Goal: Task Accomplishment & Management: Manage account settings

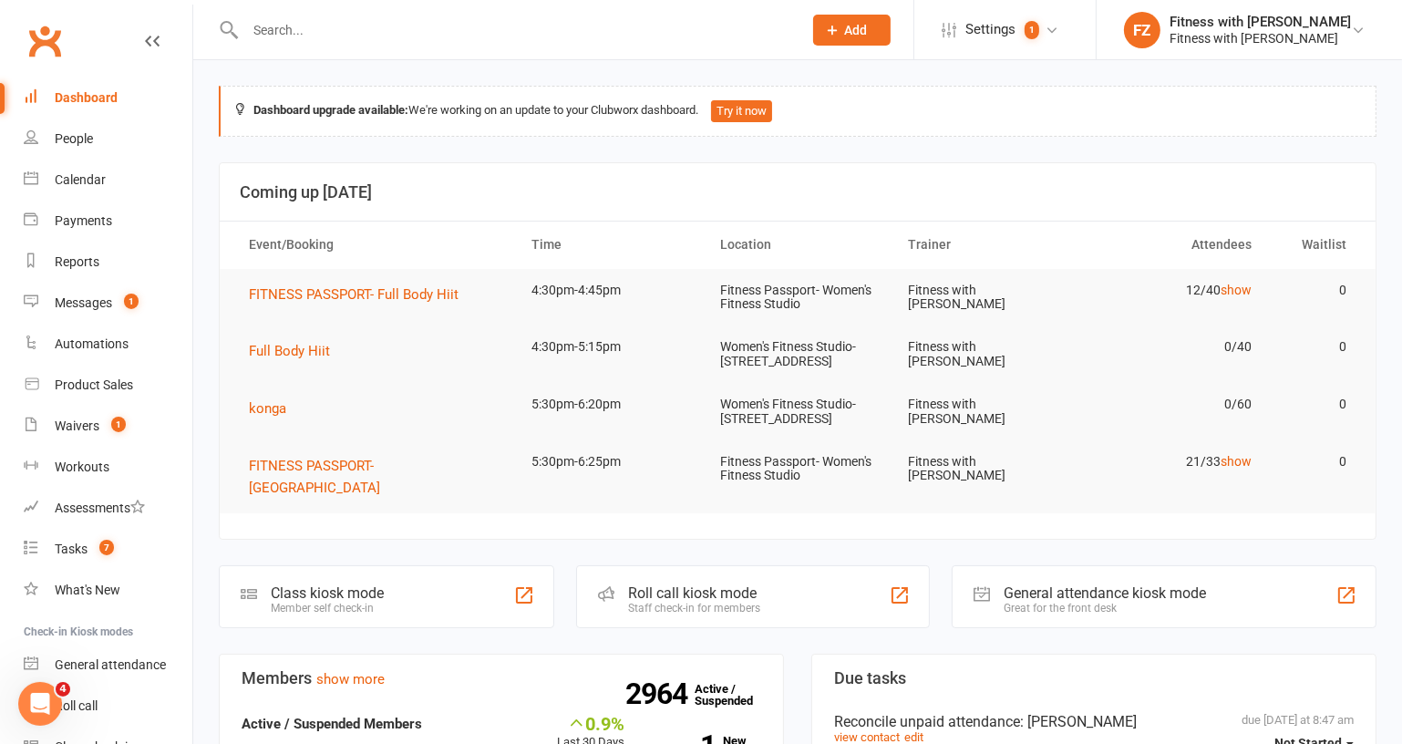
click at [342, 31] on input "text" at bounding box center [515, 30] width 550 height 26
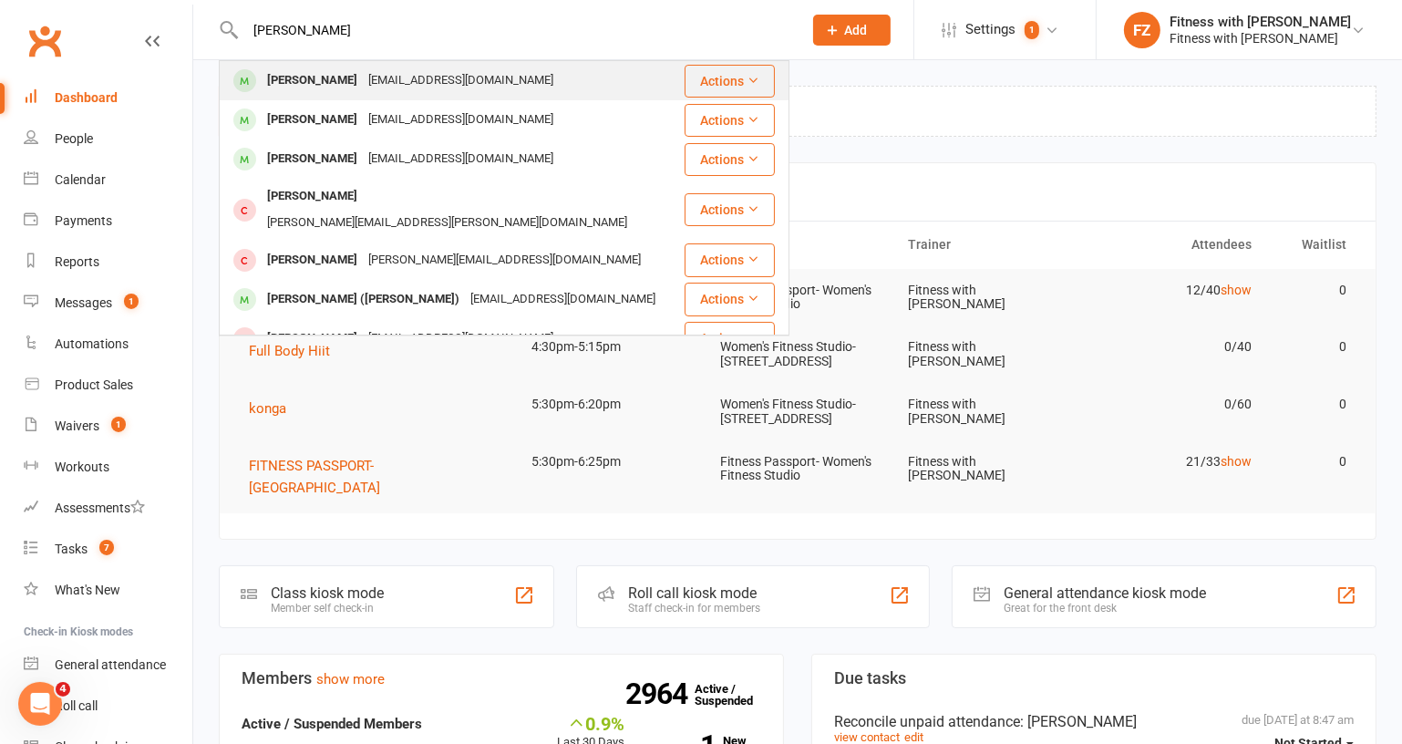
type input "[PERSON_NAME]"
click at [363, 86] on div "[EMAIL_ADDRESS][DOMAIN_NAME]" at bounding box center [461, 80] width 196 height 26
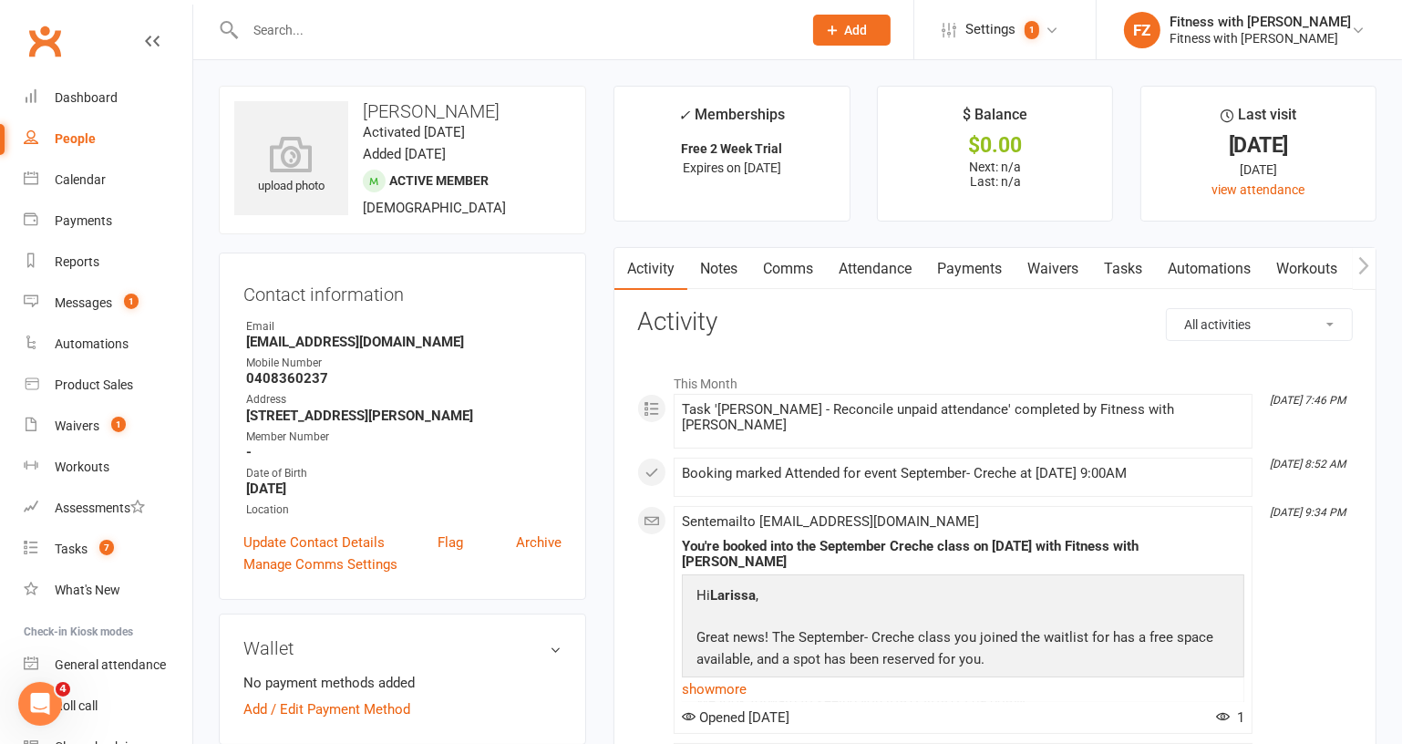
drag, startPoint x: 444, startPoint y: 330, endPoint x: 458, endPoint y: 336, distance: 14.7
click at [458, 336] on li "Email [EMAIL_ADDRESS][DOMAIN_NAME]" at bounding box center [402, 334] width 318 height 32
copy li "[EMAIL_ADDRESS][DOMAIN_NAME]"
click at [97, 308] on div "Messages" at bounding box center [83, 302] width 57 height 15
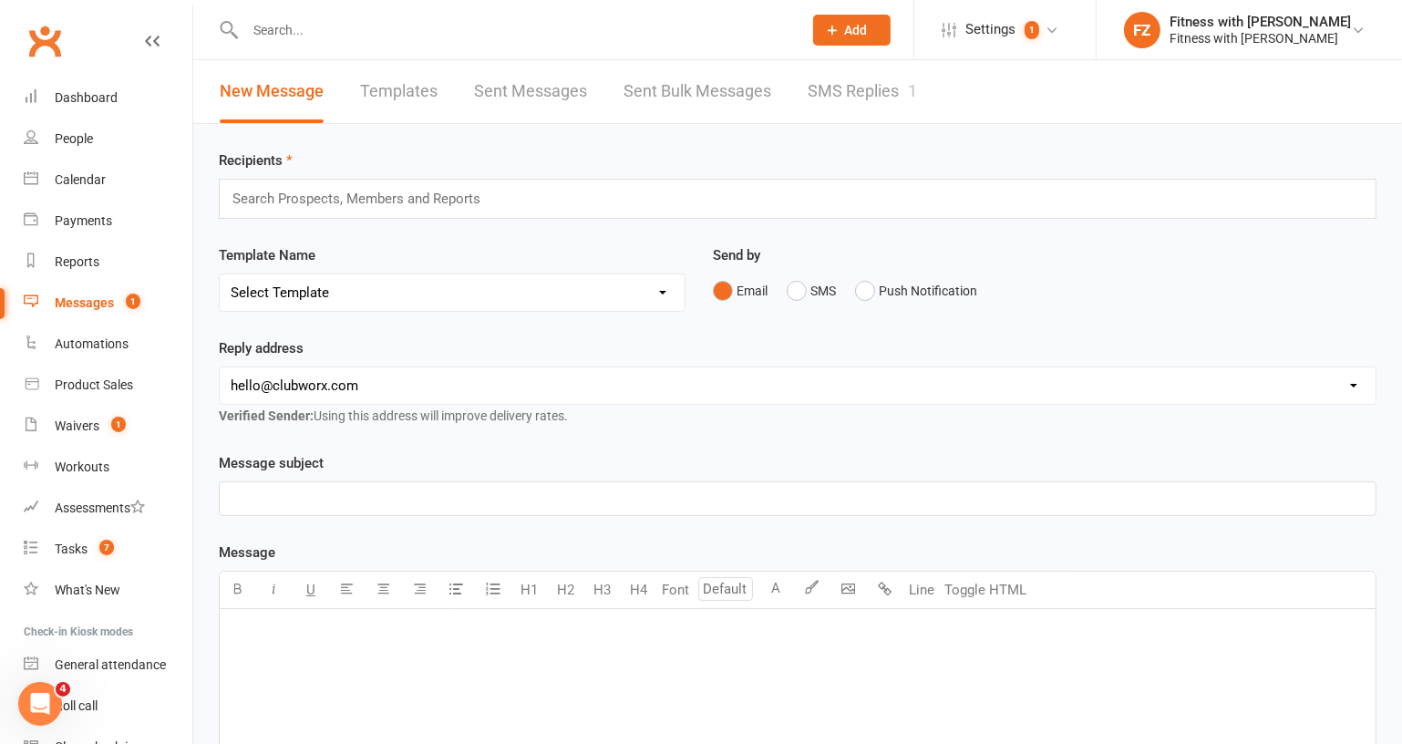
click at [851, 75] on link "SMS Replies 1" at bounding box center [862, 91] width 109 height 63
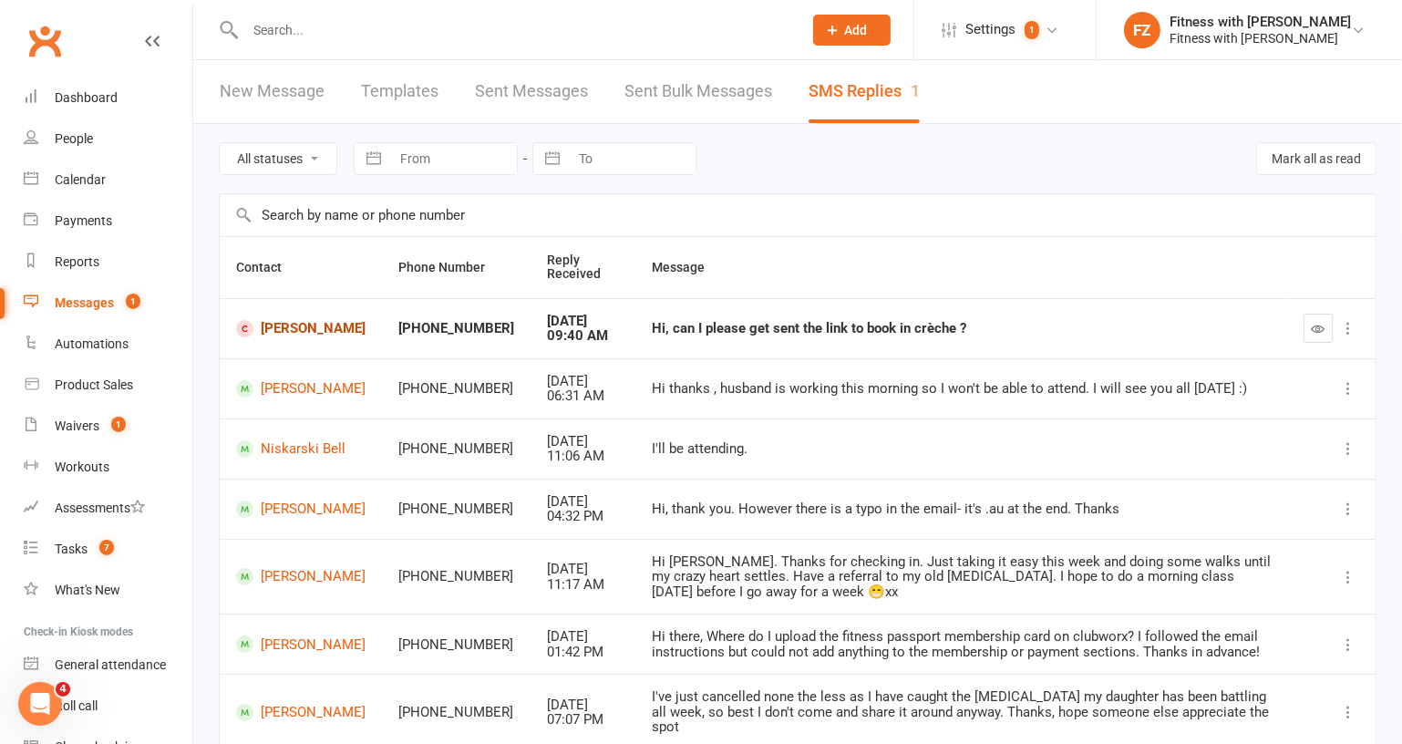
click at [260, 328] on link "[PERSON_NAME]" at bounding box center [300, 328] width 129 height 17
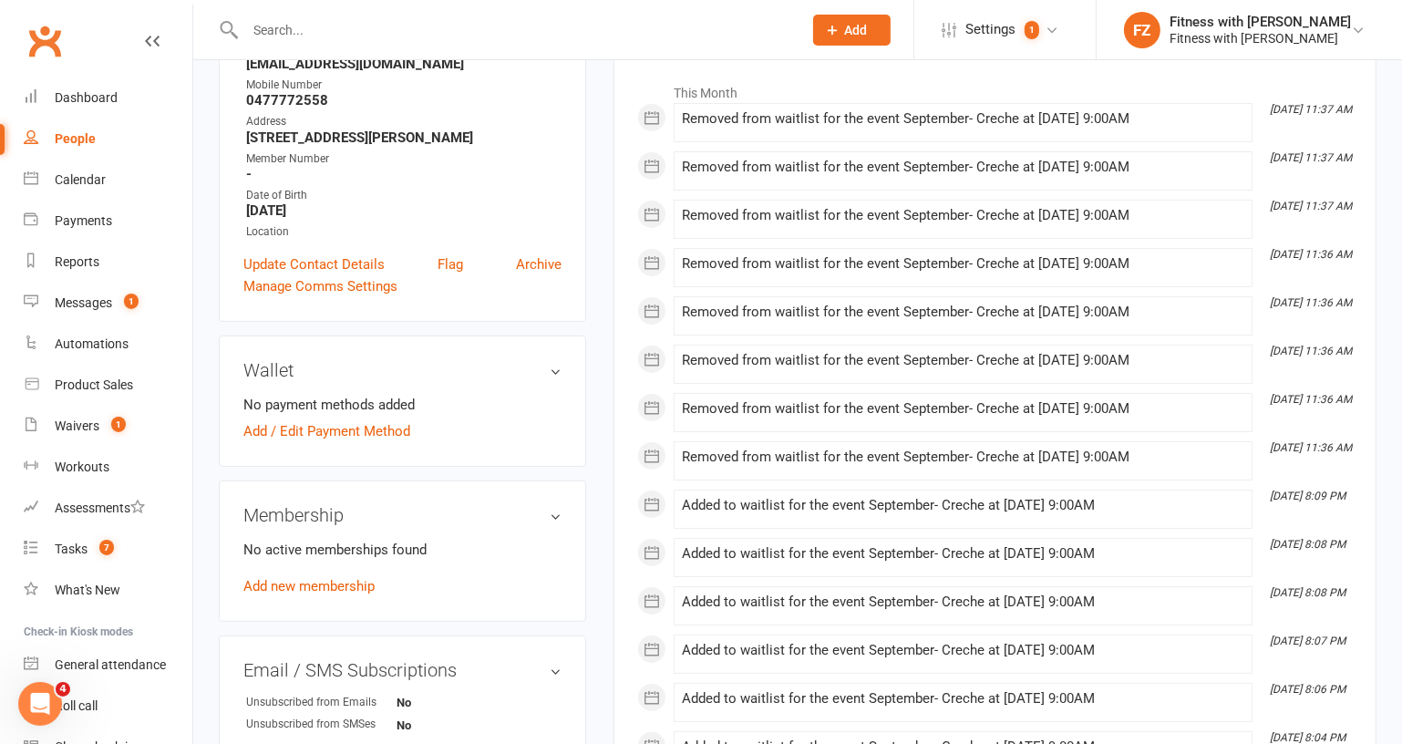
scroll to position [165, 0]
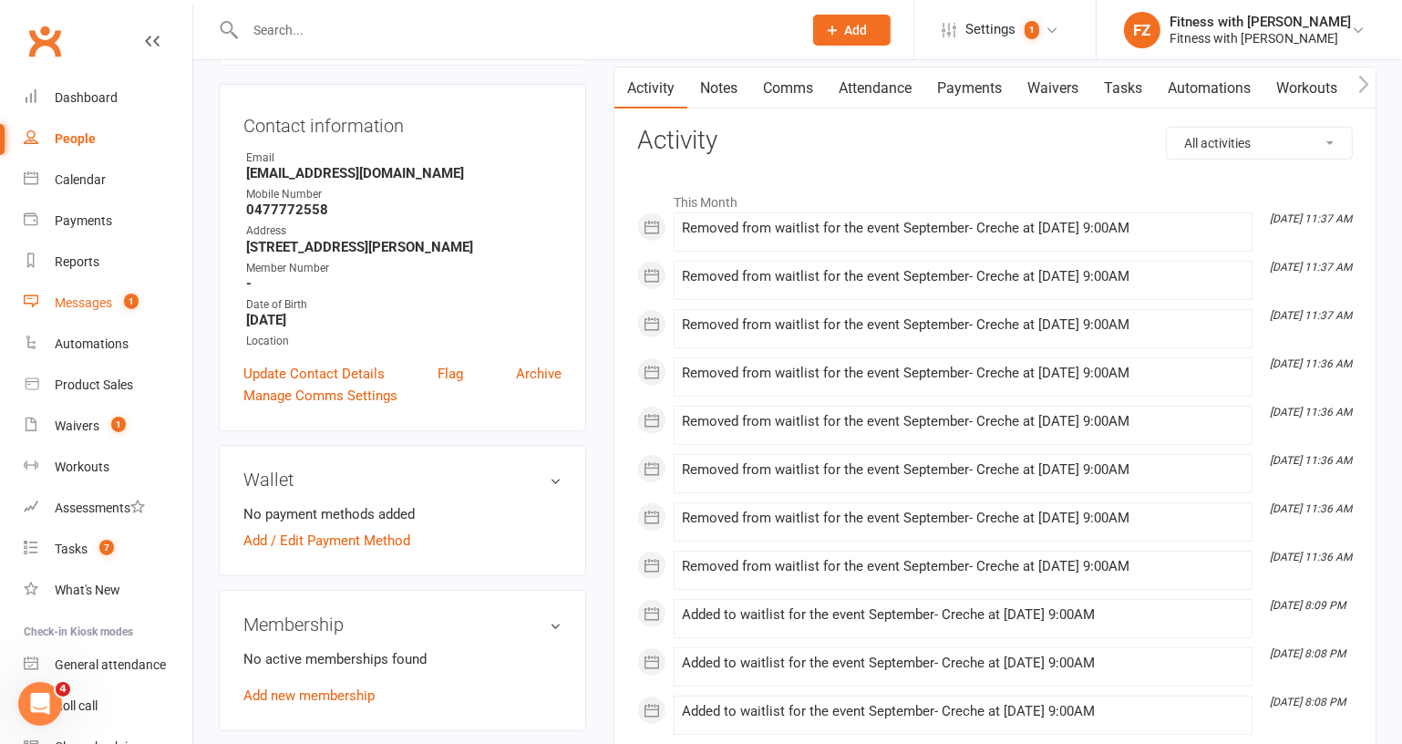
click at [77, 307] on div "Messages" at bounding box center [83, 302] width 57 height 15
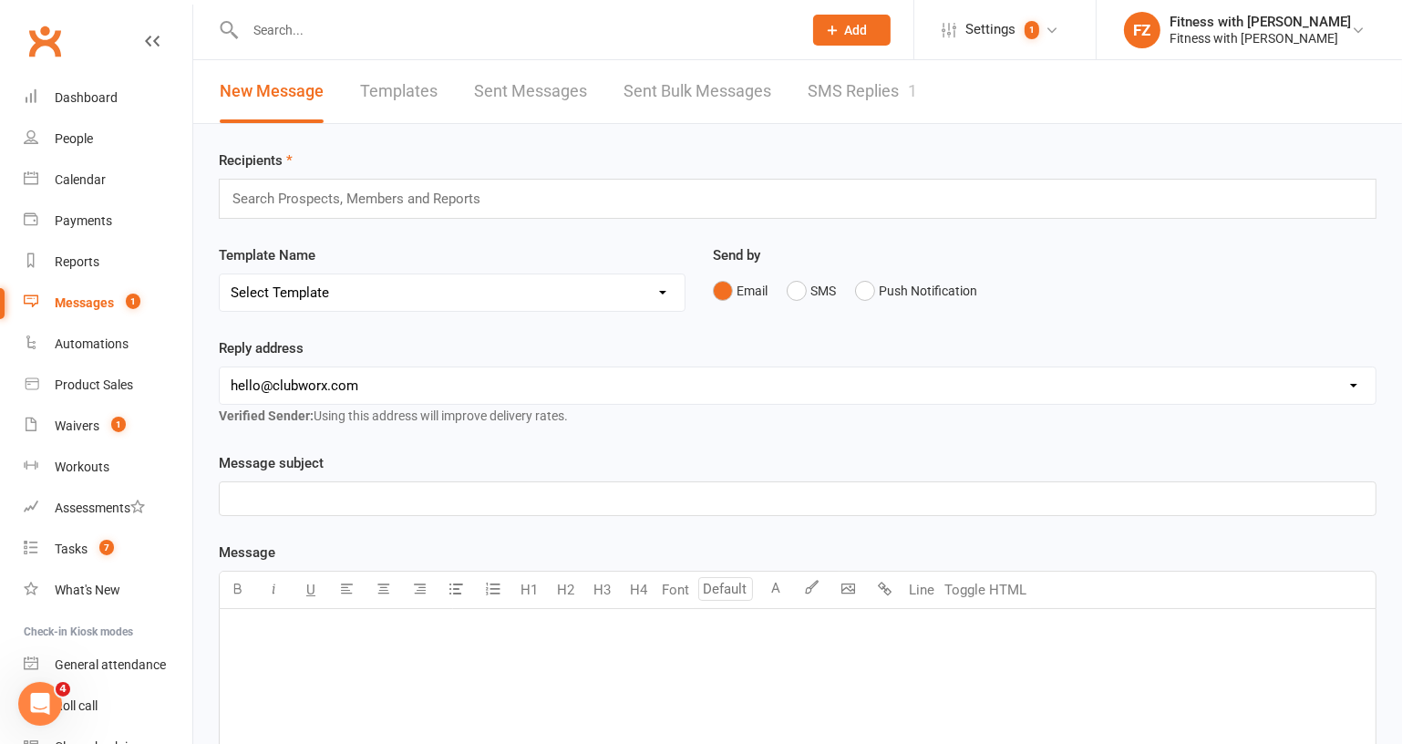
click at [867, 101] on link "SMS Replies 1" at bounding box center [862, 91] width 109 height 63
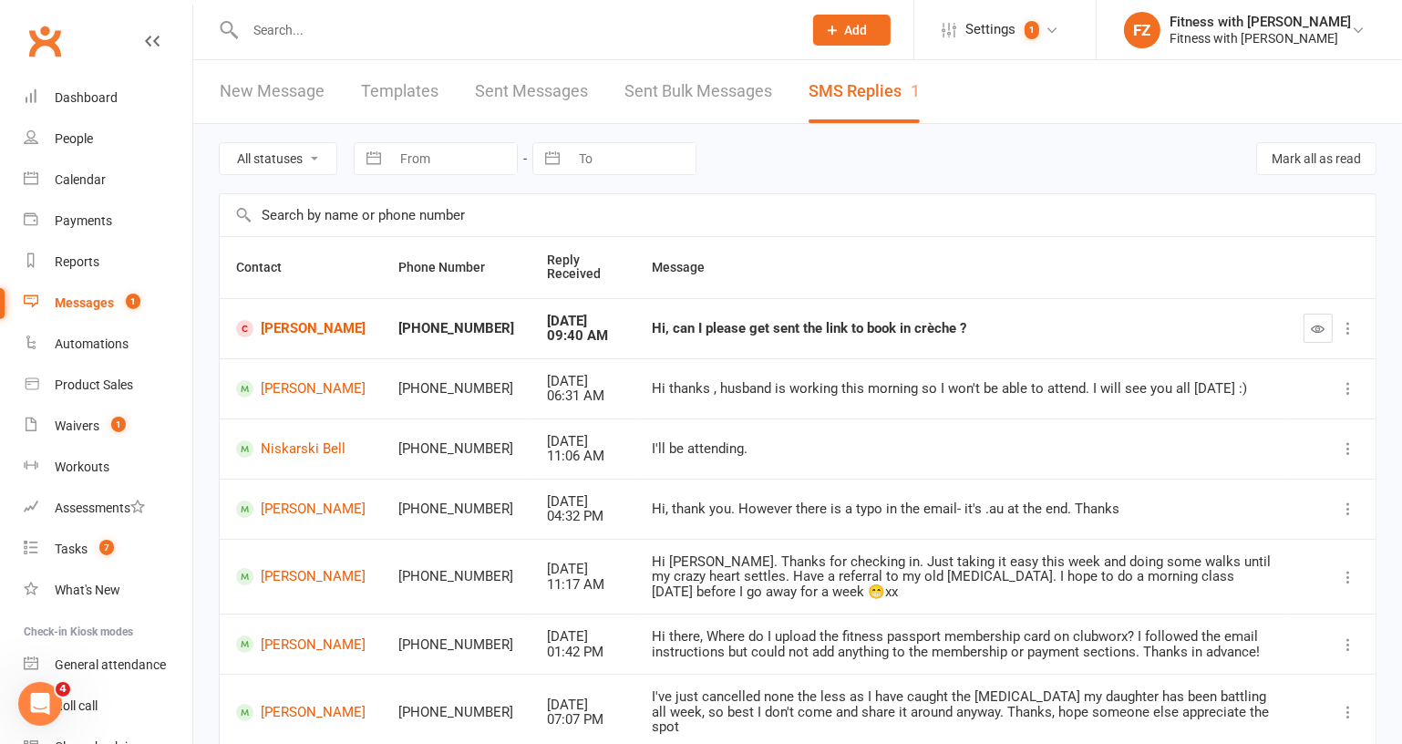
click at [1312, 333] on icon "button" at bounding box center [1319, 329] width 14 height 14
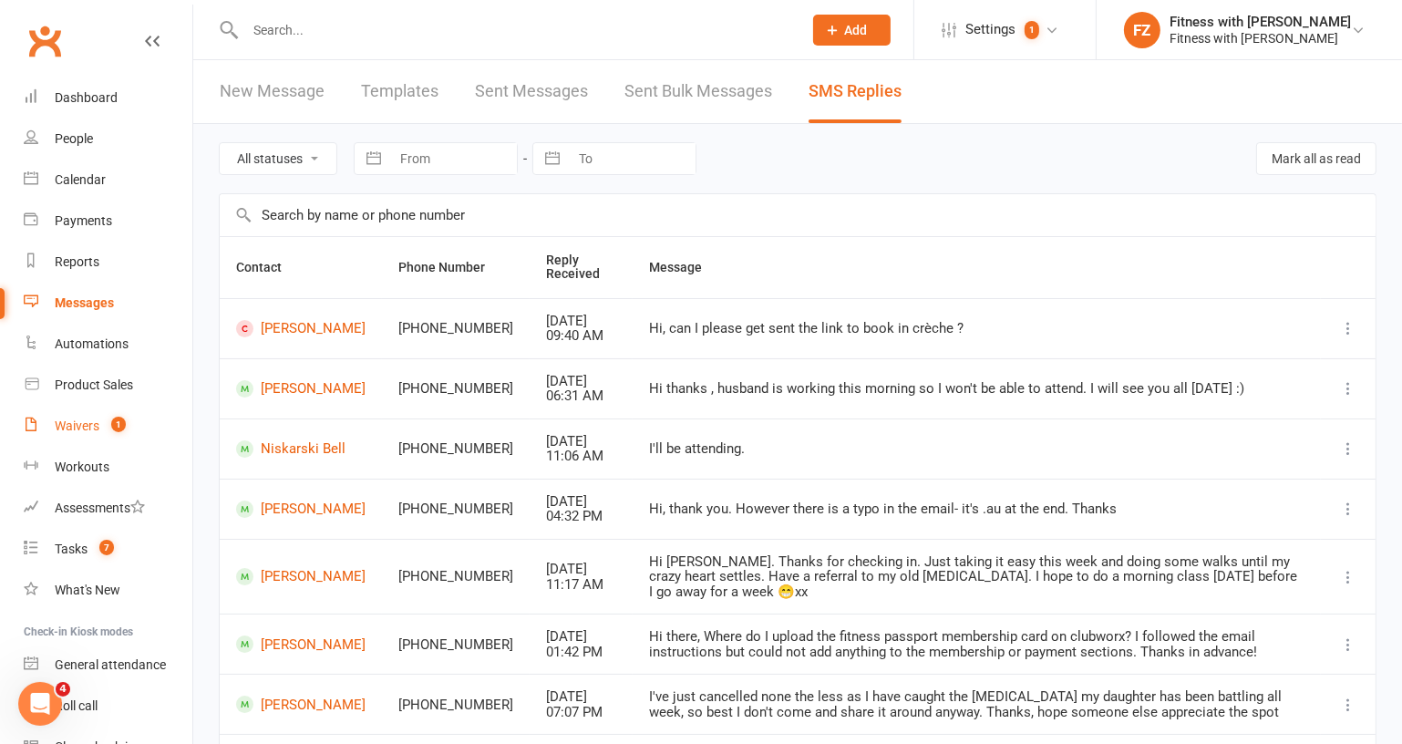
click at [97, 417] on link "Waivers 1" at bounding box center [108, 426] width 169 height 41
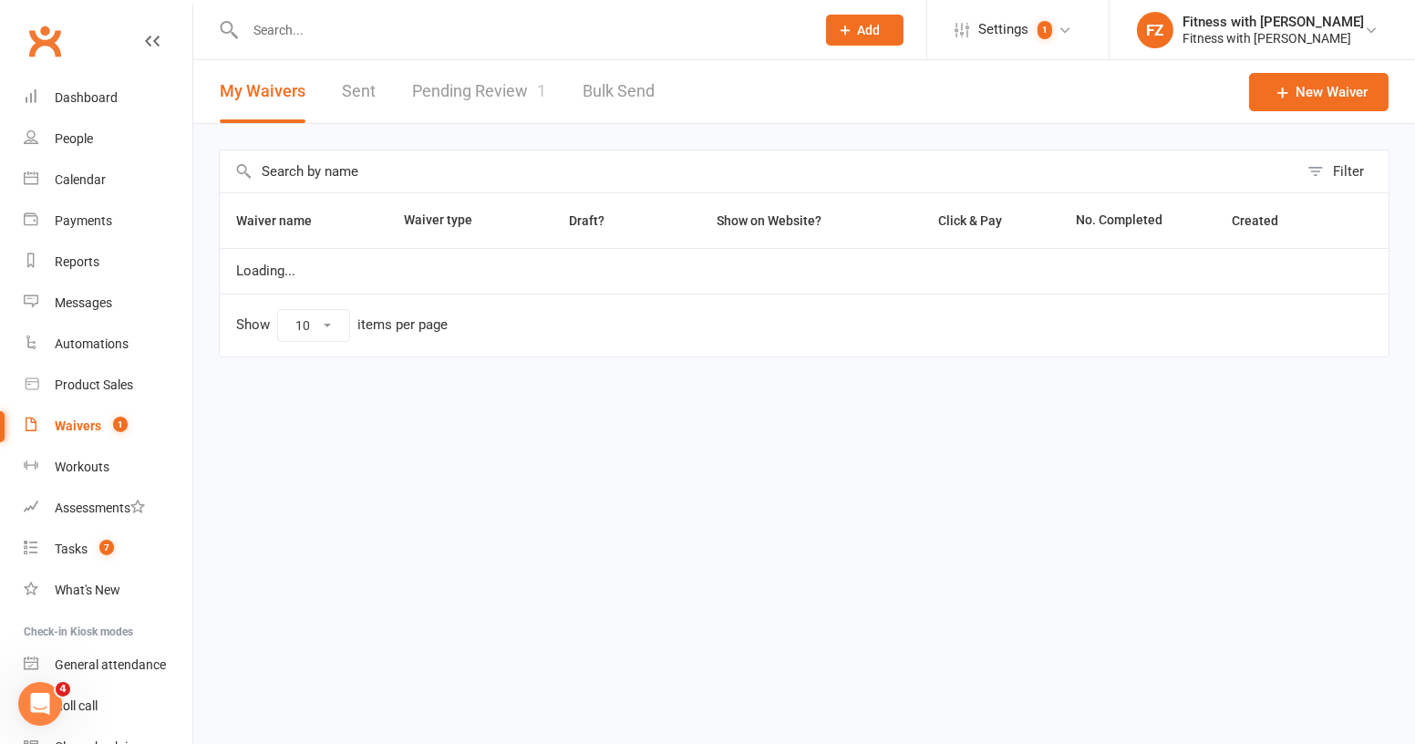
select select "100"
click at [486, 97] on link "Pending Review 1" at bounding box center [479, 91] width 134 height 63
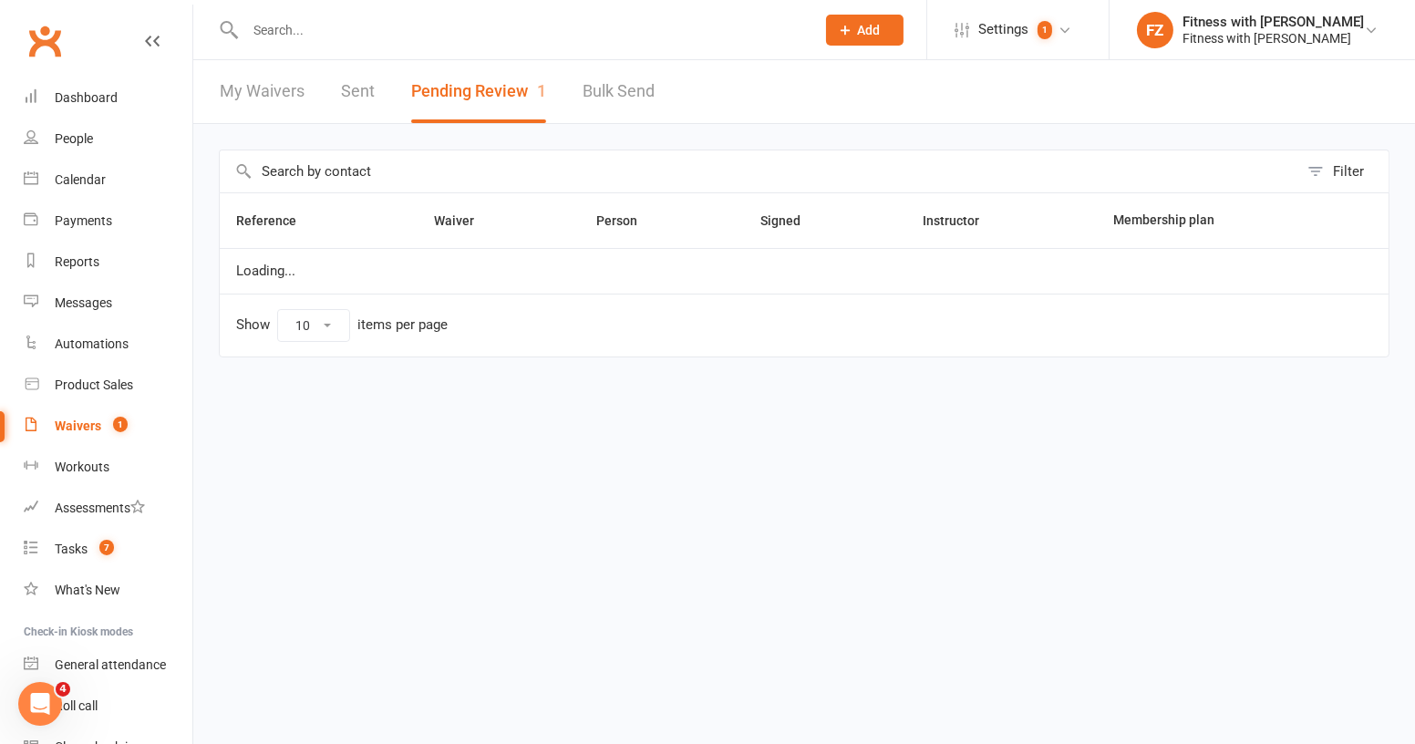
select select "100"
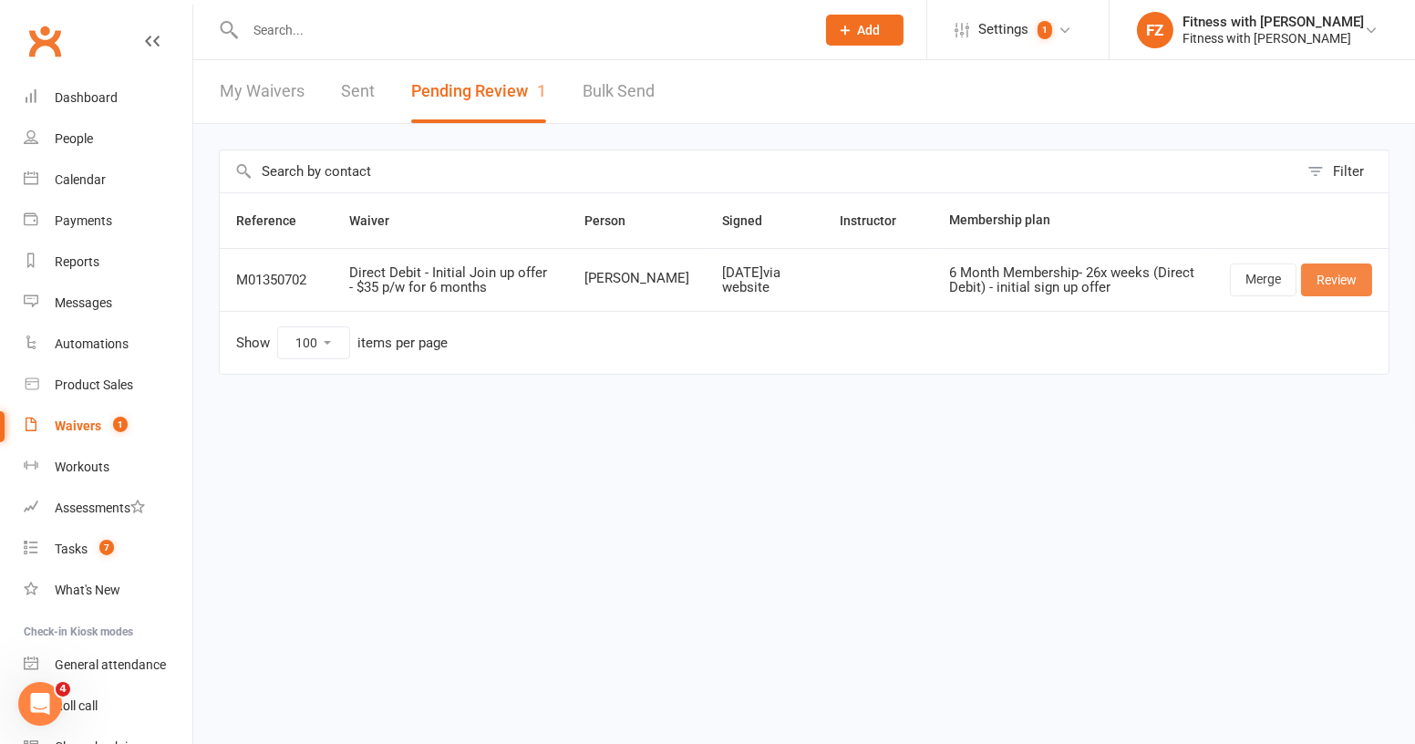
click at [1350, 281] on link "Review" at bounding box center [1336, 279] width 71 height 33
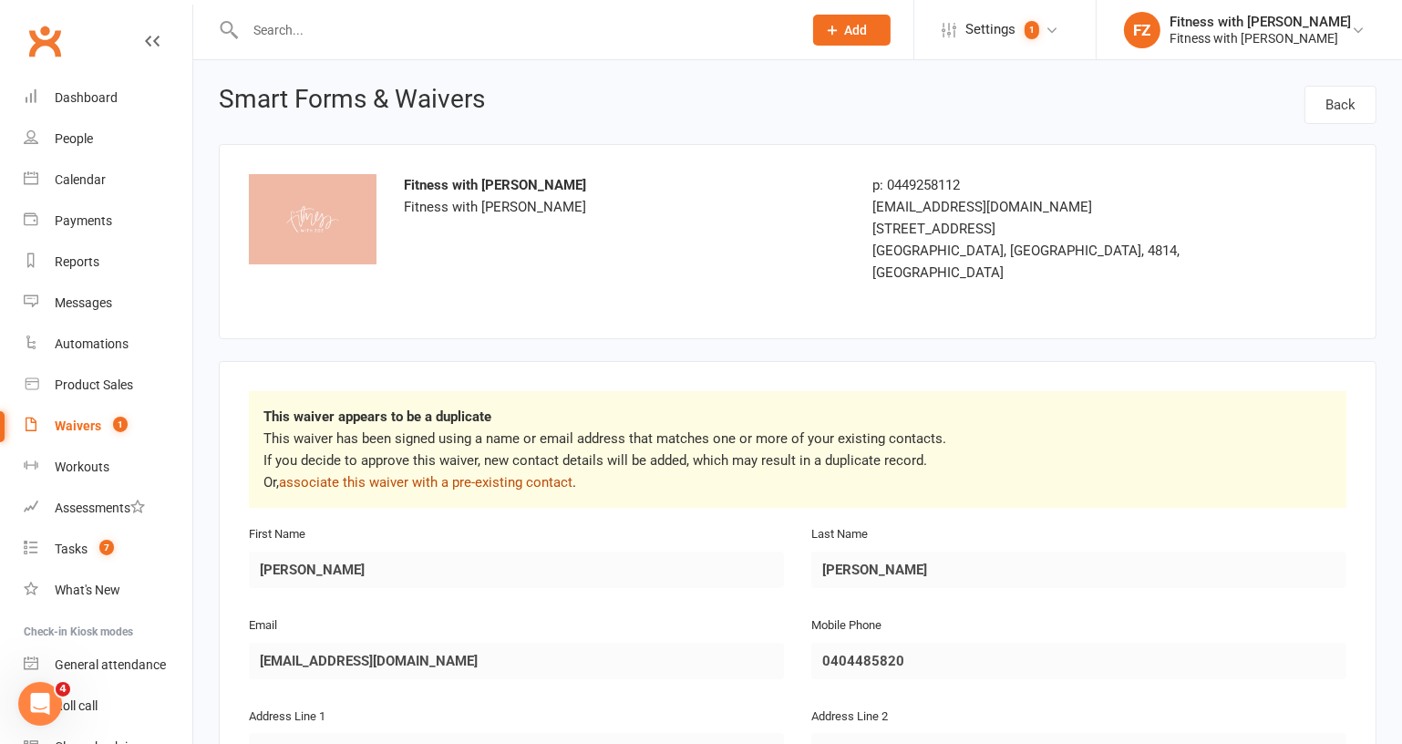
click at [397, 474] on link "associate this waiver with a pre-existing contact" at bounding box center [426, 482] width 294 height 16
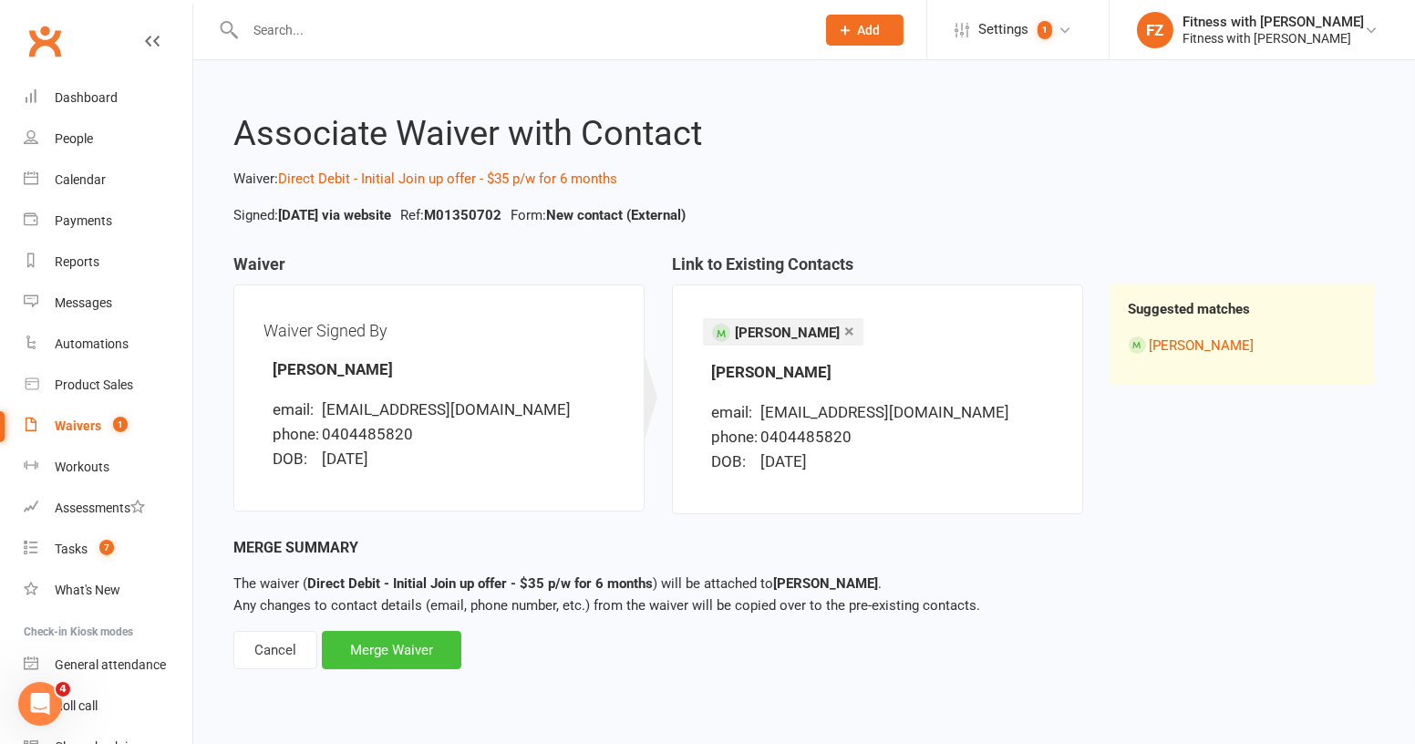
click at [381, 663] on div "Merge Waiver" at bounding box center [391, 650] width 139 height 38
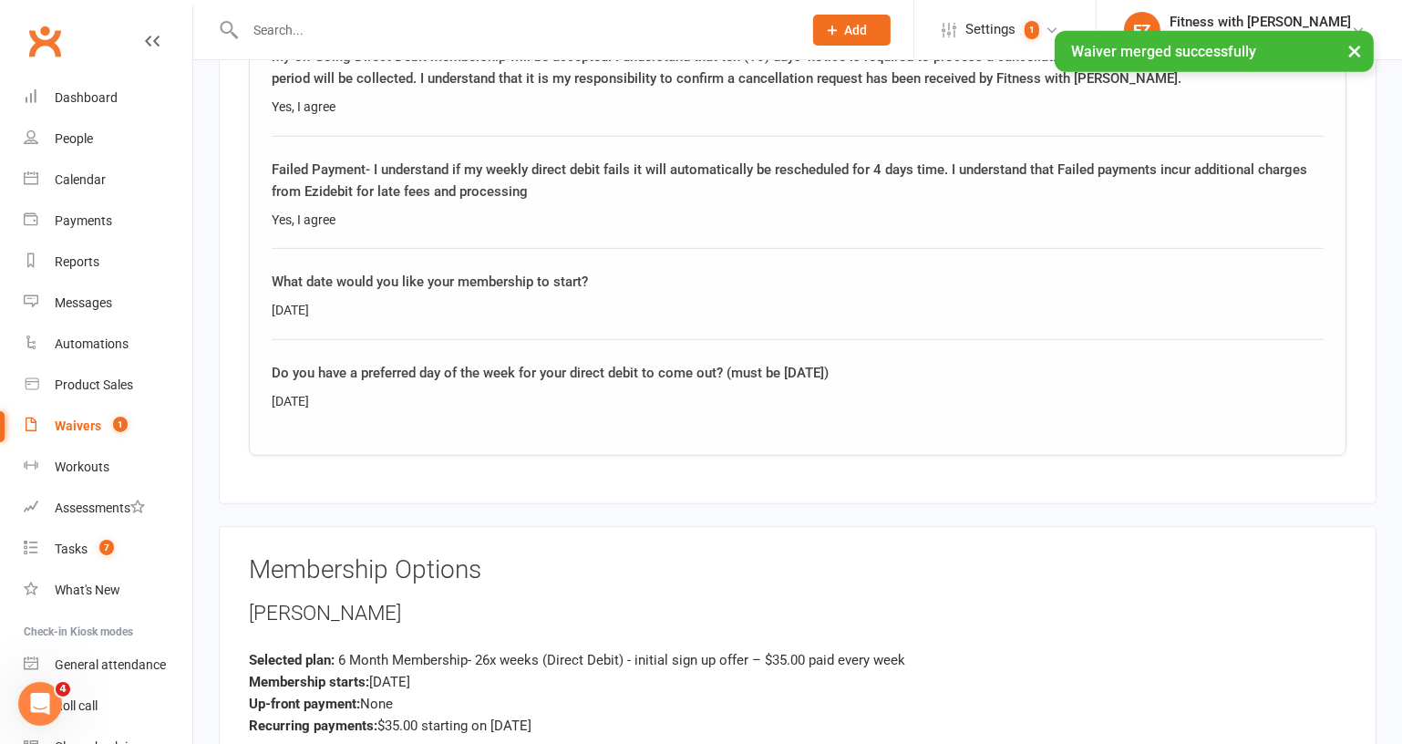
scroll to position [1243, 0]
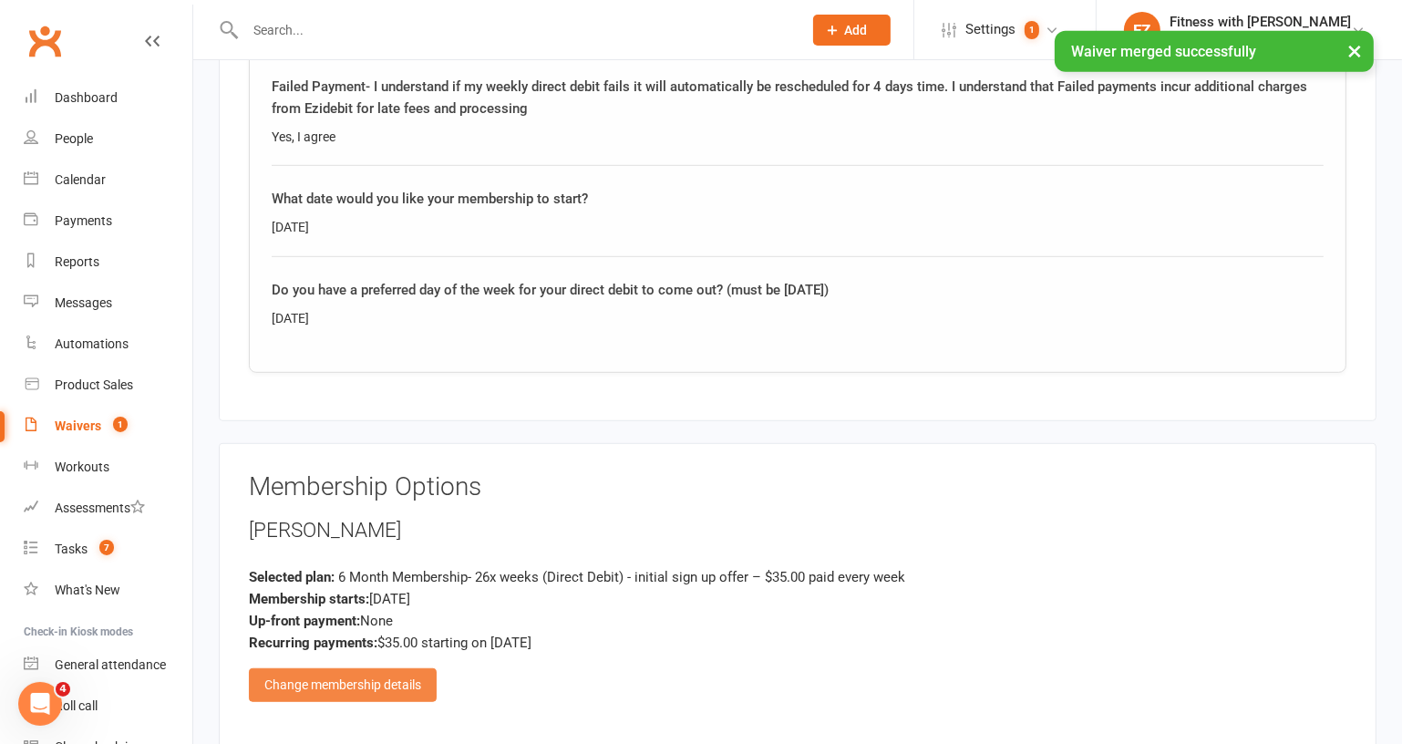
click at [388, 668] on div "Change membership details" at bounding box center [343, 684] width 188 height 33
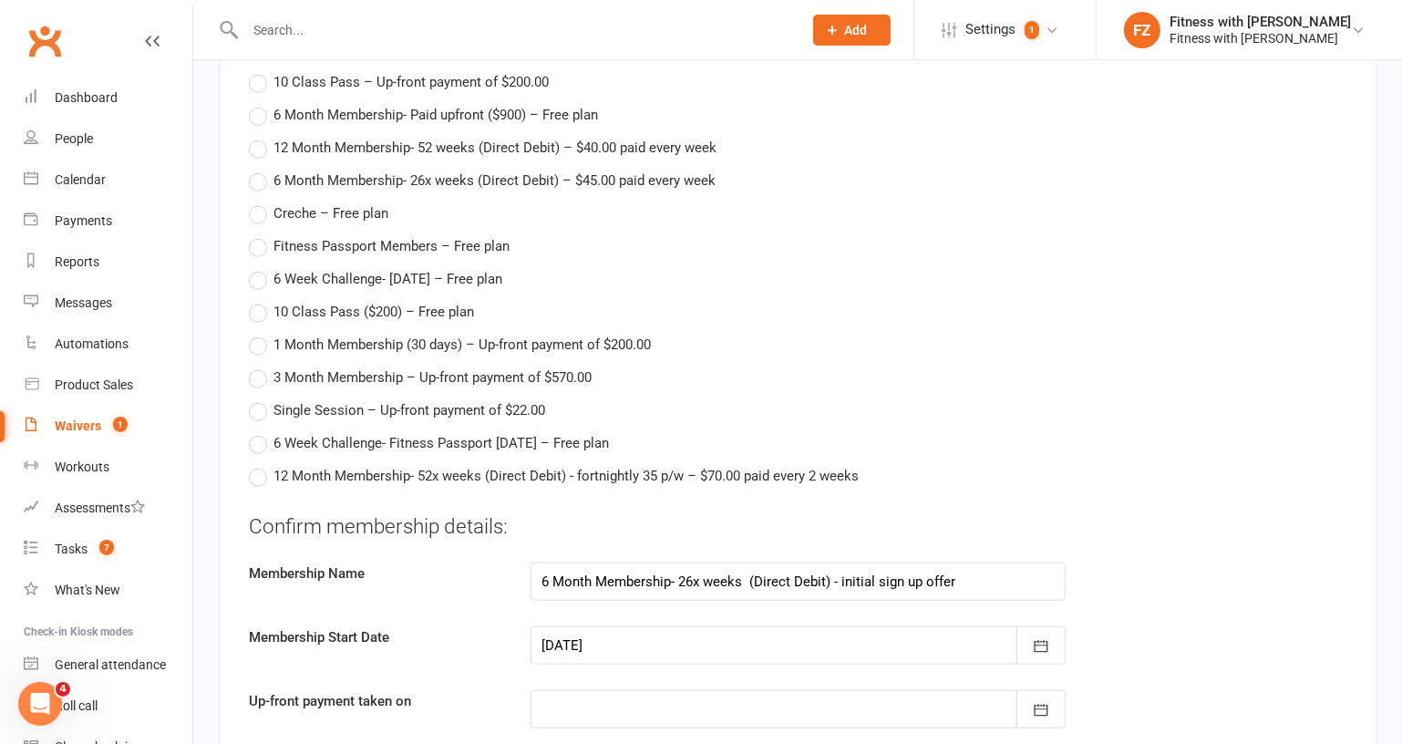
scroll to position [2071, 0]
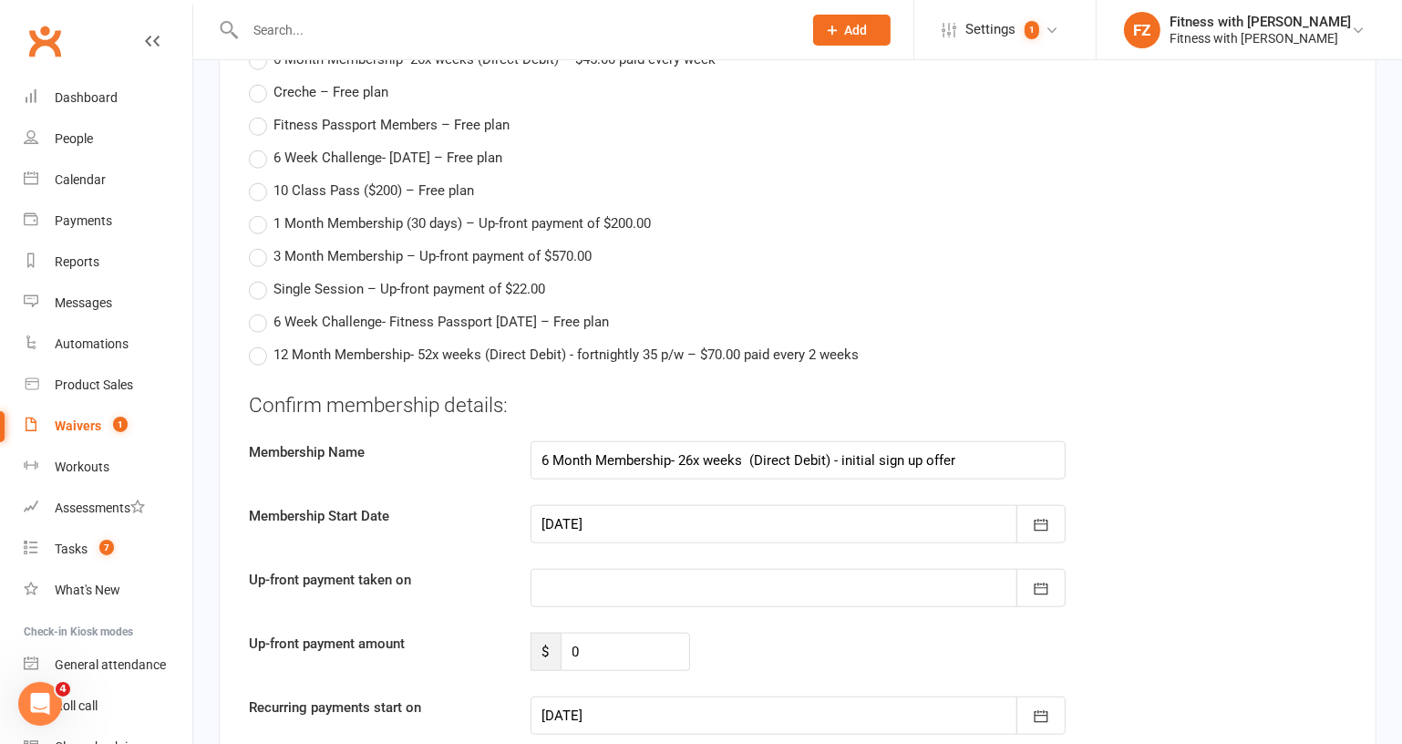
click at [758, 505] on div at bounding box center [798, 524] width 535 height 38
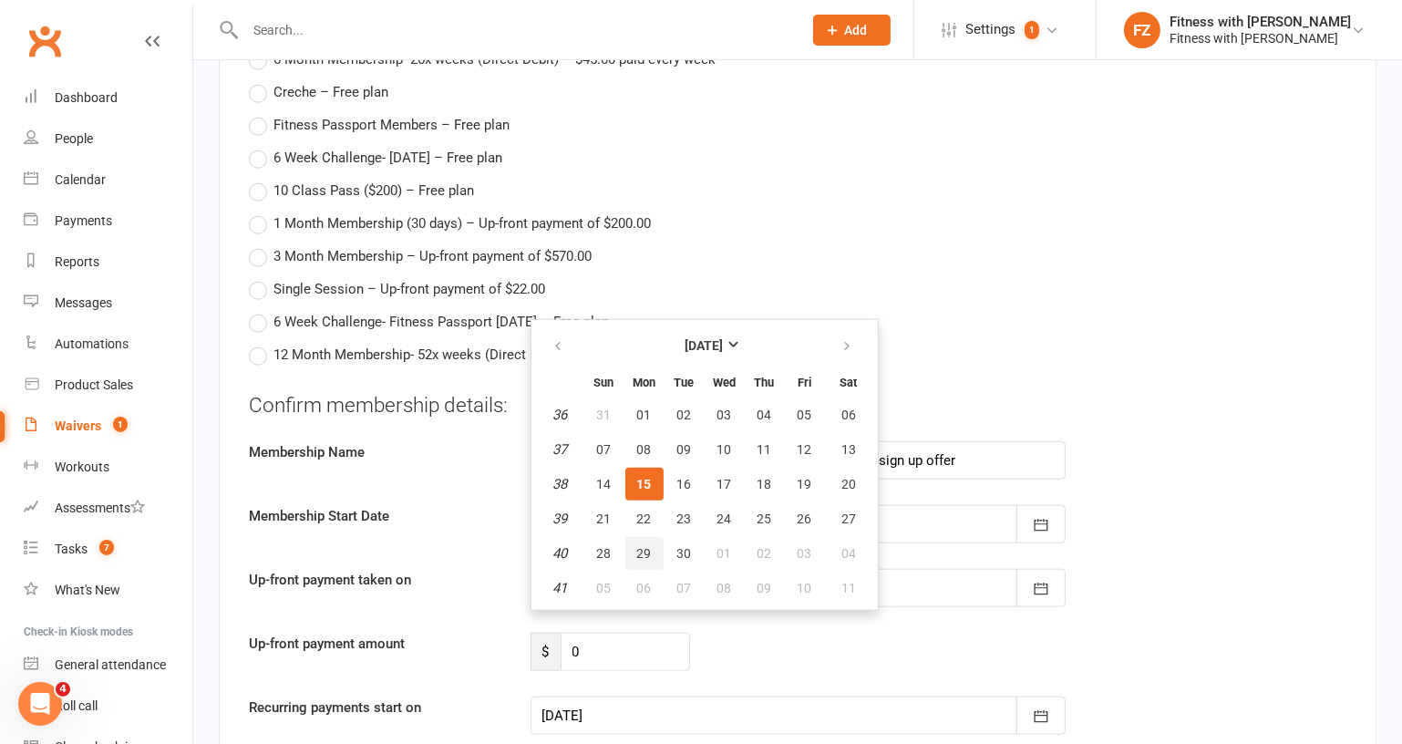
click at [639, 546] on span "29" at bounding box center [644, 553] width 15 height 15
type input "29 Sep 2025"
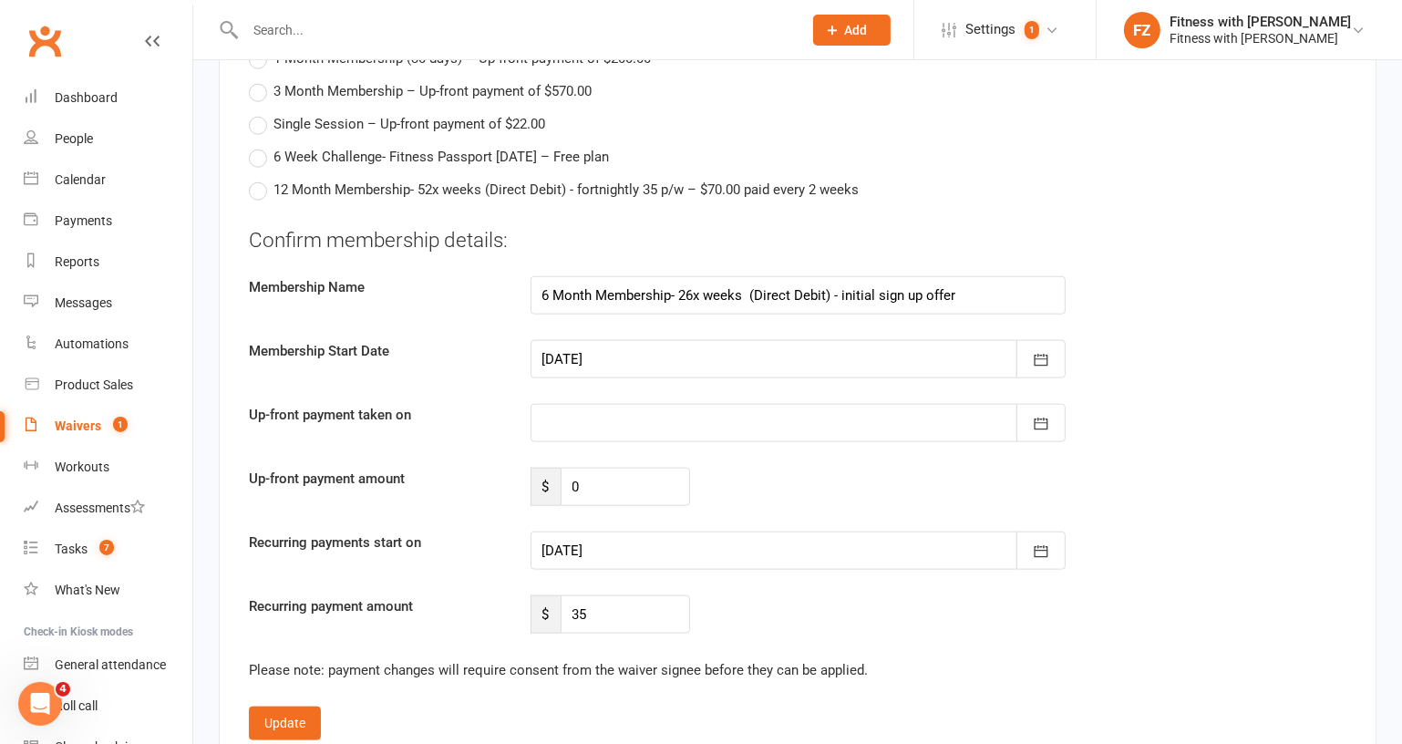
scroll to position [2237, 0]
click at [650, 531] on div at bounding box center [798, 550] width 535 height 38
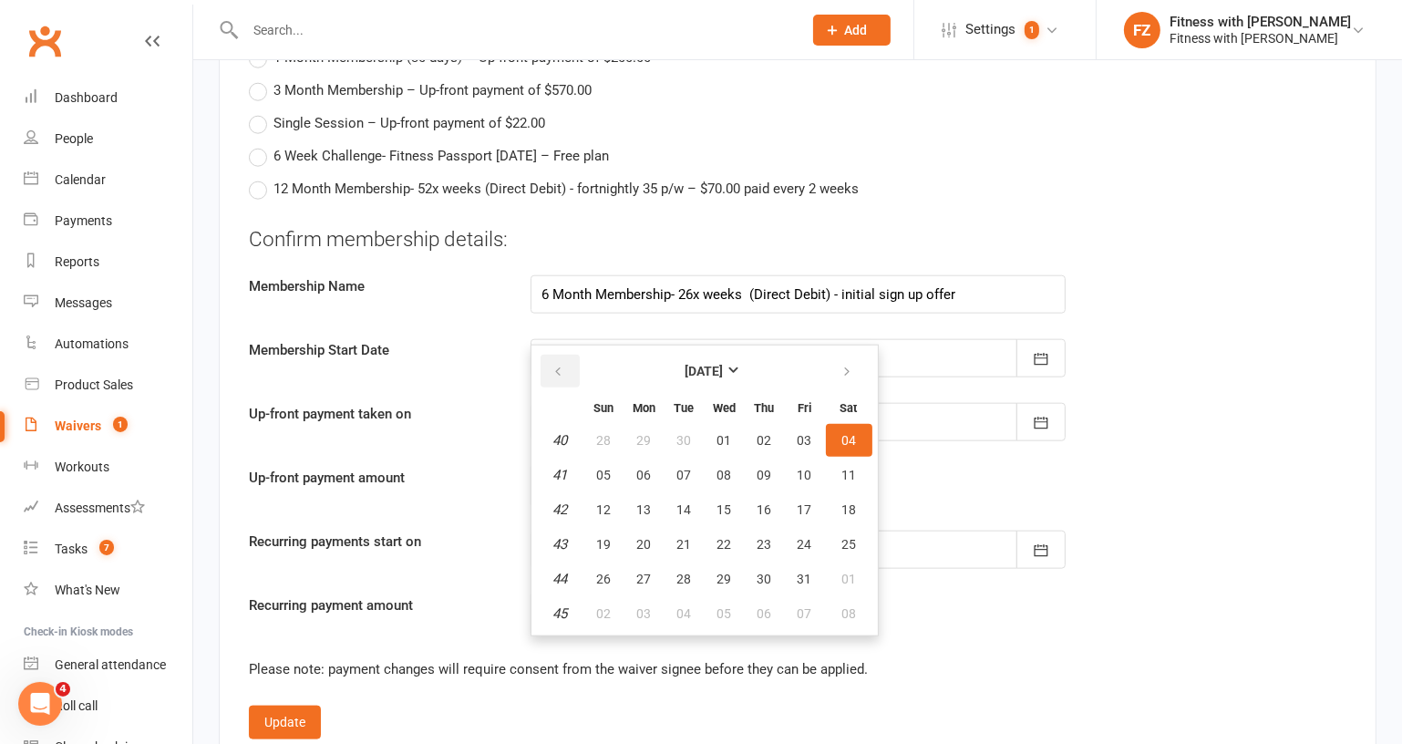
click at [556, 365] on icon "button" at bounding box center [558, 372] width 13 height 15
click at [772, 563] on button "02" at bounding box center [765, 579] width 38 height 33
type input "02 Oct 2025"
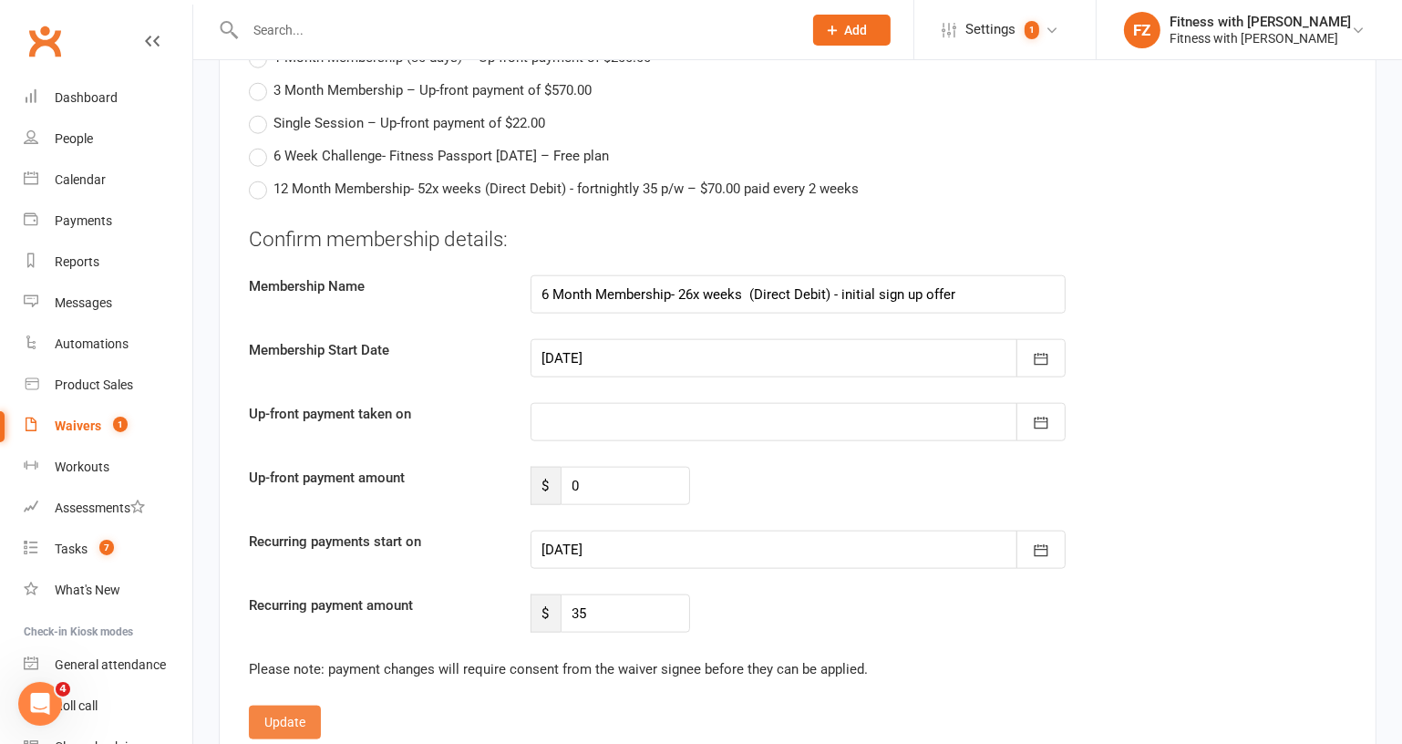
click at [290, 706] on button "Update" at bounding box center [285, 722] width 72 height 33
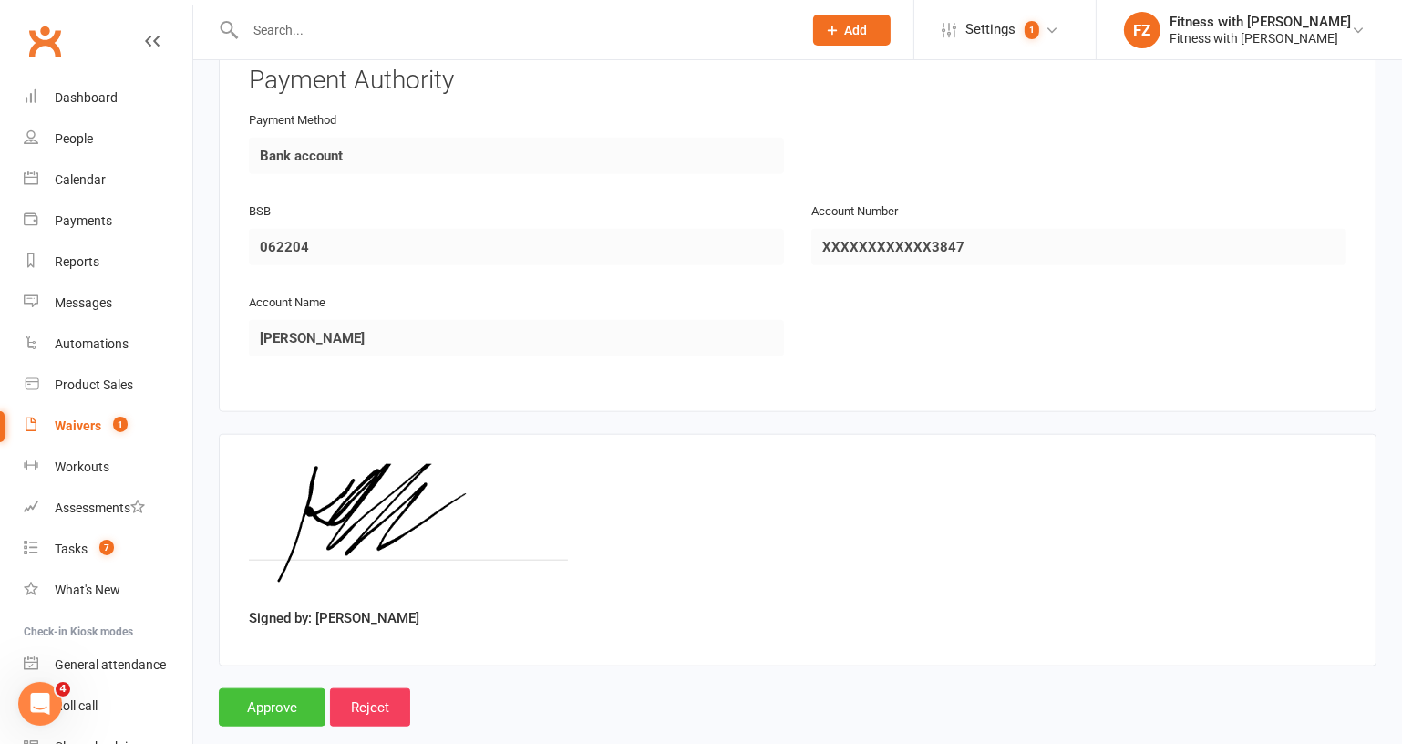
click at [297, 688] on input "Approve" at bounding box center [272, 707] width 107 height 38
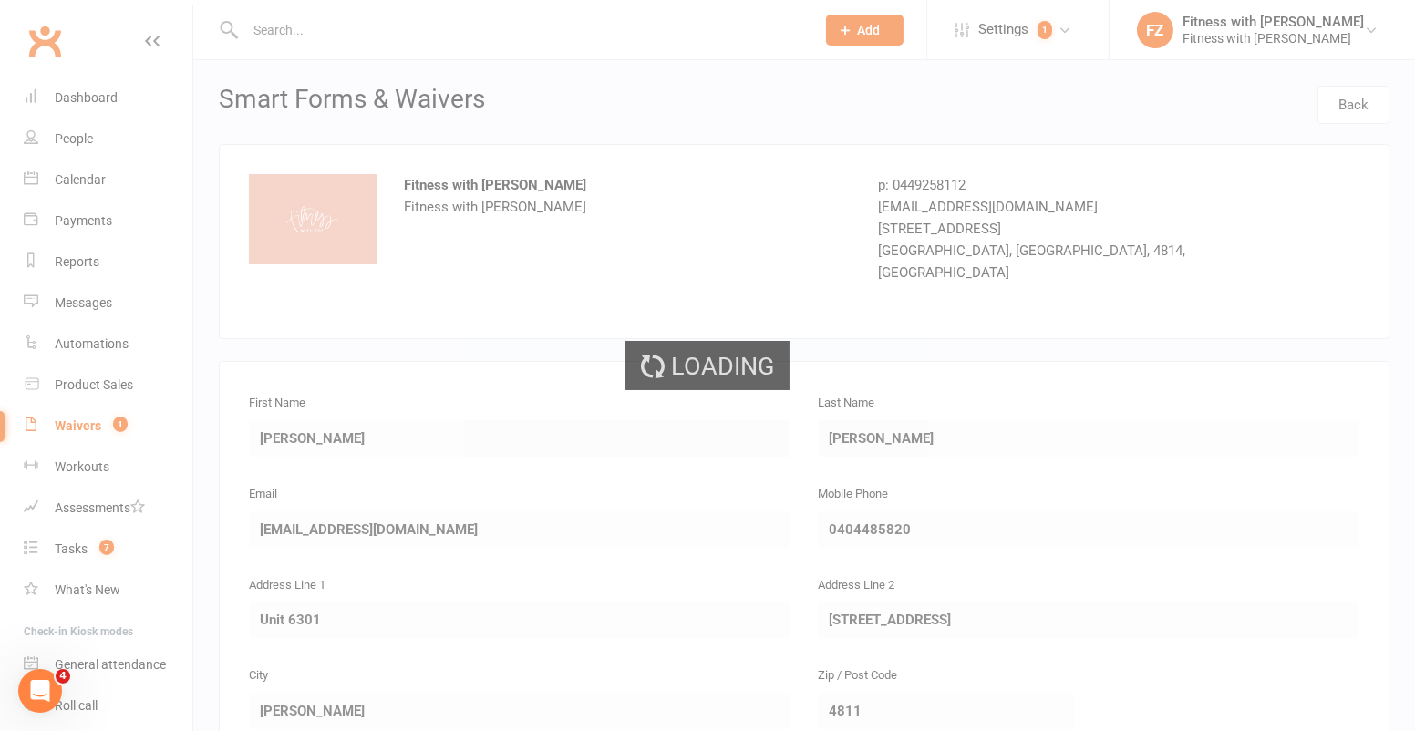
select select "100"
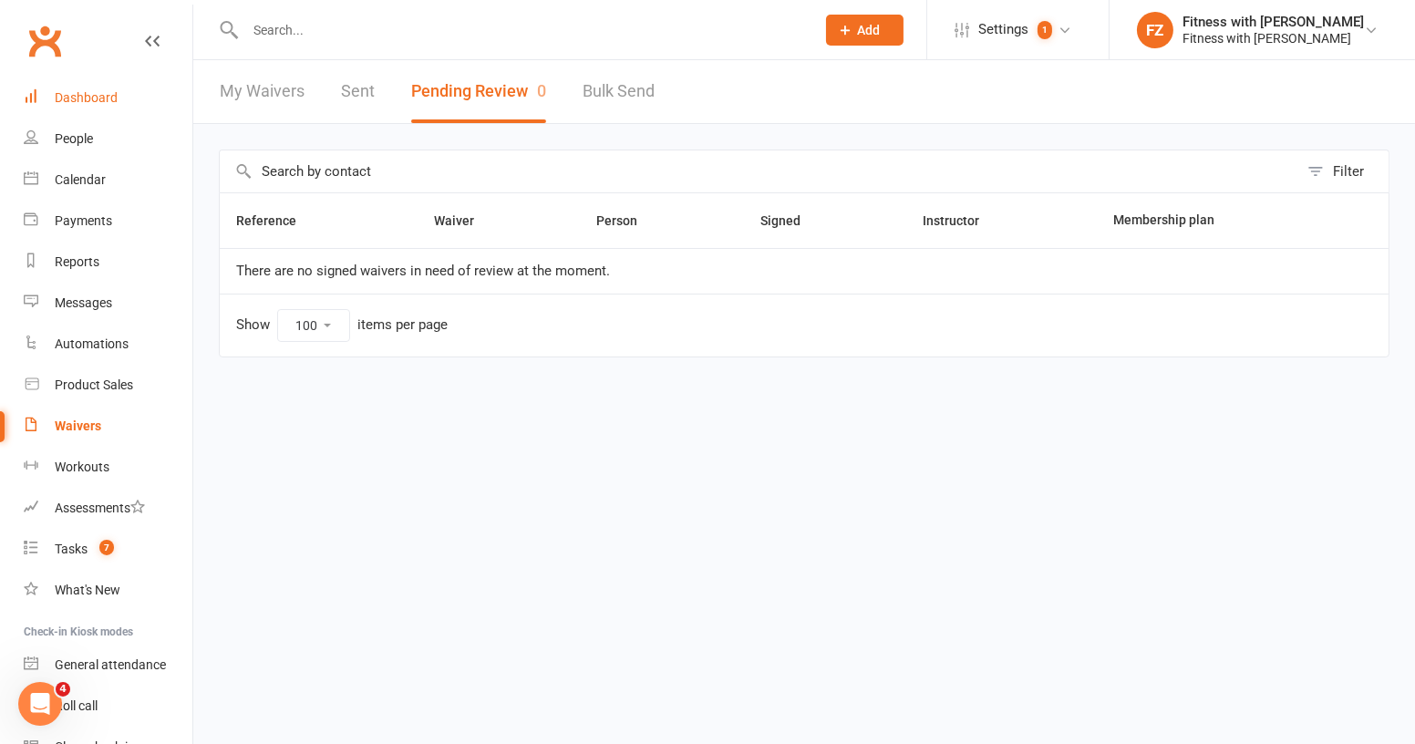
drag, startPoint x: 113, startPoint y: 102, endPoint x: 128, endPoint y: 108, distance: 15.9
click at [112, 102] on div "Dashboard" at bounding box center [86, 97] width 63 height 15
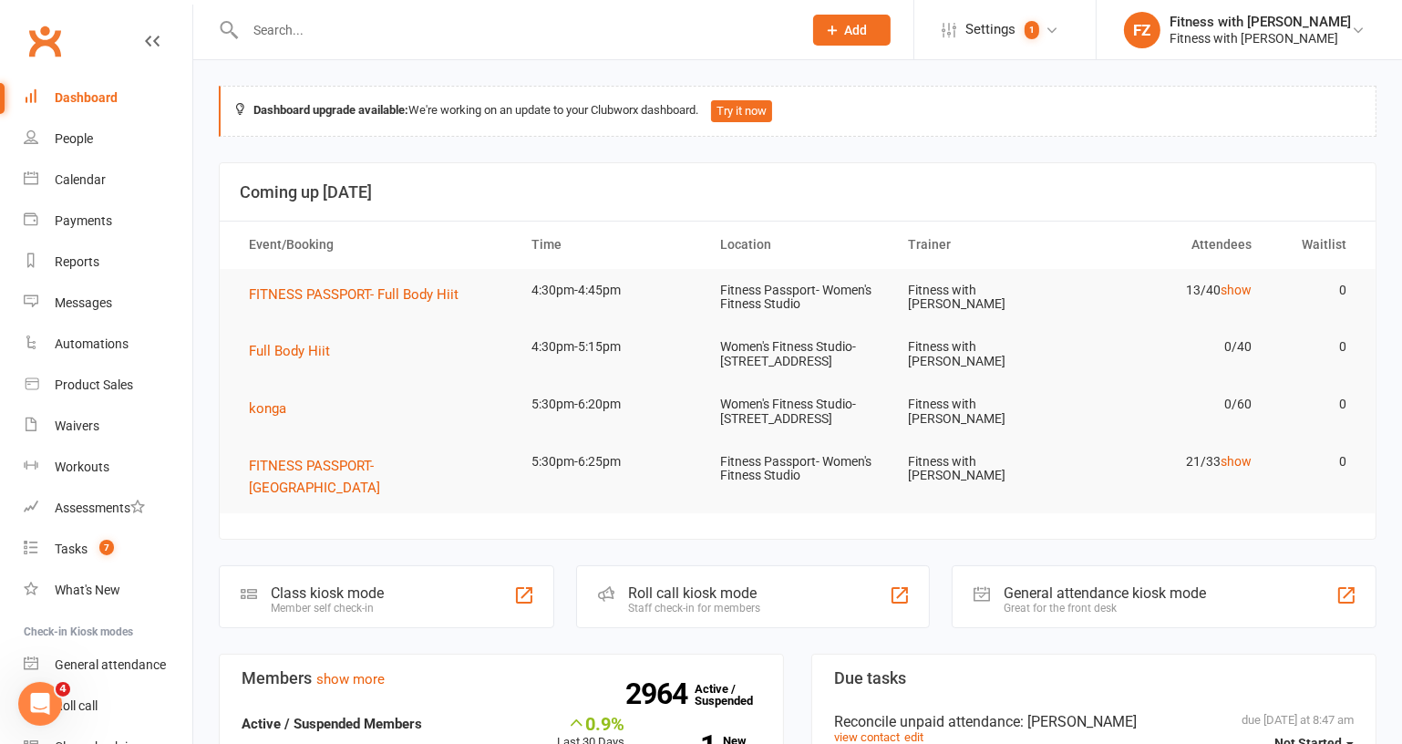
scroll to position [497, 0]
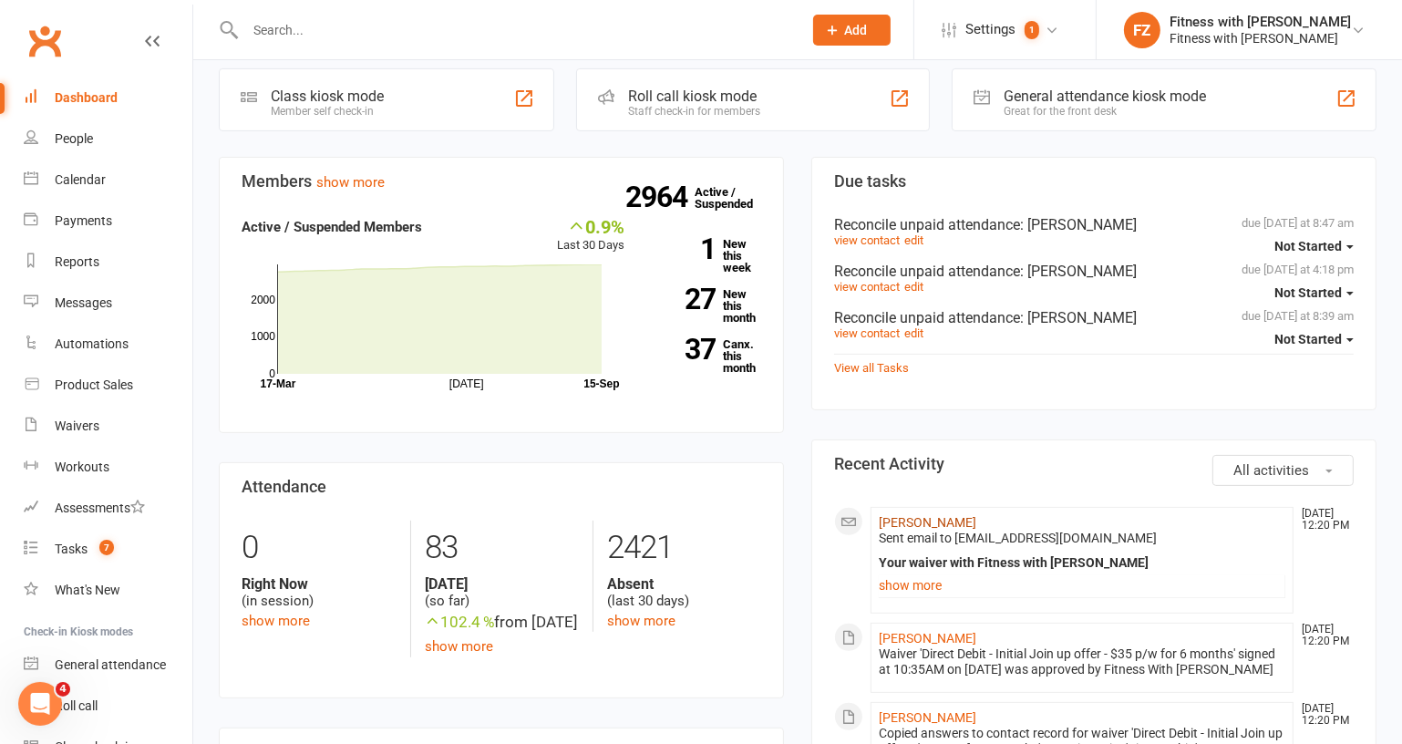
click at [934, 530] on link "Kimberley Holt" at bounding box center [928, 522] width 98 height 15
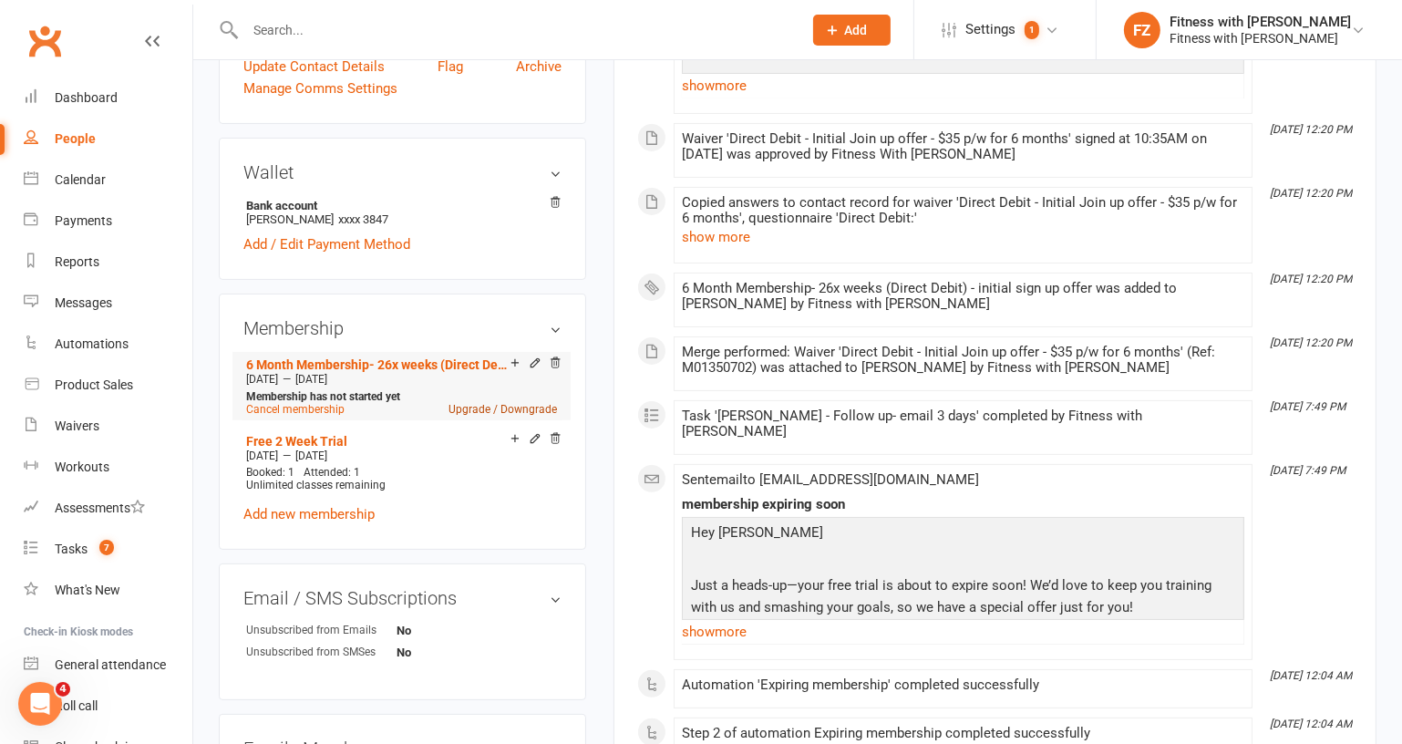
scroll to position [497, 0]
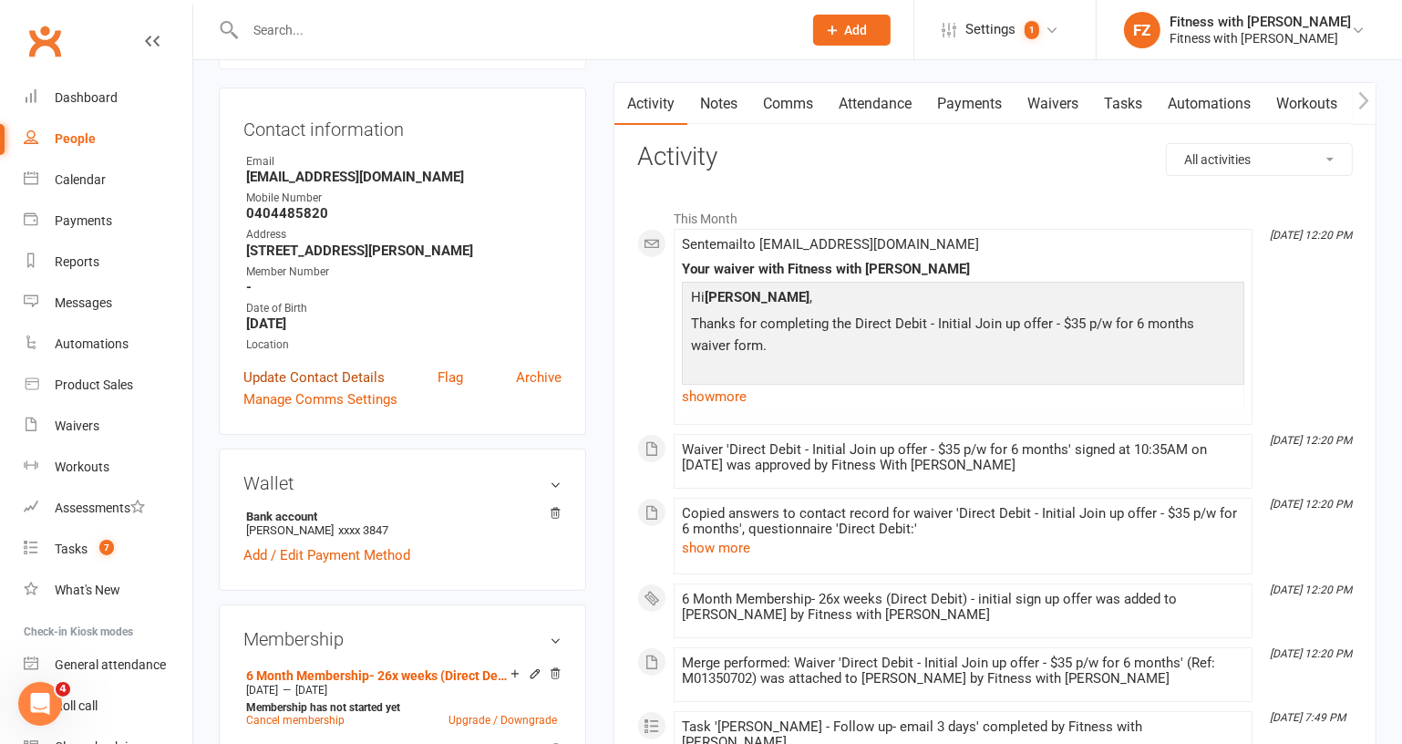
click at [343, 371] on link "Update Contact Details" at bounding box center [313, 378] width 141 height 22
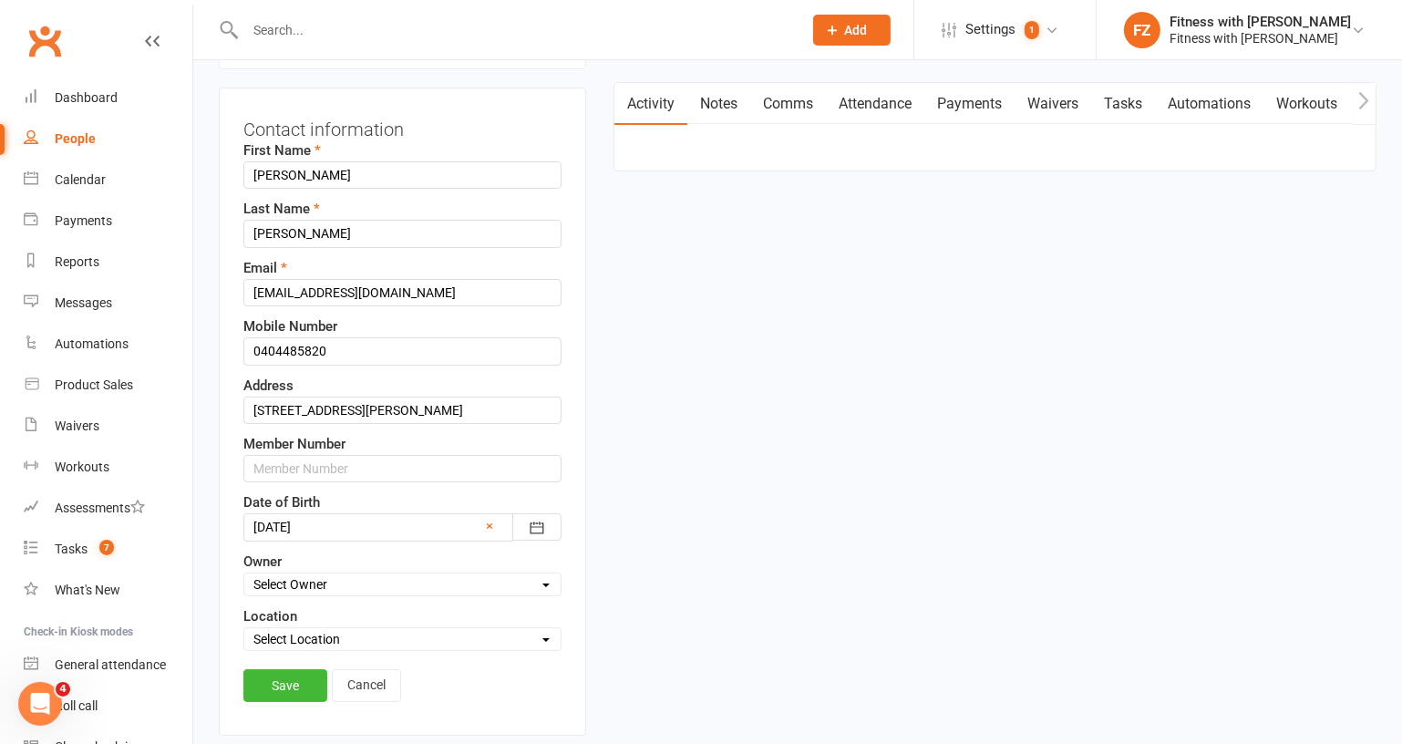
scroll to position [85, 0]
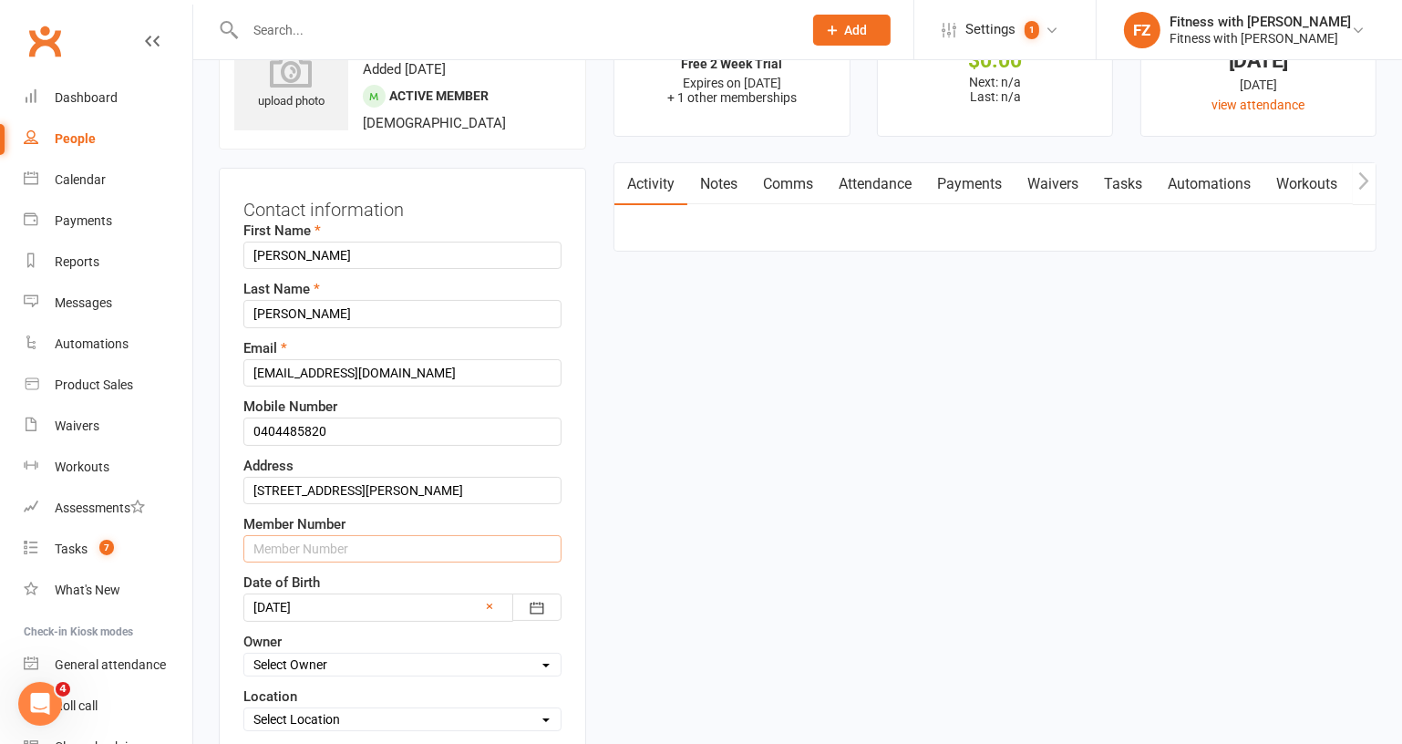
click at [268, 535] on input "text" at bounding box center [402, 548] width 318 height 27
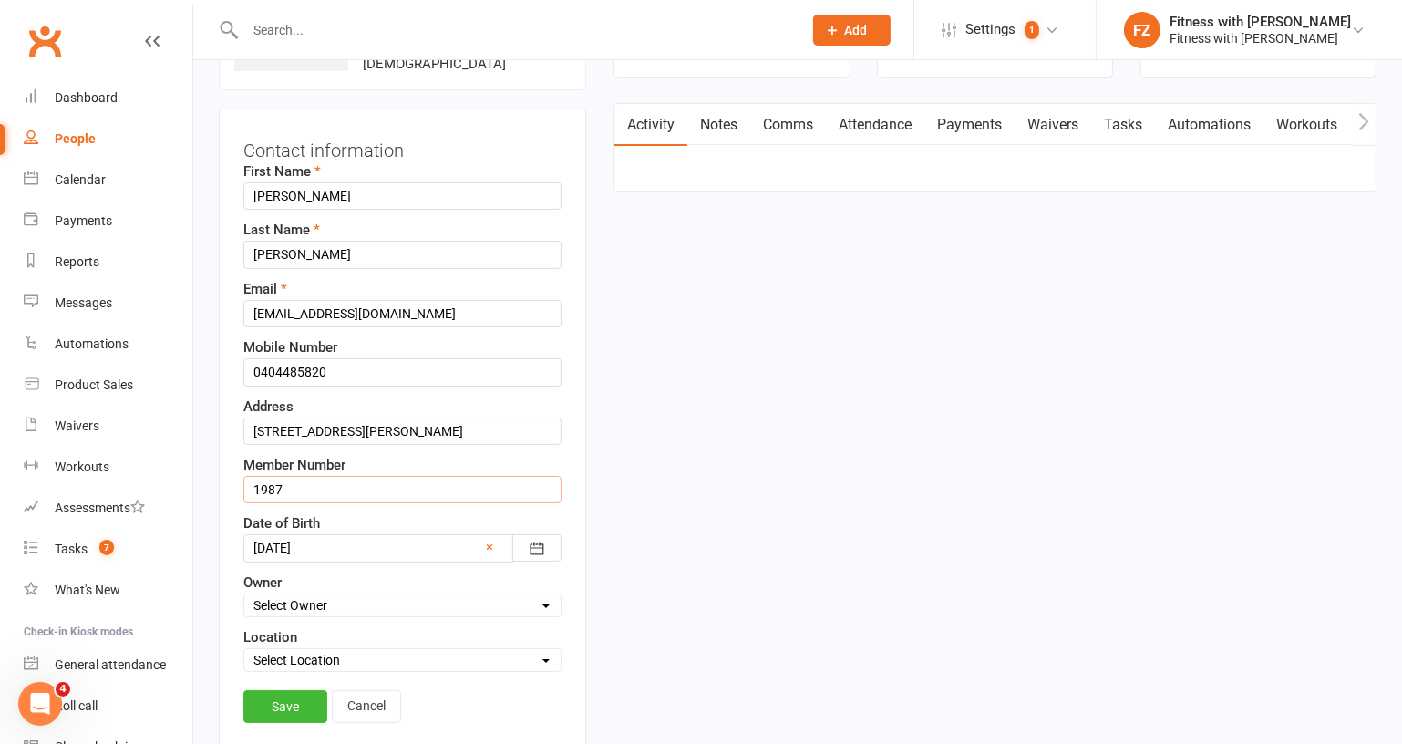
scroll to position [168, 0]
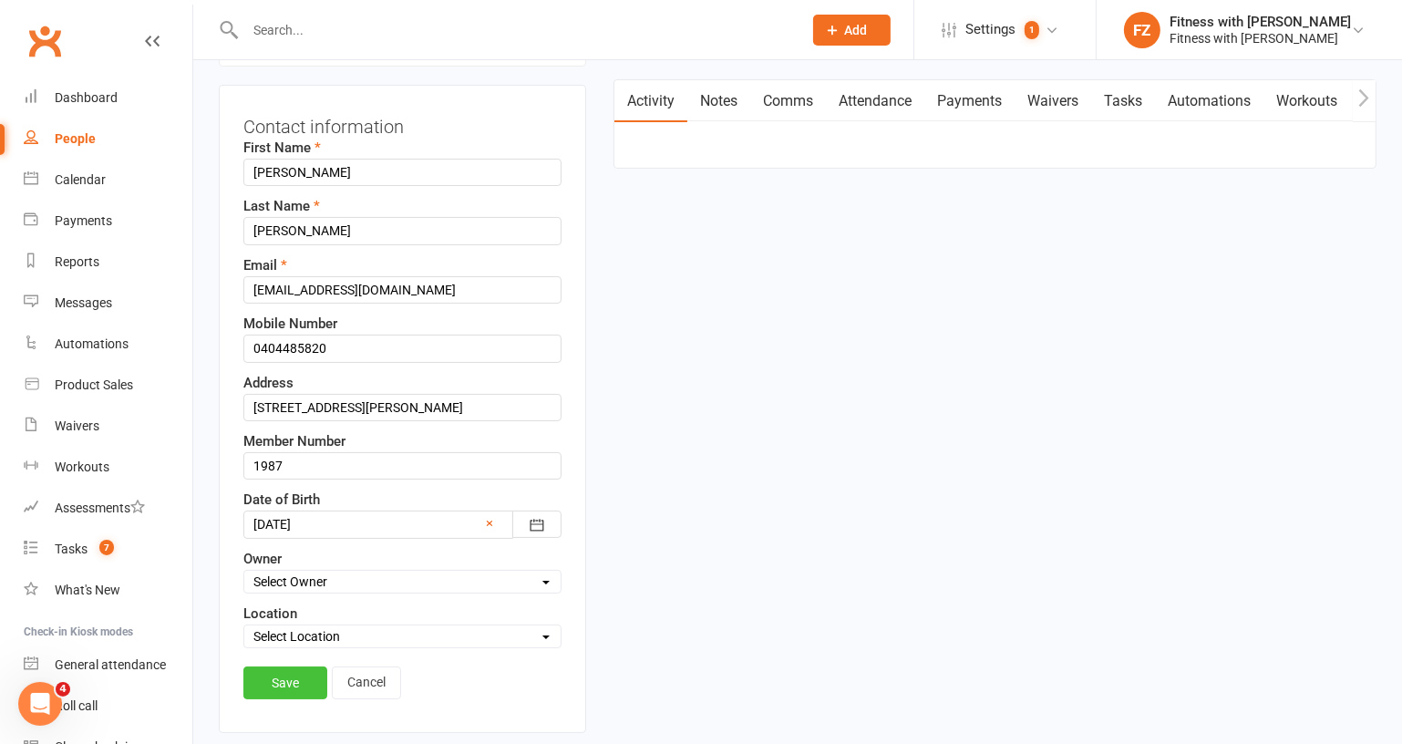
click at [293, 666] on link "Save" at bounding box center [285, 682] width 84 height 33
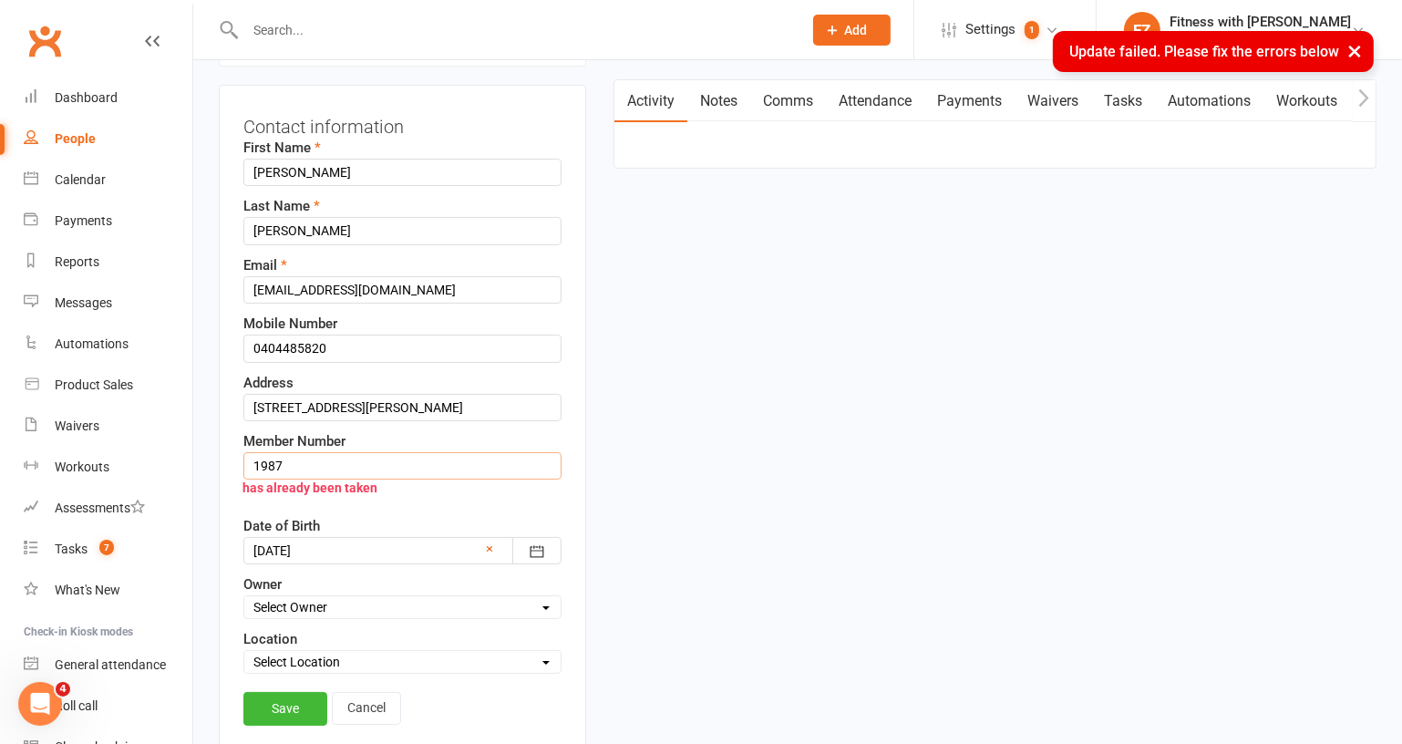
drag, startPoint x: 294, startPoint y: 460, endPoint x: 276, endPoint y: 460, distance: 18.2
click at [276, 460] on input "1987" at bounding box center [402, 465] width 318 height 27
type input "1988"
click at [294, 702] on link "Save" at bounding box center [285, 708] width 84 height 33
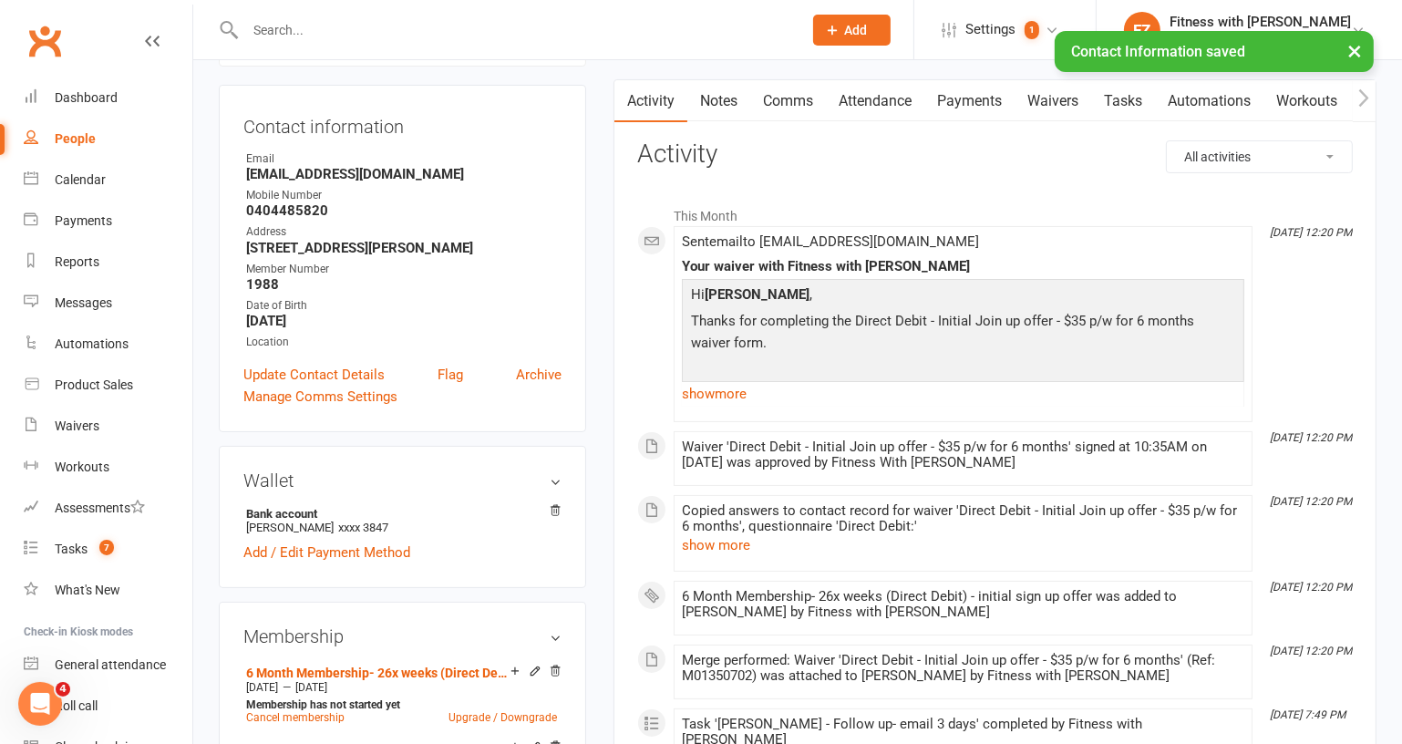
click at [1362, 103] on icon "button" at bounding box center [1364, 96] width 10 height 17
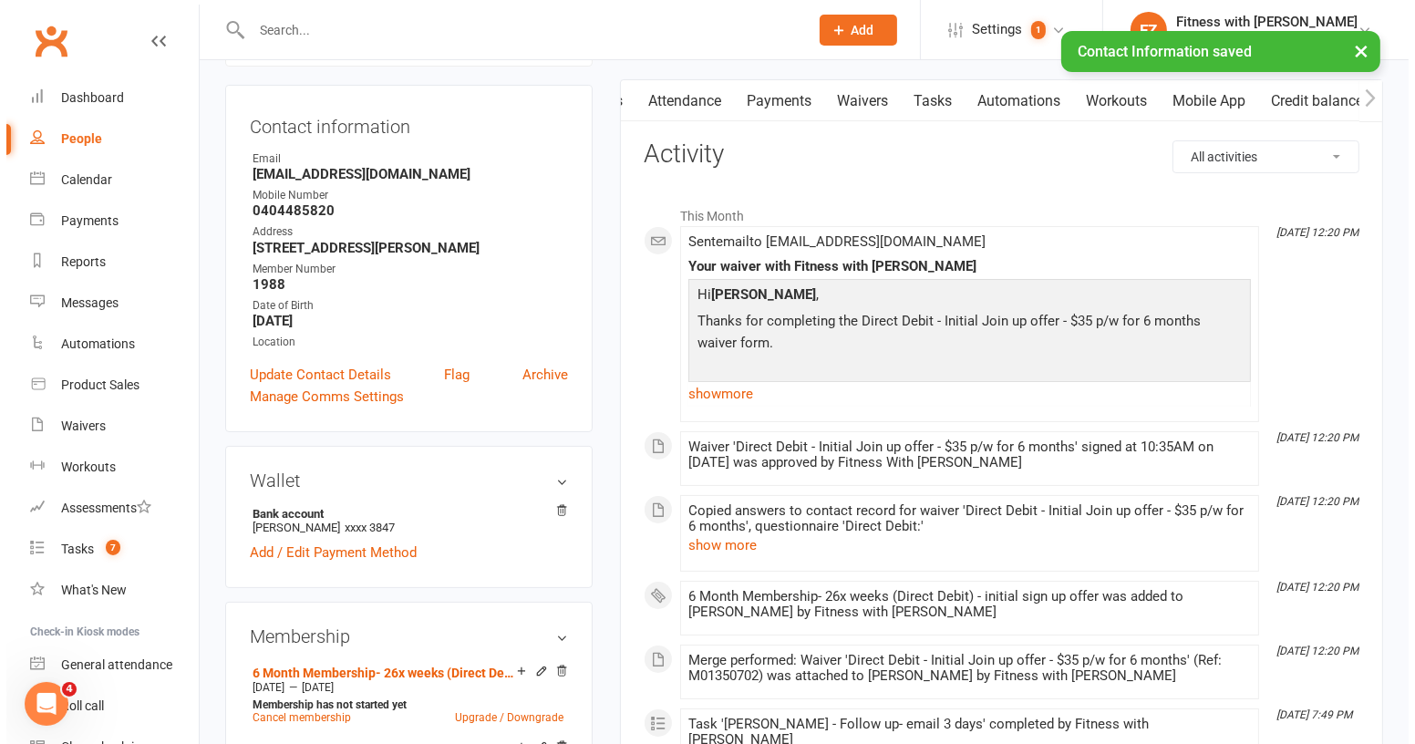
scroll to position [0, 196]
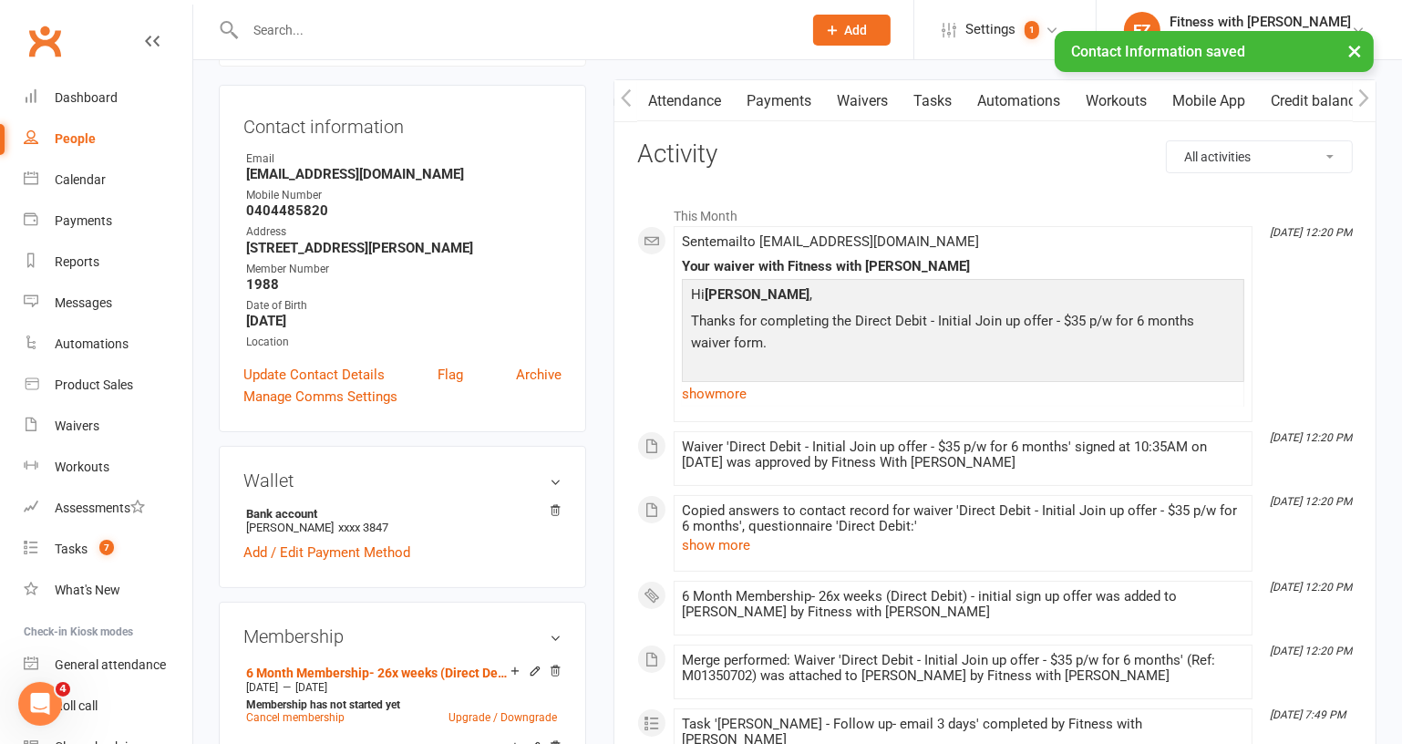
click at [1217, 90] on link "Mobile App" at bounding box center [1209, 101] width 98 height 42
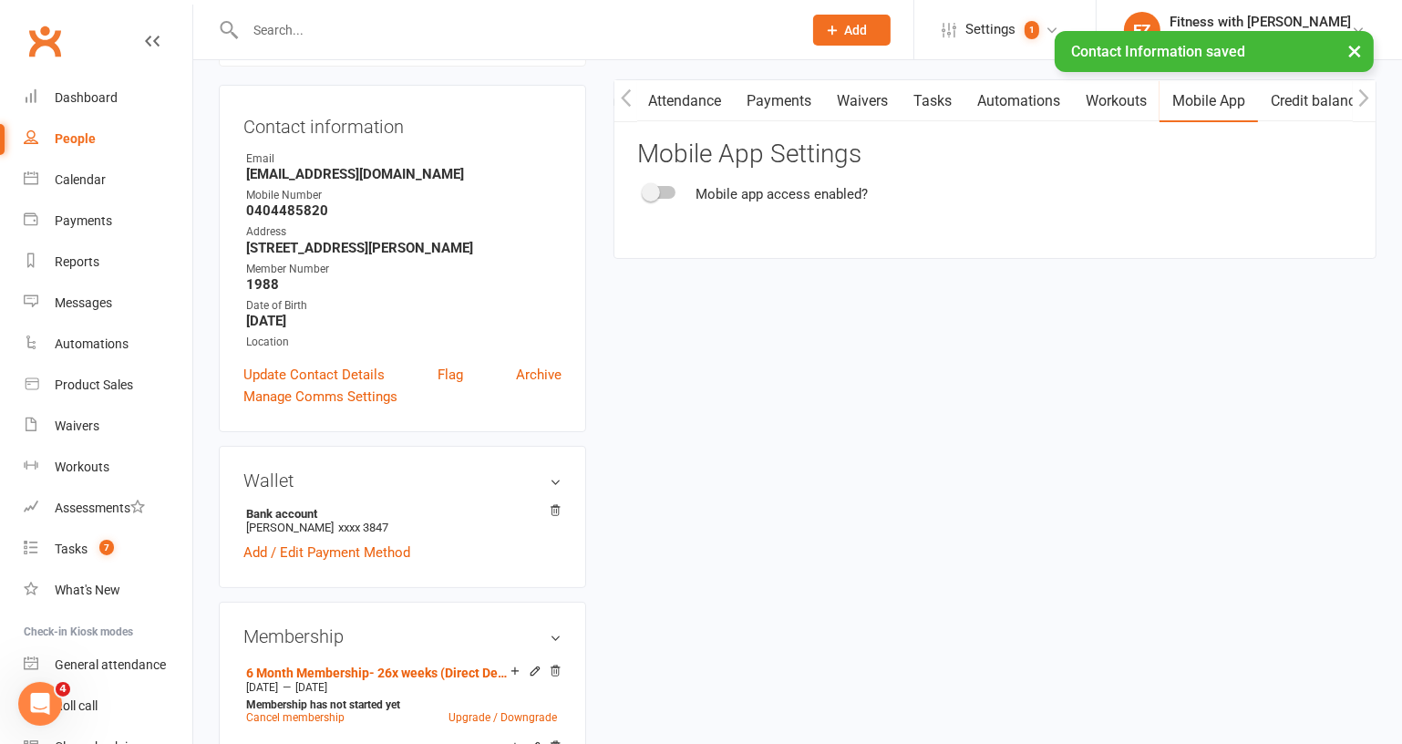
click at [657, 196] on span at bounding box center [651, 192] width 18 height 18
click at [645, 190] on input "checkbox" at bounding box center [645, 190] width 0 height 0
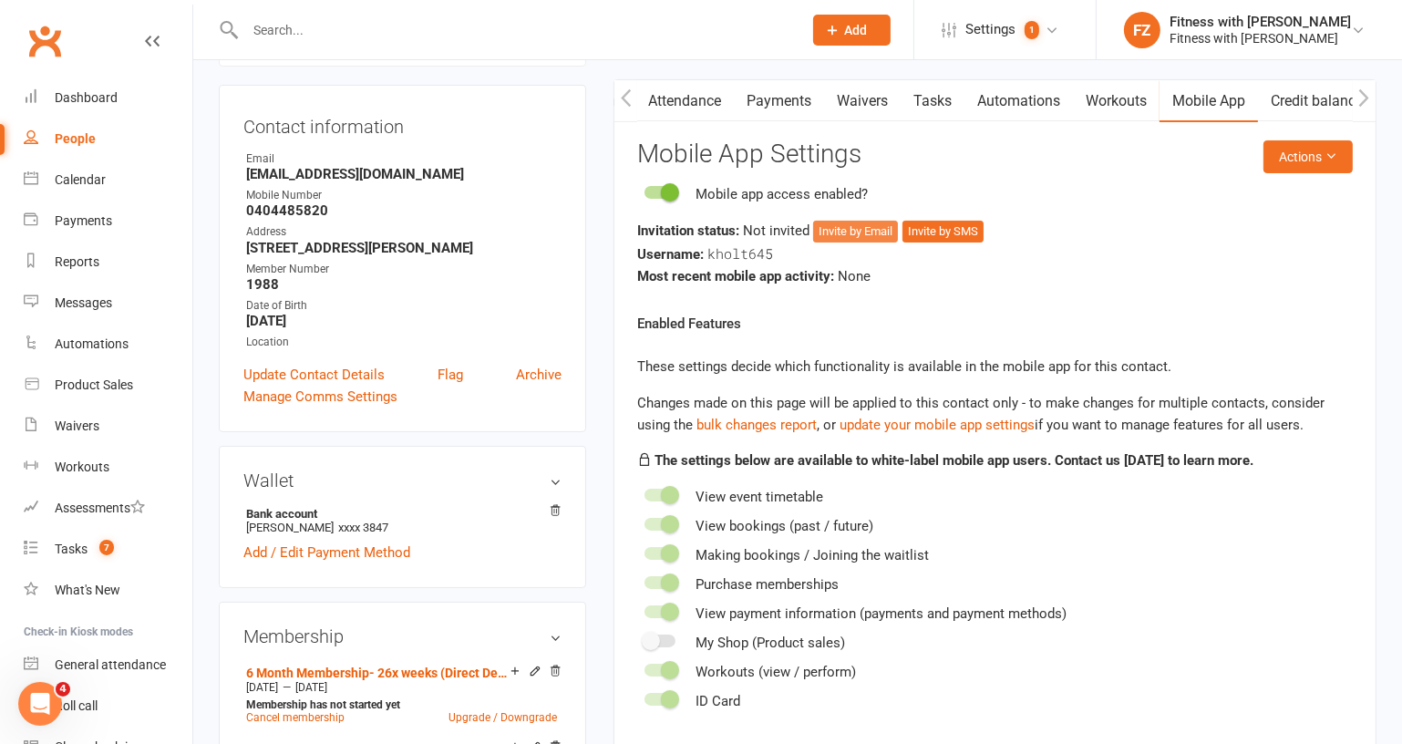
click at [859, 229] on button "Invite by Email" at bounding box center [855, 232] width 85 height 22
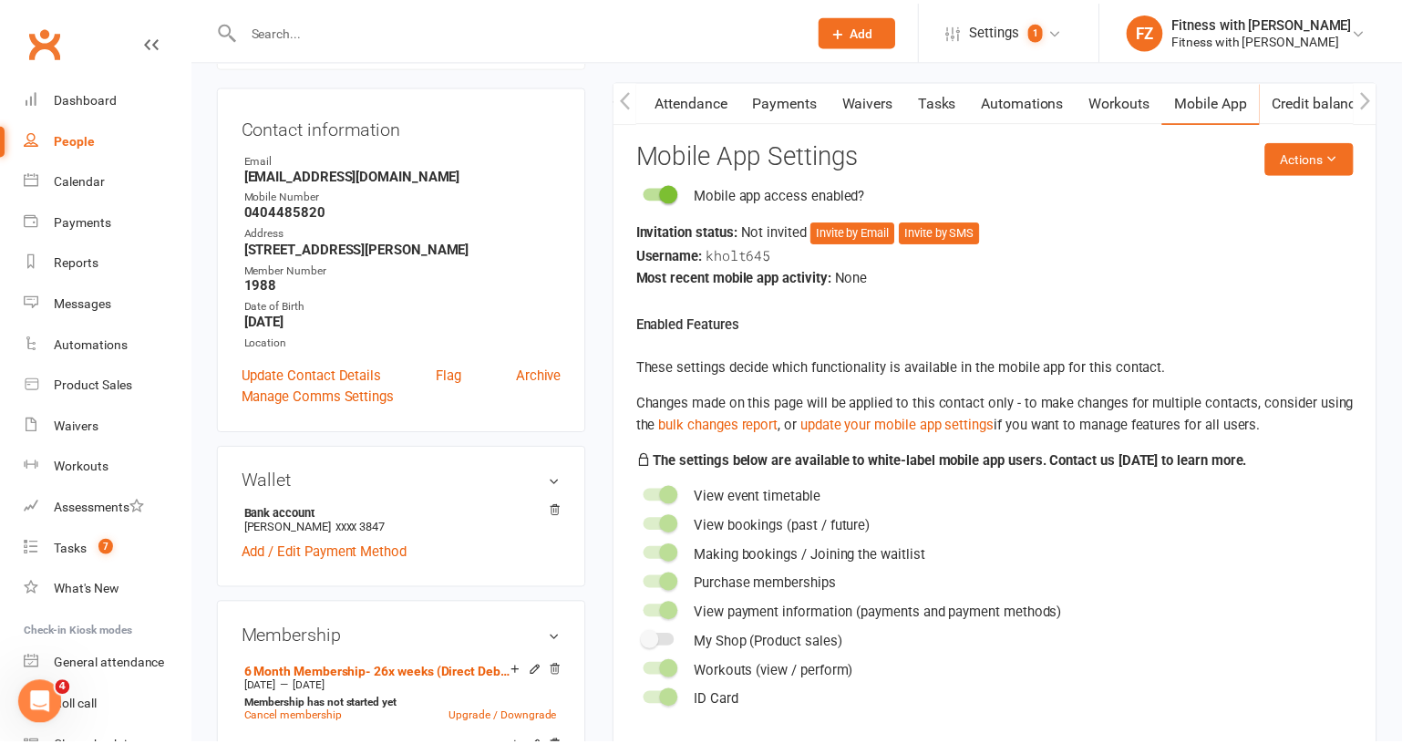
scroll to position [0, 189]
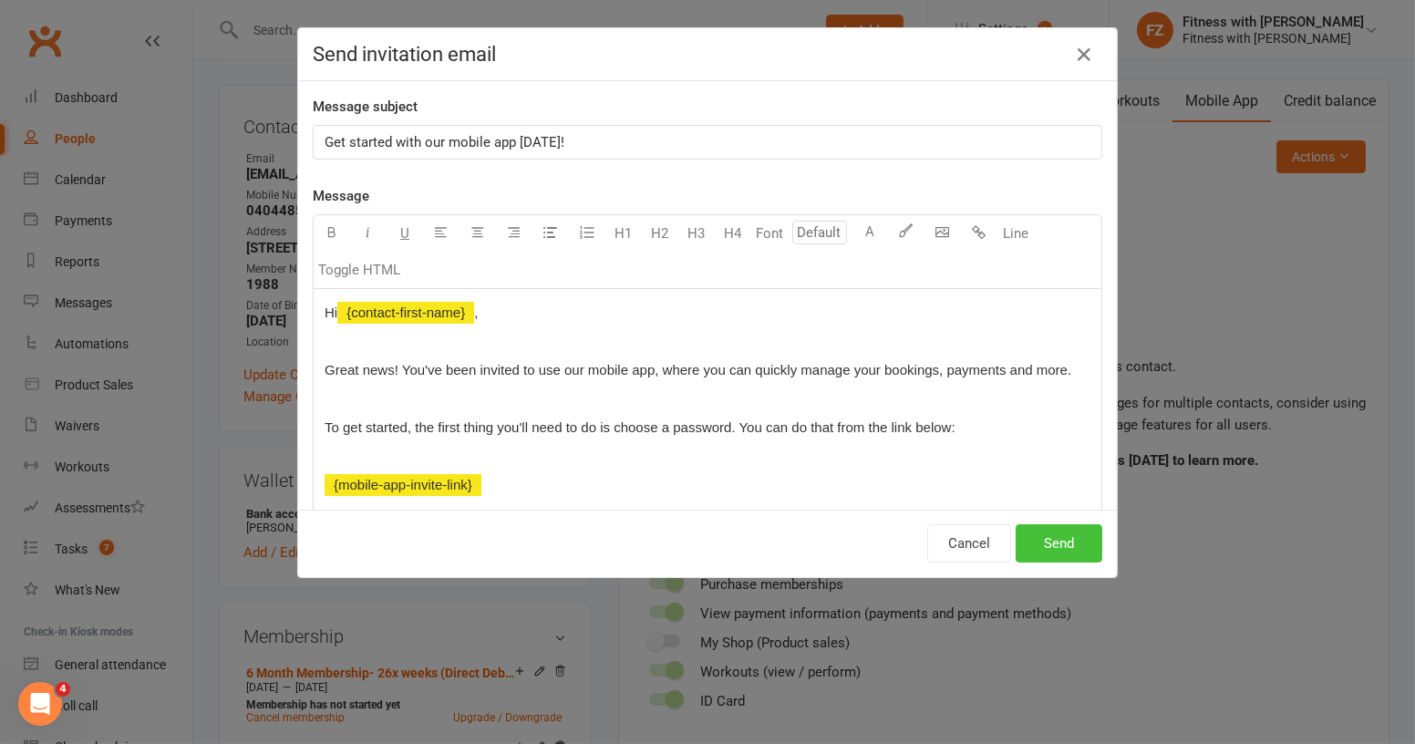
click at [1079, 546] on button "Send" at bounding box center [1059, 543] width 87 height 38
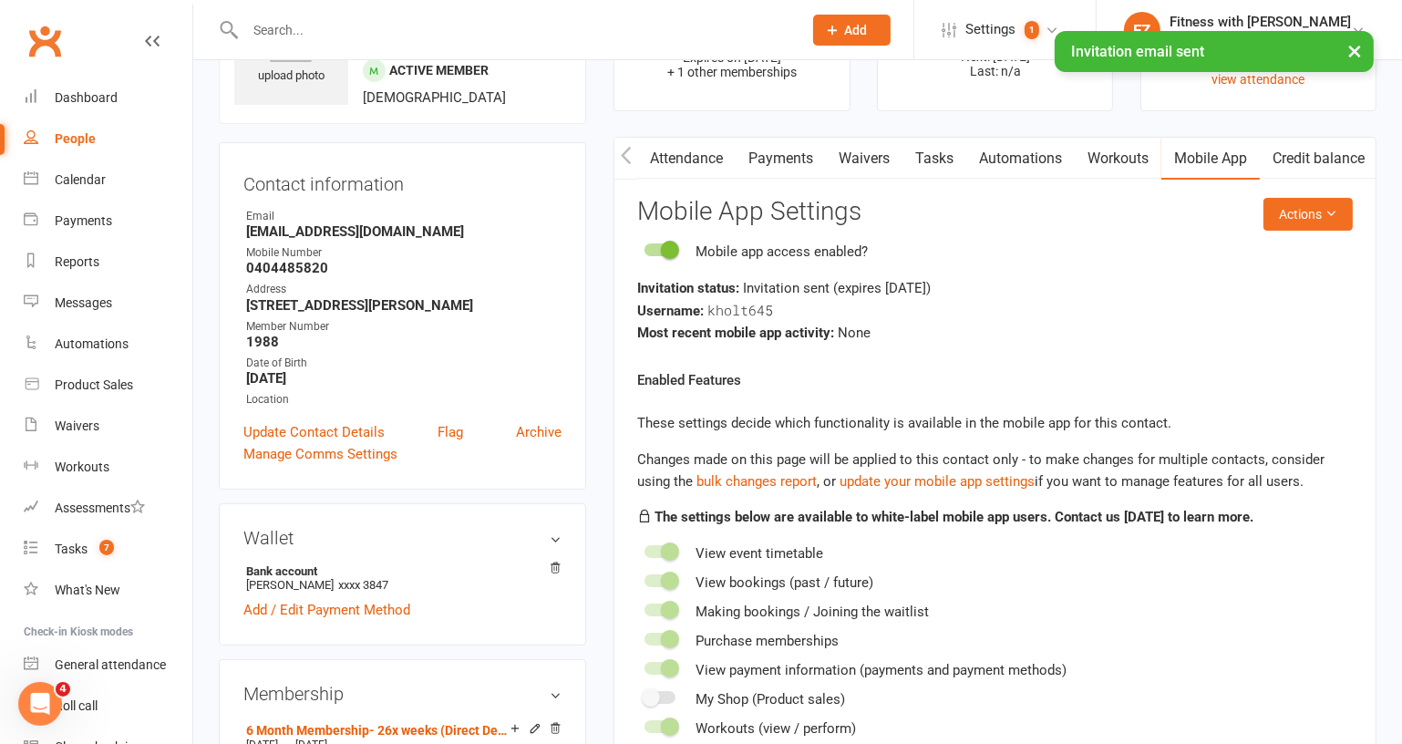
scroll to position [85, 0]
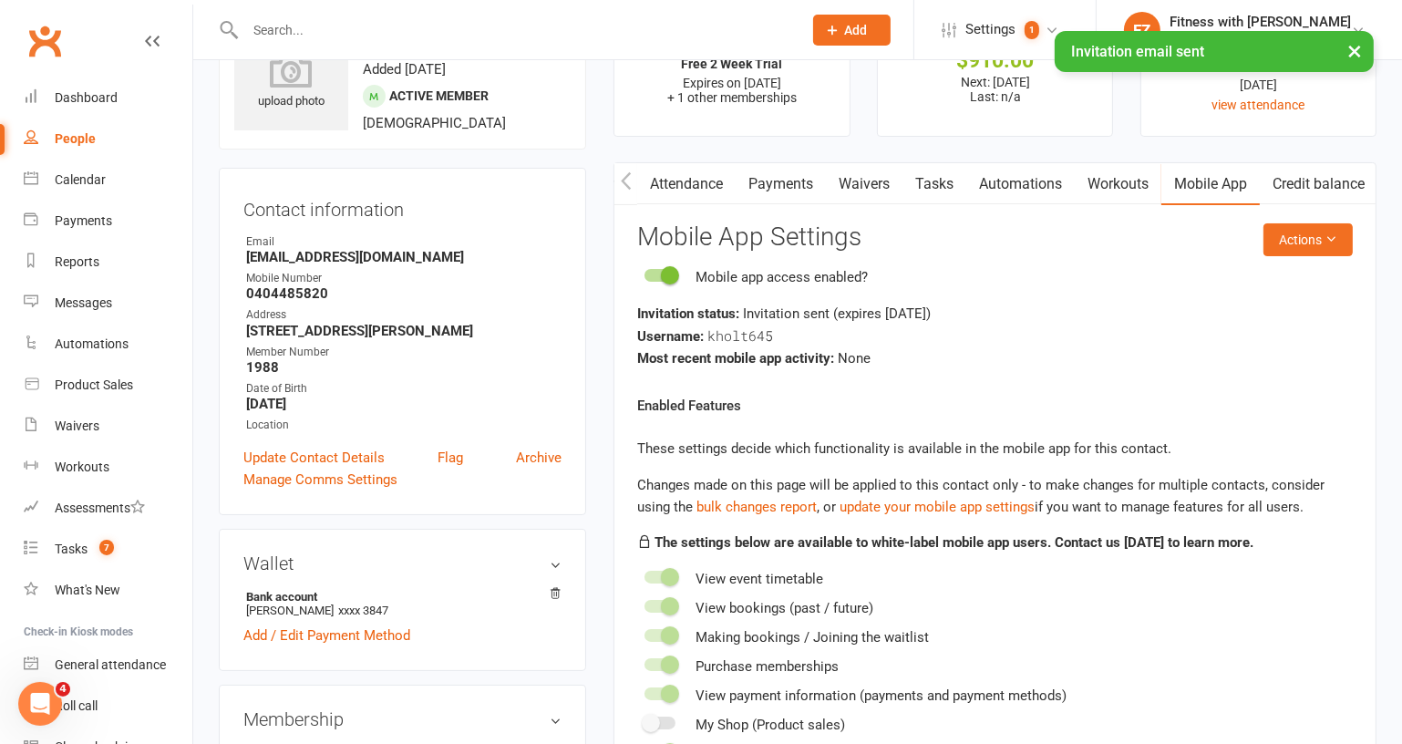
click at [625, 179] on icon "button" at bounding box center [626, 180] width 11 height 19
click at [811, 192] on link "Comms" at bounding box center [788, 184] width 76 height 42
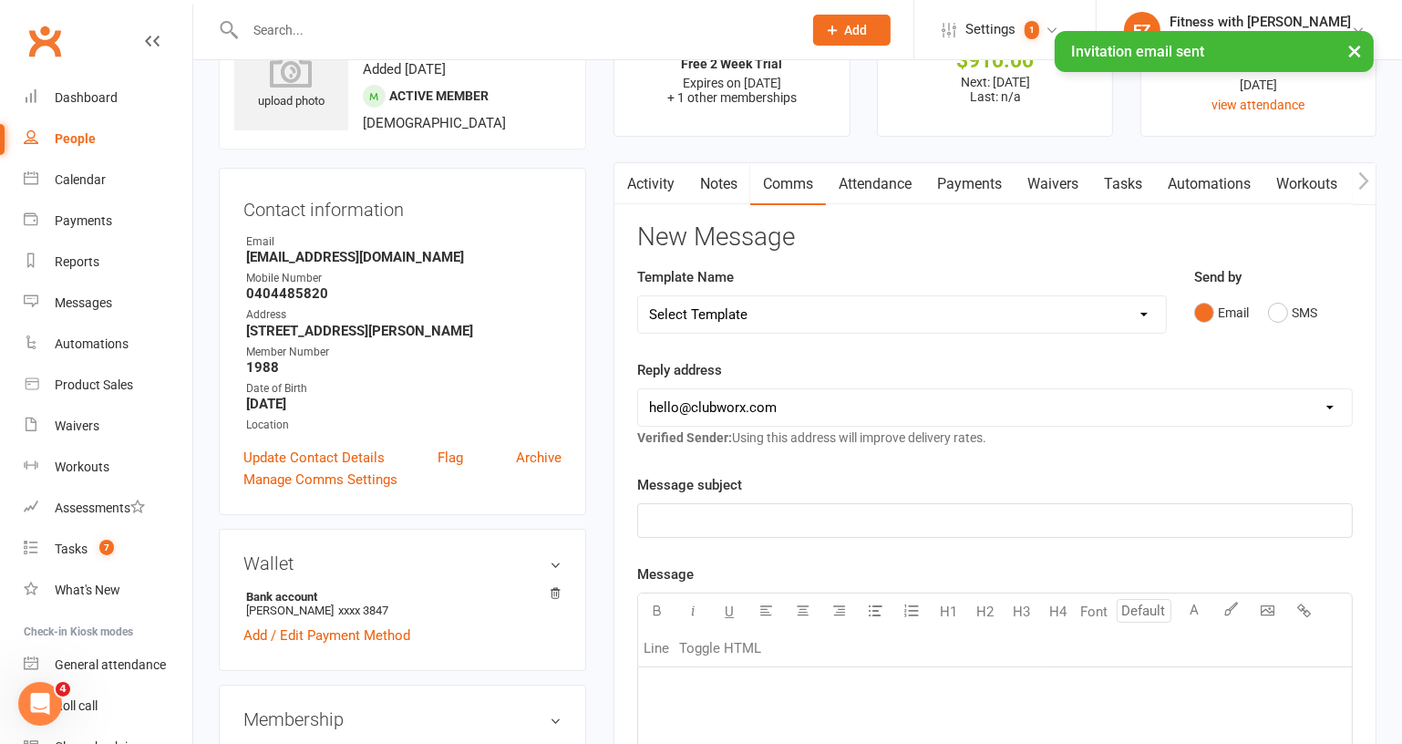
click at [832, 320] on select "Select Template [Email] 2025- Fitness Passport login [Email] 2 week free trial …" at bounding box center [902, 314] width 528 height 36
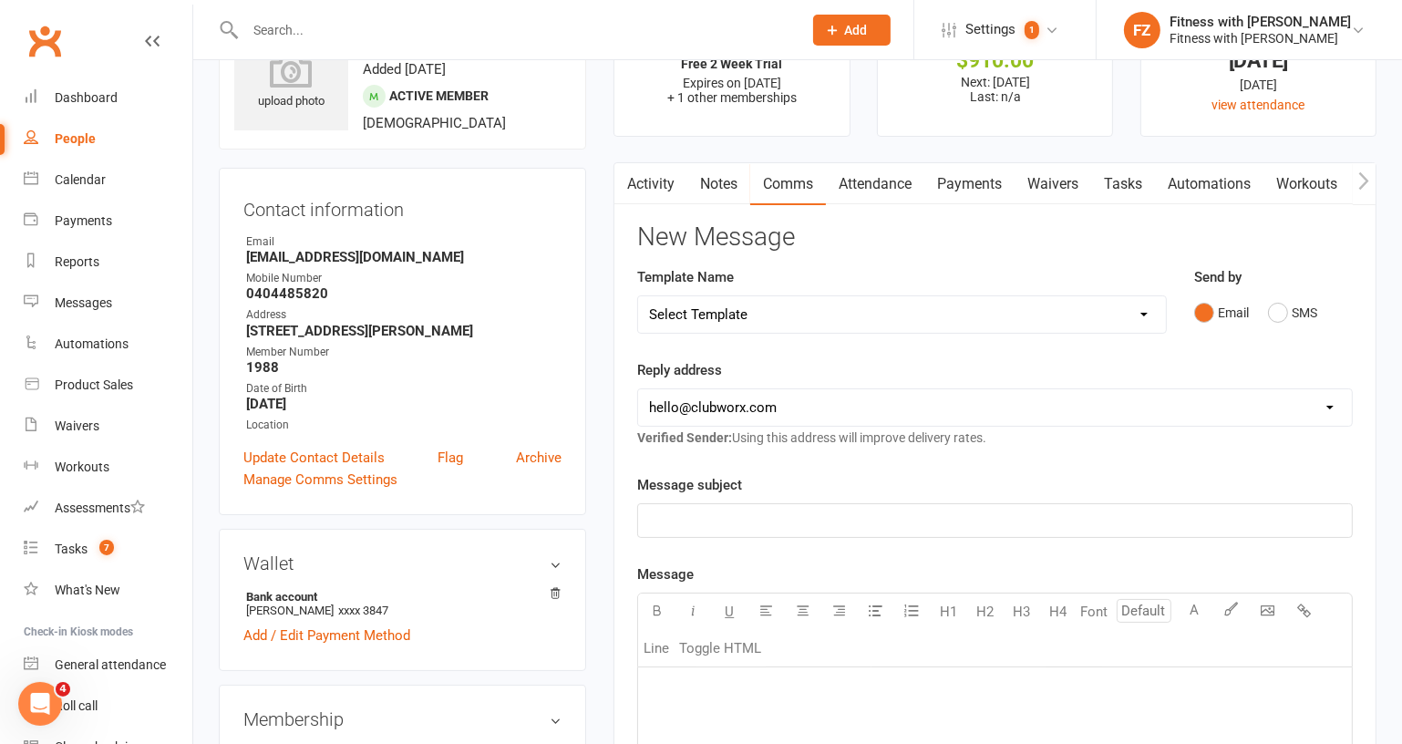
select select "7"
click at [638, 296] on select "Select Template [Email] 2025- Fitness Passport login [Email] 2 week free trial …" at bounding box center [902, 314] width 528 height 36
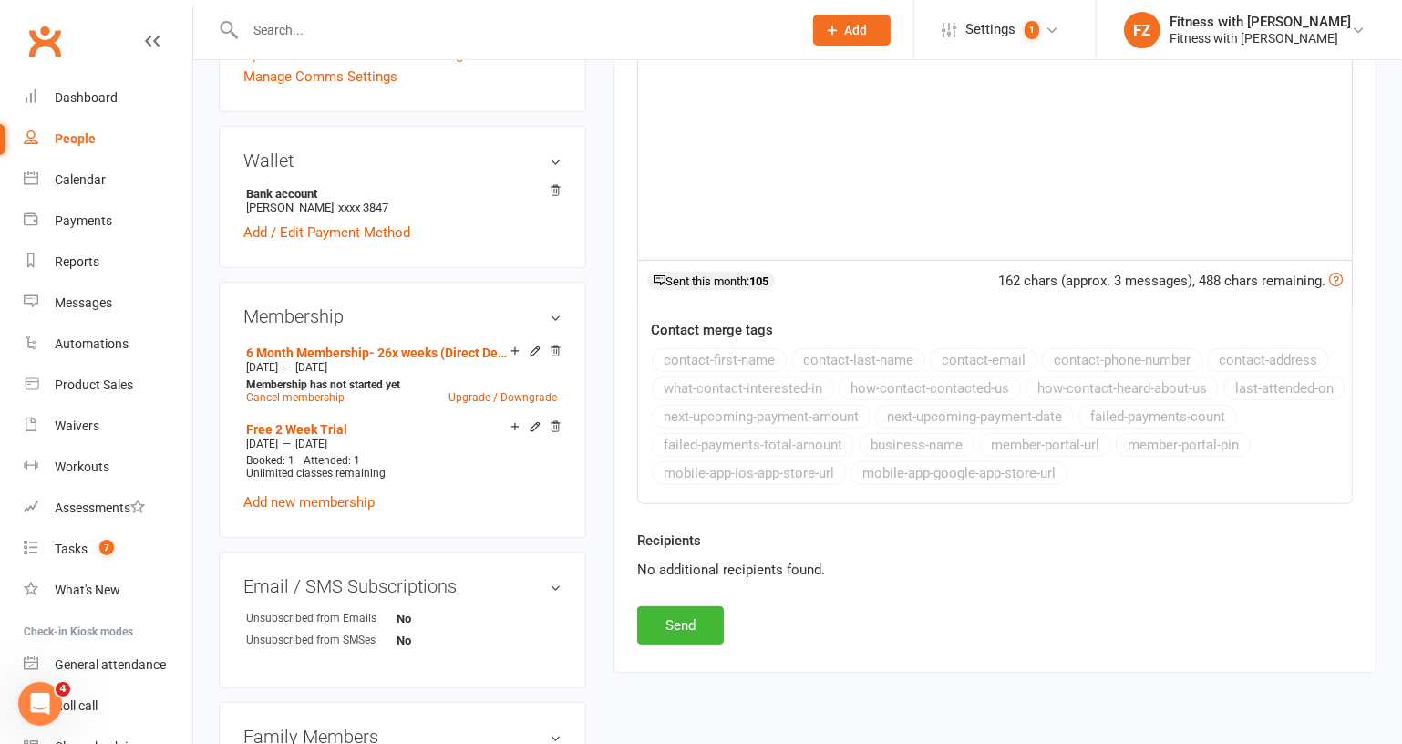
scroll to position [500, 0]
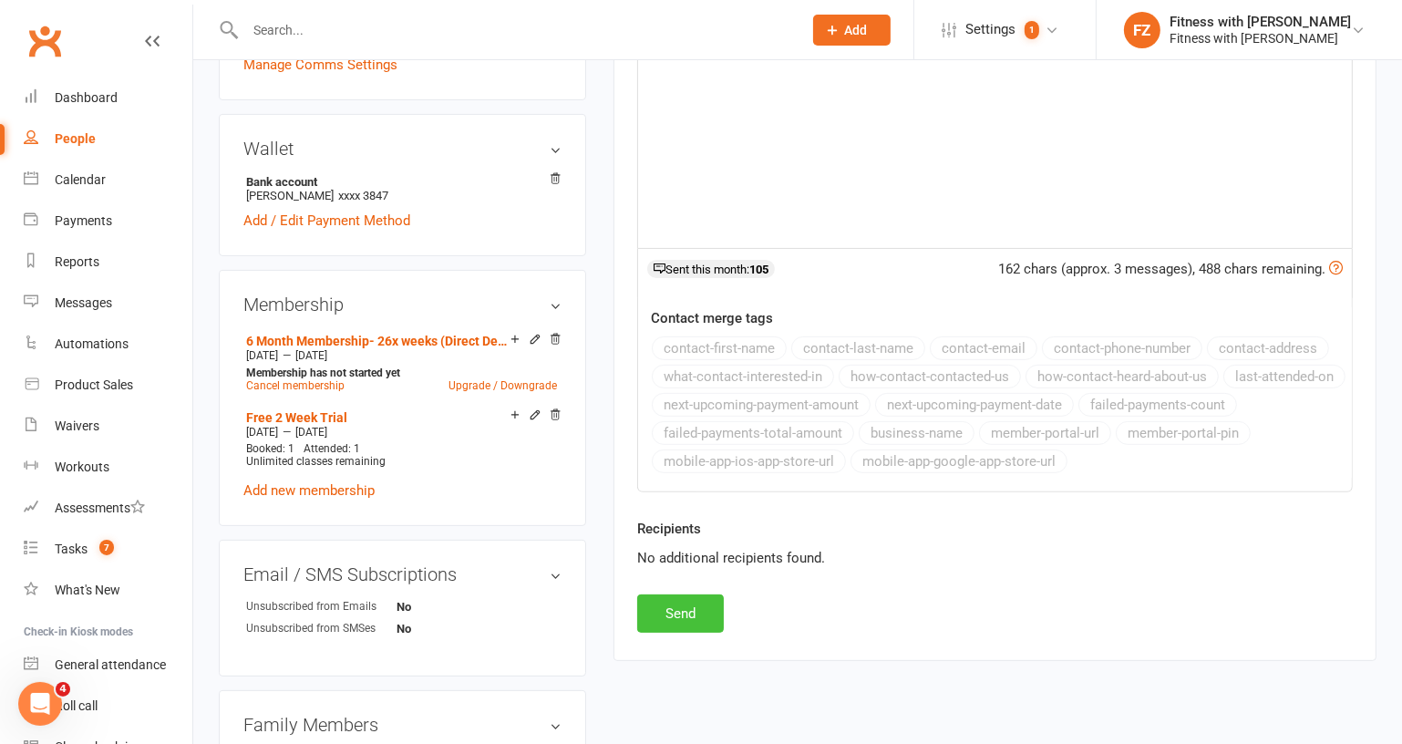
click at [700, 601] on button "Send" at bounding box center [680, 613] width 87 height 38
select select
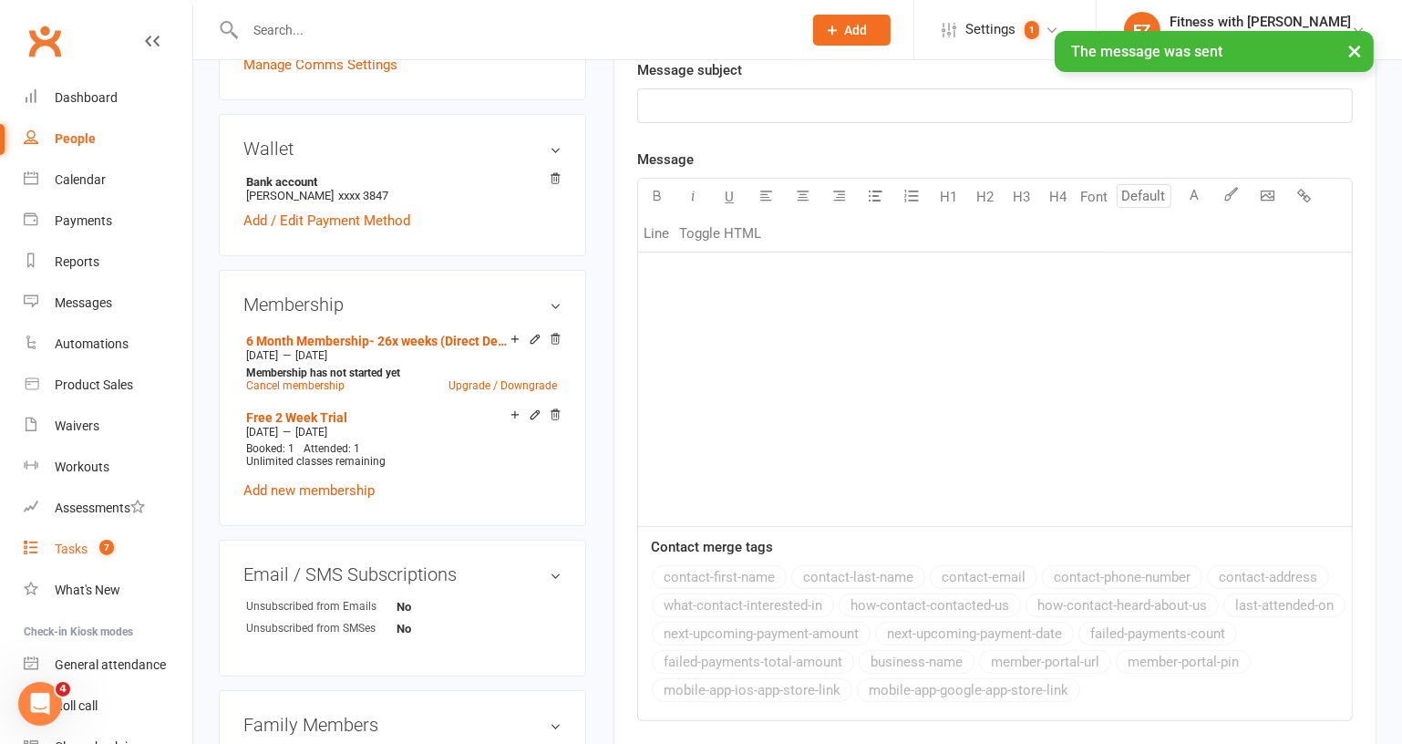
click at [63, 551] on div "Tasks" at bounding box center [71, 549] width 33 height 15
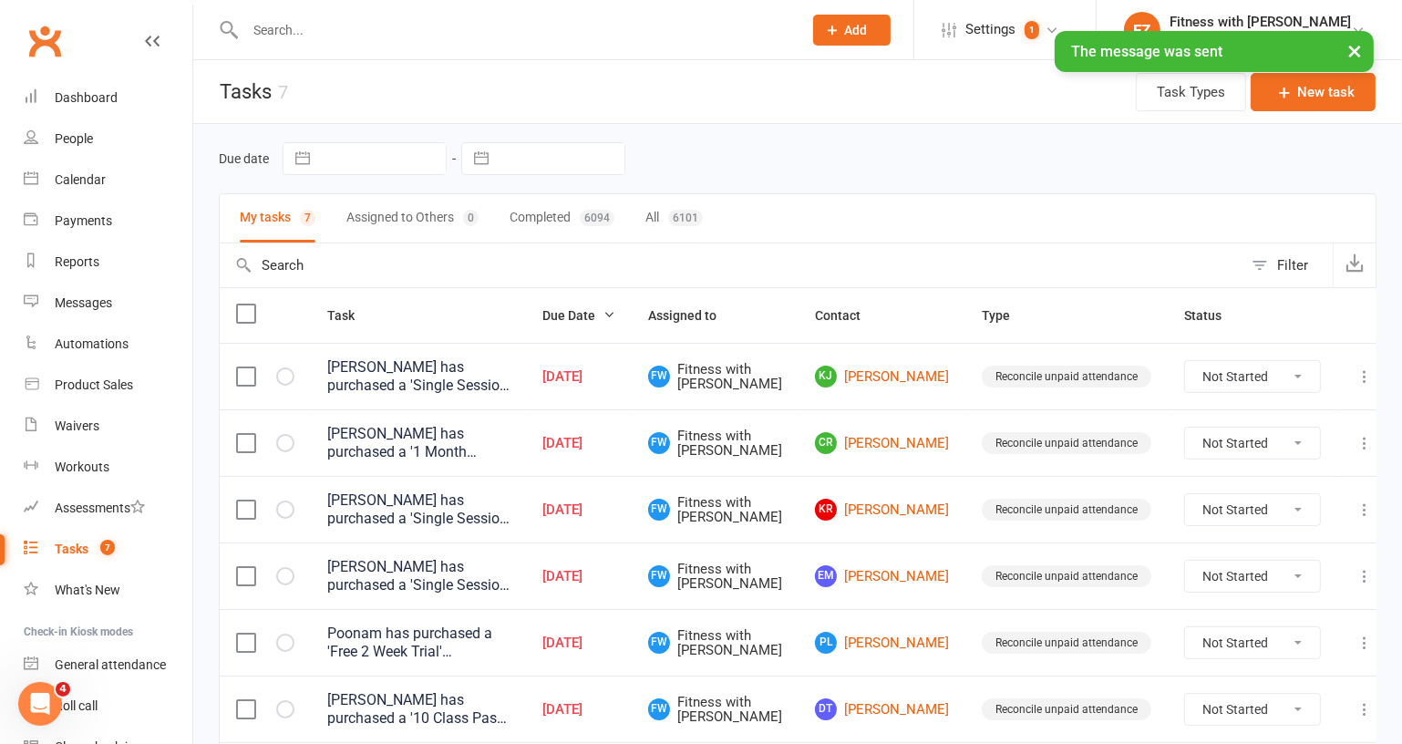
scroll to position [137, 0]
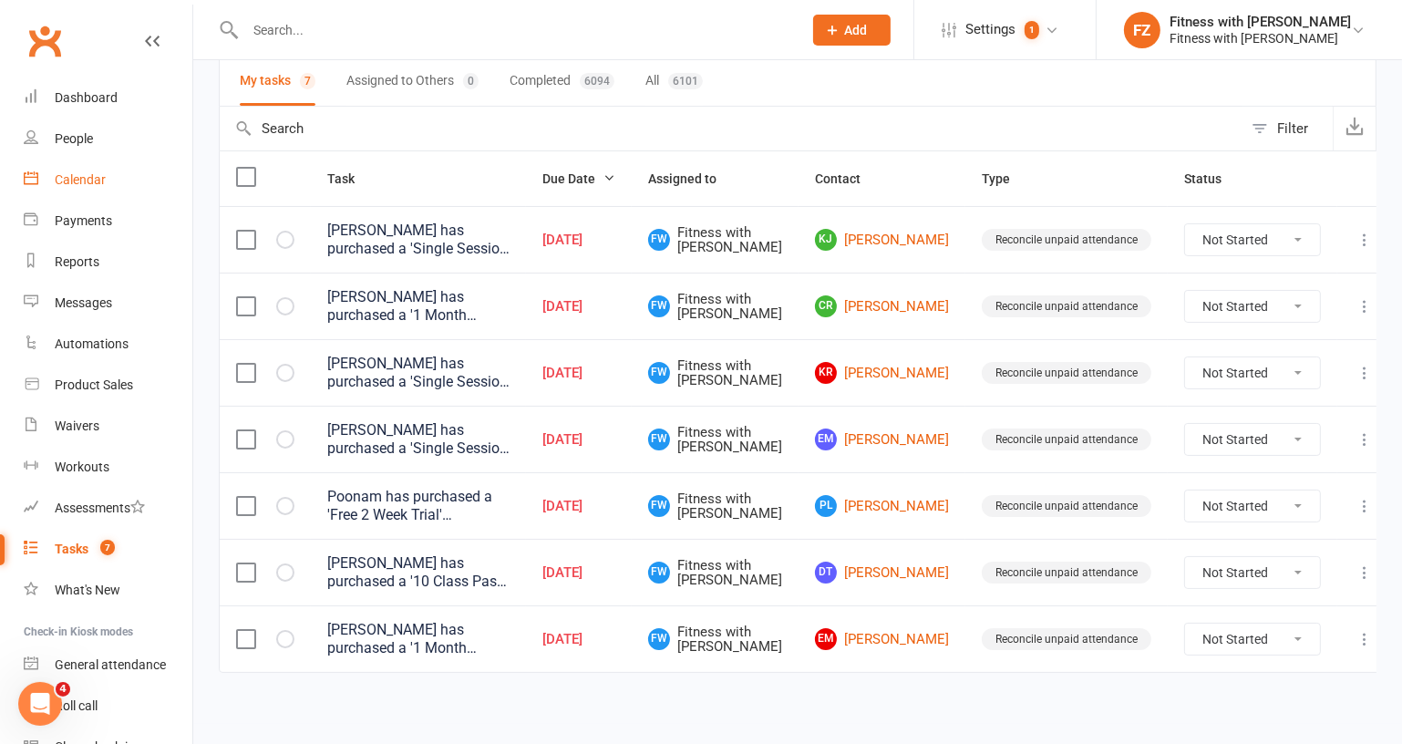
click at [65, 187] on div "Calendar" at bounding box center [80, 179] width 51 height 15
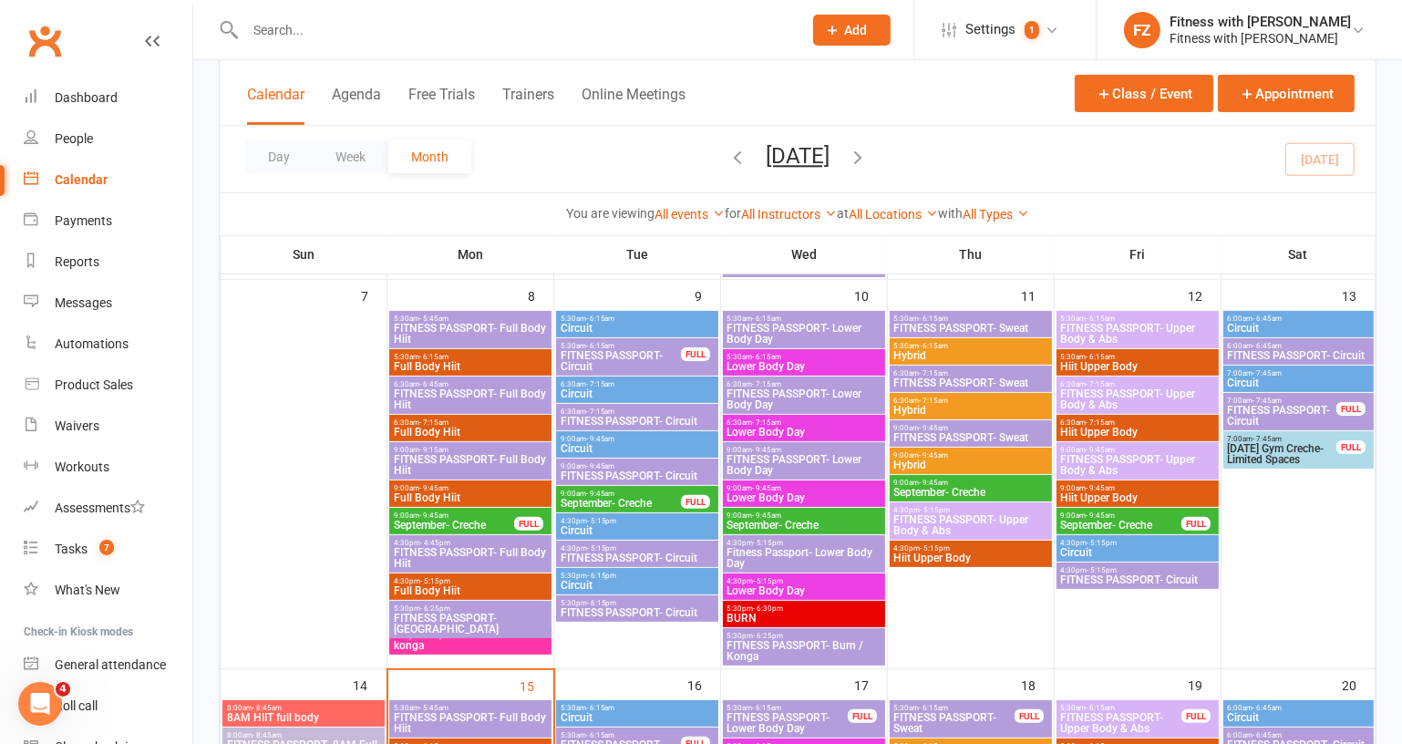
scroll to position [829, 0]
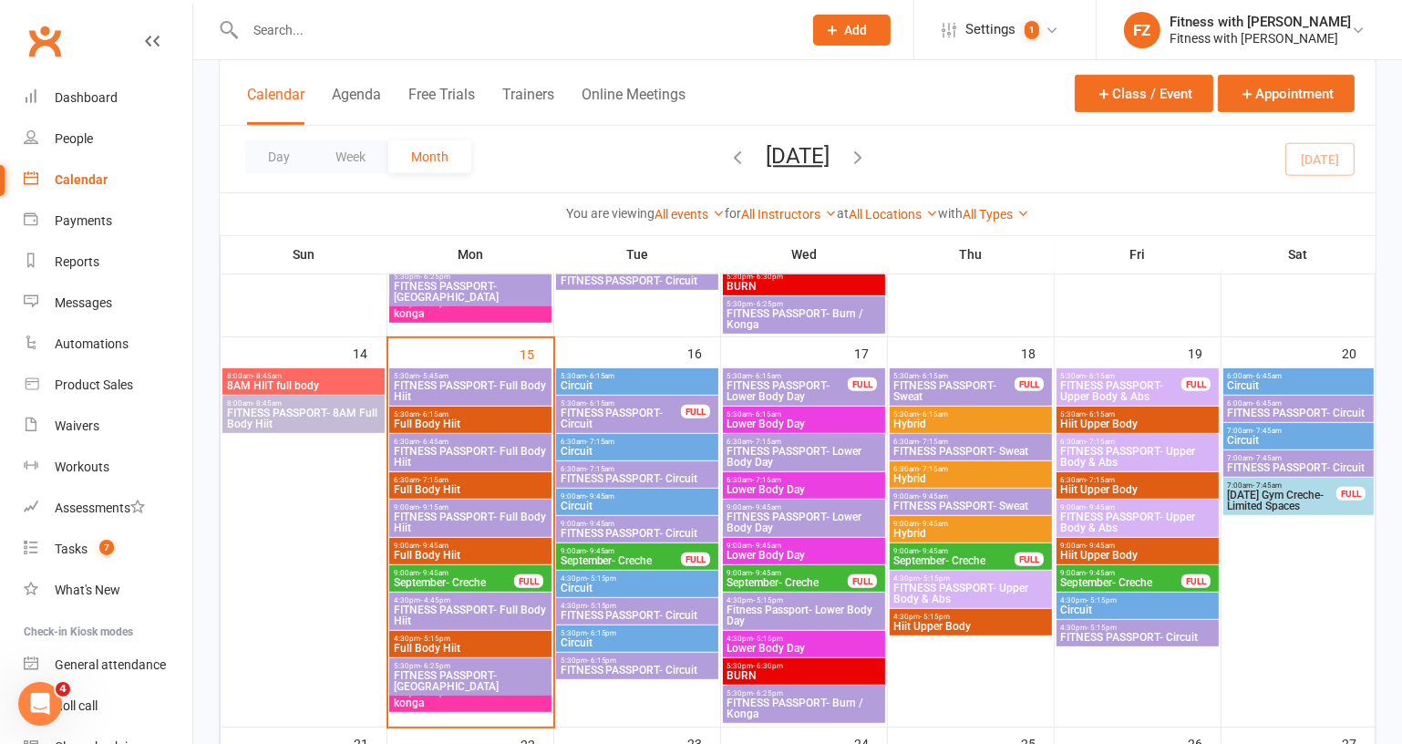
click at [465, 577] on span "September- Creche" at bounding box center [454, 582] width 122 height 11
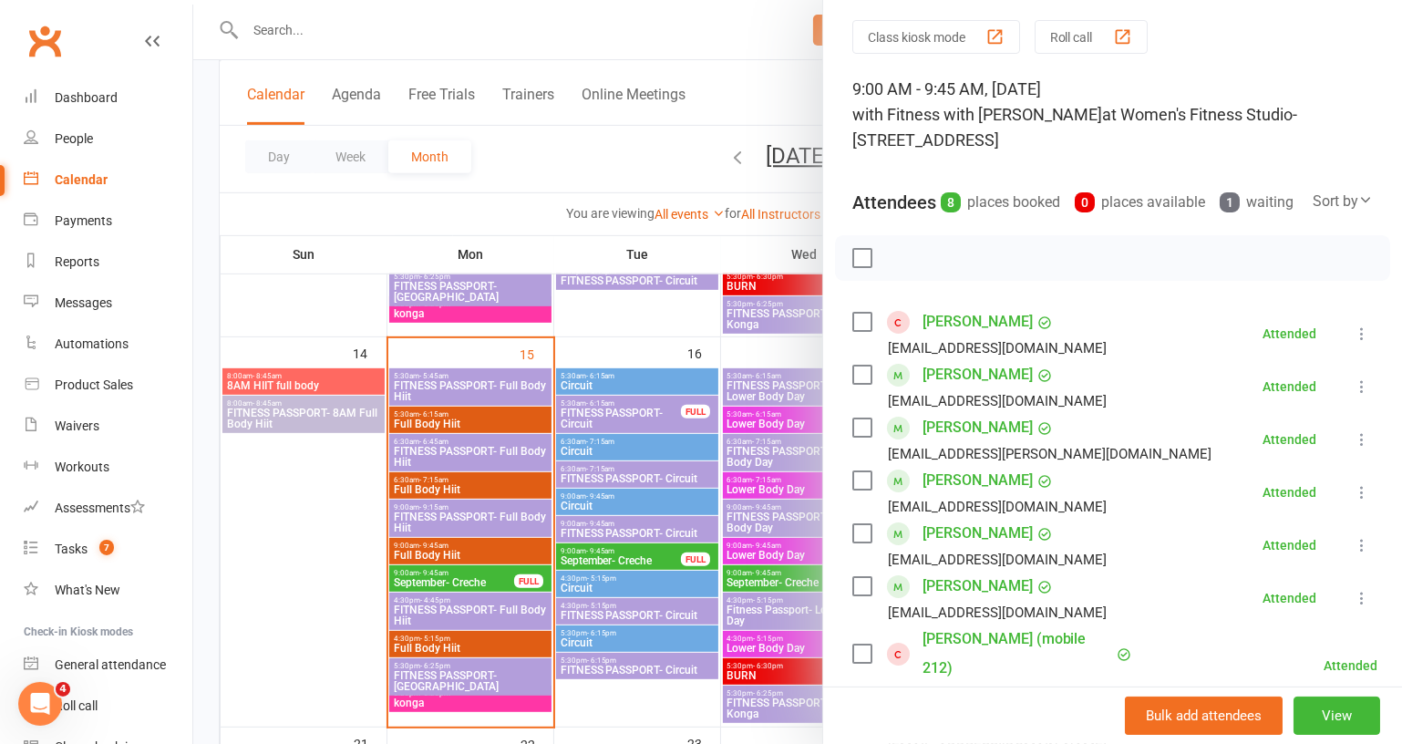
scroll to position [0, 0]
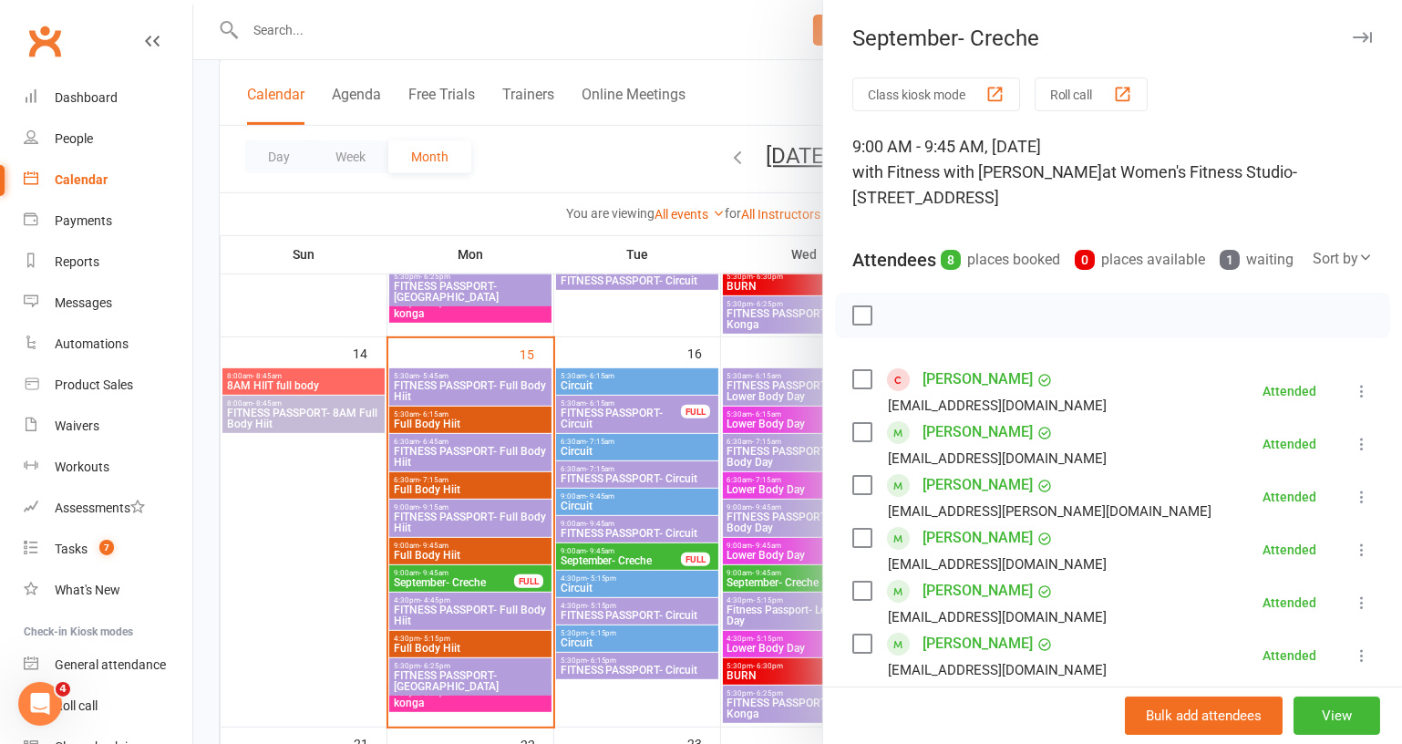
click at [1353, 36] on icon "button" at bounding box center [1362, 37] width 19 height 11
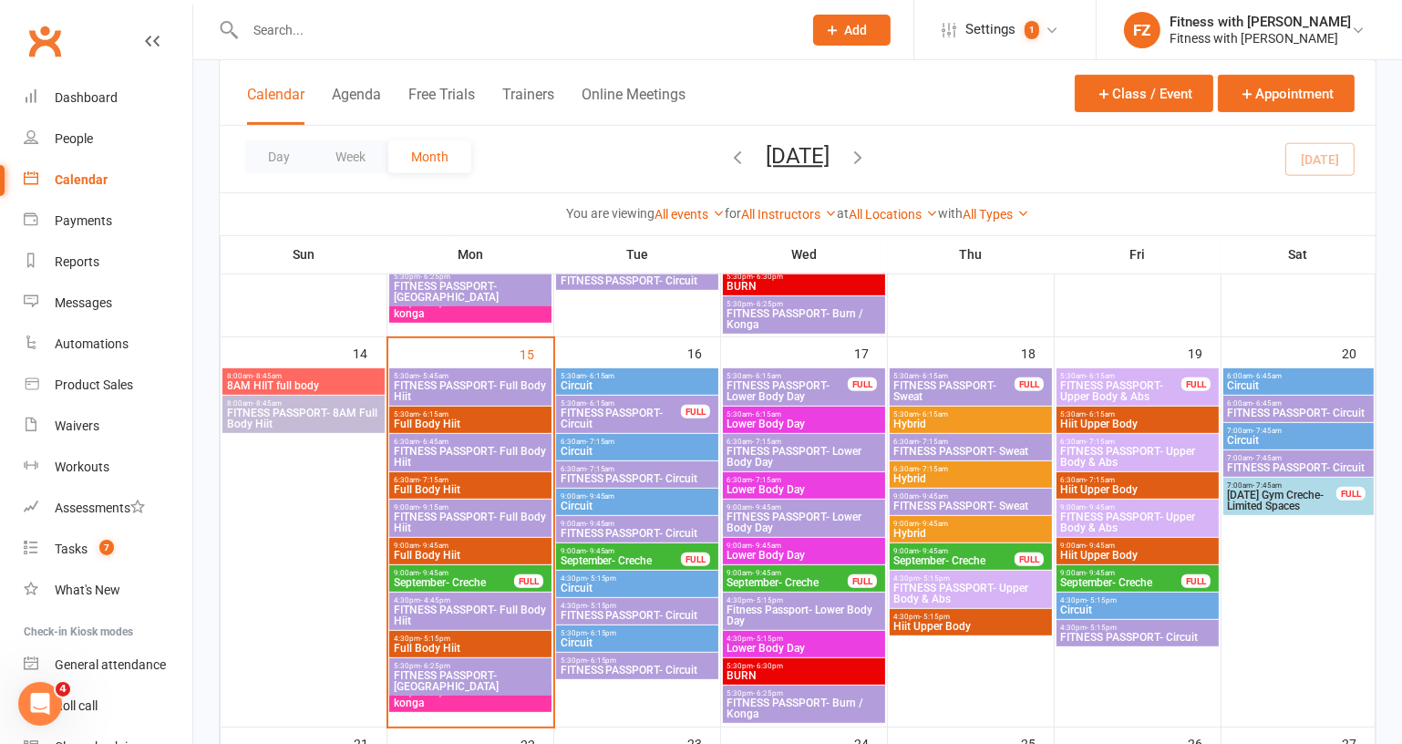
click at [457, 514] on span "FITNESS PASSPORT- Full Body Hiit" at bounding box center [470, 522] width 155 height 22
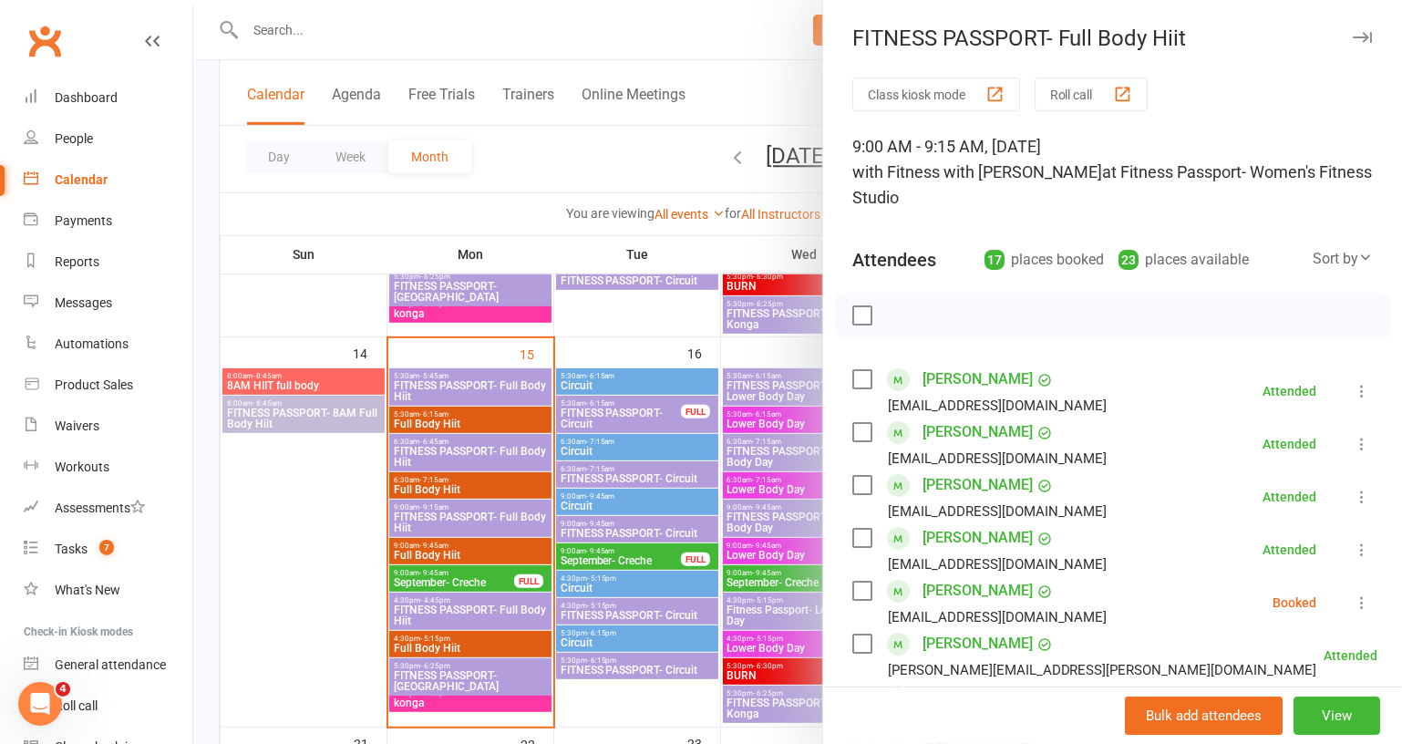
click at [1351, 46] on button "button" at bounding box center [1362, 37] width 22 height 22
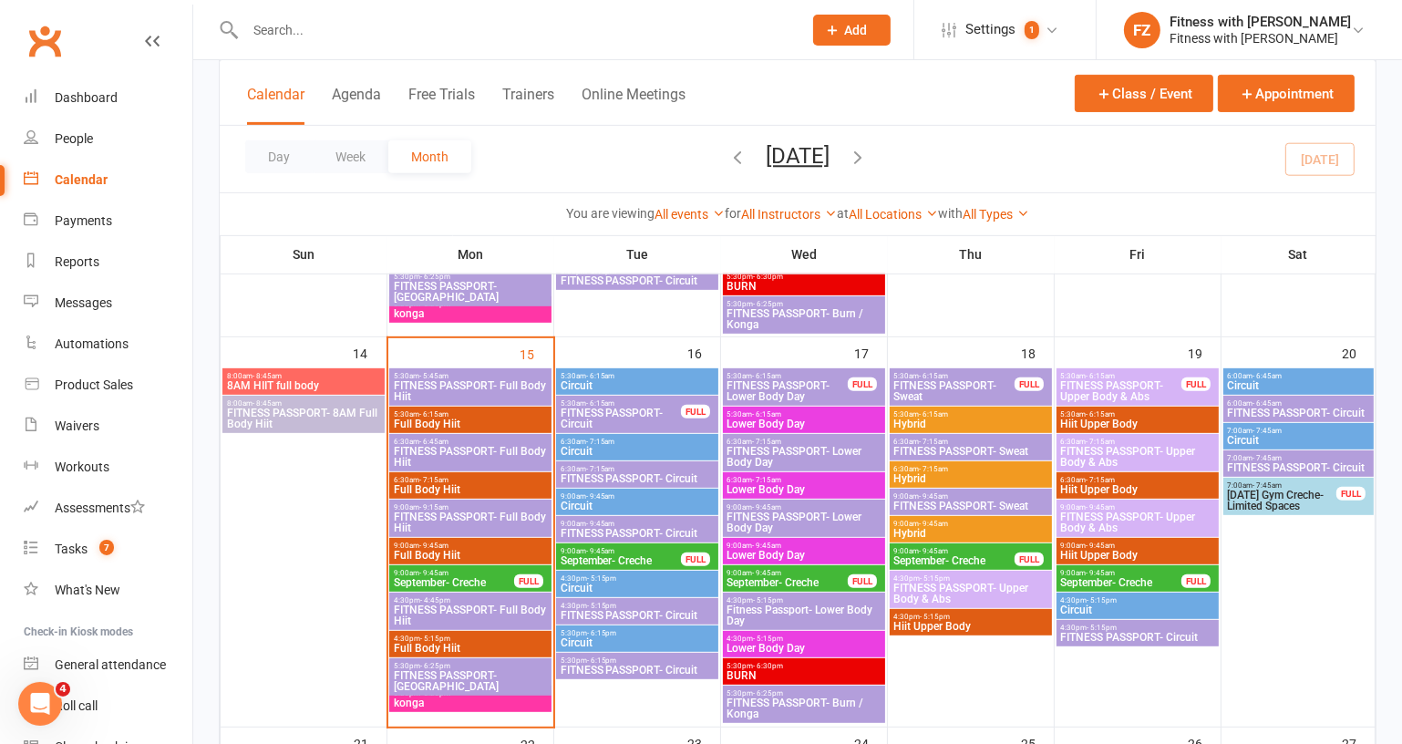
click at [446, 552] on span "Full Body Hiit" at bounding box center [470, 555] width 155 height 11
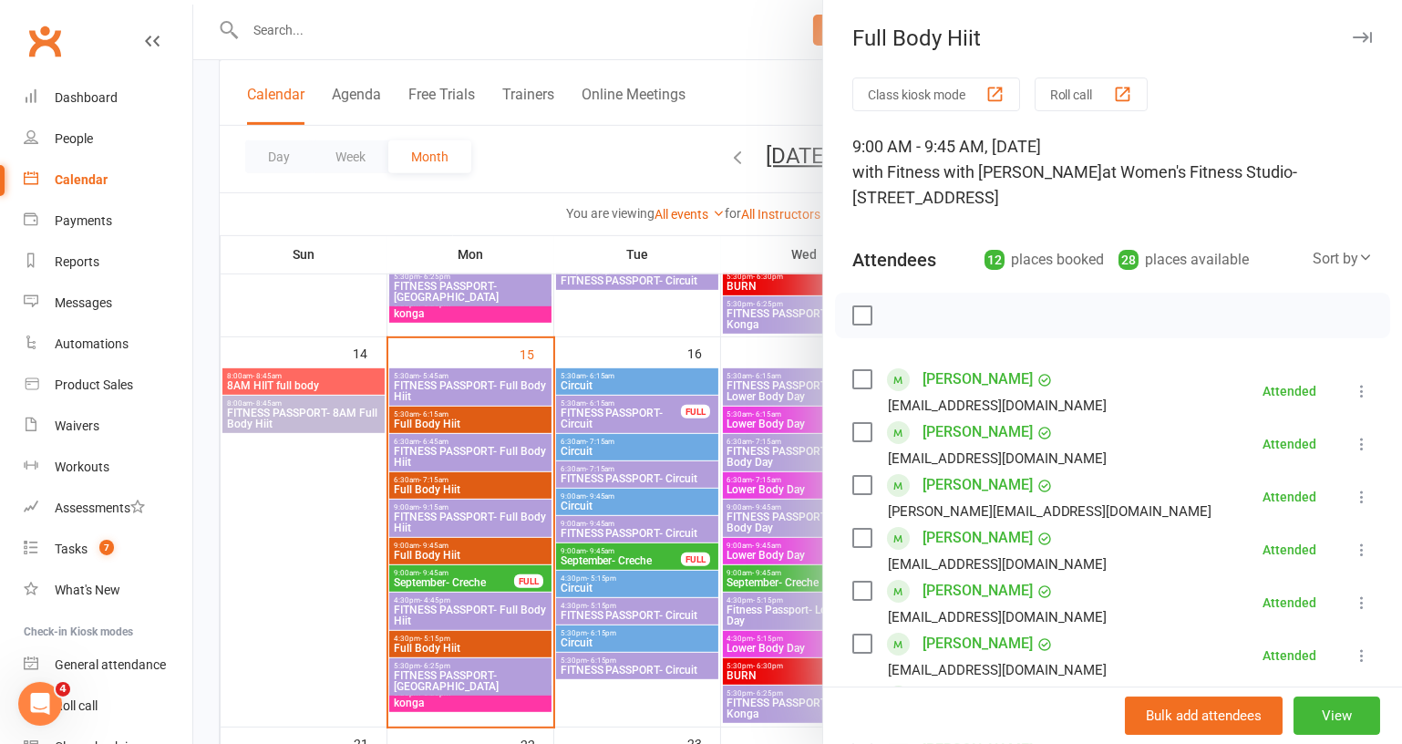
click at [1351, 30] on button "button" at bounding box center [1362, 37] width 22 height 22
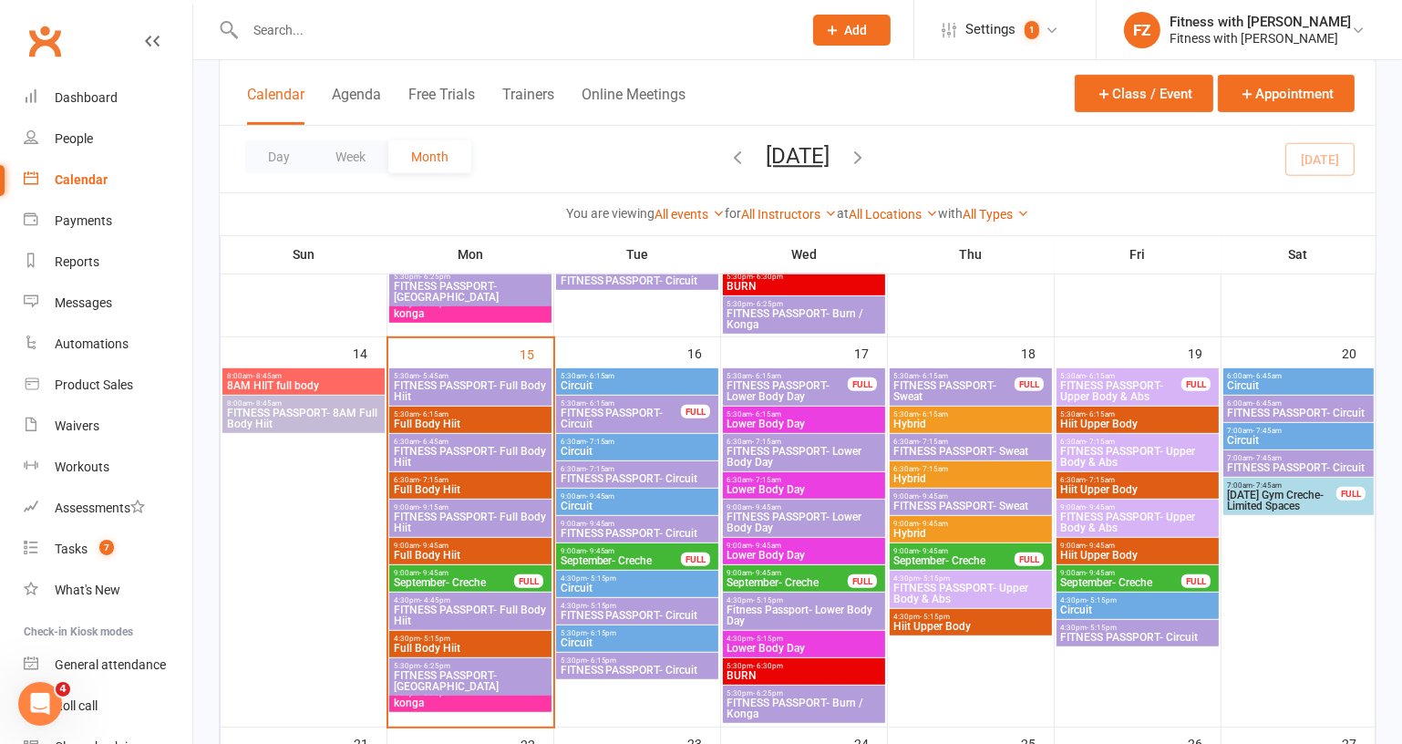
click at [600, 528] on span "FITNESS PASSPORT- Circuit" at bounding box center [637, 533] width 155 height 11
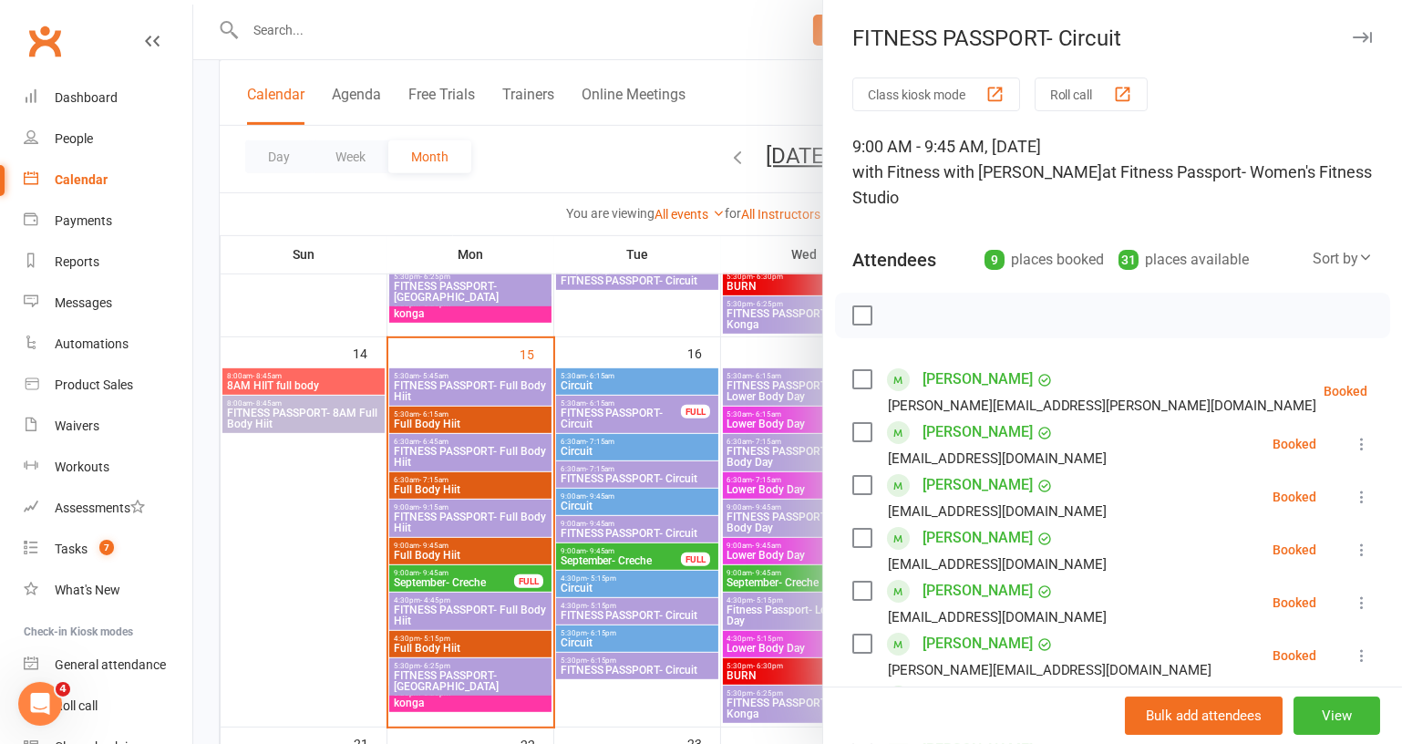
click at [1353, 33] on icon "button" at bounding box center [1362, 37] width 19 height 11
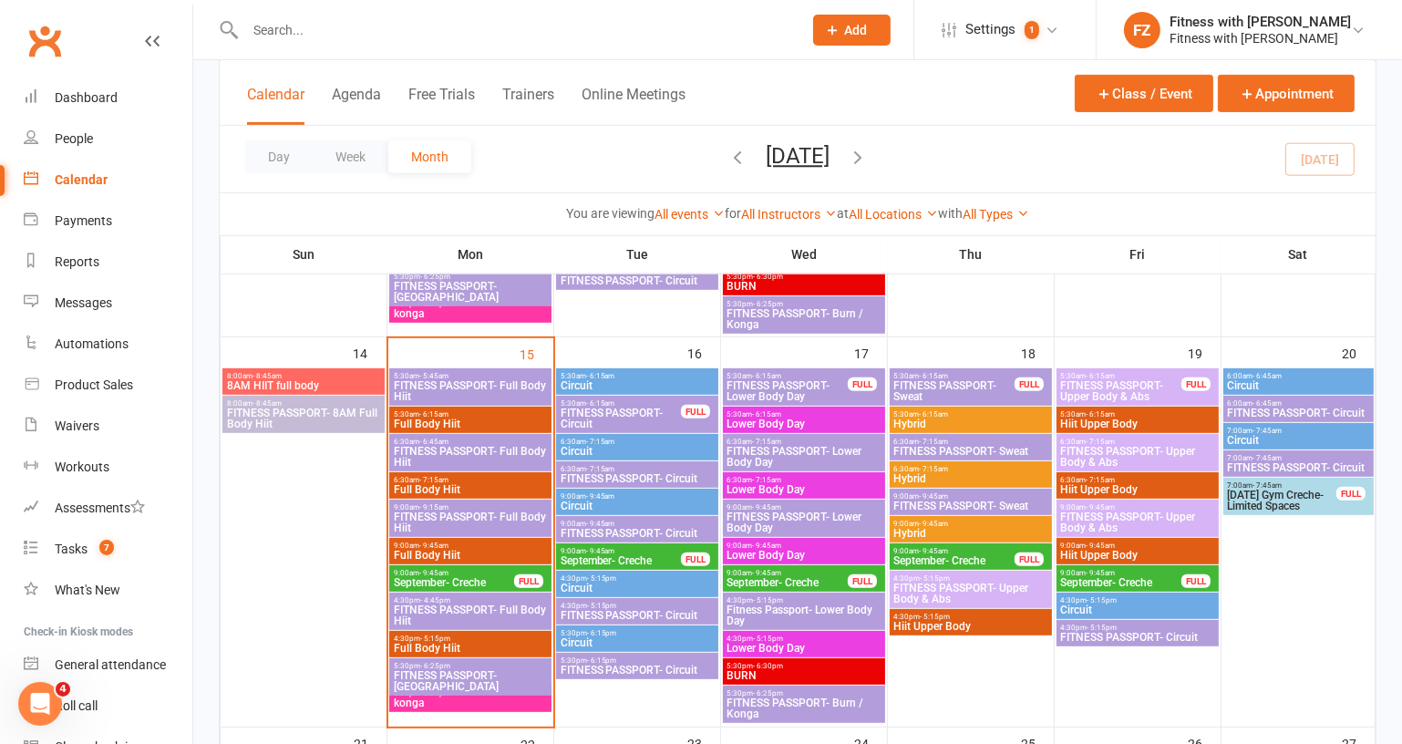
click at [597, 560] on span "September- Creche" at bounding box center [621, 560] width 122 height 11
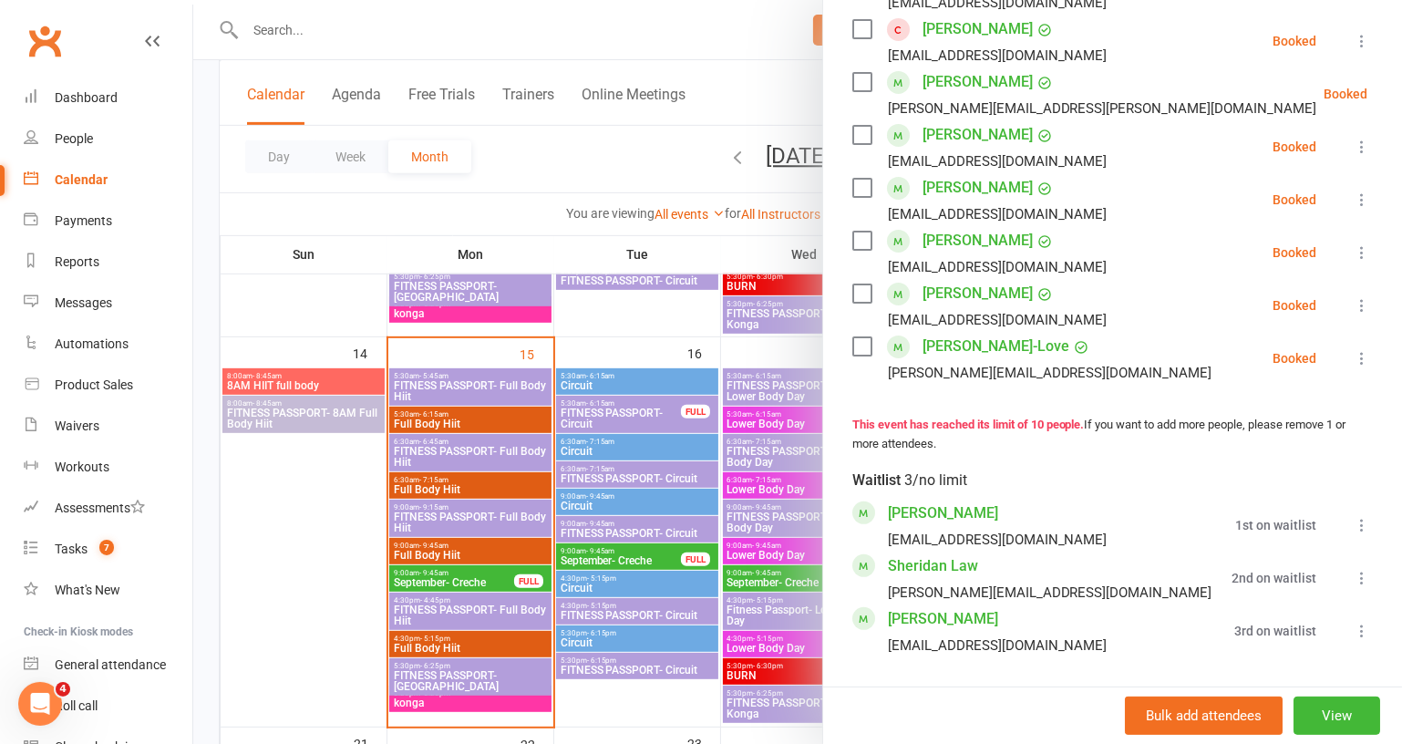
scroll to position [580, 0]
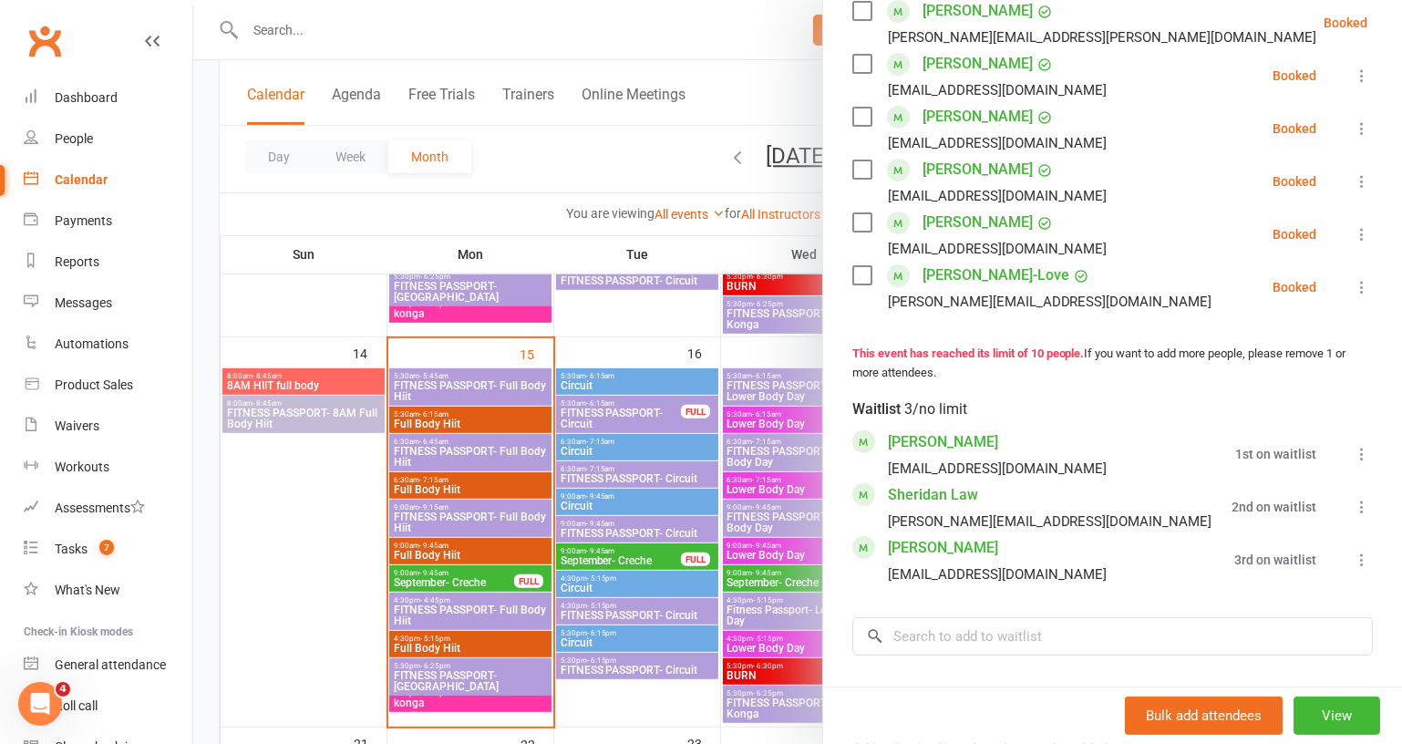
click at [1353, 569] on icon at bounding box center [1362, 560] width 18 height 18
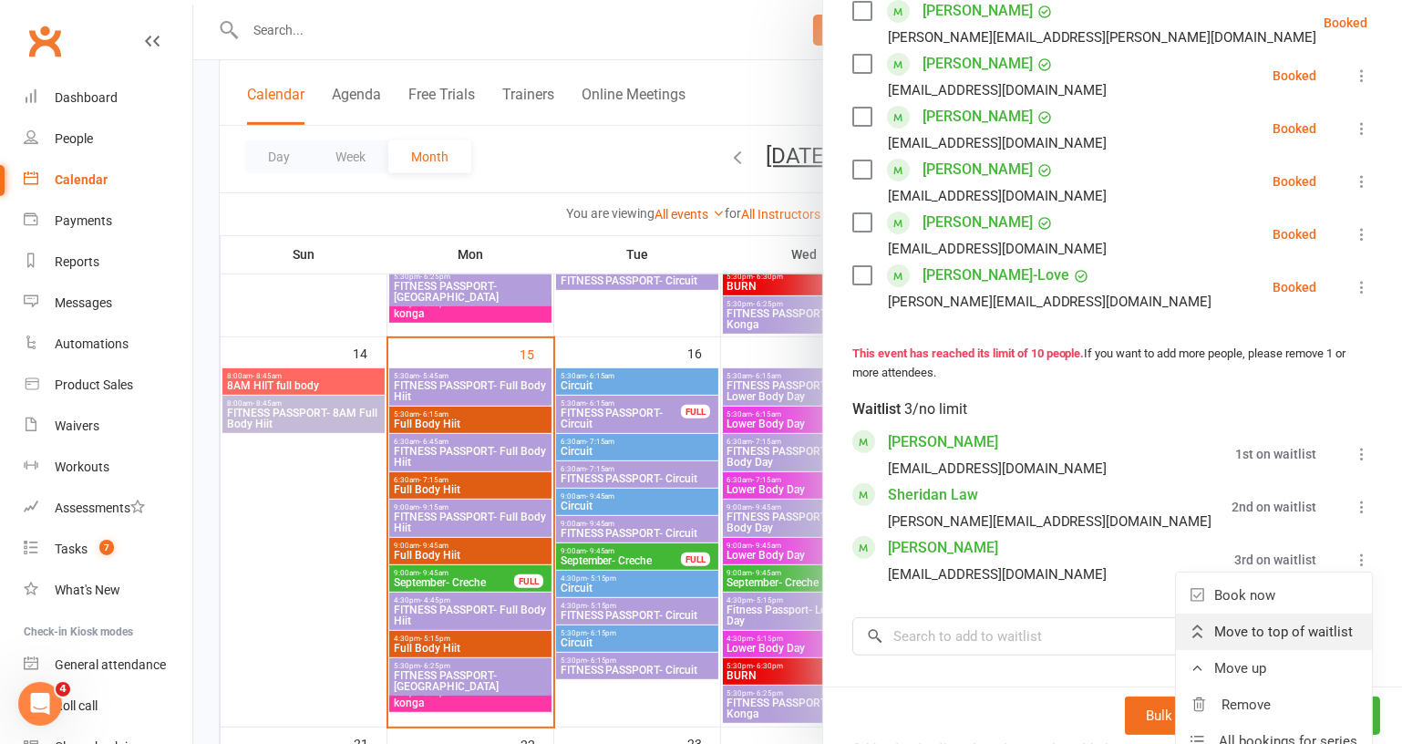
click at [1279, 643] on span "Move to top of waitlist" at bounding box center [1283, 632] width 139 height 22
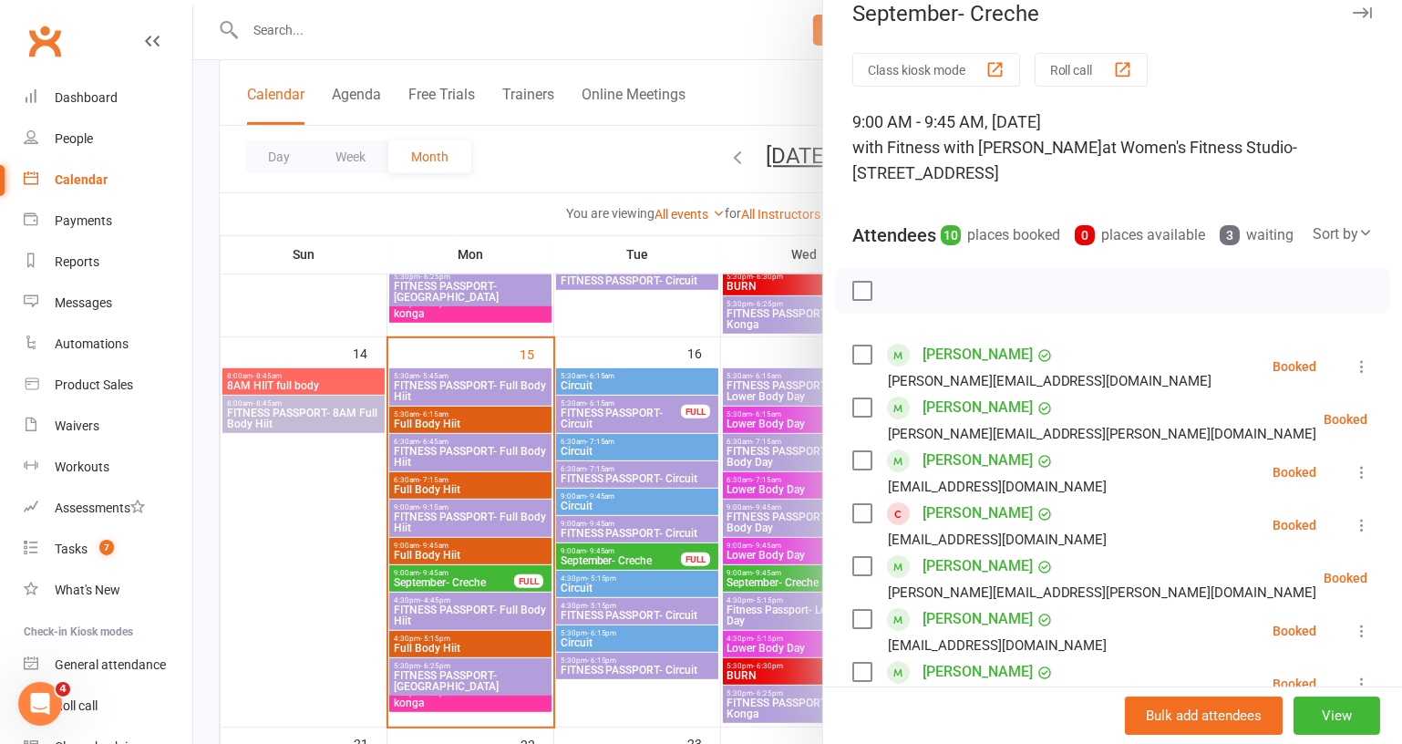
scroll to position [0, 0]
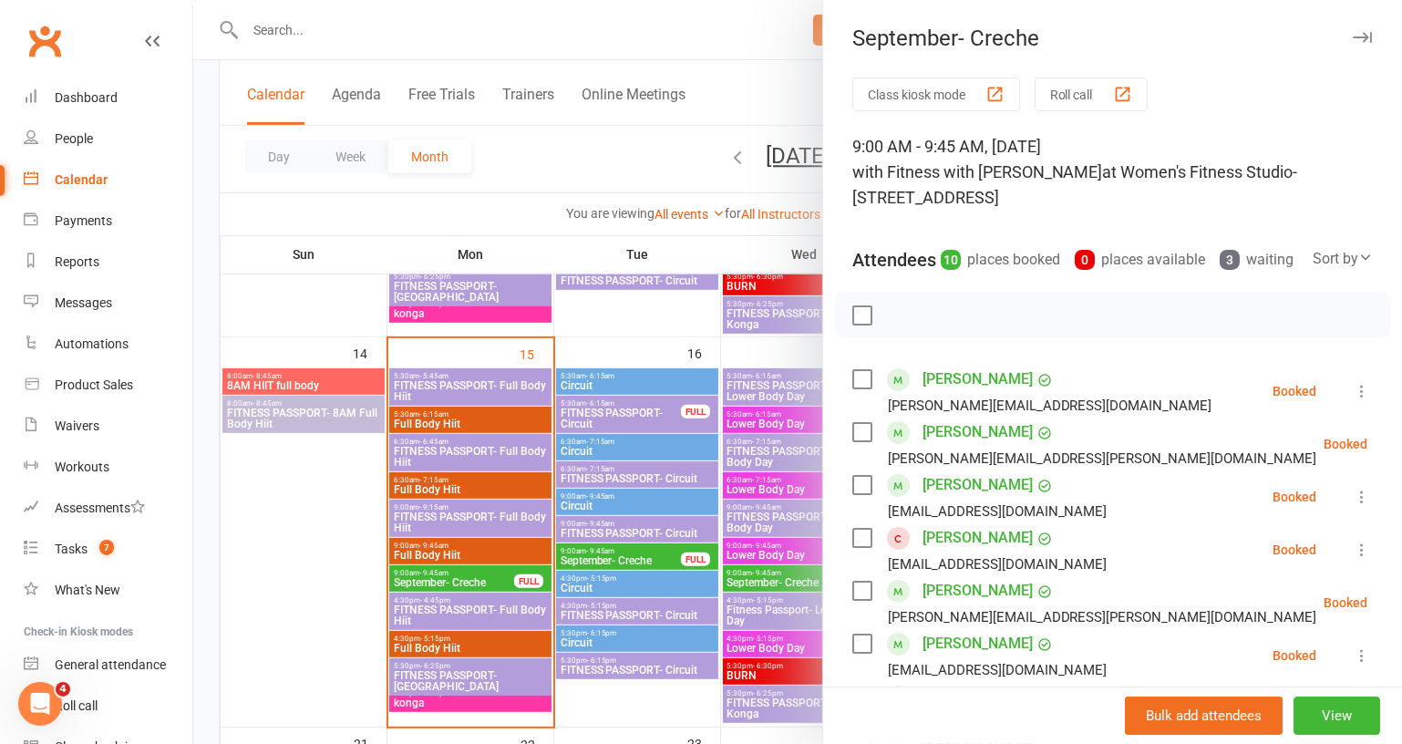
click at [1353, 37] on icon "button" at bounding box center [1362, 37] width 19 height 11
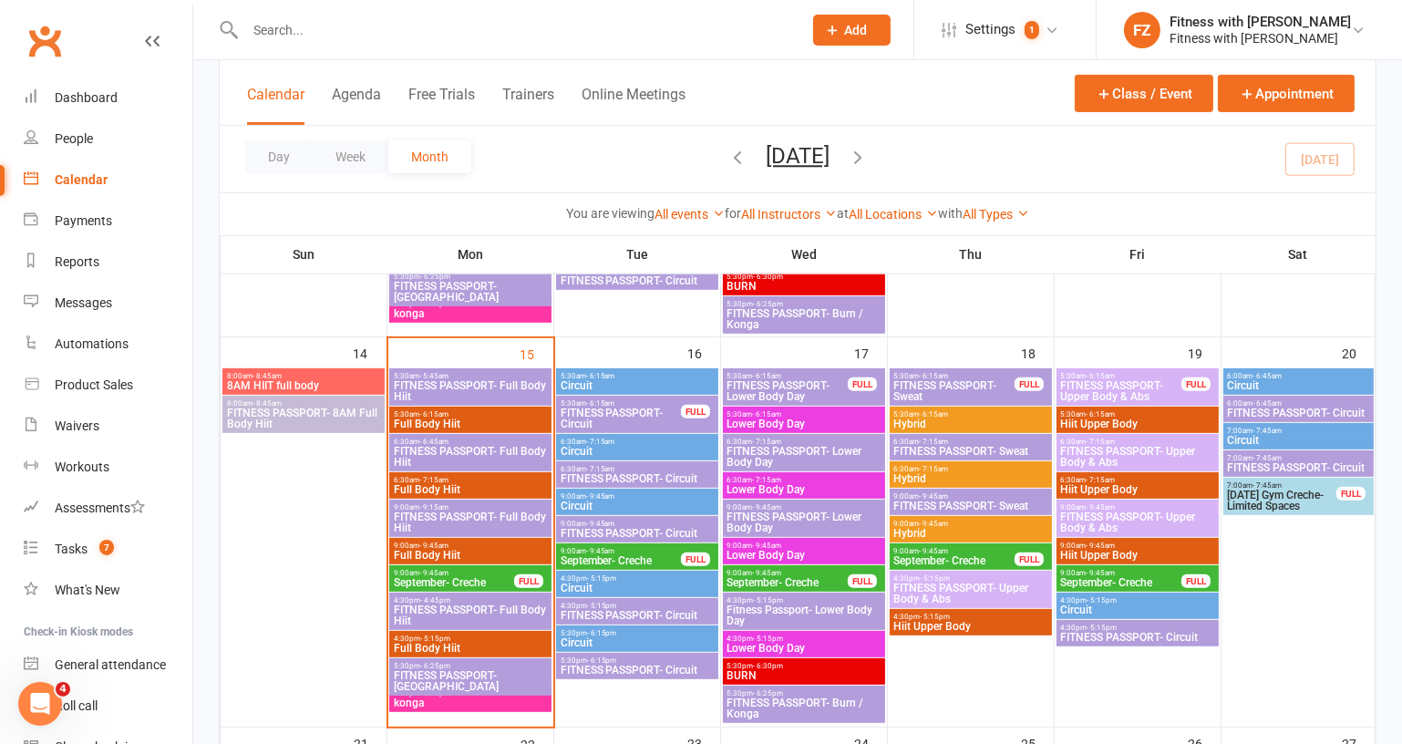
click at [811, 385] on span "FITNESS PASSPORT- Lower Body Day" at bounding box center [788, 391] width 122 height 22
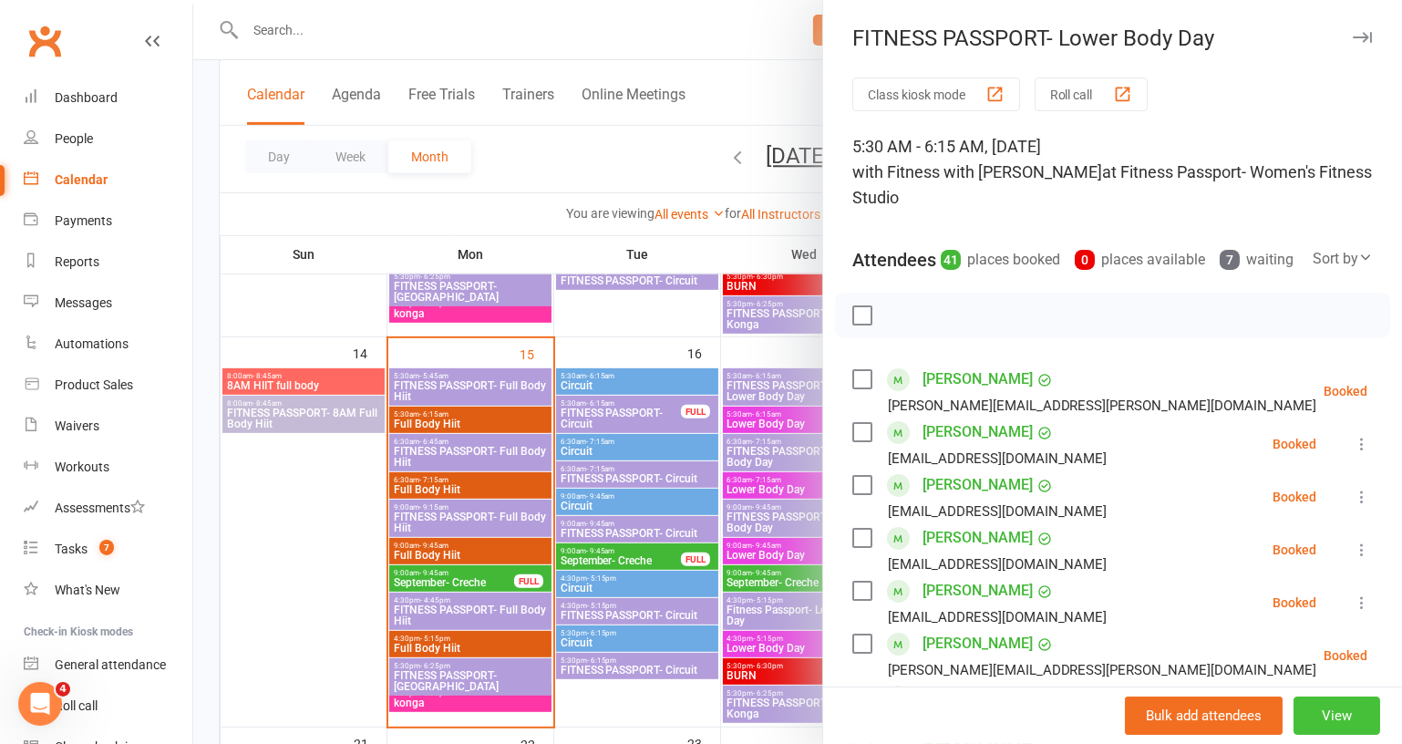
click at [1314, 713] on button "View" at bounding box center [1337, 716] width 87 height 38
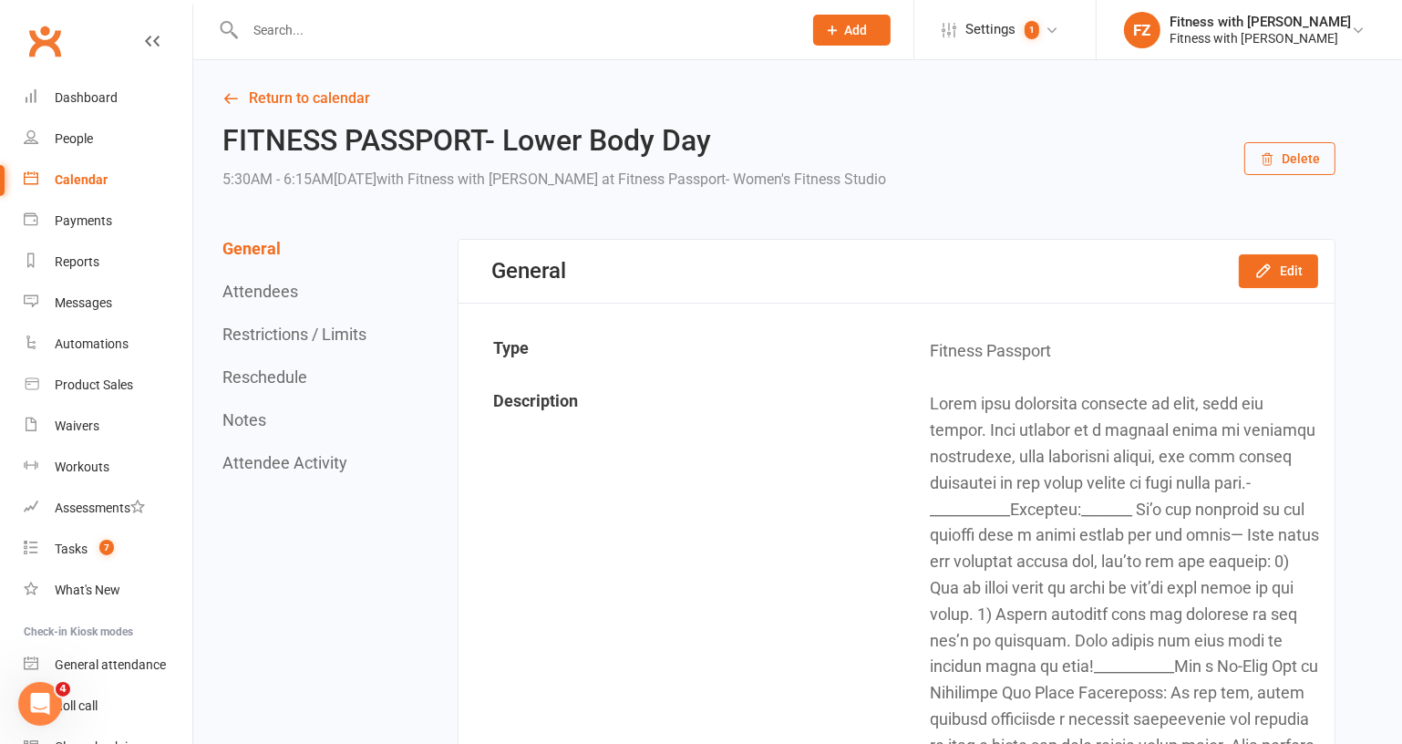
click at [319, 334] on button "Restrictions / Limits" at bounding box center [294, 334] width 144 height 19
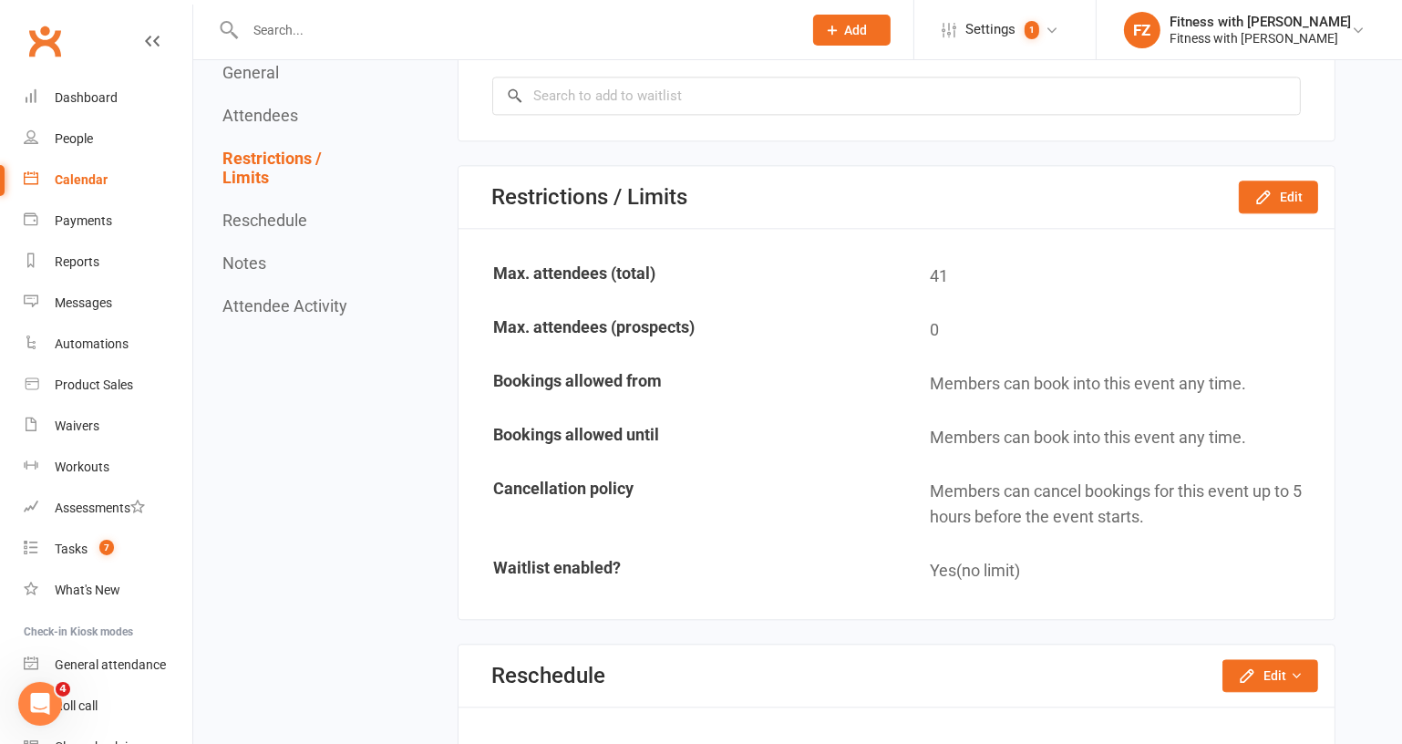
scroll to position [4794, 0]
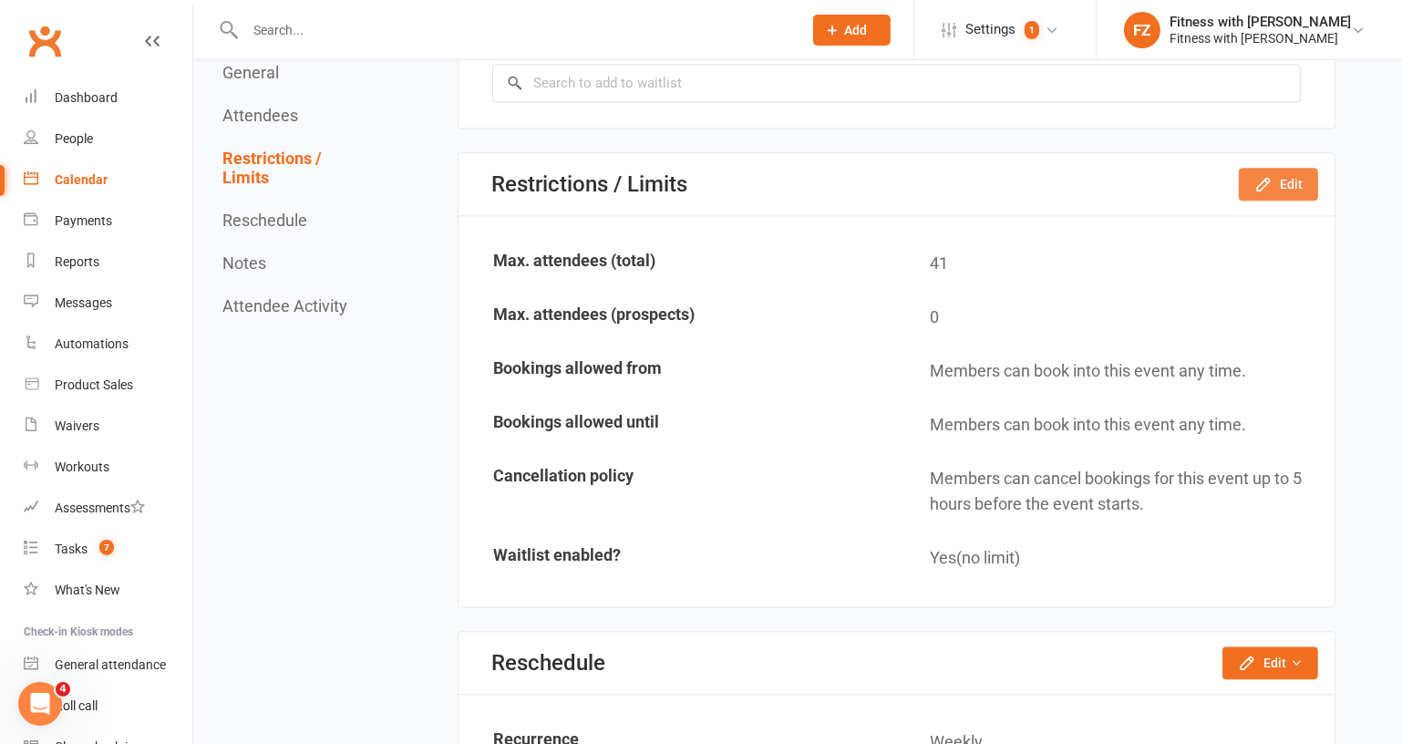
click at [1288, 177] on button "Edit" at bounding box center [1278, 184] width 79 height 33
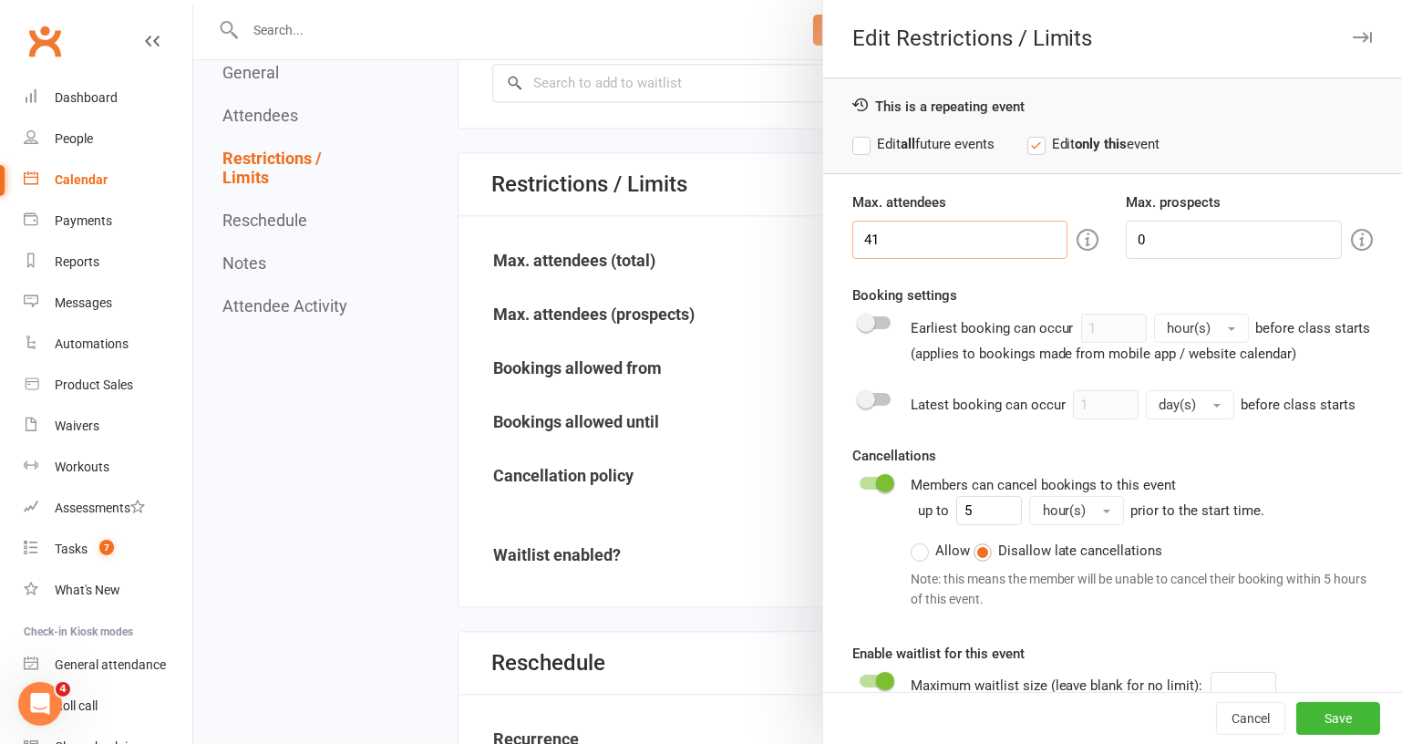
drag, startPoint x: 897, startPoint y: 232, endPoint x: 864, endPoint y: 233, distance: 32.9
click at [864, 233] on input "41" at bounding box center [960, 240] width 216 height 38
type input "46"
click at [1314, 720] on button "Save" at bounding box center [1338, 718] width 84 height 33
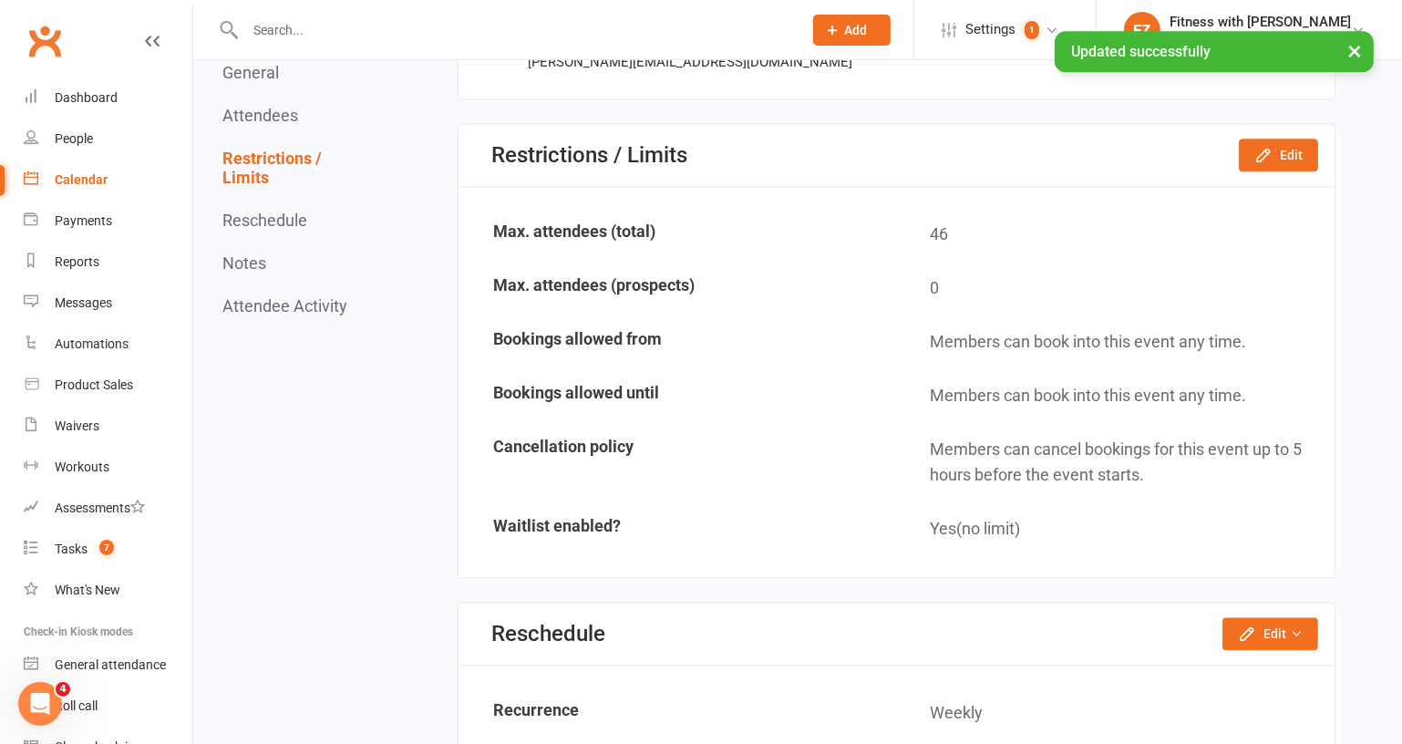
click at [52, 179] on link "Calendar" at bounding box center [108, 180] width 169 height 41
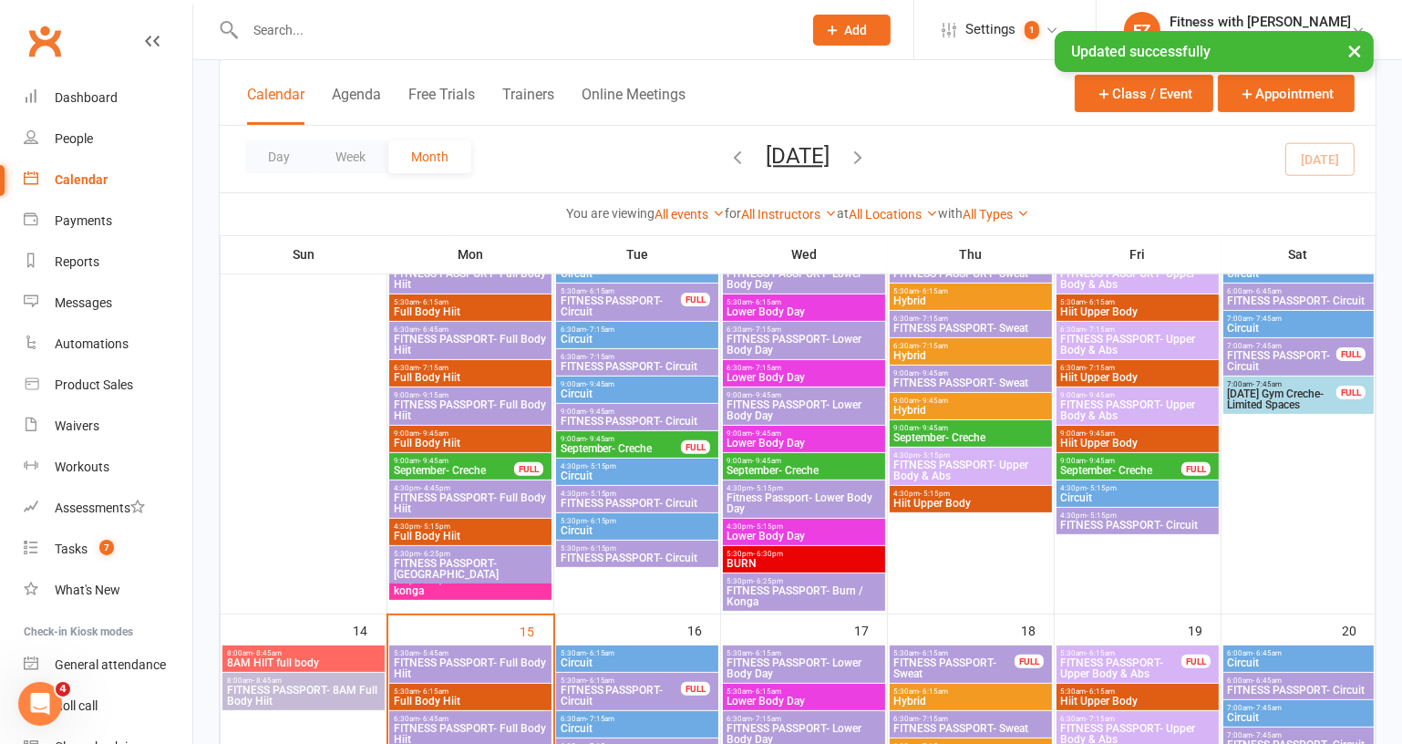
scroll to position [663, 0]
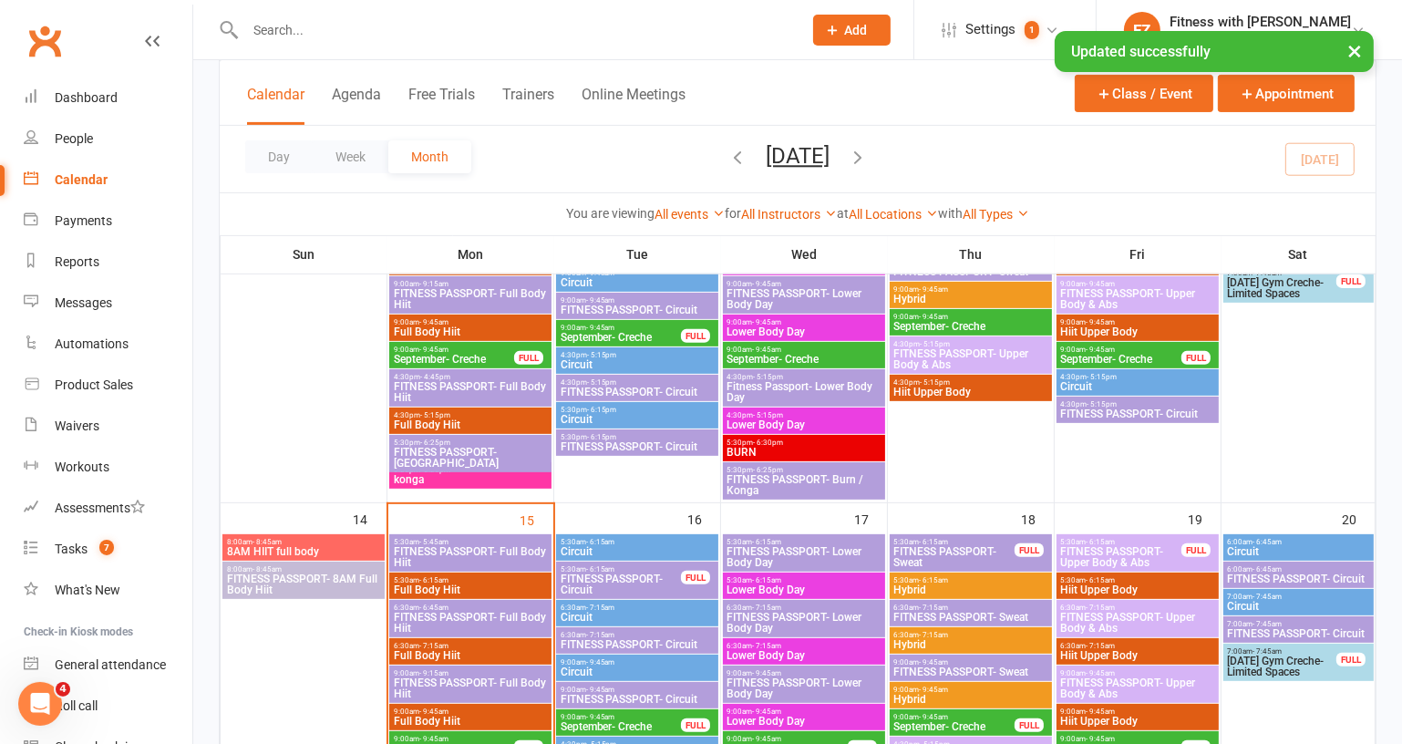
click at [928, 546] on span "FITNESS PASSPORT- Sweat" at bounding box center [954, 557] width 122 height 22
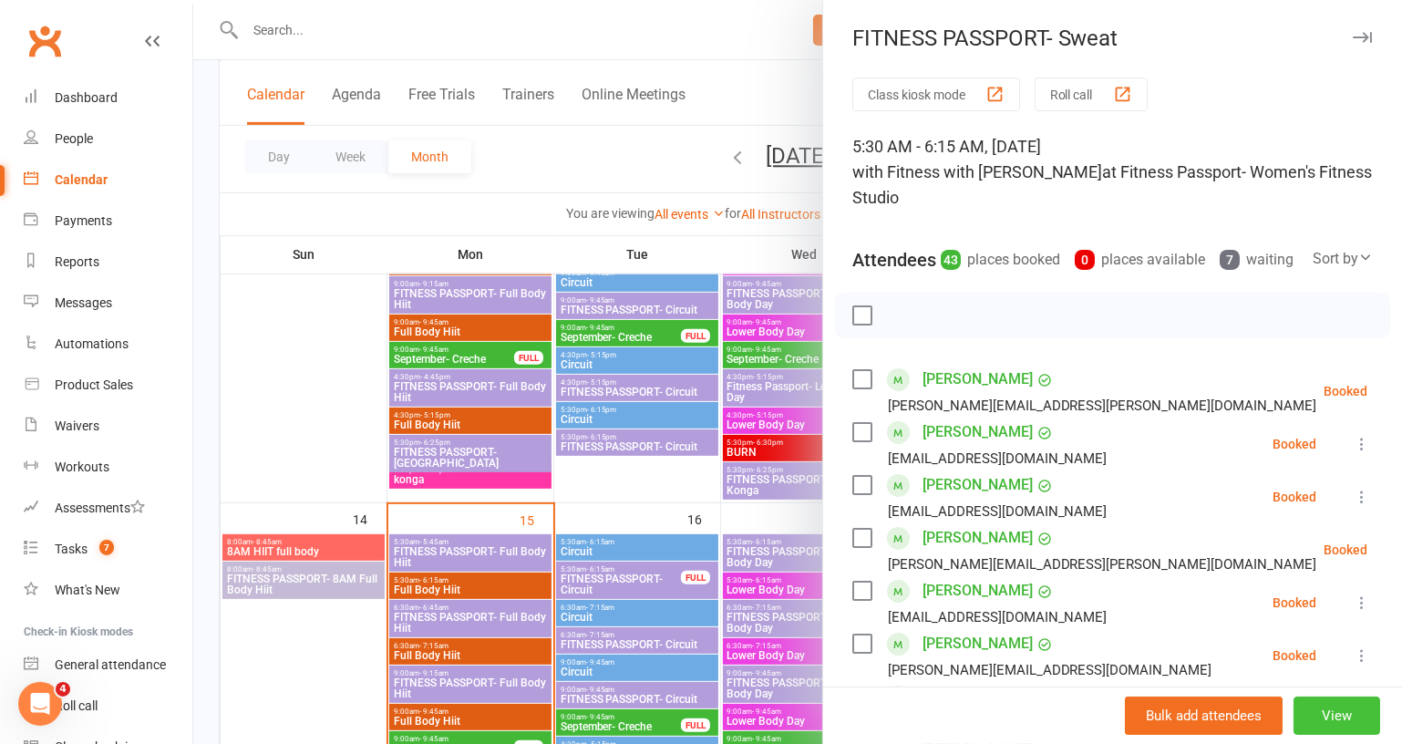
click at [1294, 716] on button "View" at bounding box center [1337, 716] width 87 height 38
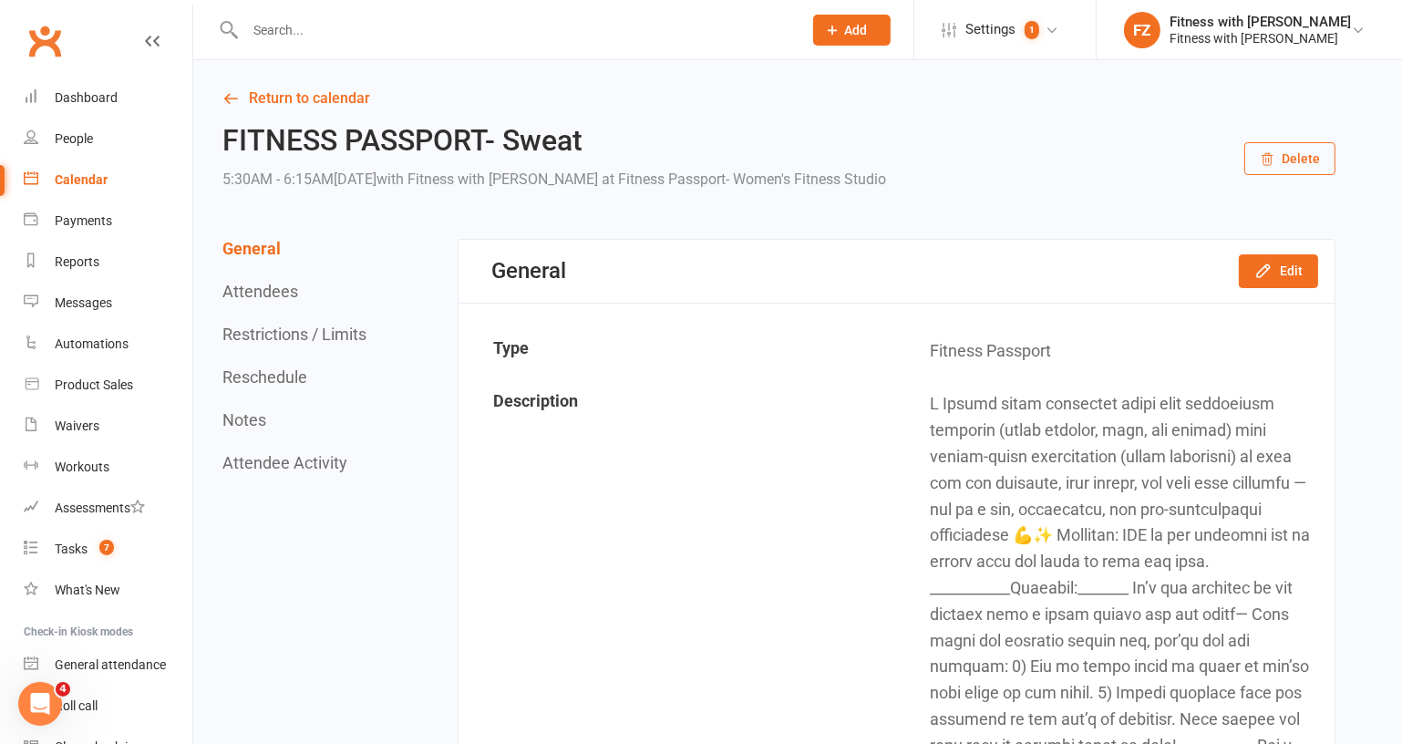
click at [316, 336] on button "Restrictions / Limits" at bounding box center [294, 334] width 144 height 19
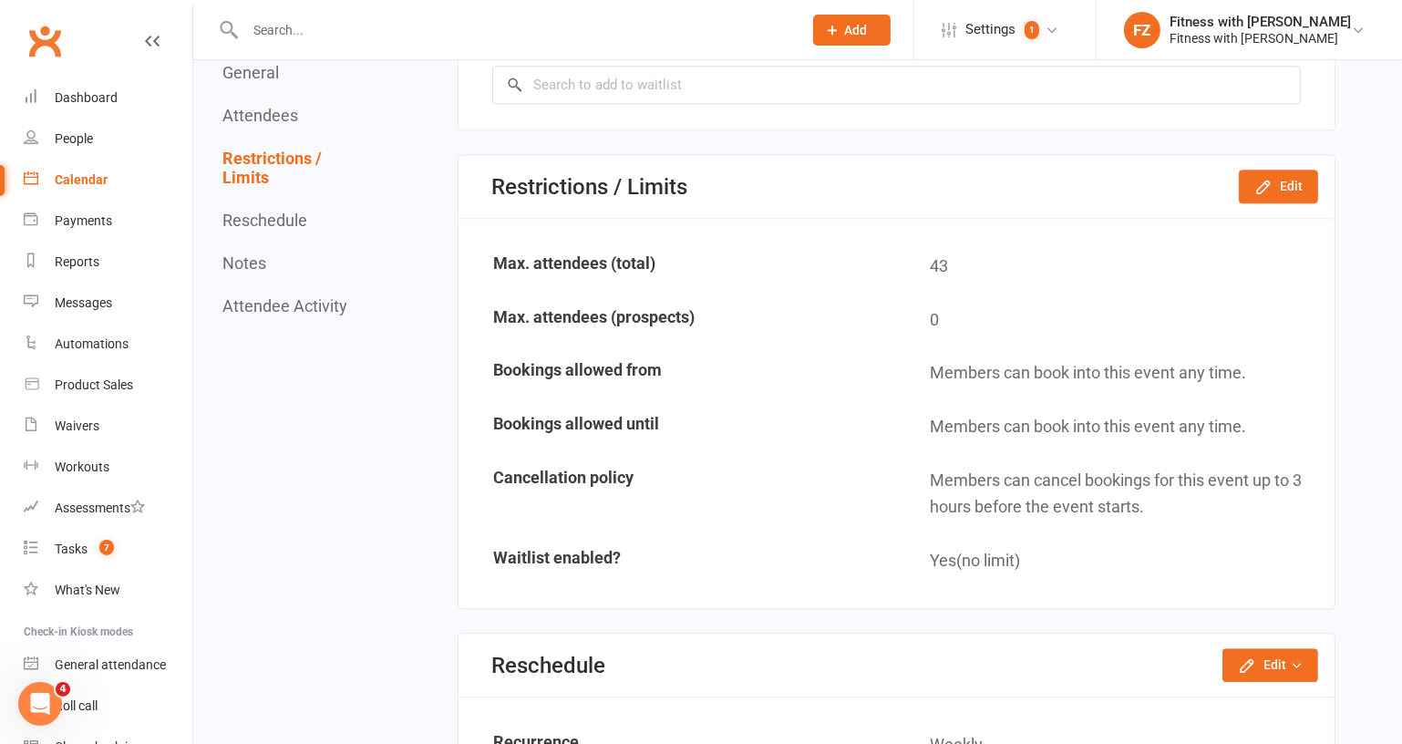
scroll to position [4992, 0]
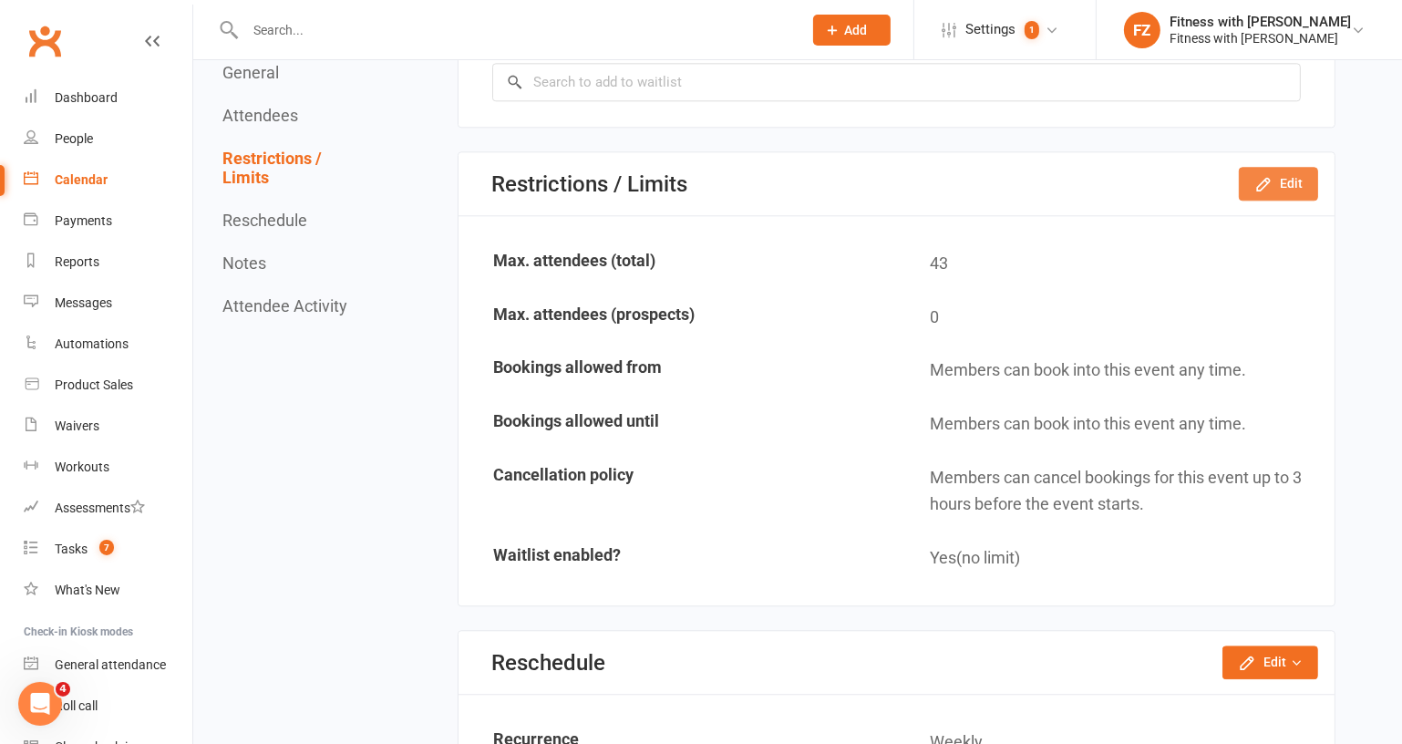
click at [1262, 178] on icon "button" at bounding box center [1263, 184] width 12 height 12
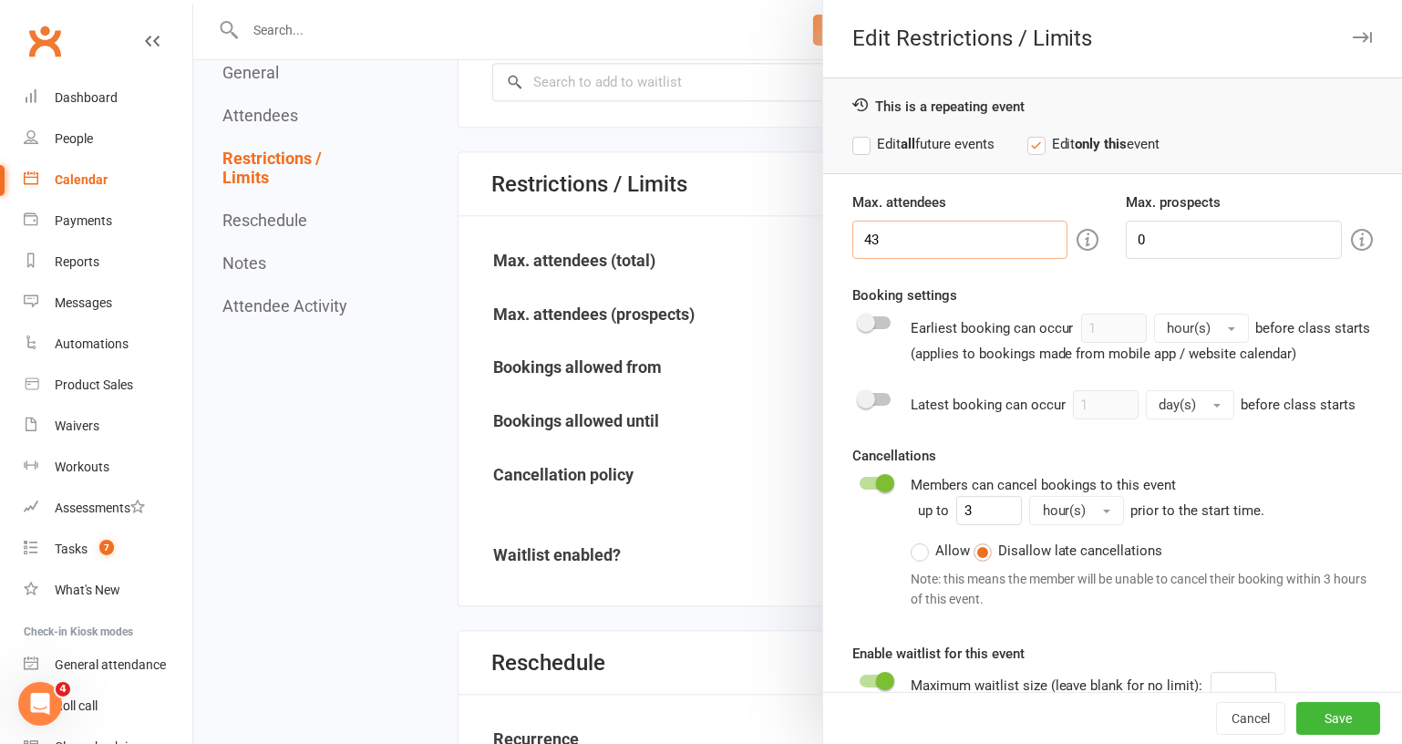
drag, startPoint x: 878, startPoint y: 237, endPoint x: 863, endPoint y: 235, distance: 14.7
click at [863, 235] on input "43" at bounding box center [960, 240] width 216 height 38
type input "48"
click at [1317, 721] on button "Save" at bounding box center [1338, 718] width 84 height 33
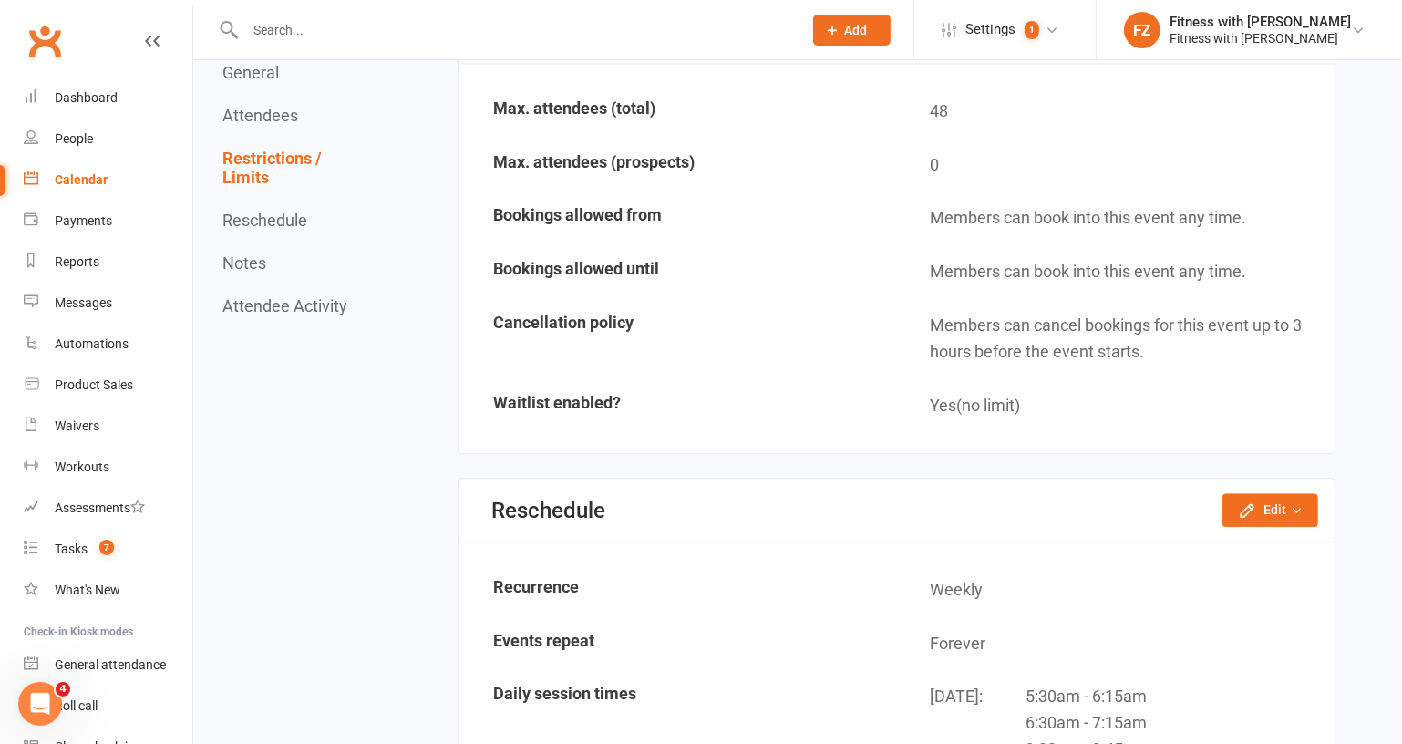
scroll to position [5240, 0]
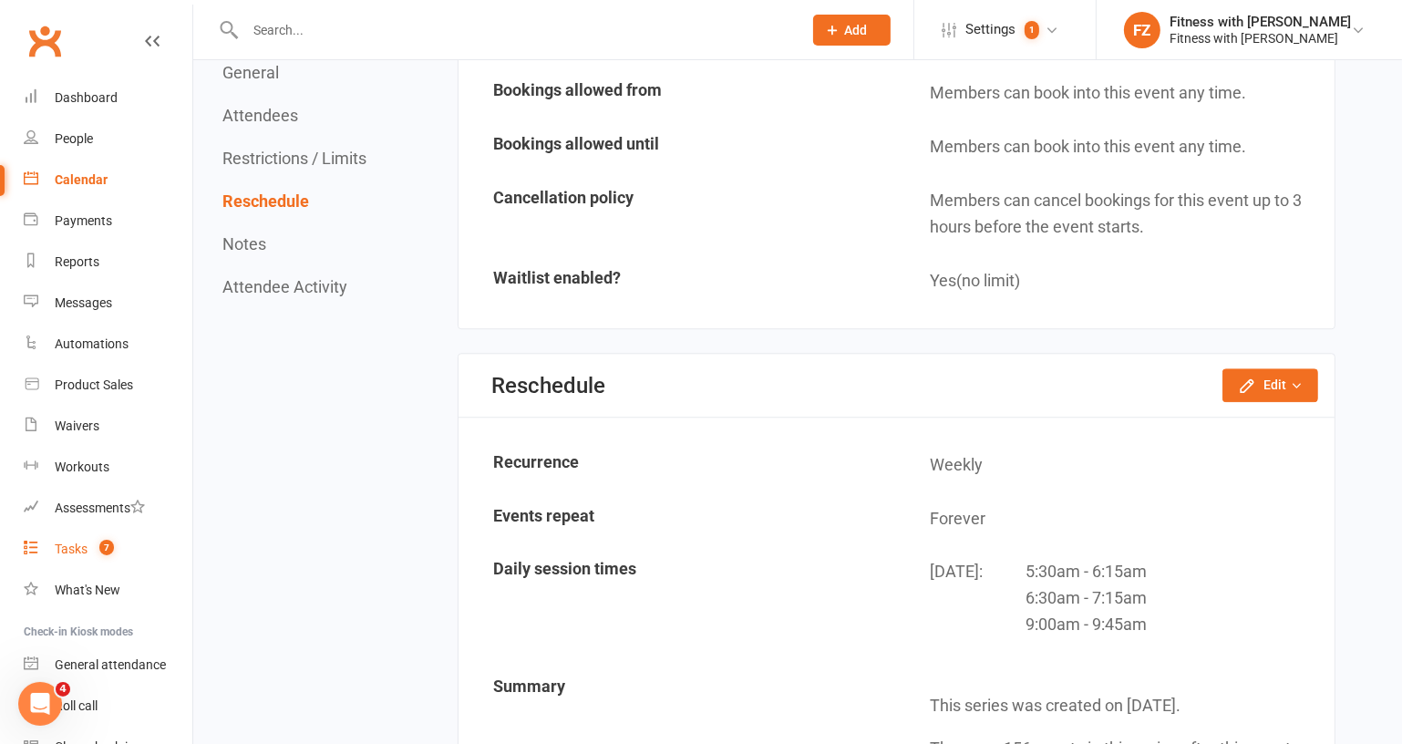
click at [129, 552] on link "Tasks 7" at bounding box center [108, 549] width 169 height 41
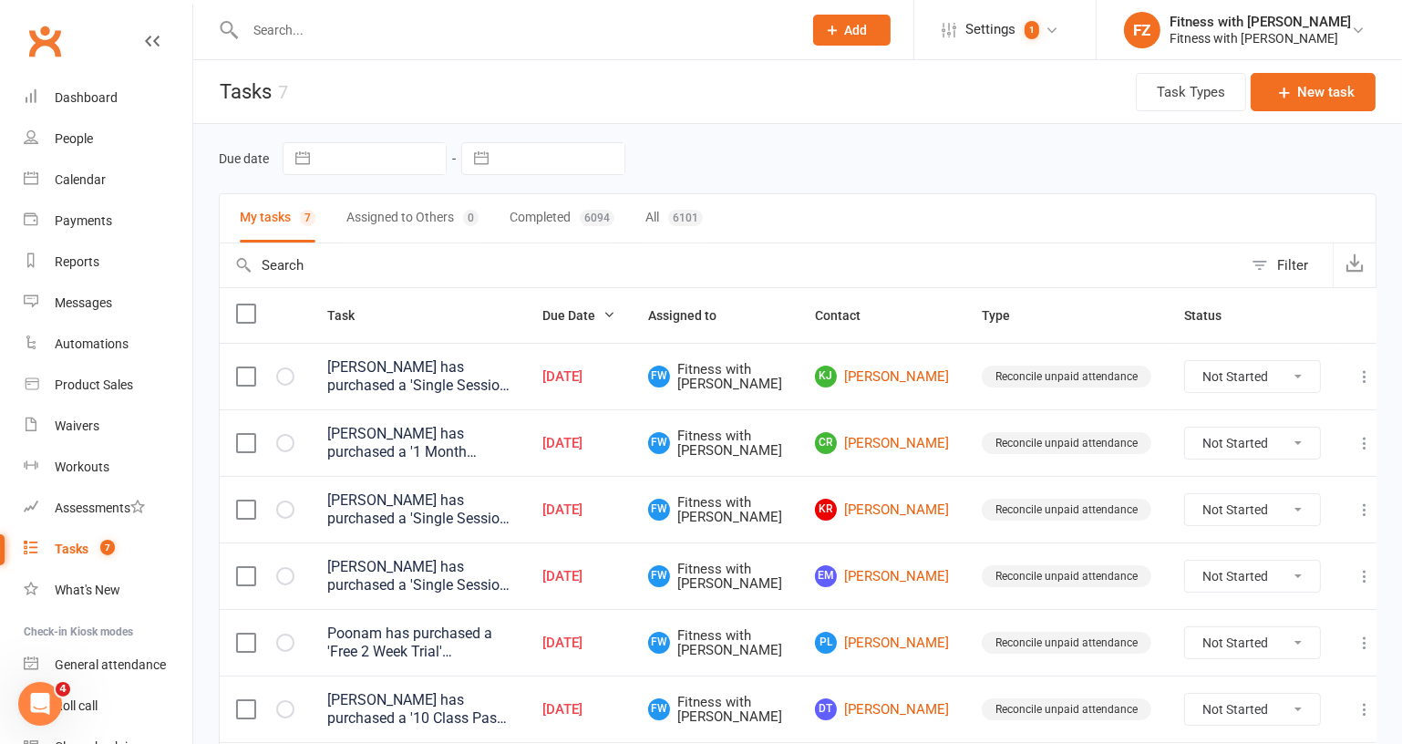
scroll to position [137, 0]
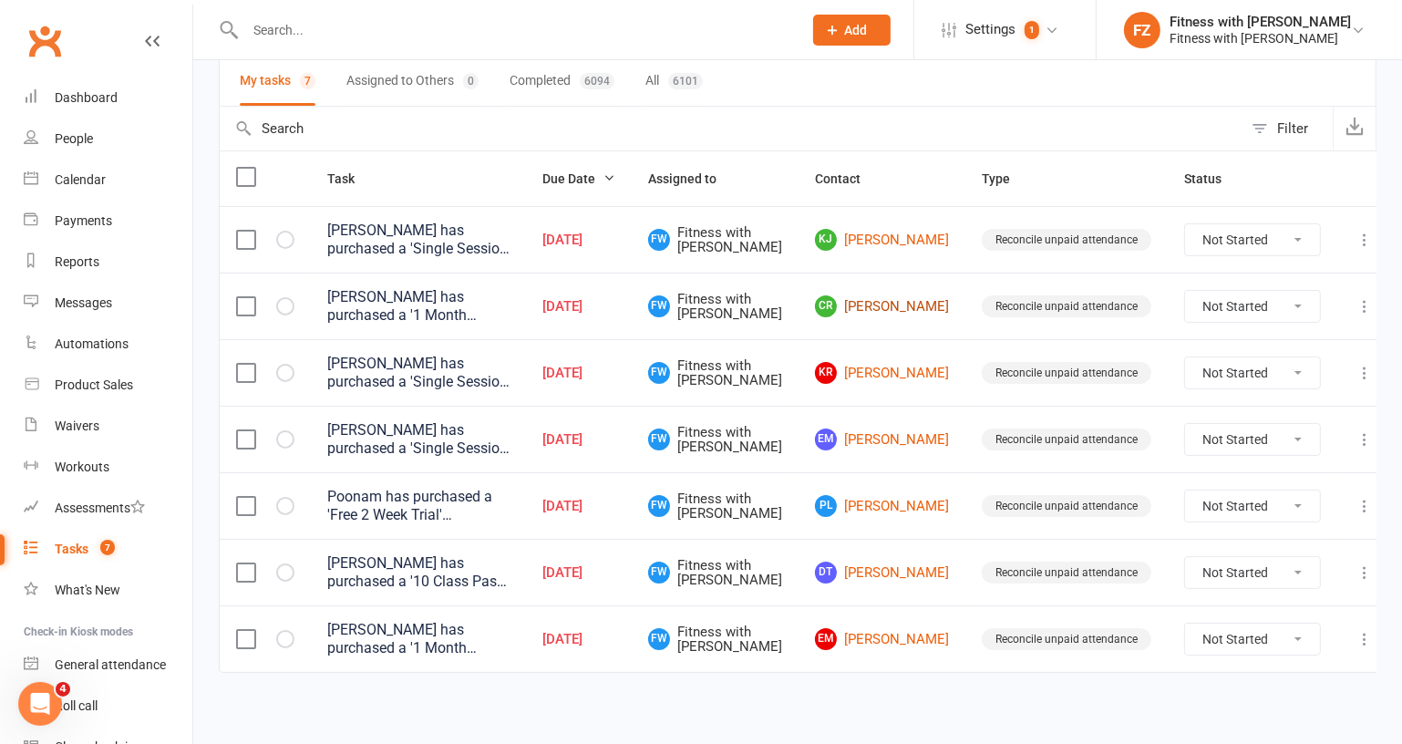
click at [897, 305] on link "CR Carly Rohan" at bounding box center [882, 306] width 134 height 22
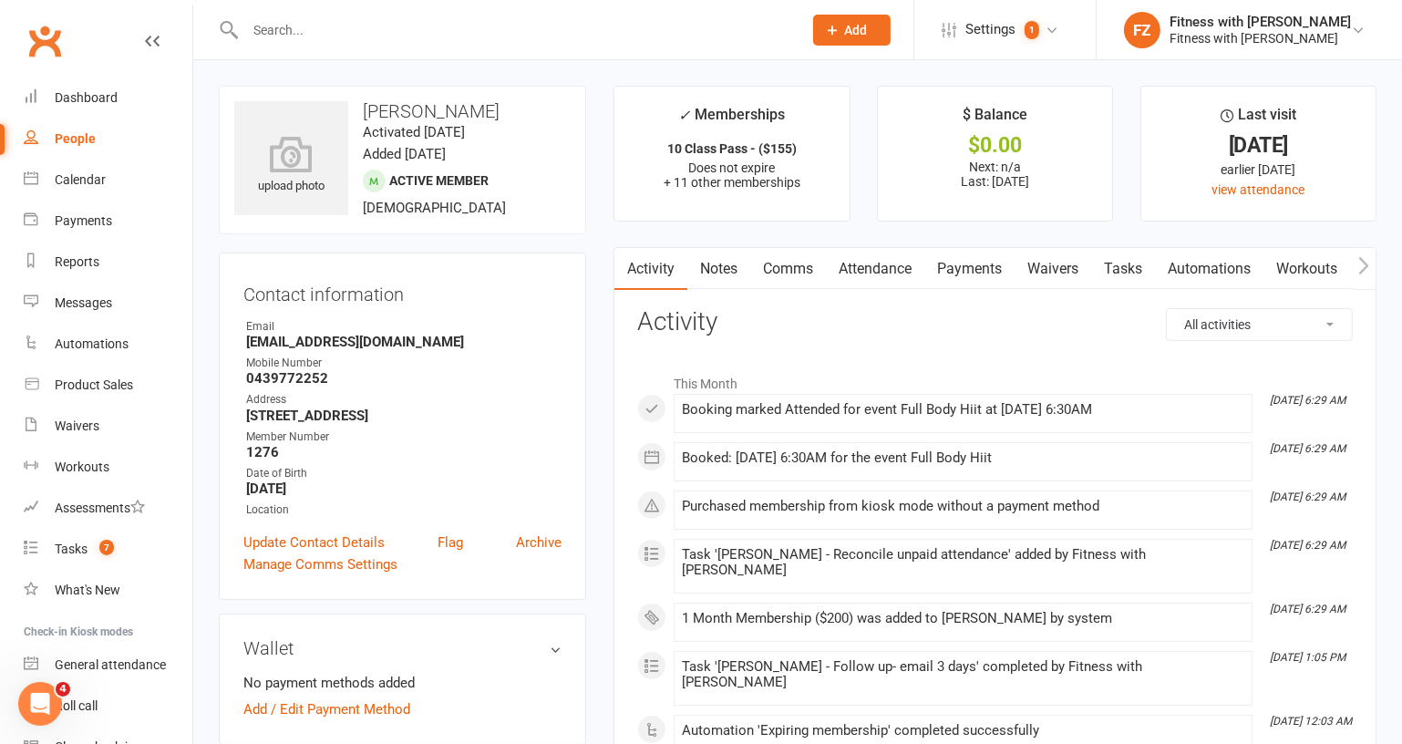
scroll to position [82, 0]
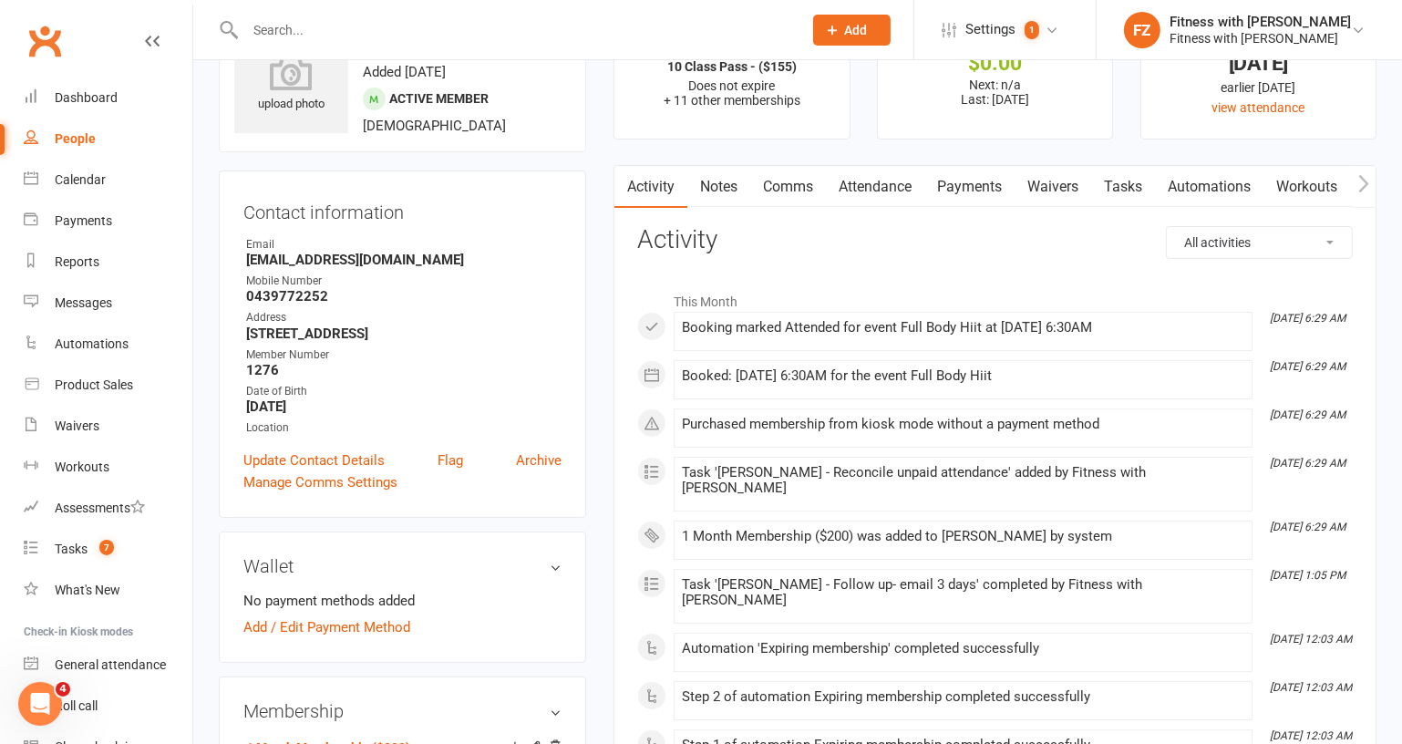
click at [88, 150] on link "People" at bounding box center [108, 139] width 169 height 41
select select "50"
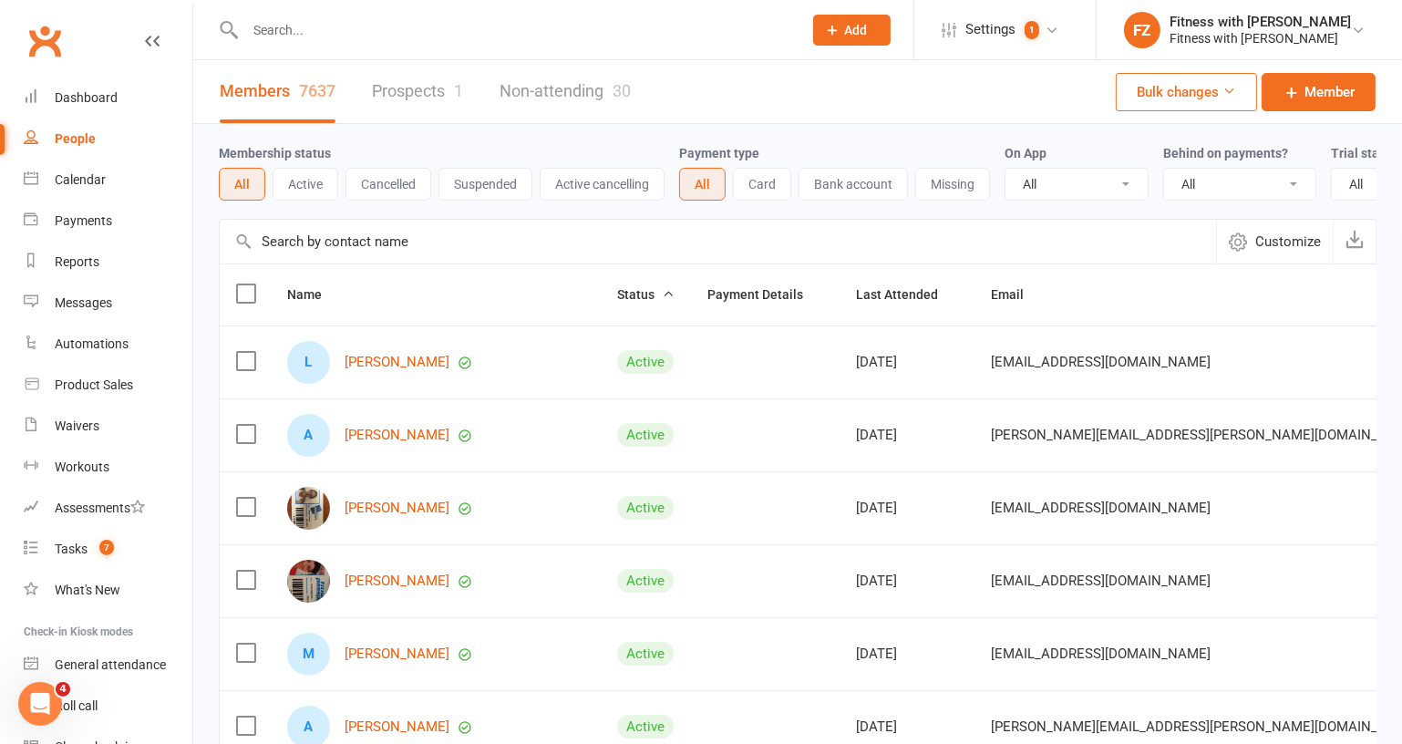
click at [425, 103] on link "Prospects 1" at bounding box center [417, 91] width 91 height 63
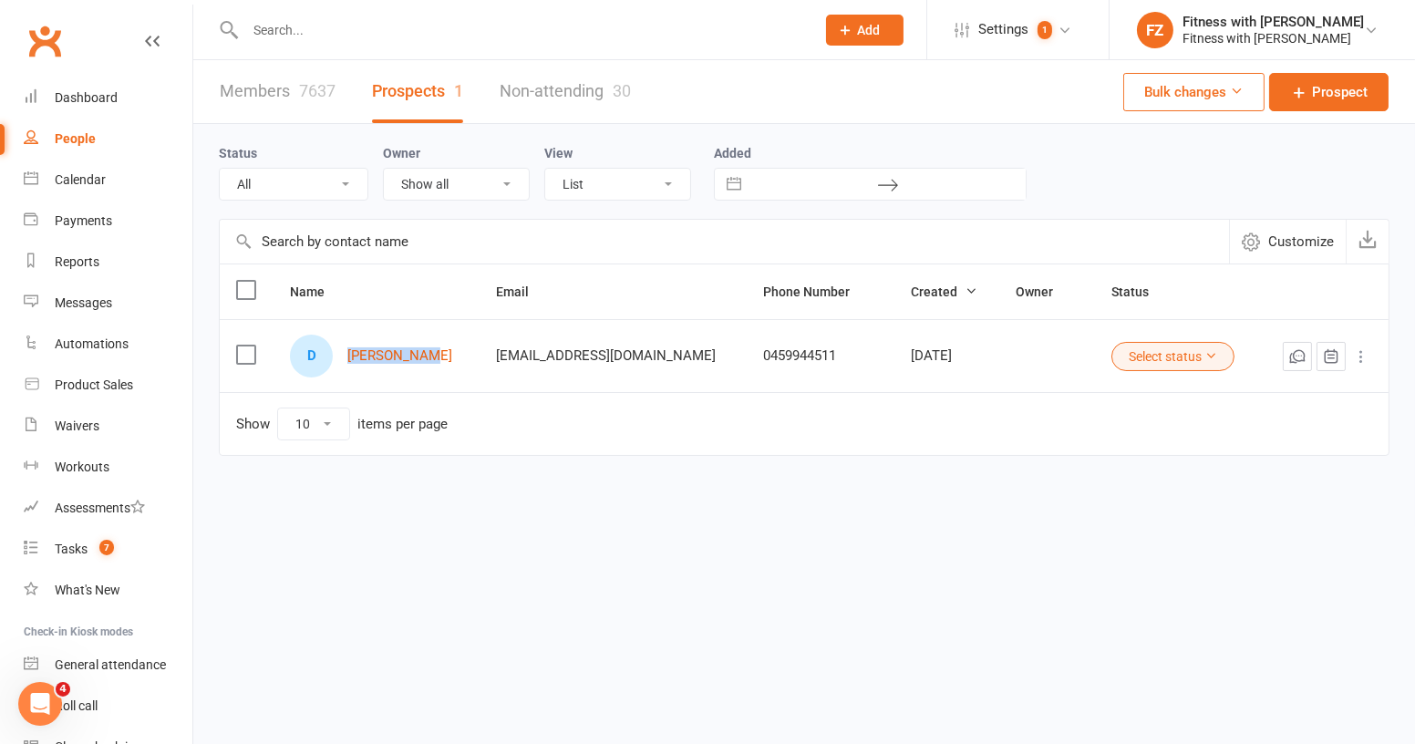
drag, startPoint x: 449, startPoint y: 375, endPoint x: 346, endPoint y: 373, distance: 102.1
click at [346, 373] on div "D Donna Chown" at bounding box center [376, 356] width 173 height 43
copy div "[PERSON_NAME]"
click at [483, 42] on input "text" at bounding box center [521, 30] width 563 height 26
paste input "[PERSON_NAME]"
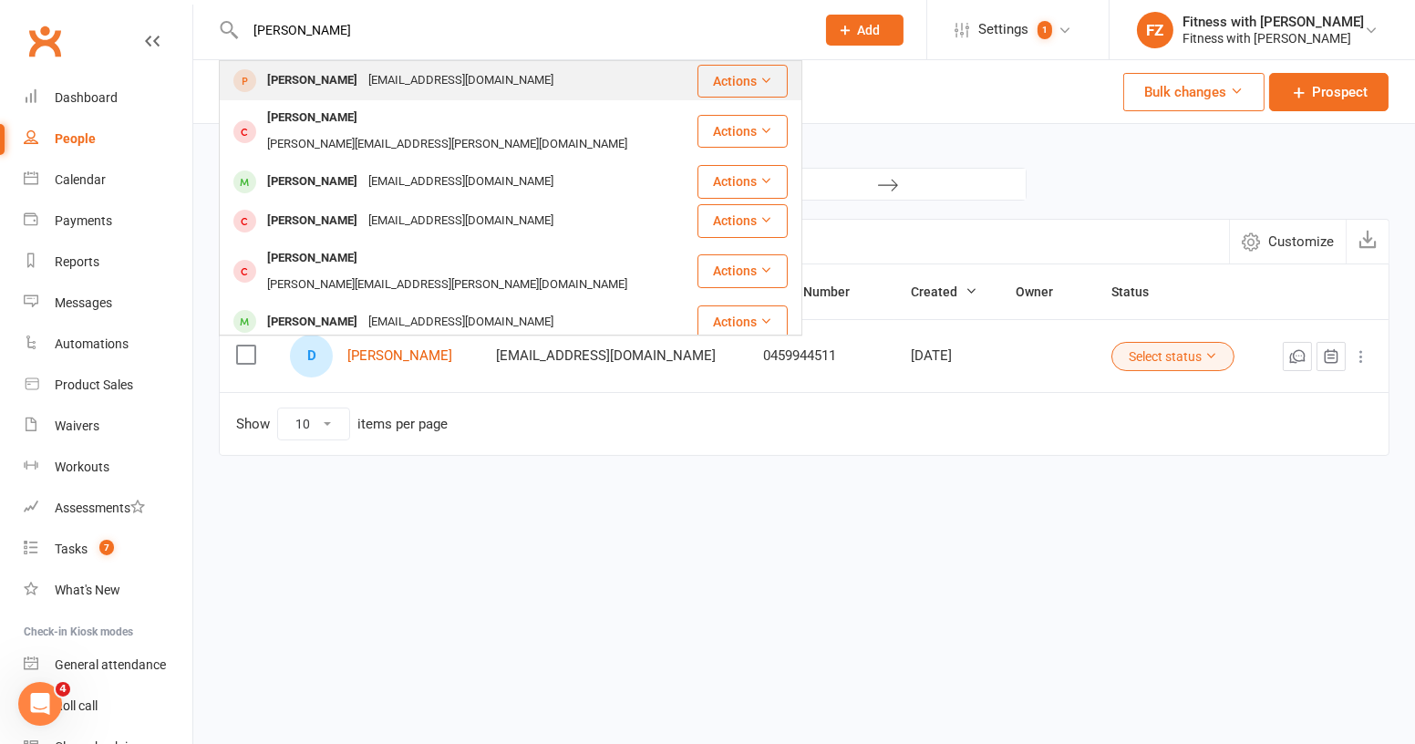
type input "[PERSON_NAME]"
click at [569, 82] on div "Donna Chown donnachown76@gmail.com" at bounding box center [458, 80] width 475 height 37
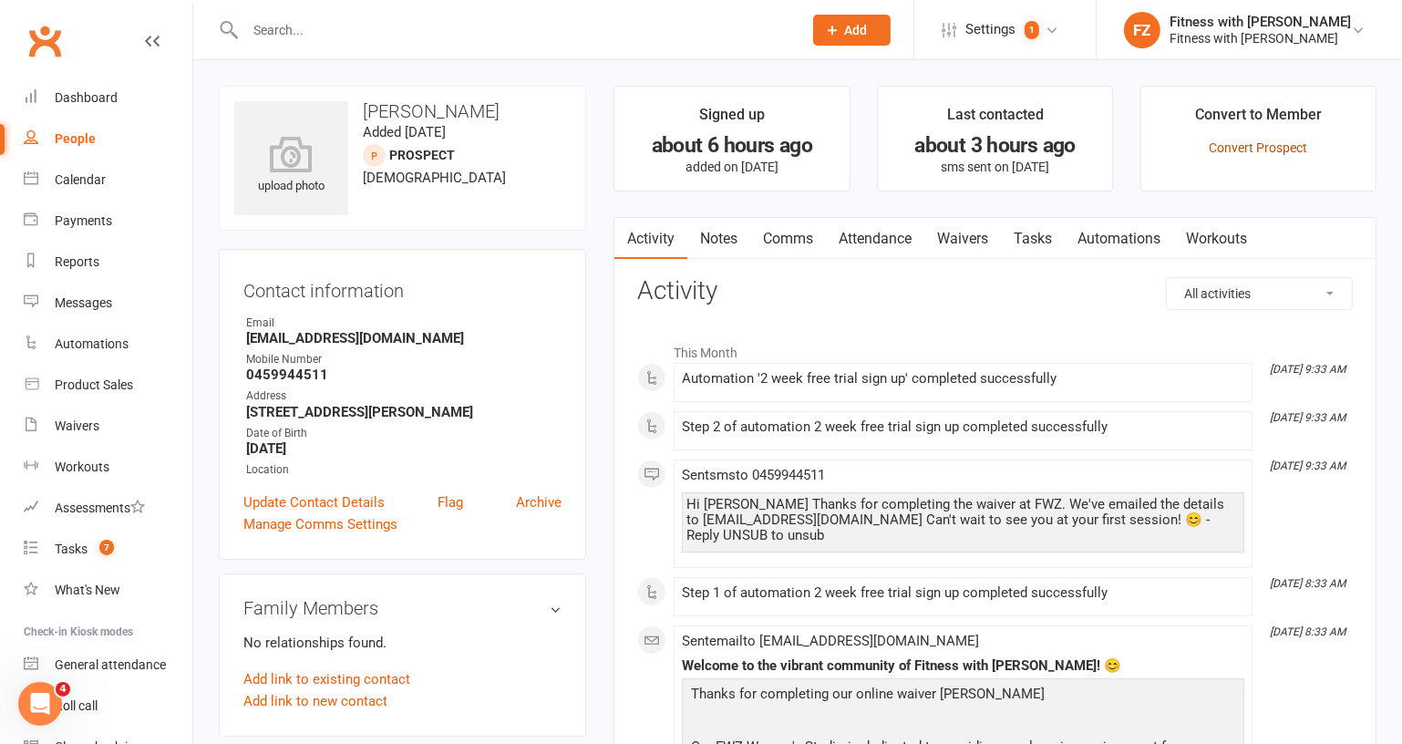
click at [1267, 149] on link "Convert Prospect" at bounding box center [1258, 147] width 98 height 15
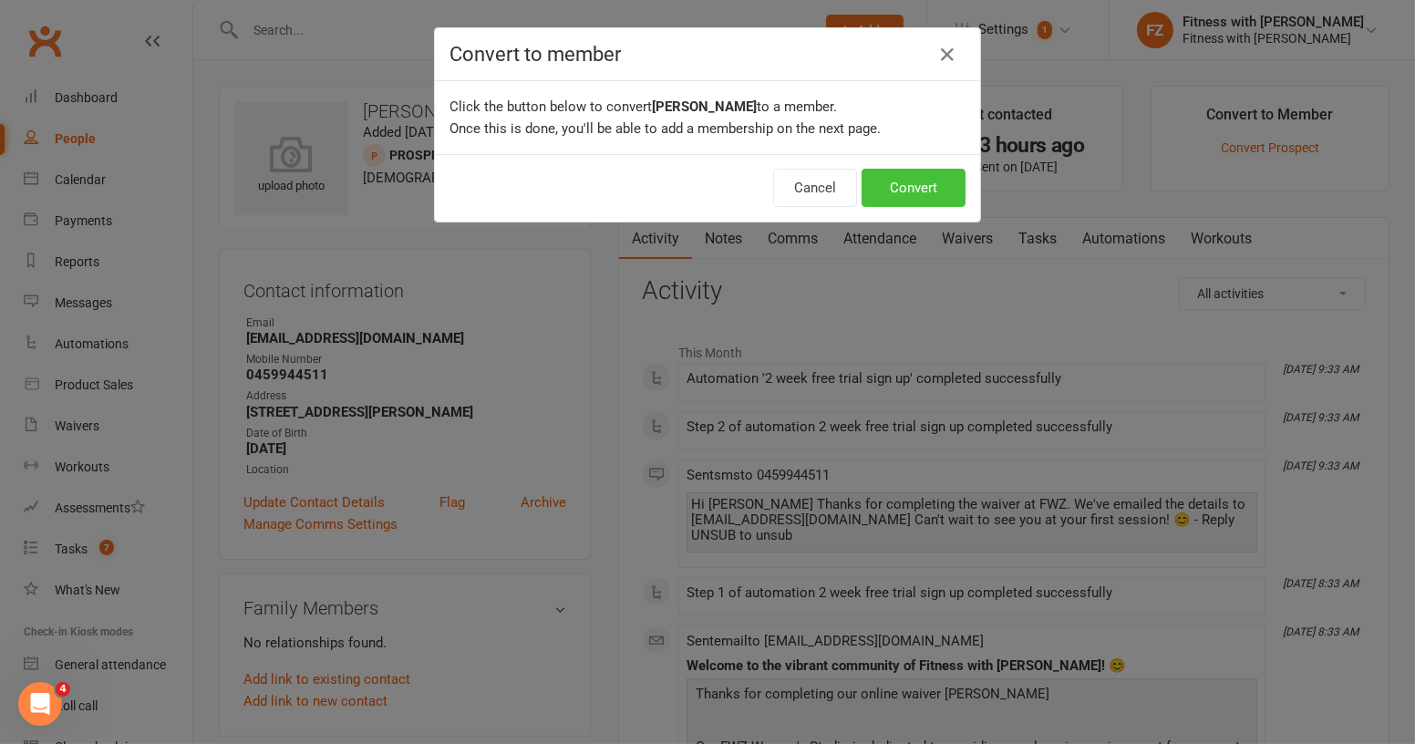
click at [942, 187] on button "Convert" at bounding box center [914, 188] width 104 height 38
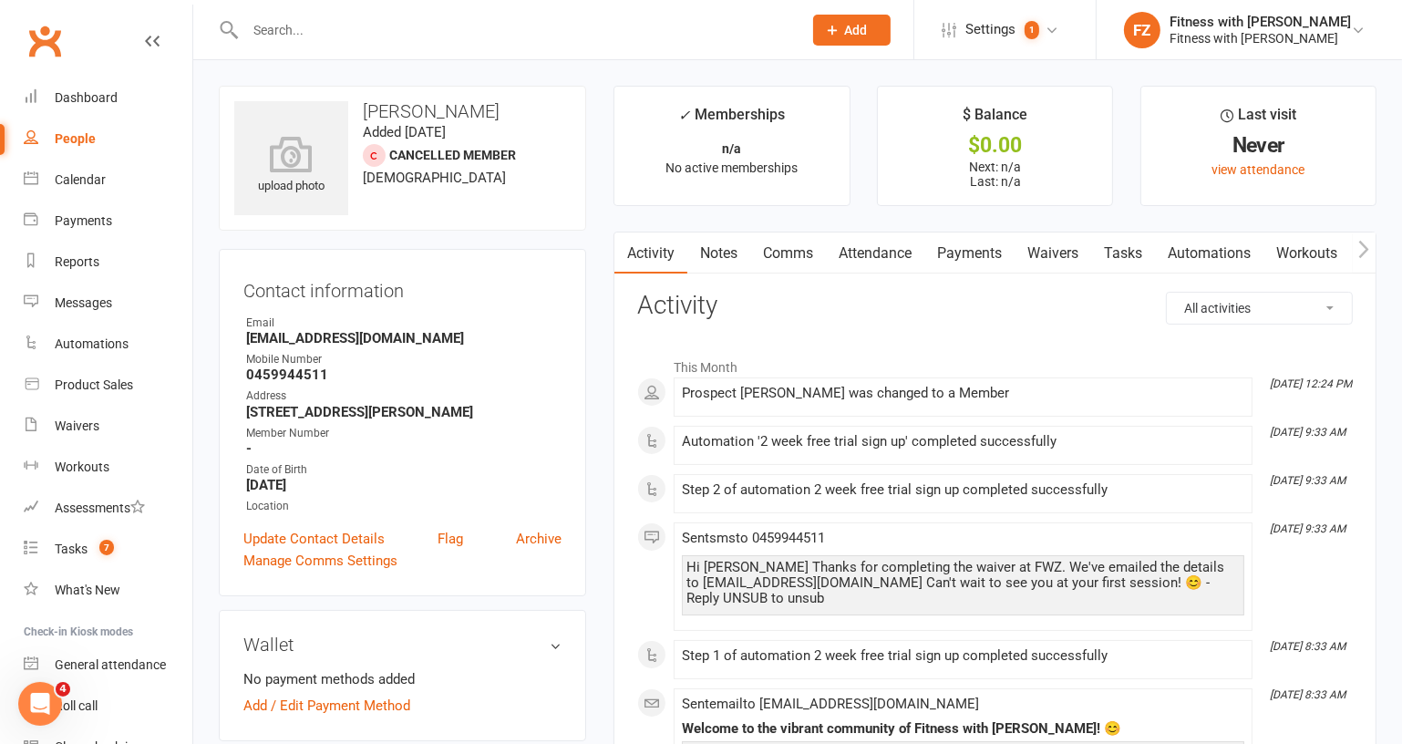
click at [39, 146] on link "People" at bounding box center [108, 139] width 169 height 41
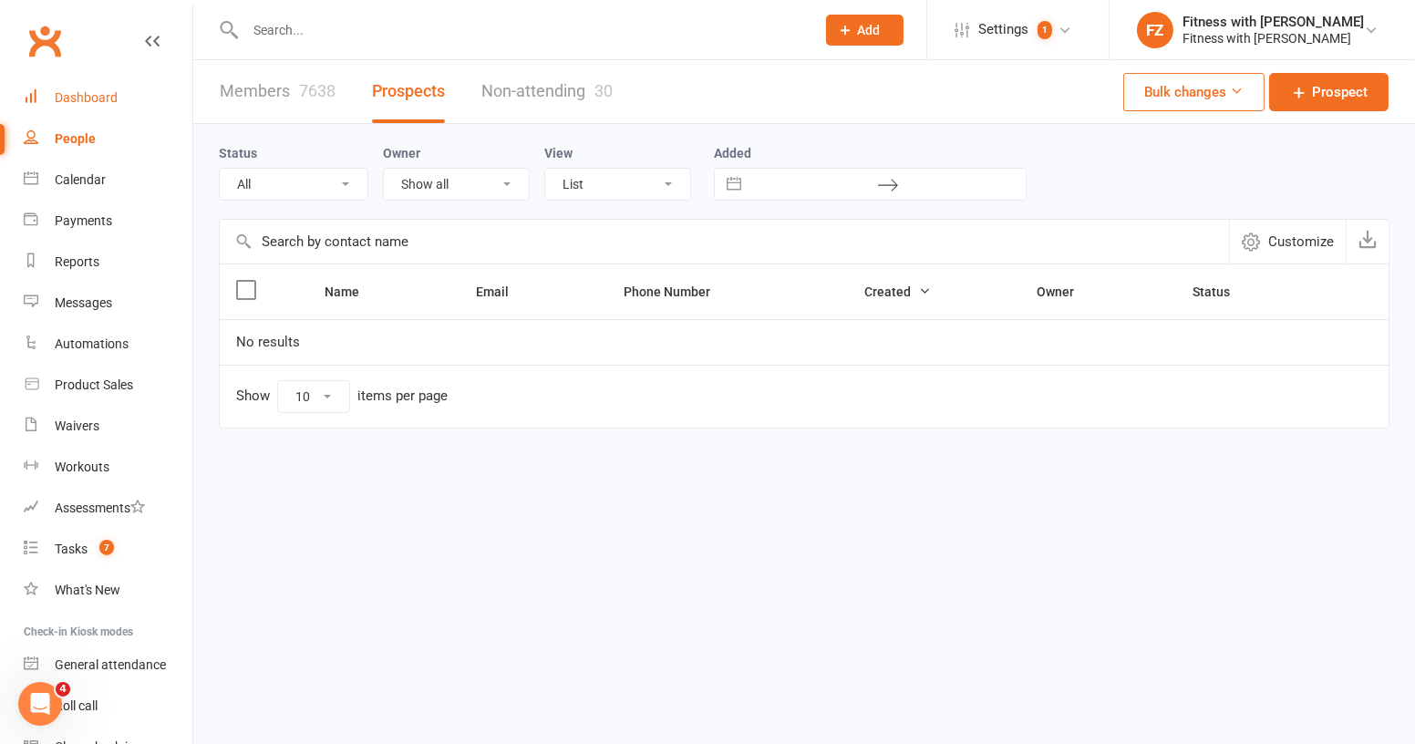
click at [78, 86] on link "Dashboard" at bounding box center [108, 97] width 169 height 41
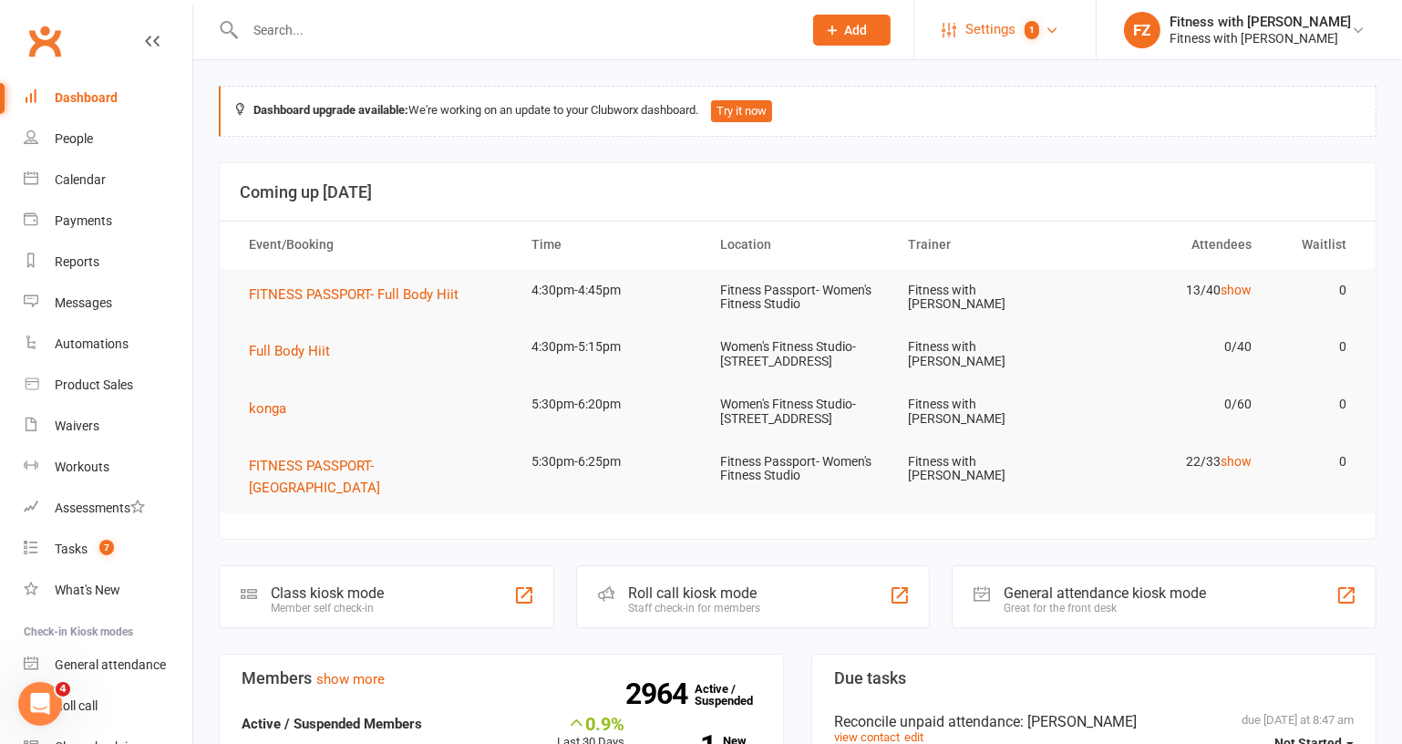
click at [1011, 44] on span "Settings" at bounding box center [990, 29] width 50 height 41
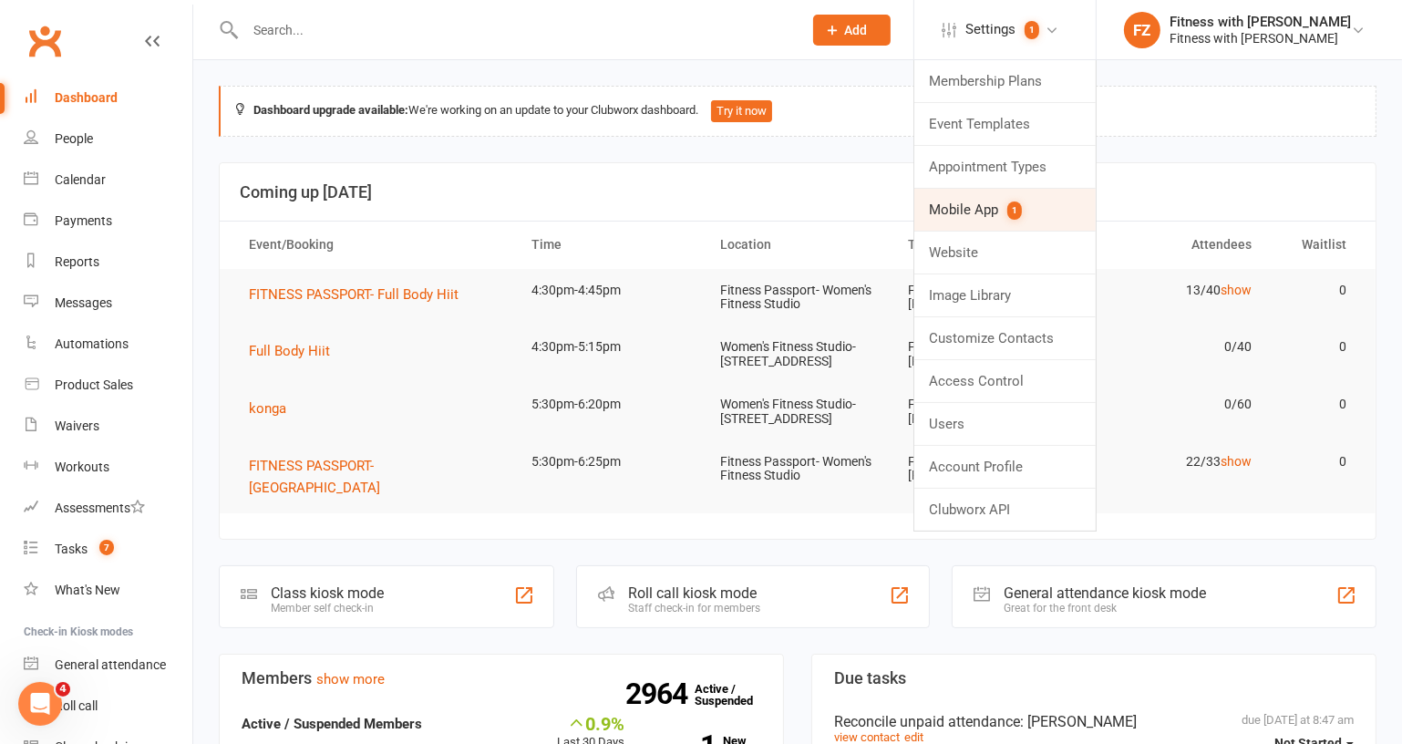
click at [1090, 203] on link "Mobile App 1" at bounding box center [1004, 210] width 181 height 42
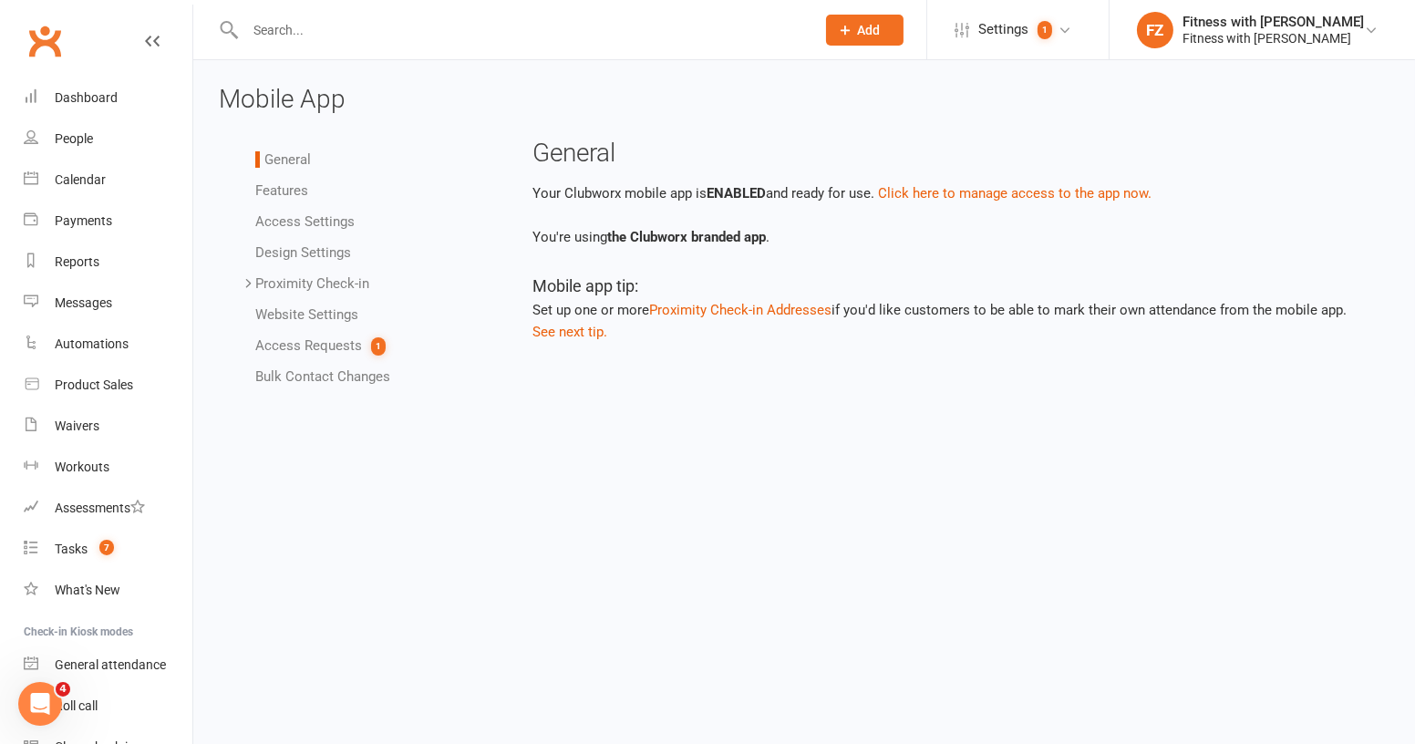
click at [382, 338] on span "1" at bounding box center [378, 346] width 15 height 18
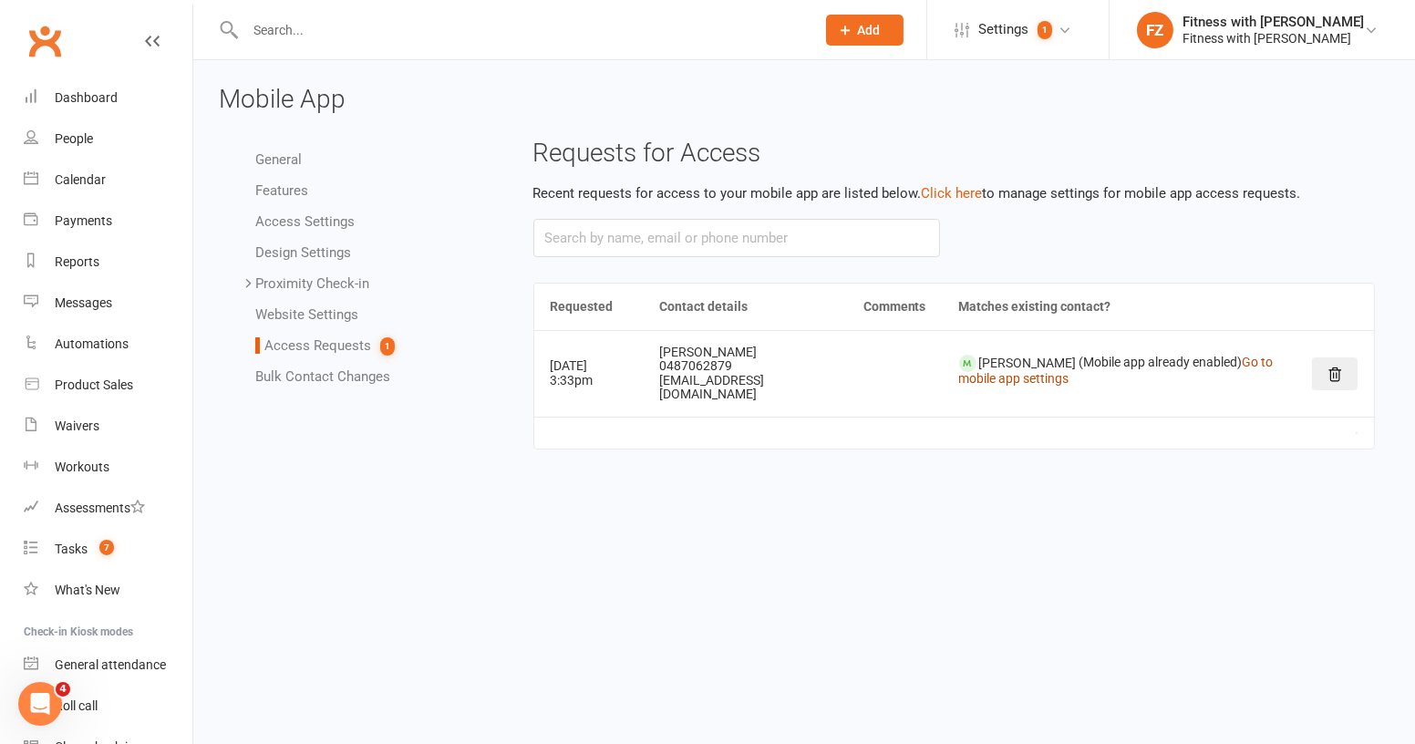
click at [1269, 355] on link "Go to mobile app settings" at bounding box center [1116, 370] width 315 height 31
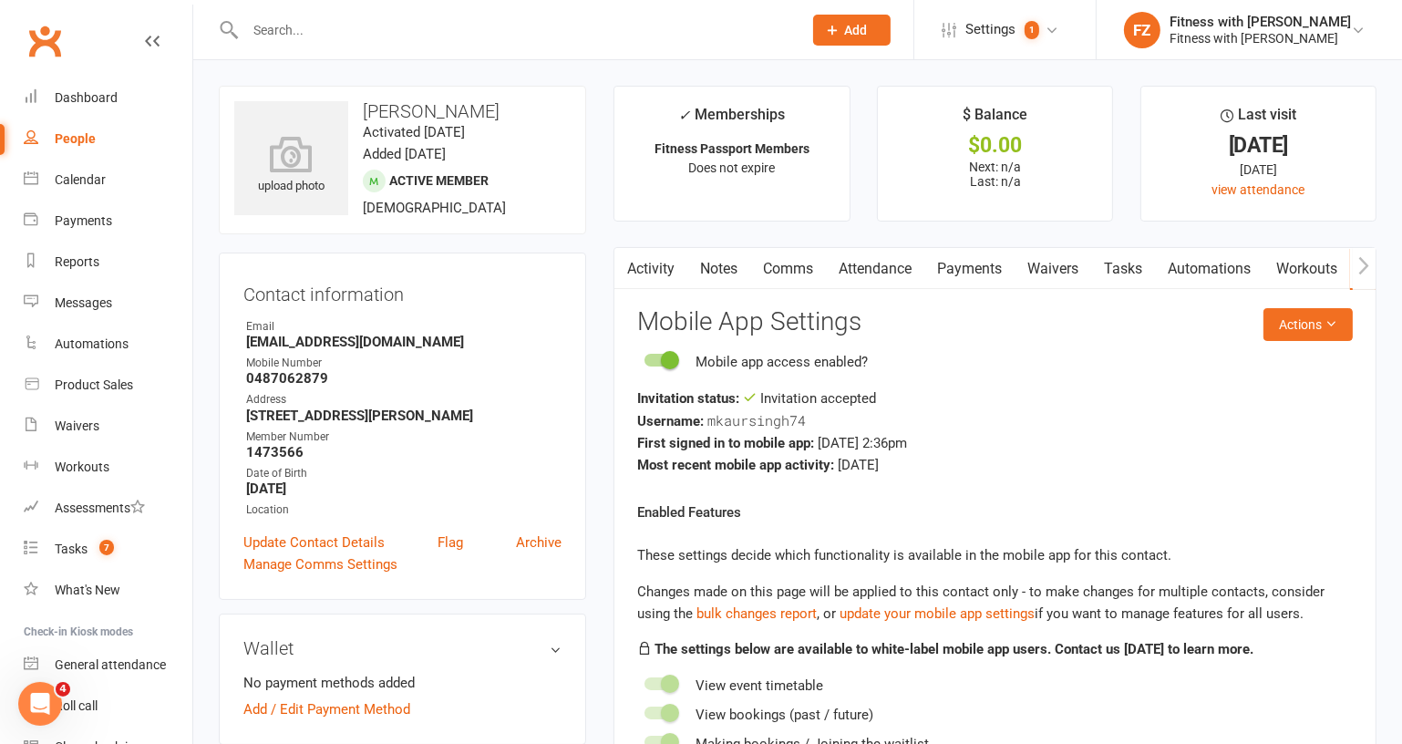
click at [660, 273] on link "Activity" at bounding box center [650, 269] width 73 height 42
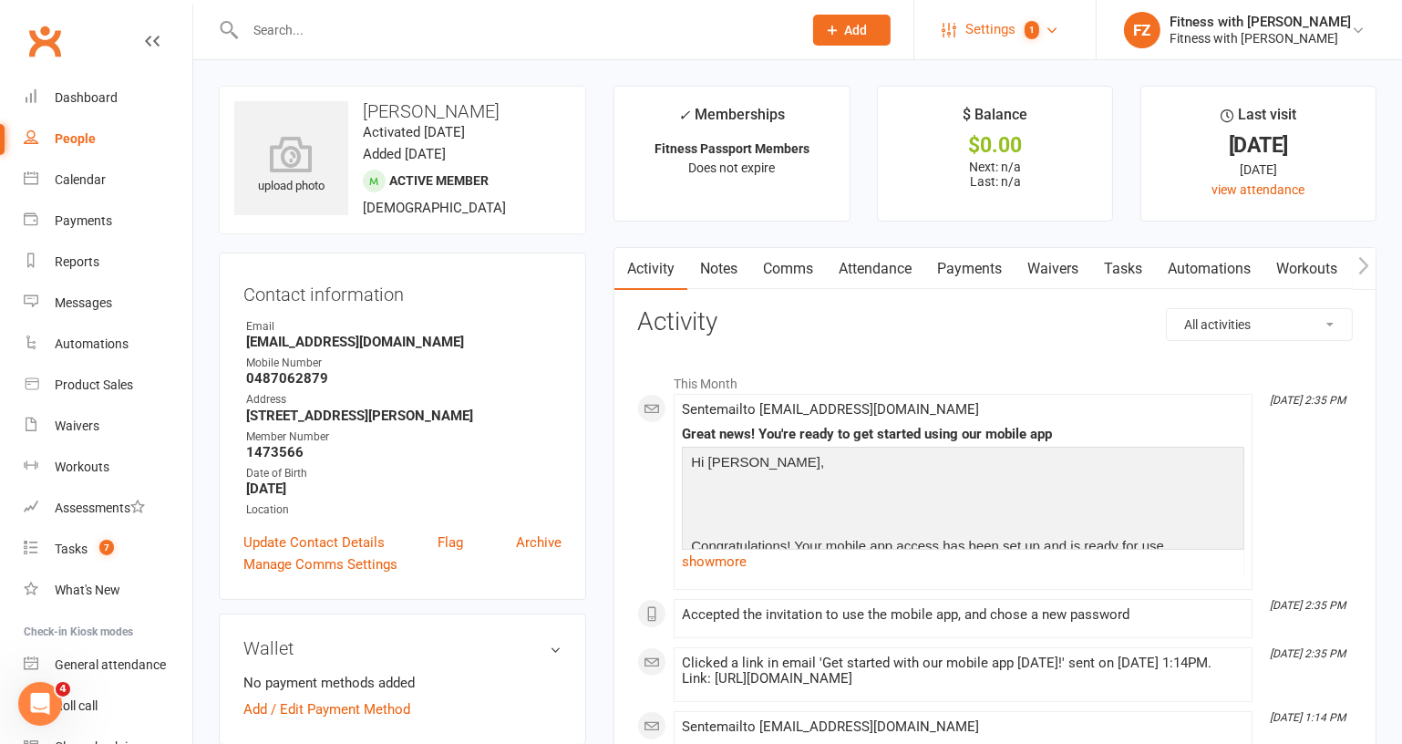
click at [1069, 45] on link "Settings 1" at bounding box center [1005, 29] width 127 height 41
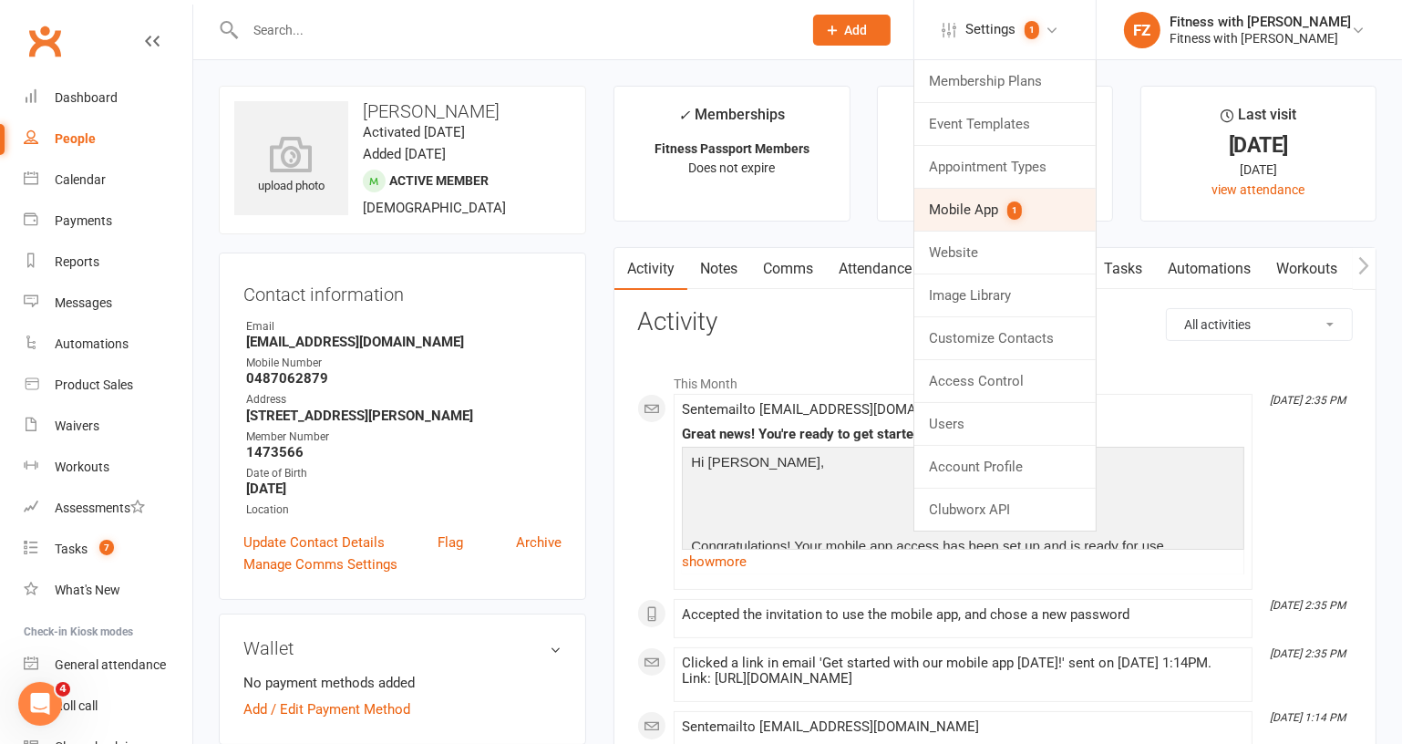
click at [1034, 220] on link "Mobile App 1" at bounding box center [1004, 210] width 181 height 42
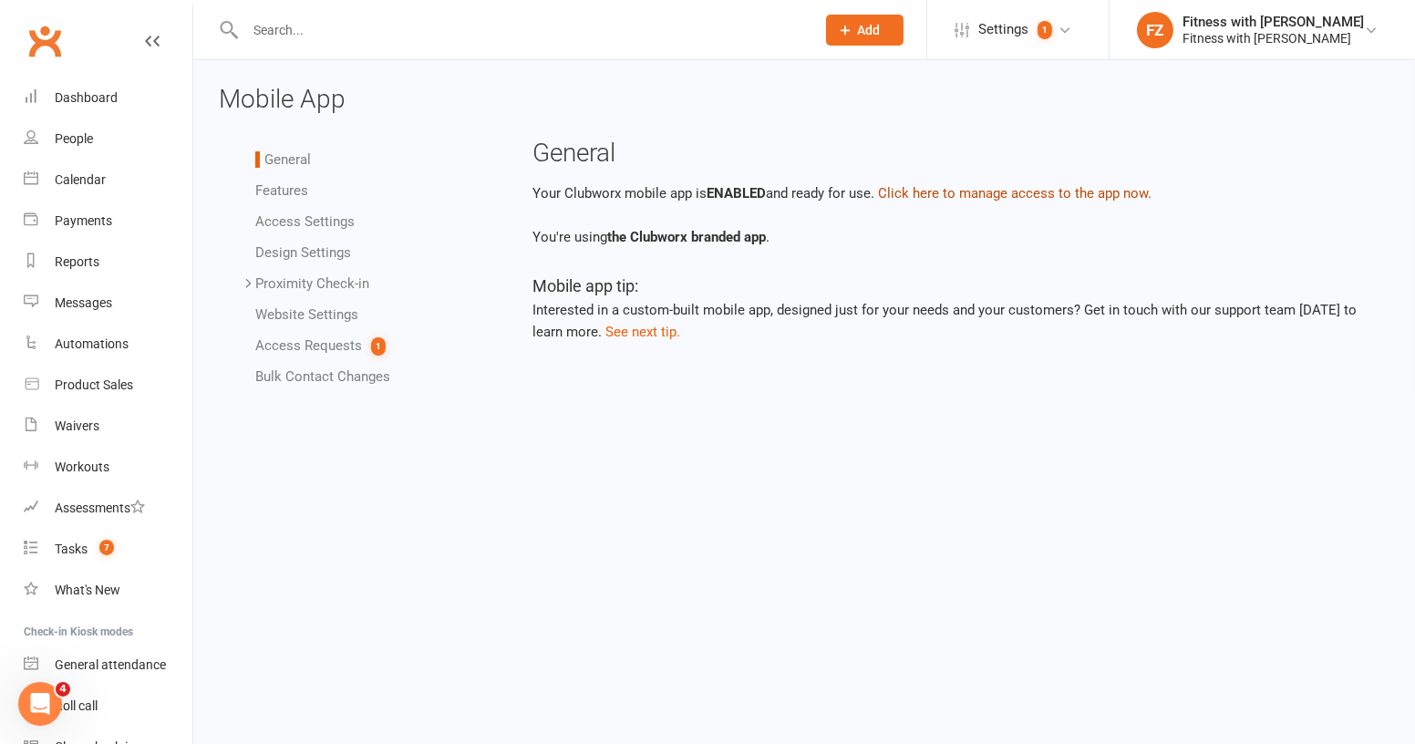
click at [1064, 201] on button "Click here to manage access to the app now." at bounding box center [1016, 193] width 274 height 22
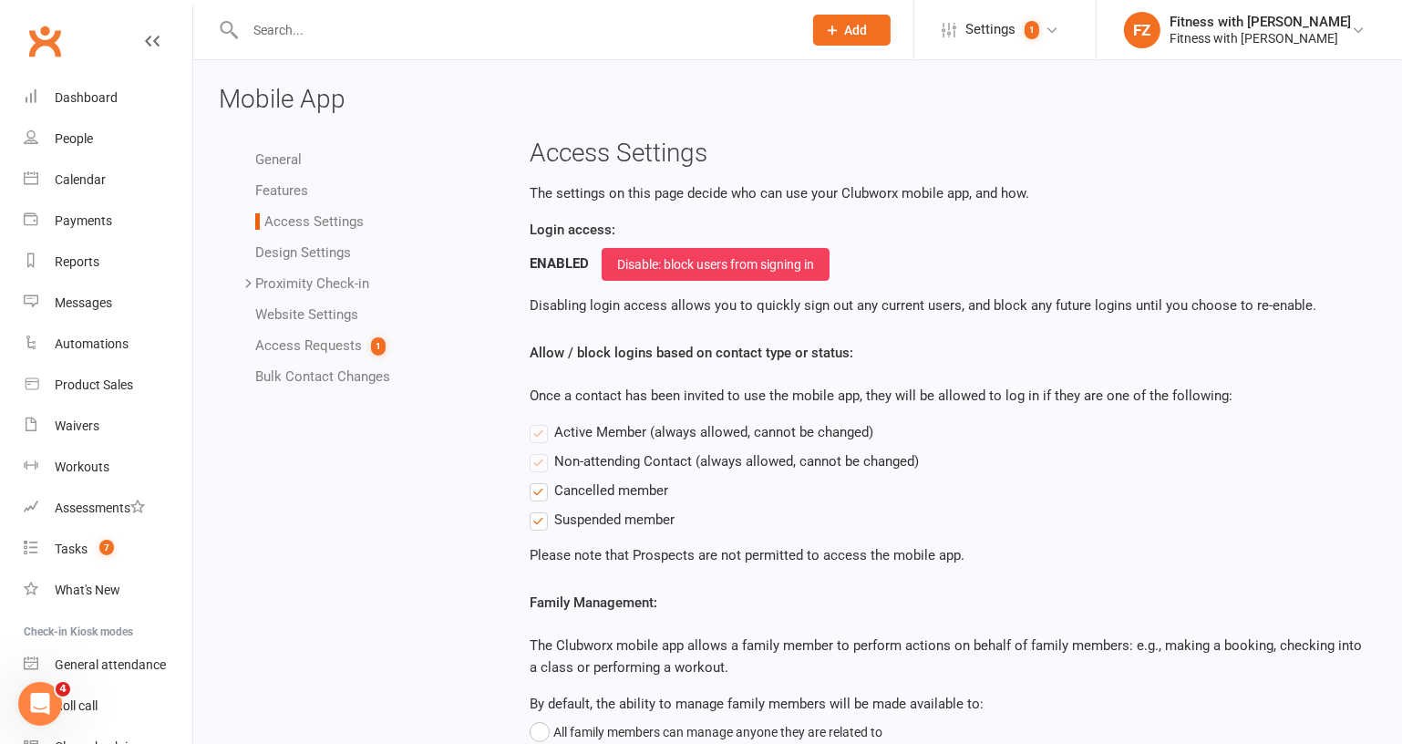
click at [361, 351] on link "Access Requests 1" at bounding box center [320, 345] width 130 height 16
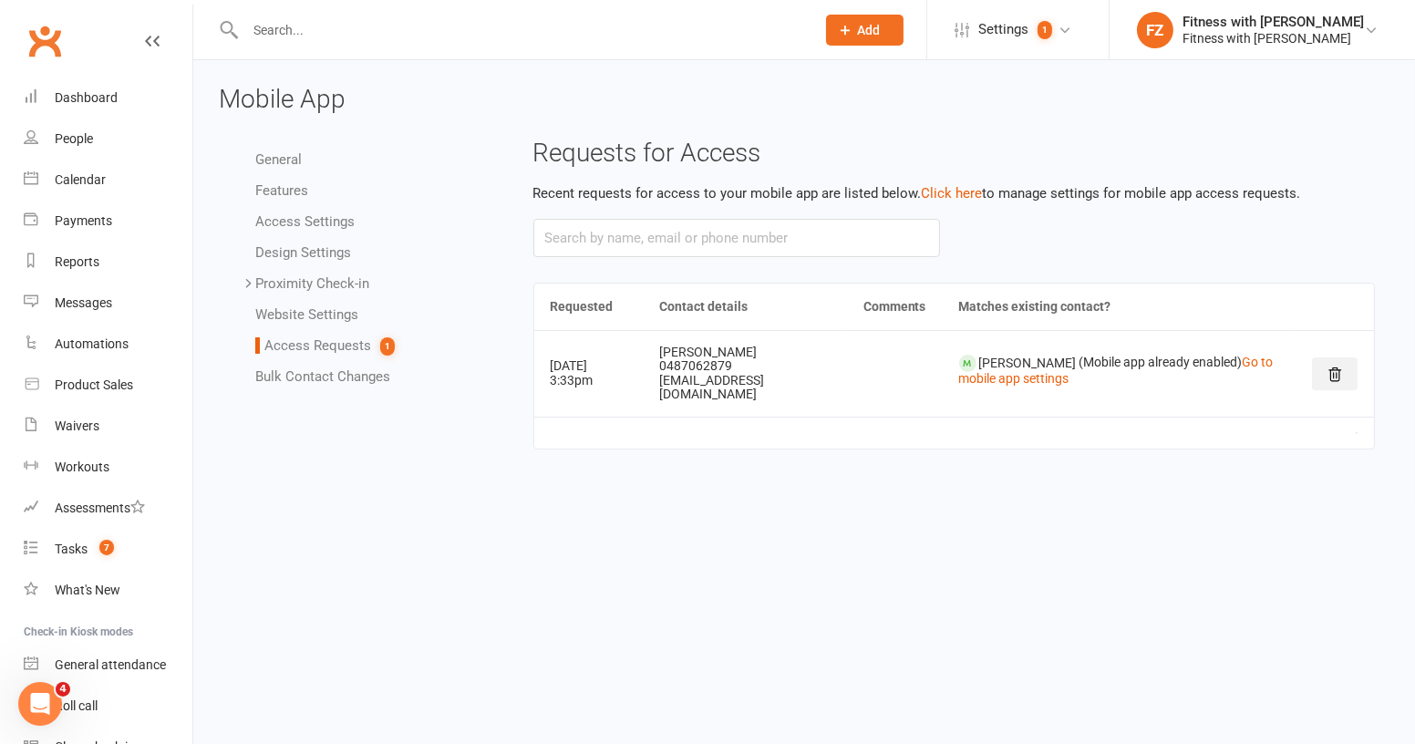
click at [1327, 375] on button at bounding box center [1335, 373] width 46 height 33
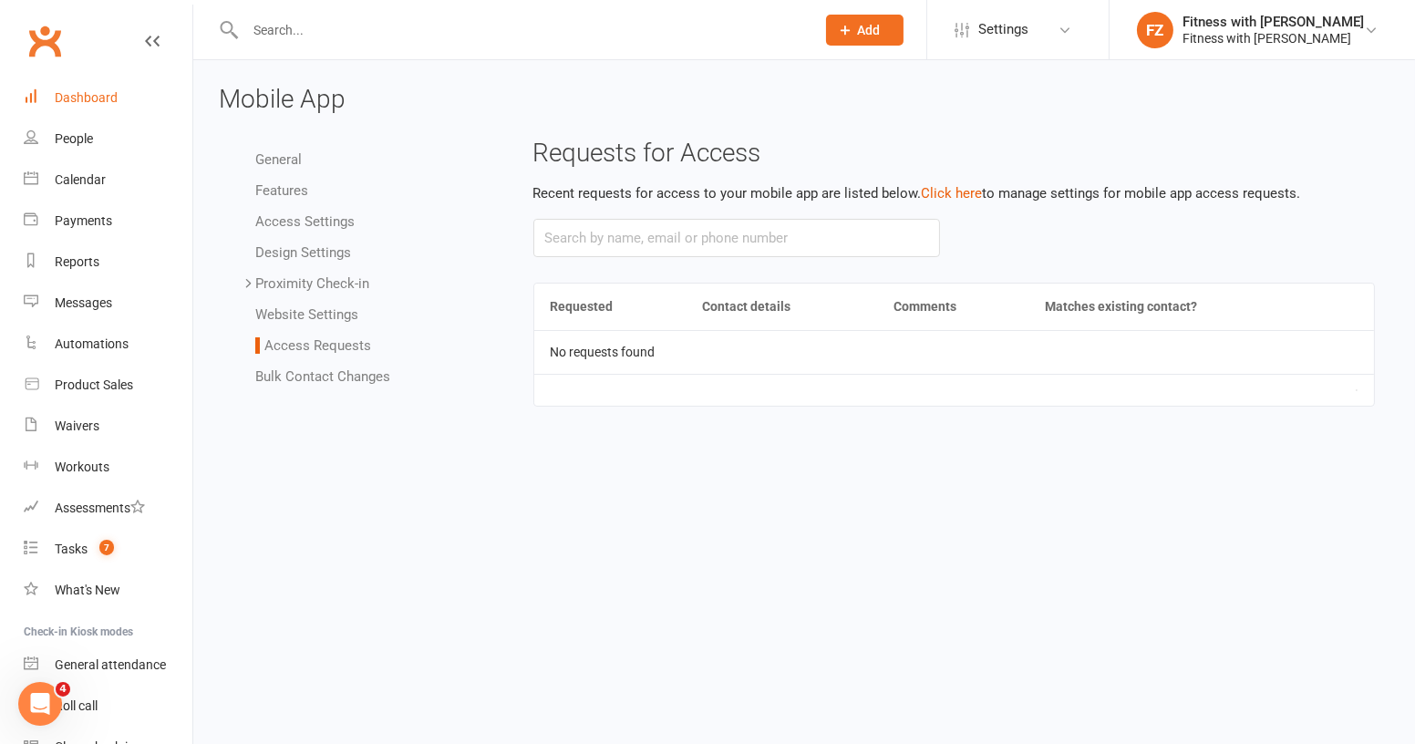
click at [95, 100] on div "Dashboard" at bounding box center [86, 97] width 63 height 15
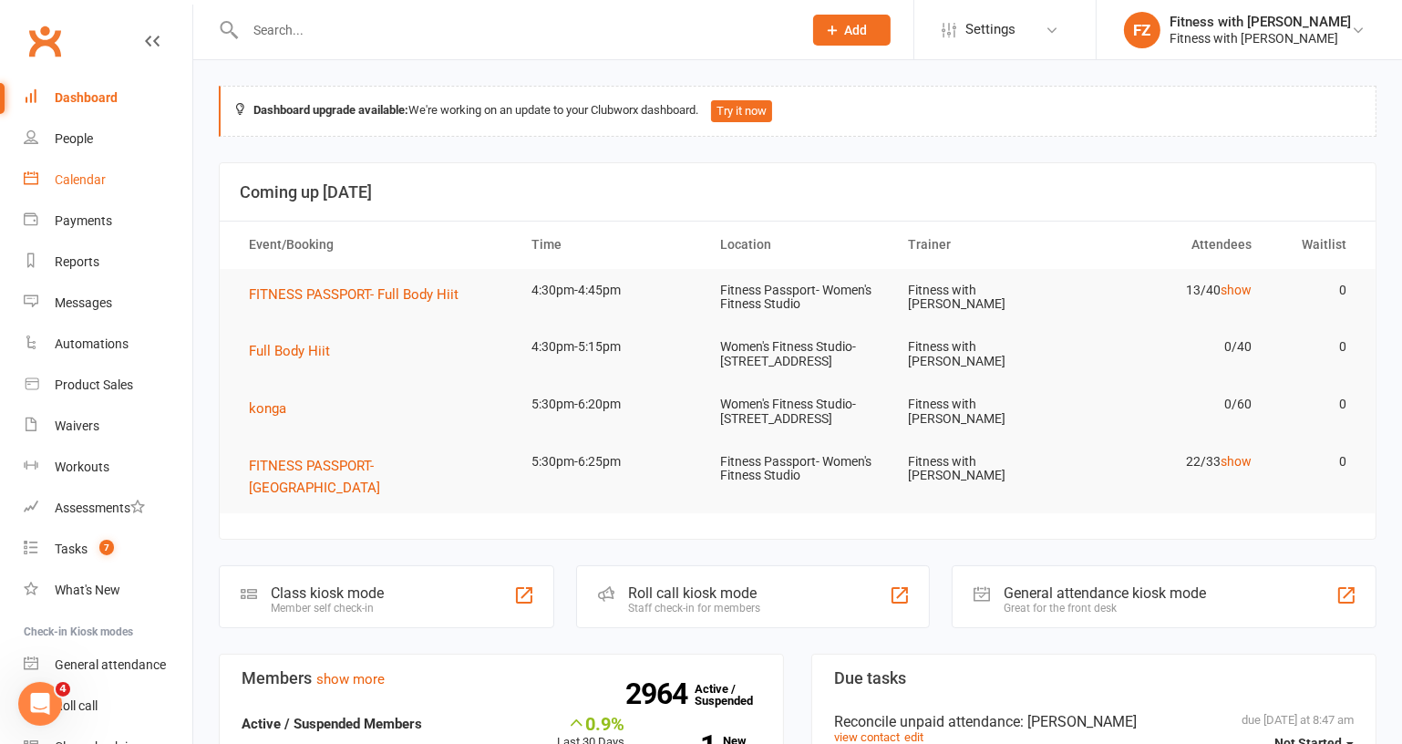
click at [108, 187] on link "Calendar" at bounding box center [108, 180] width 169 height 41
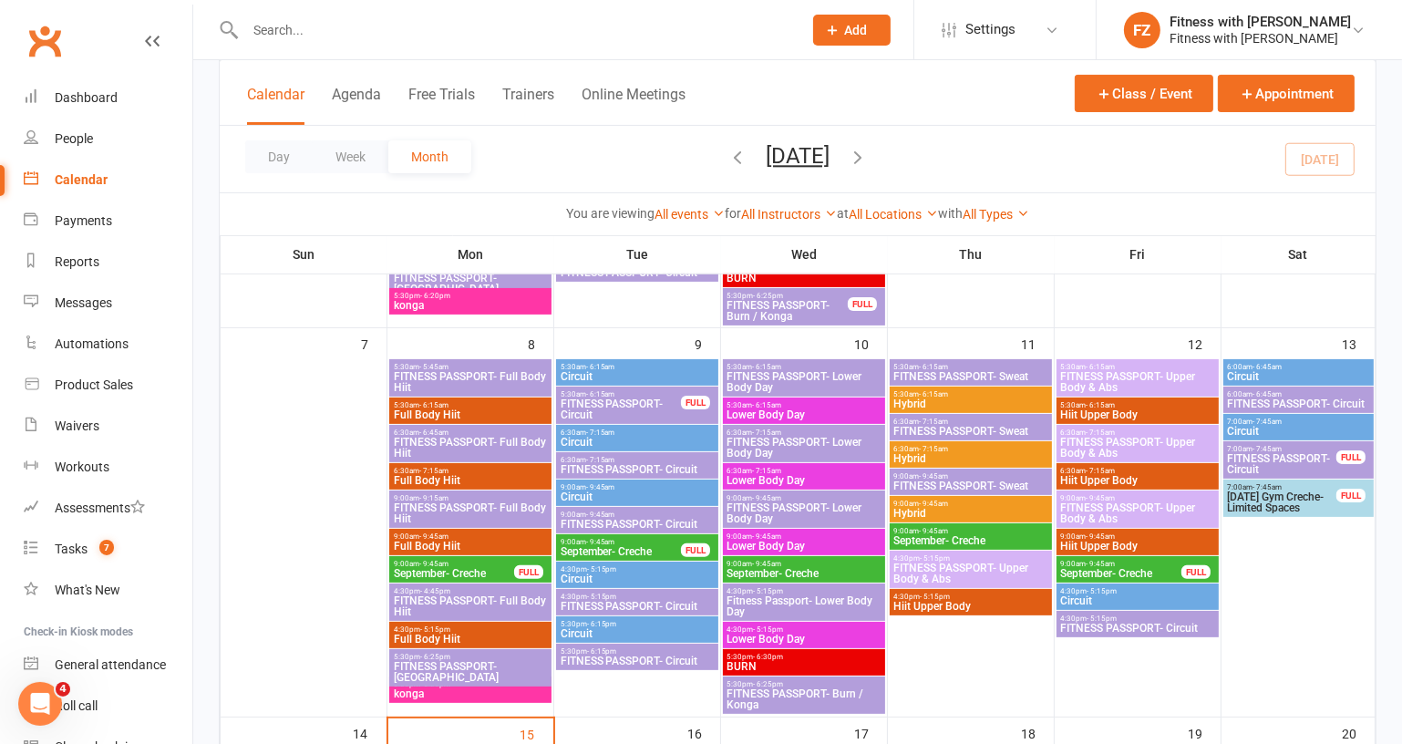
scroll to position [829, 0]
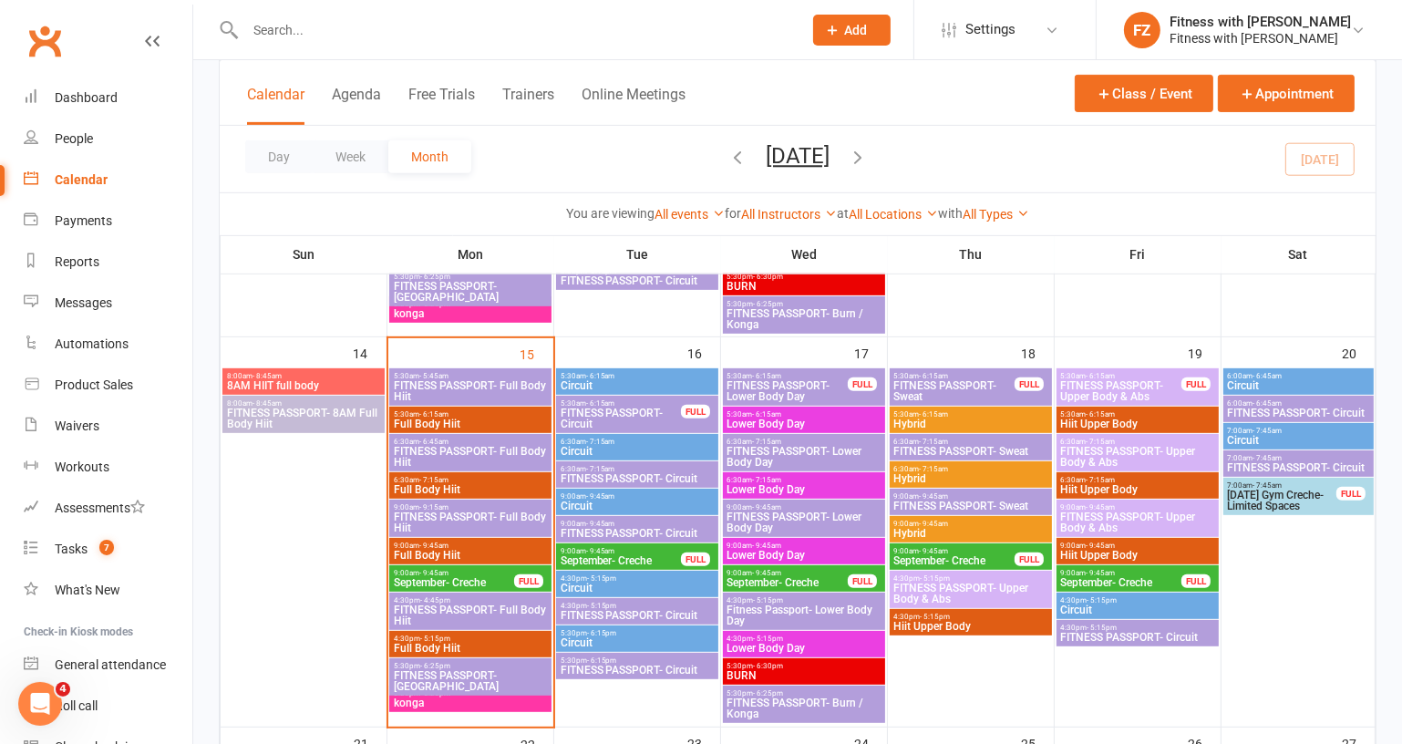
click at [517, 581] on div "FULL" at bounding box center [528, 581] width 29 height 14
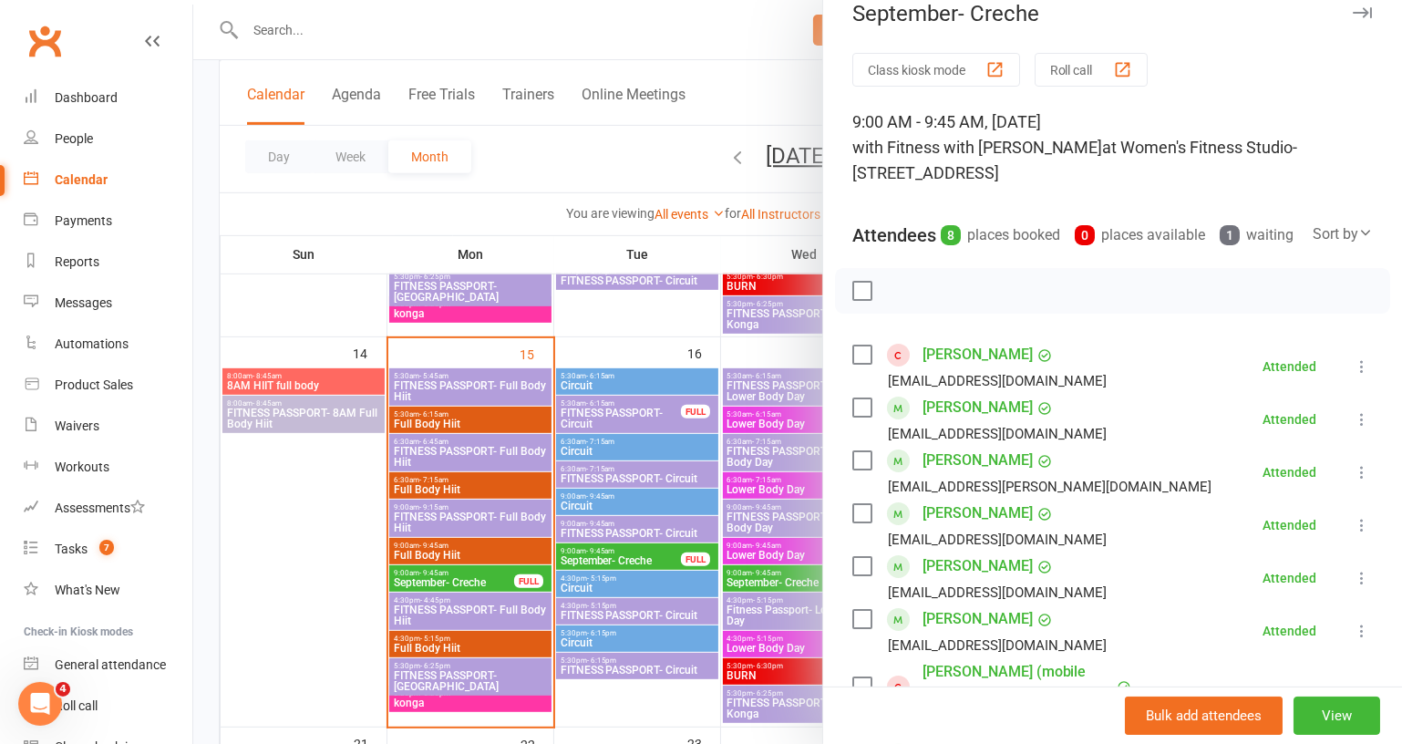
scroll to position [0, 0]
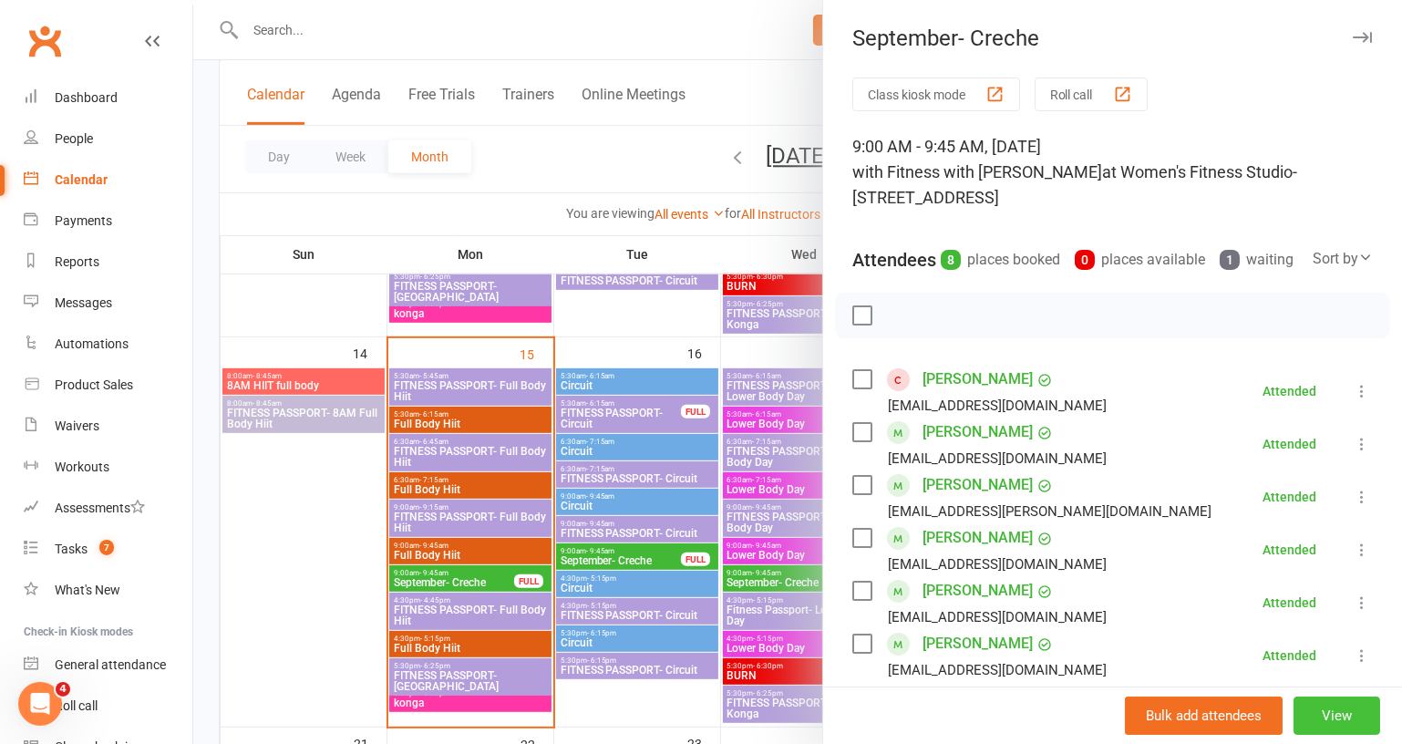
click at [1302, 714] on button "View" at bounding box center [1337, 716] width 87 height 38
click at [1302, 714] on div "Bulk add attendees View" at bounding box center [1112, 715] width 579 height 57
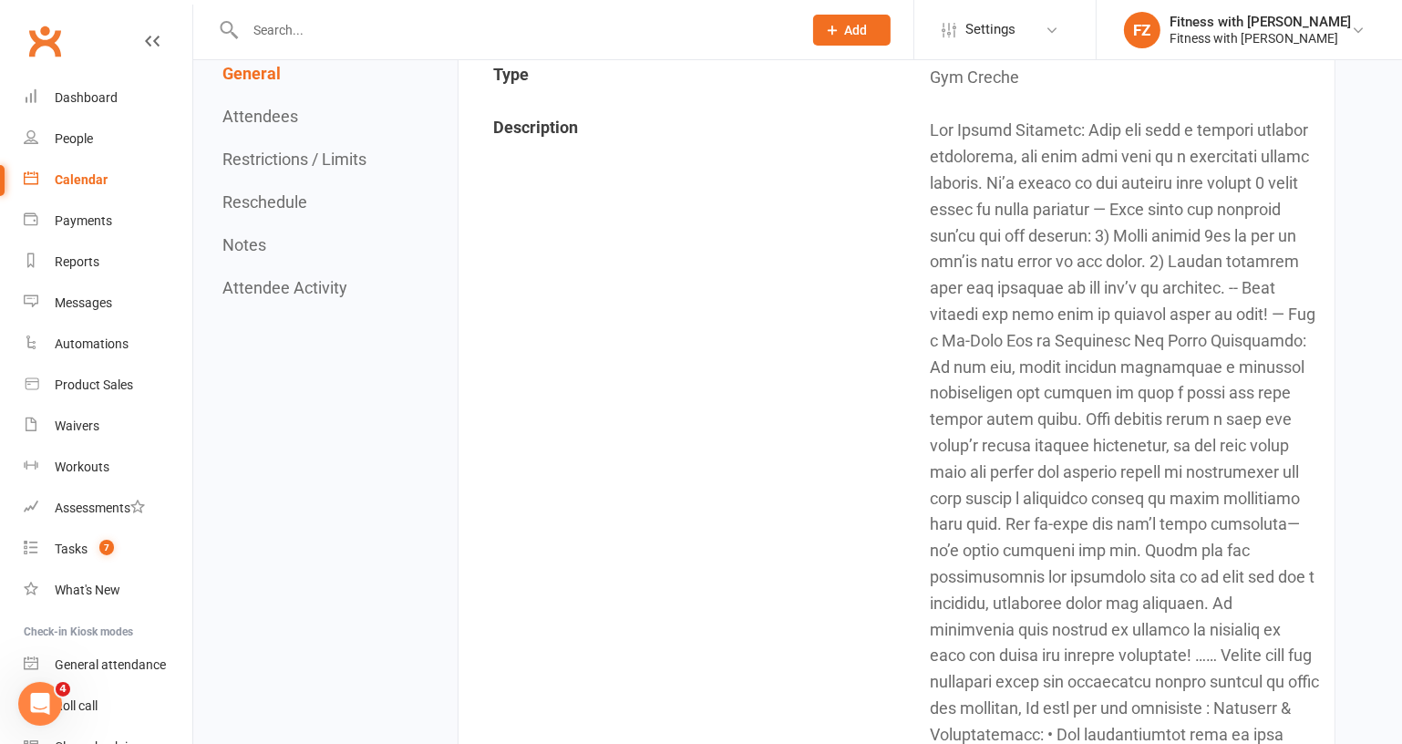
scroll to position [248, 0]
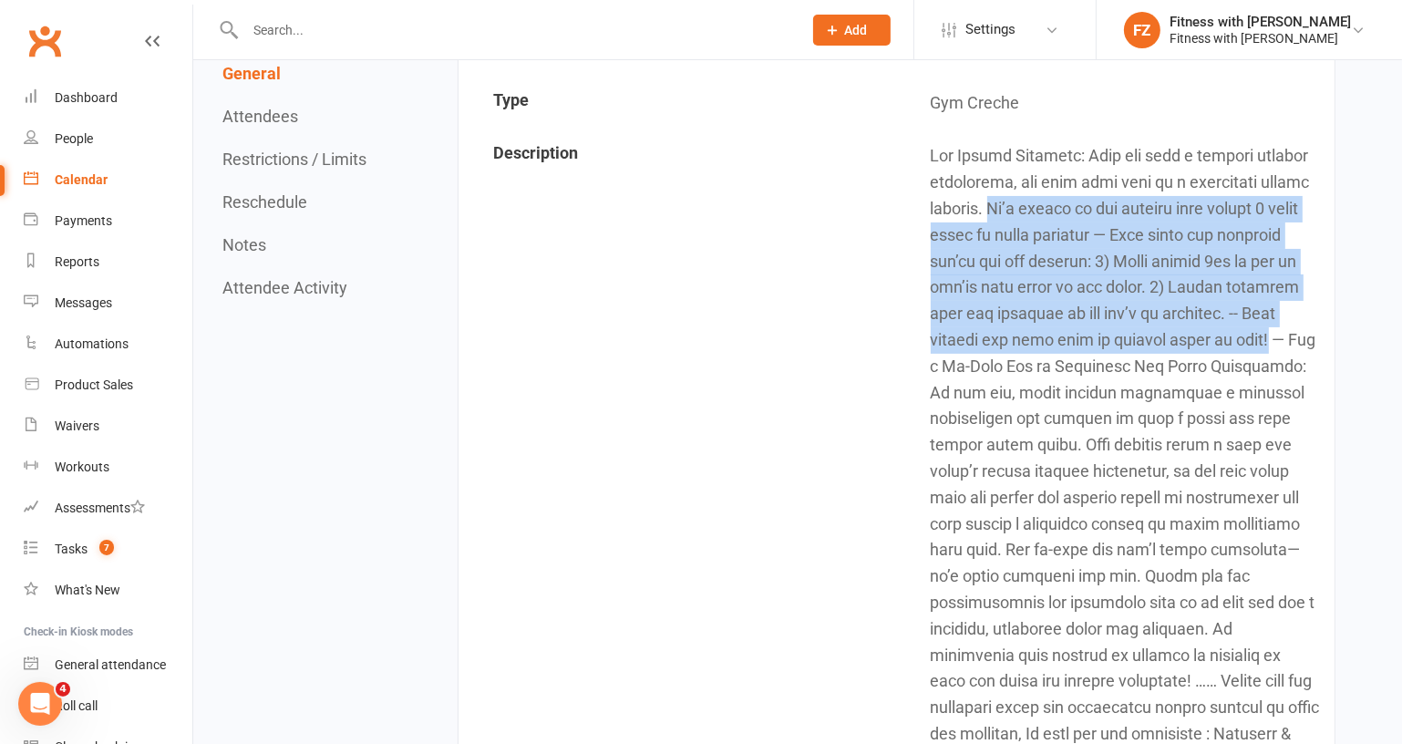
drag, startPoint x: 1139, startPoint y: 202, endPoint x: 1096, endPoint y: 371, distance: 174.0
copy td "It’s common to get slotted into creche 2 hours prior to class starting — When u…"
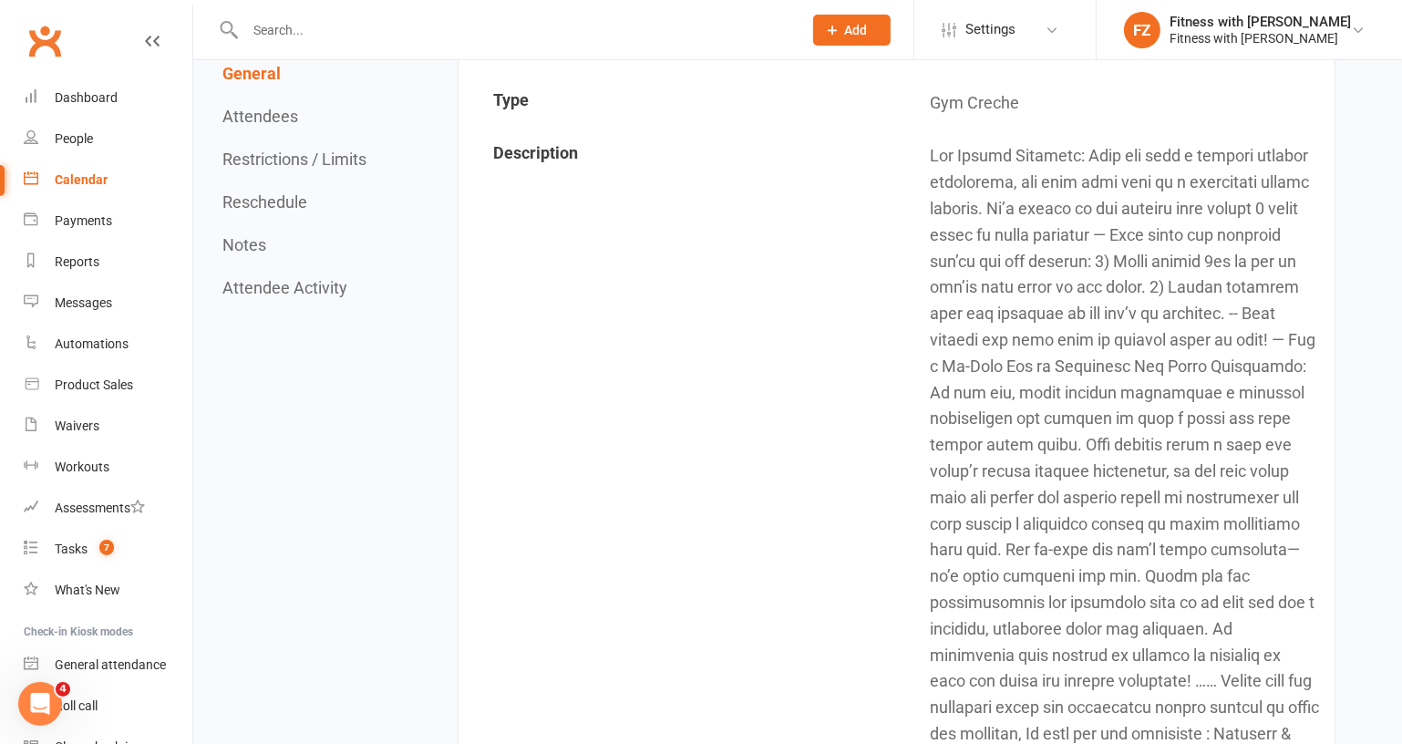
click at [324, 39] on input "text" at bounding box center [515, 30] width 550 height 26
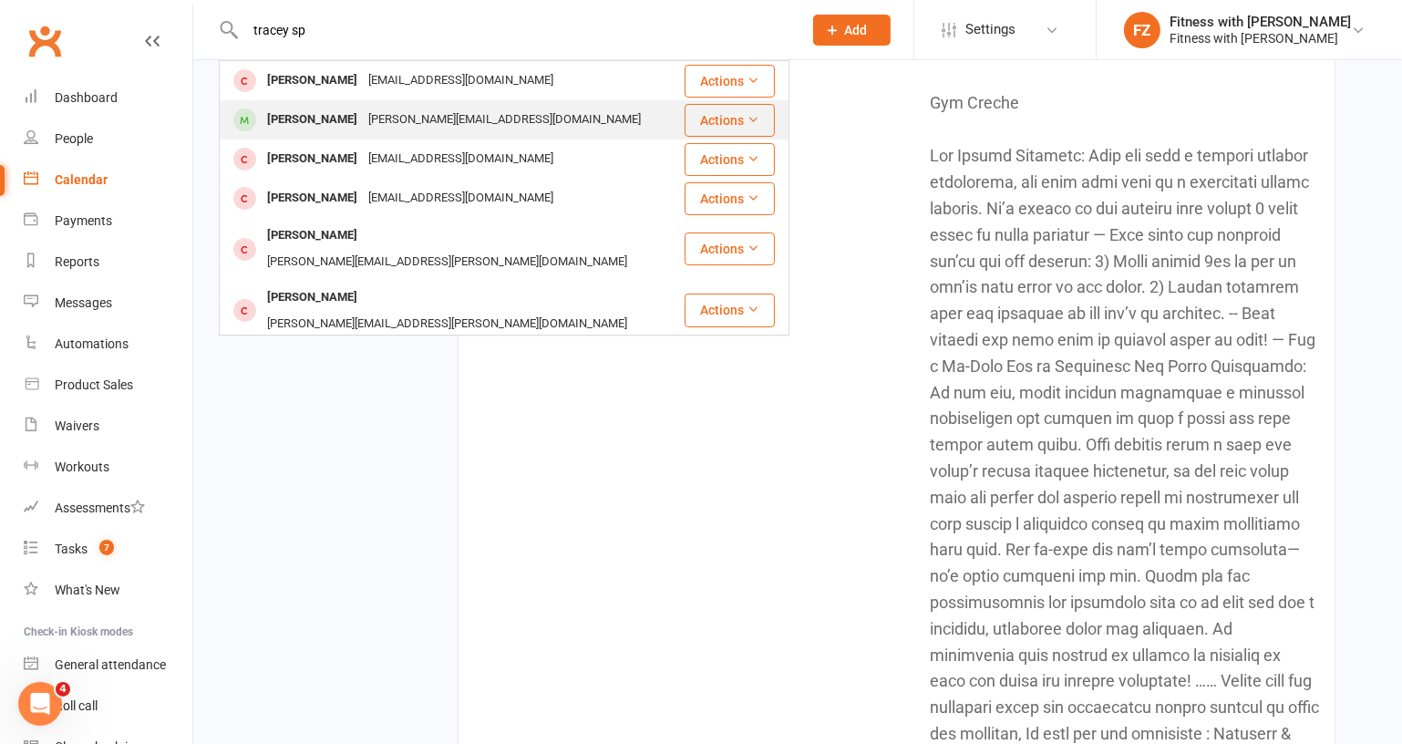
type input "tracey sp"
click at [391, 104] on div "Tracey Sparenburg [EMAIL_ADDRESS][DOMAIN_NAME]" at bounding box center [452, 119] width 462 height 37
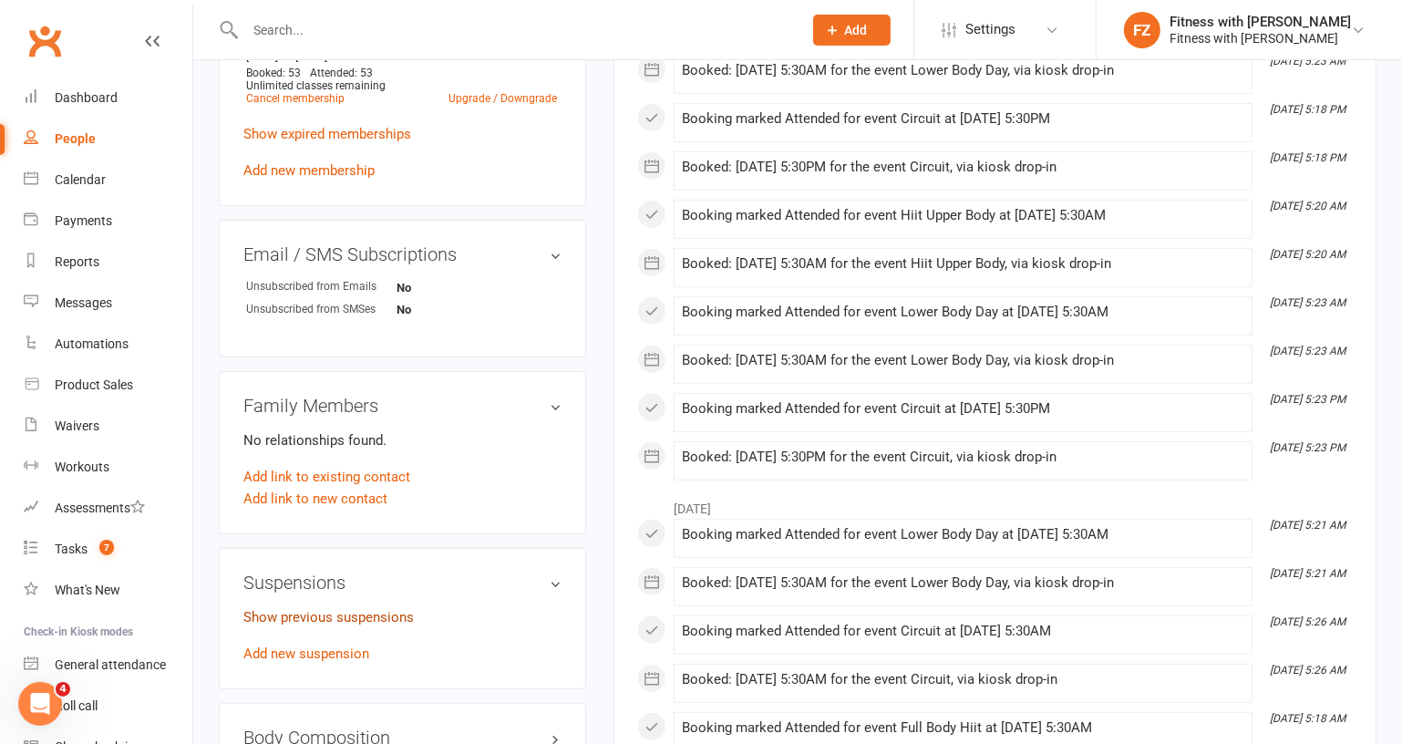
scroll to position [829, 0]
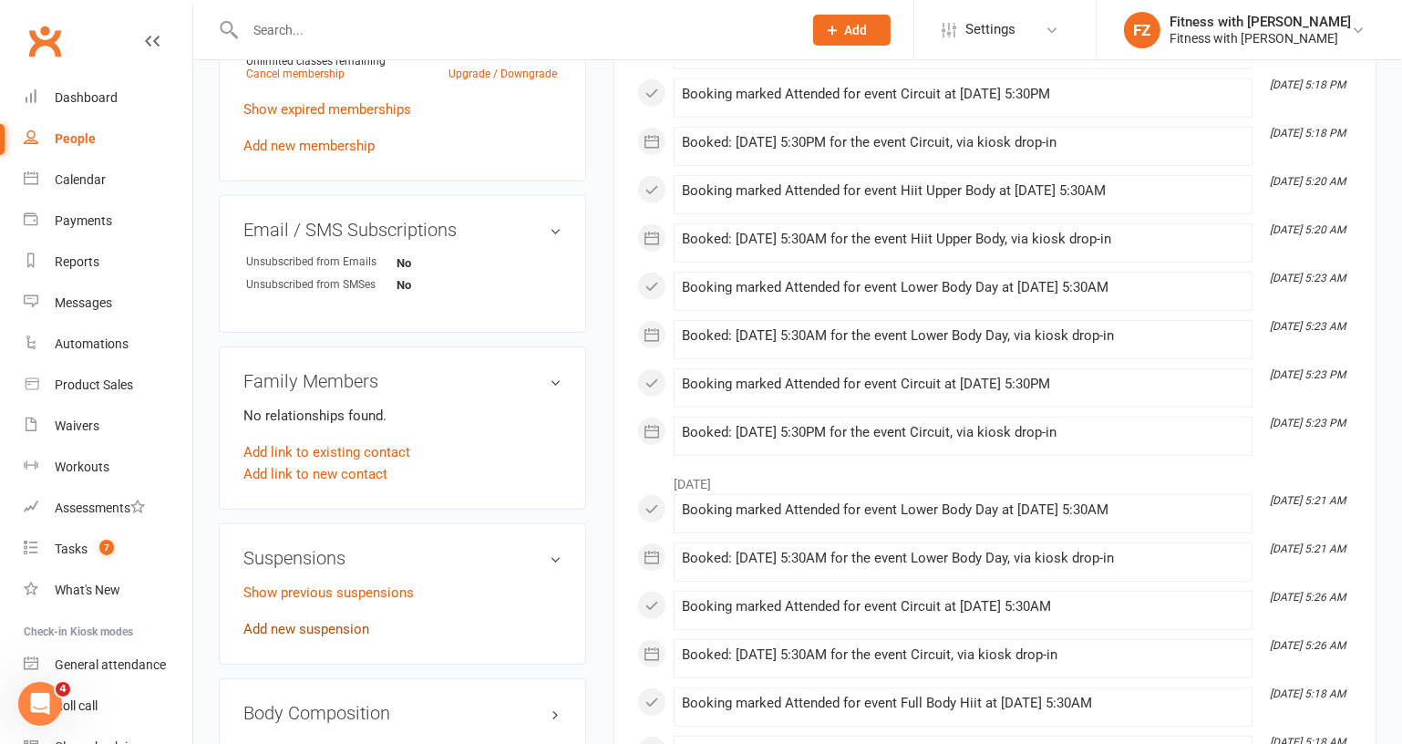
click at [331, 621] on link "Add new suspension" at bounding box center [306, 629] width 126 height 16
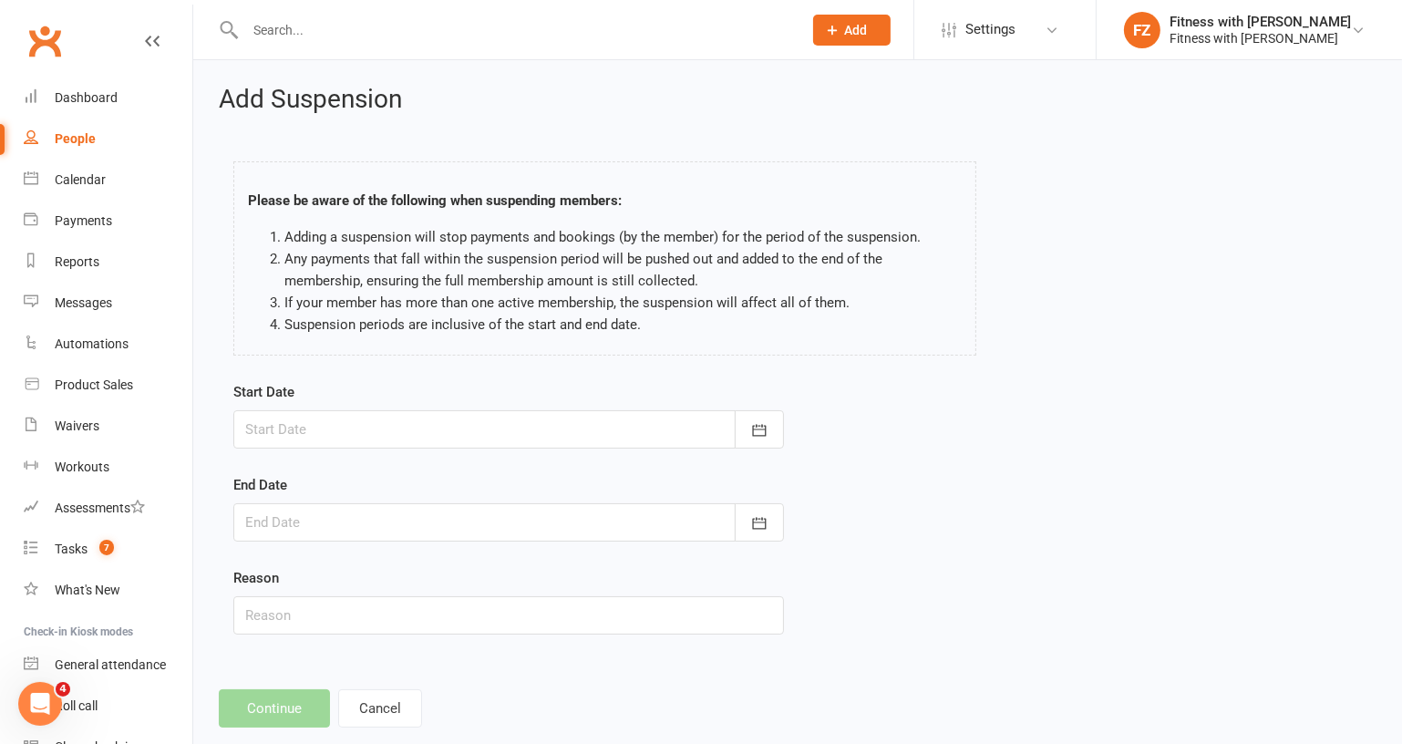
click at [365, 425] on div at bounding box center [508, 429] width 551 height 38
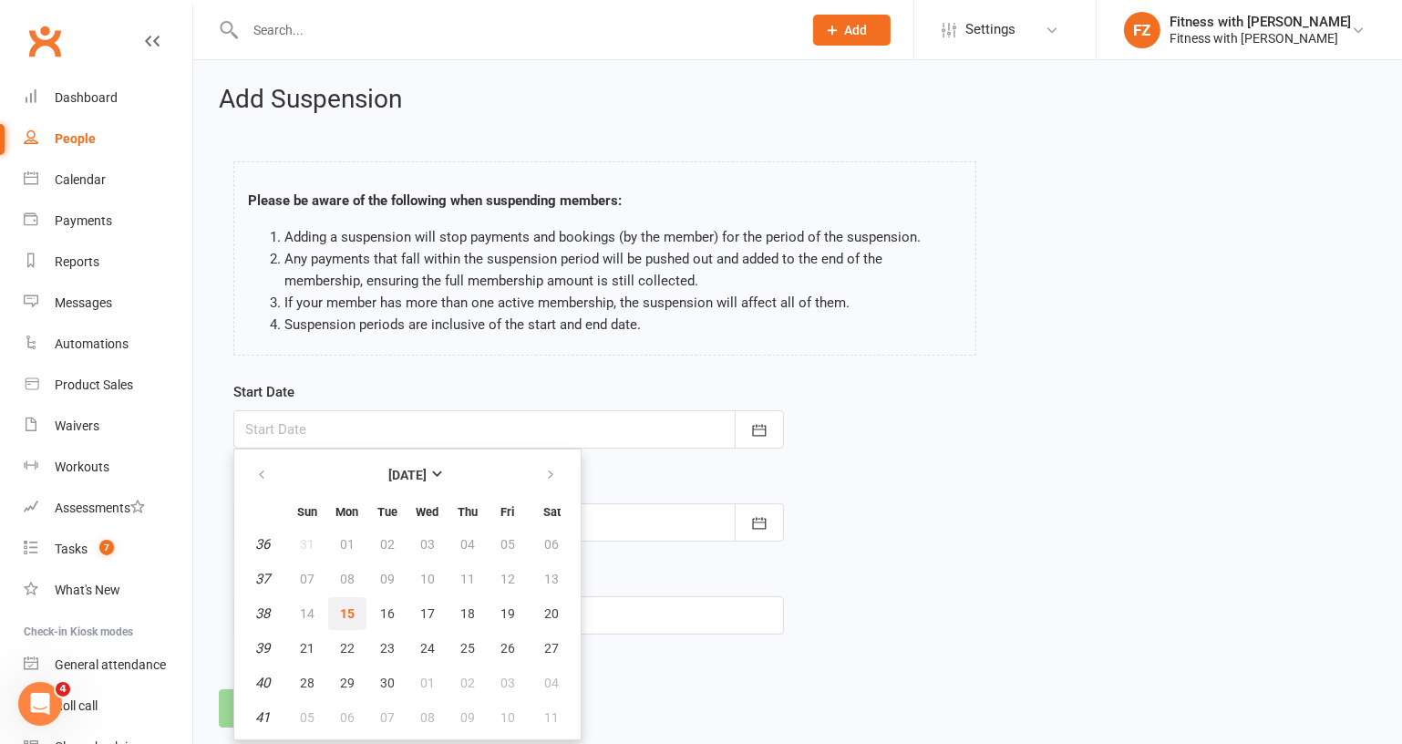
click at [347, 606] on span "15" at bounding box center [347, 613] width 15 height 15
type input "[DATE]"
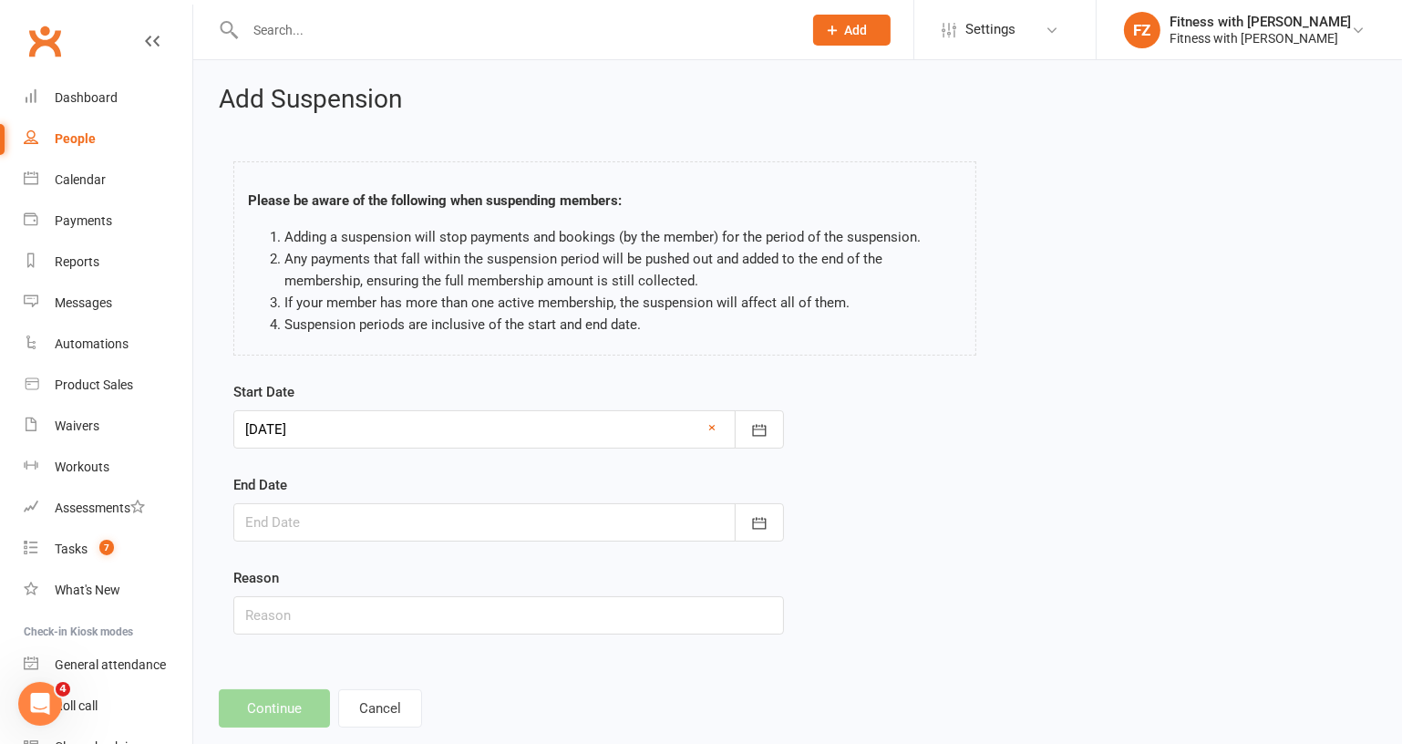
click at [420, 524] on div at bounding box center [508, 522] width 551 height 38
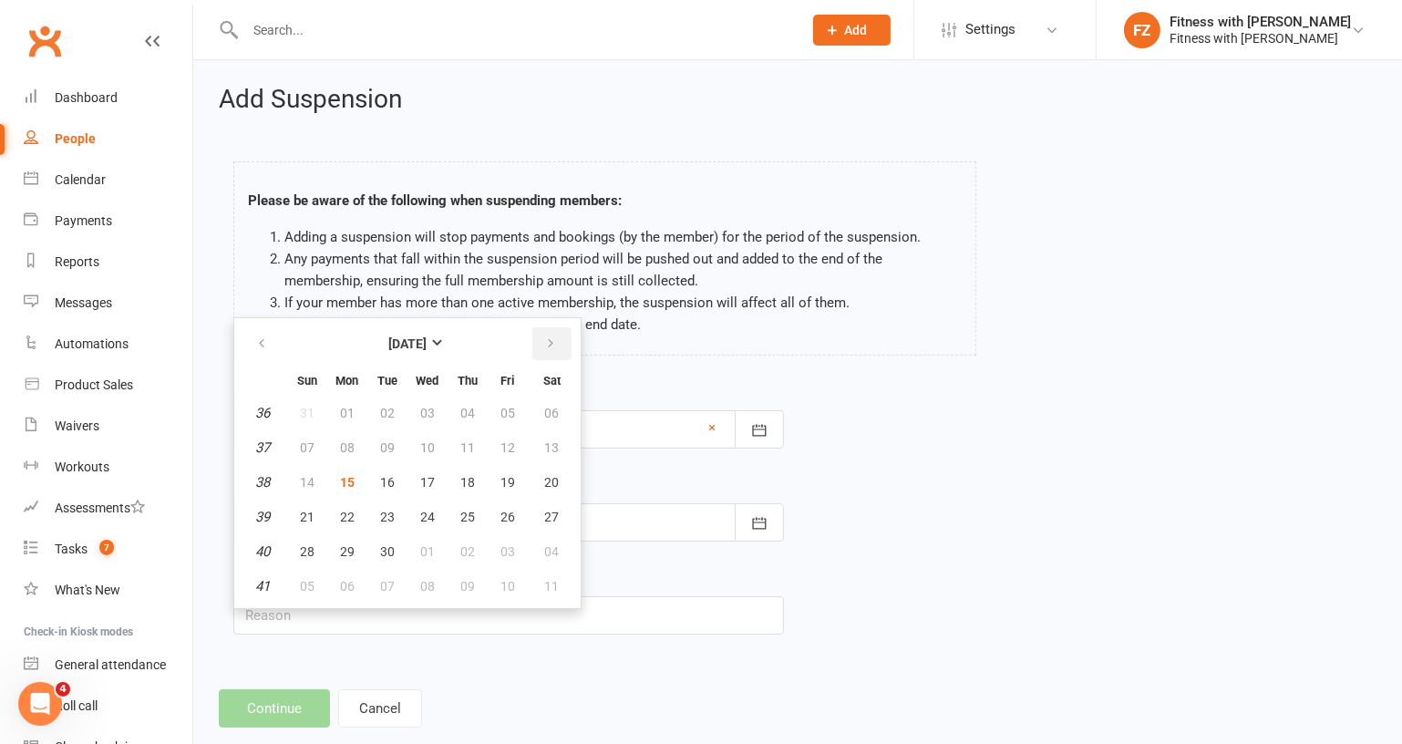
click at [545, 343] on icon "button" at bounding box center [550, 343] width 13 height 15
click at [509, 555] on span "31" at bounding box center [508, 551] width 15 height 15
type input "[DATE]"
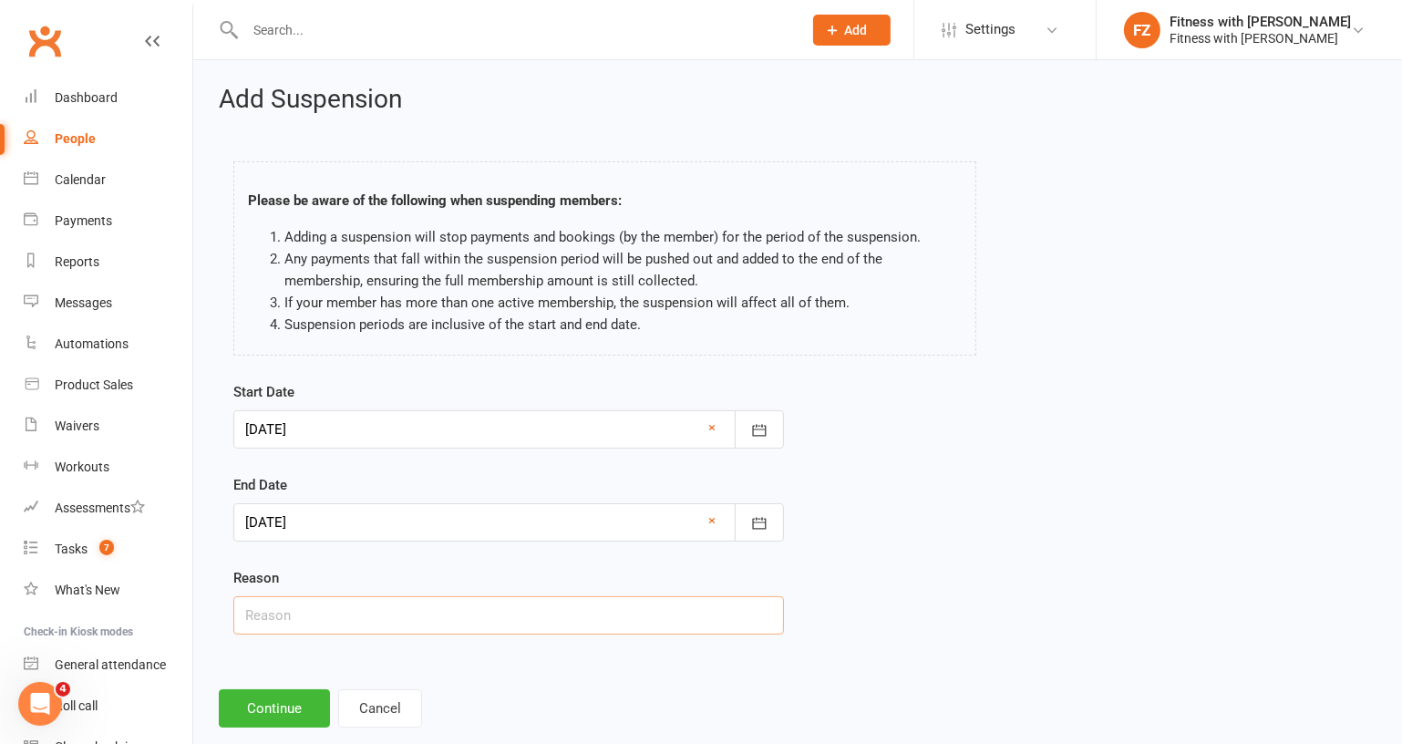
click at [309, 618] on input "text" at bounding box center [508, 615] width 551 height 38
type input "hold"
click at [295, 714] on button "Continue" at bounding box center [274, 708] width 111 height 38
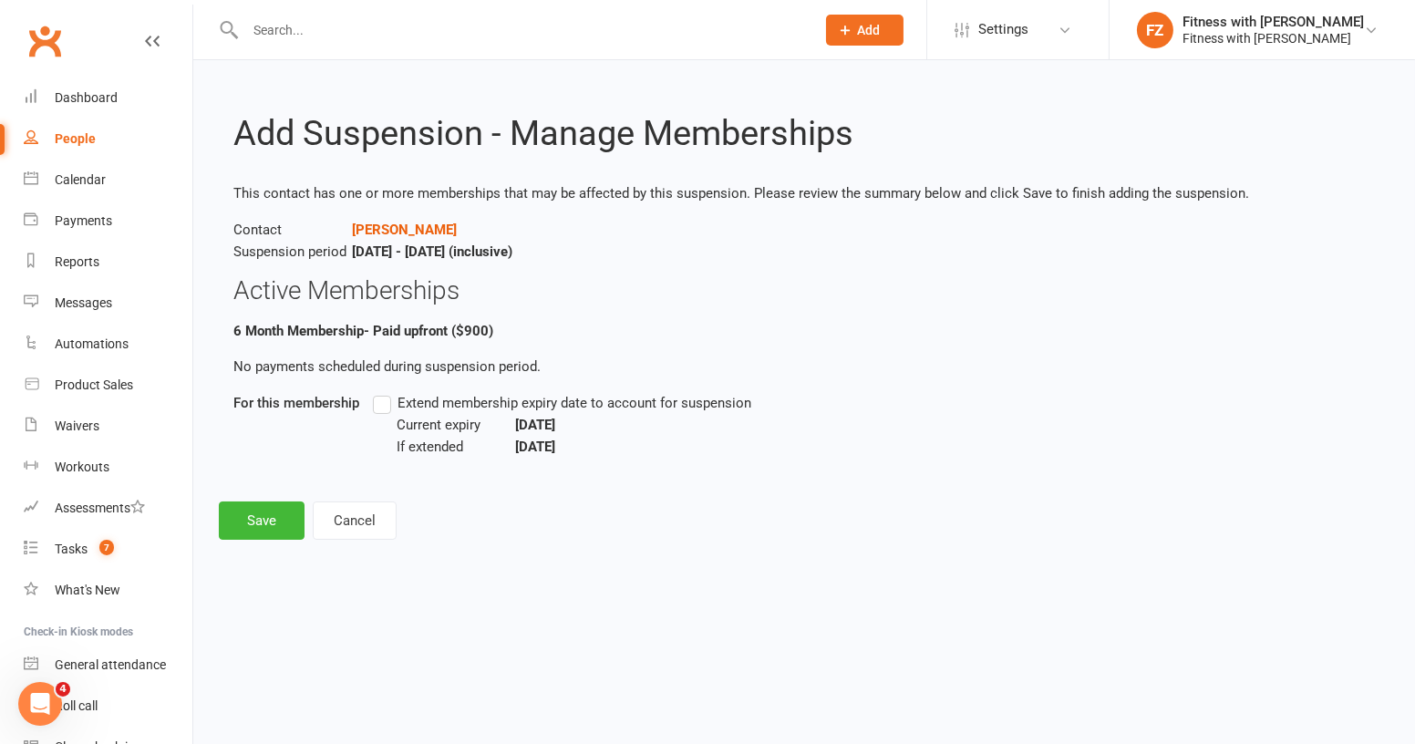
click at [423, 418] on span "Current expiry" at bounding box center [456, 425] width 119 height 22
click at [398, 404] on span "Extend membership expiry date to account for suspension" at bounding box center [575, 401] width 354 height 19
click at [385, 392] on input "Extend membership expiry date to account for suspension" at bounding box center [379, 392] width 12 height 0
click at [249, 518] on button "Save" at bounding box center [262, 520] width 86 height 38
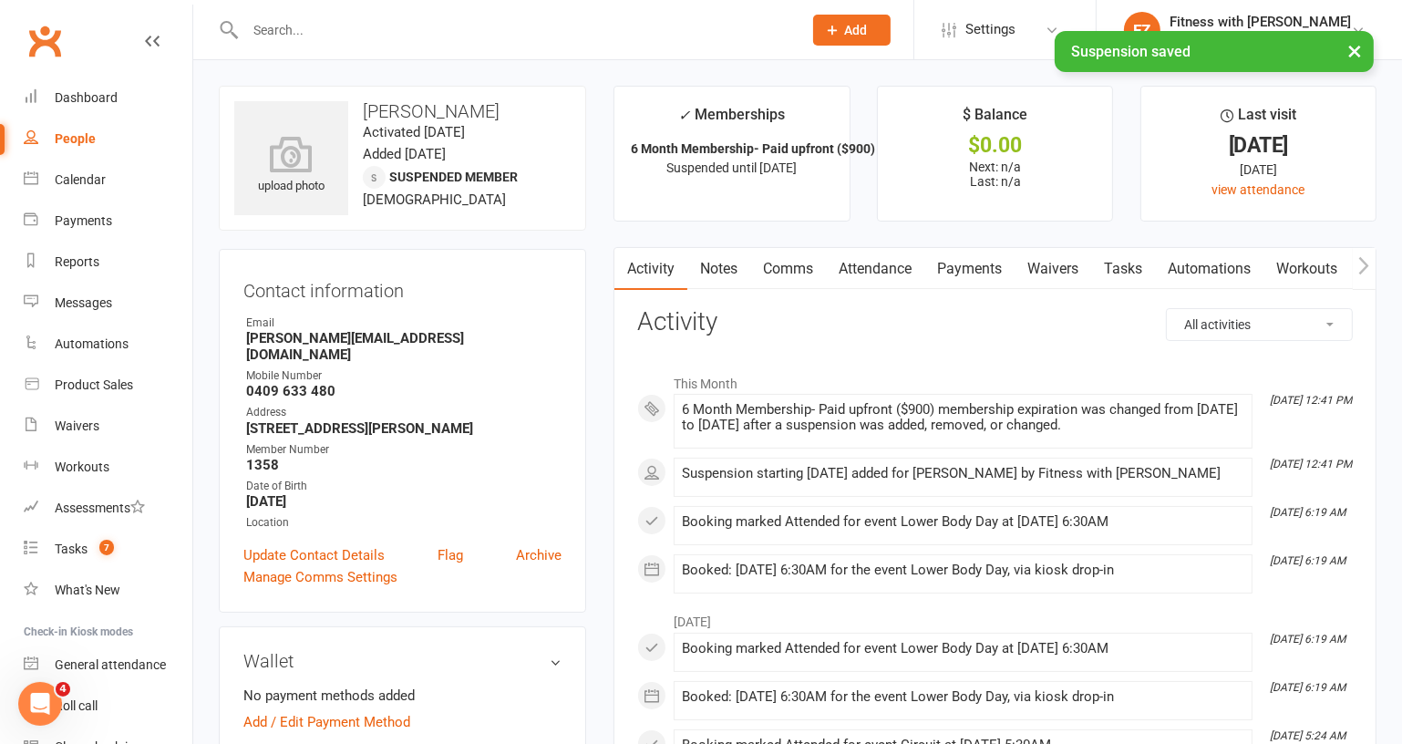
click at [1063, 266] on link "Waivers" at bounding box center [1053, 269] width 77 height 42
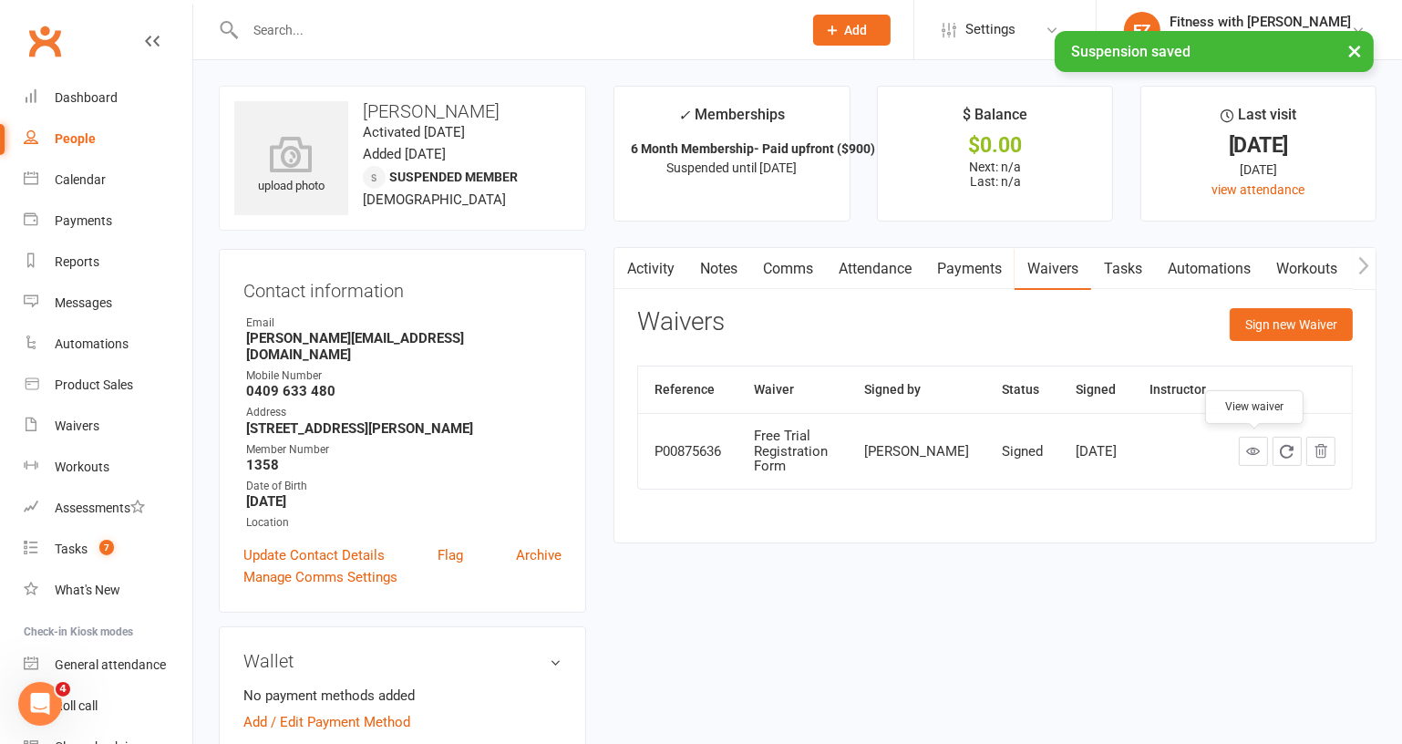
click at [1262, 453] on link at bounding box center [1253, 451] width 29 height 29
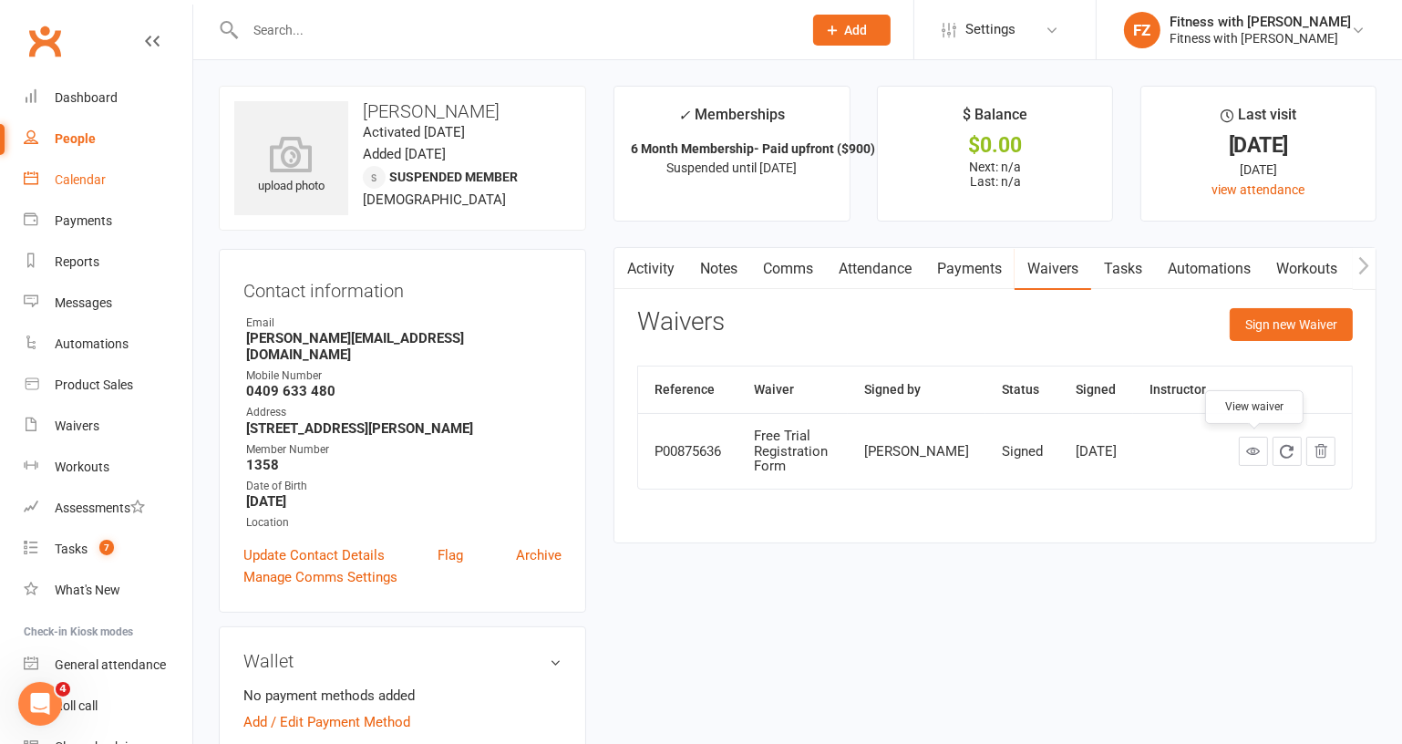
click at [101, 164] on link "Calendar" at bounding box center [108, 180] width 169 height 41
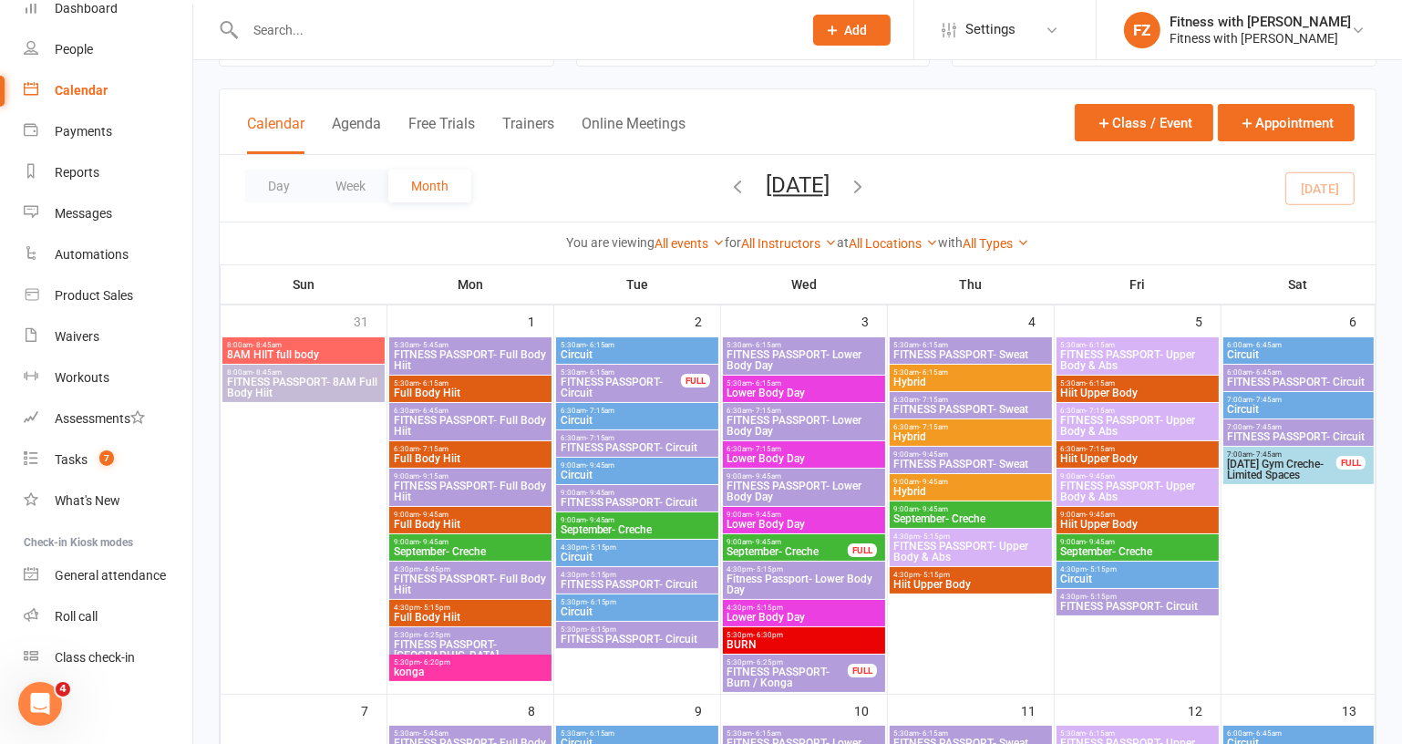
scroll to position [91, 0]
click at [63, 331] on div "Waivers" at bounding box center [77, 334] width 45 height 15
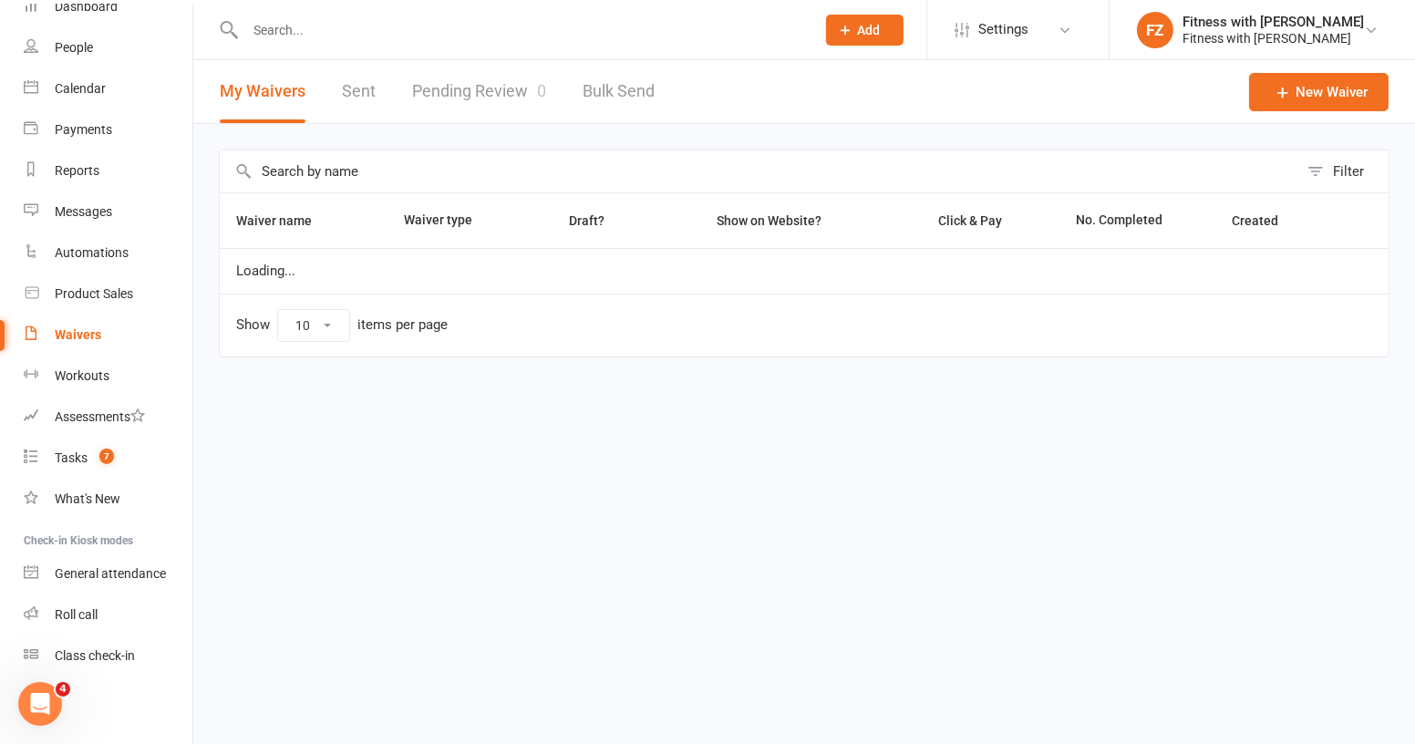
select select "100"
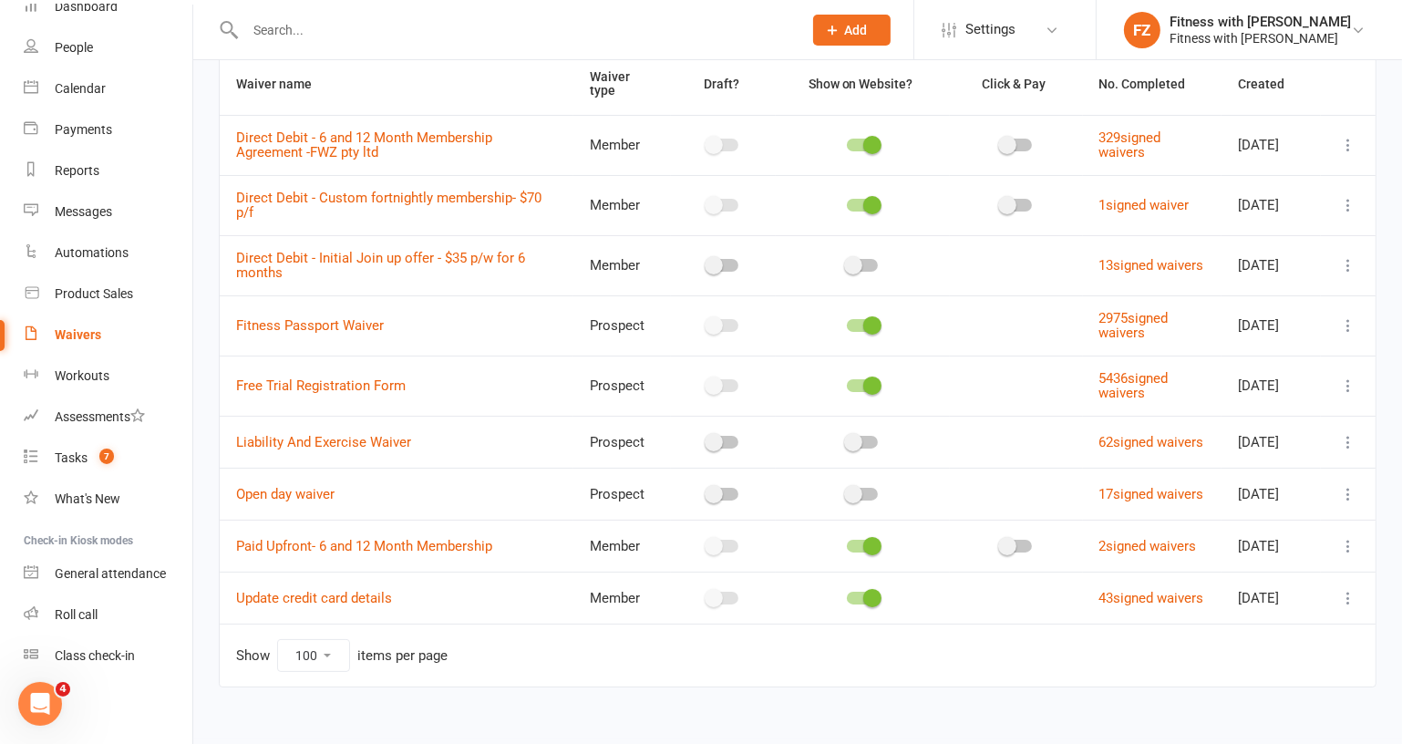
scroll to position [187, 0]
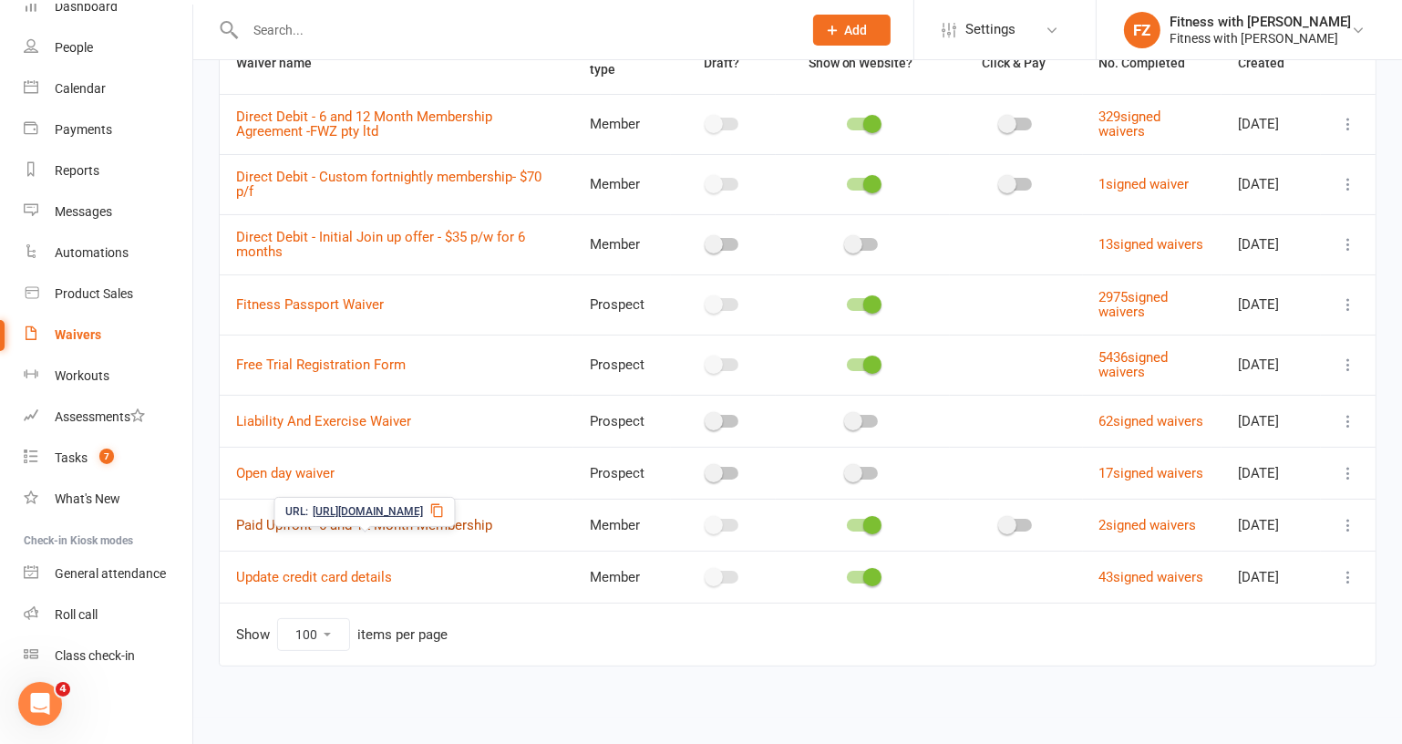
click at [410, 517] on link "Paid Upfront- 6 and 12 Month Membership" at bounding box center [364, 525] width 256 height 16
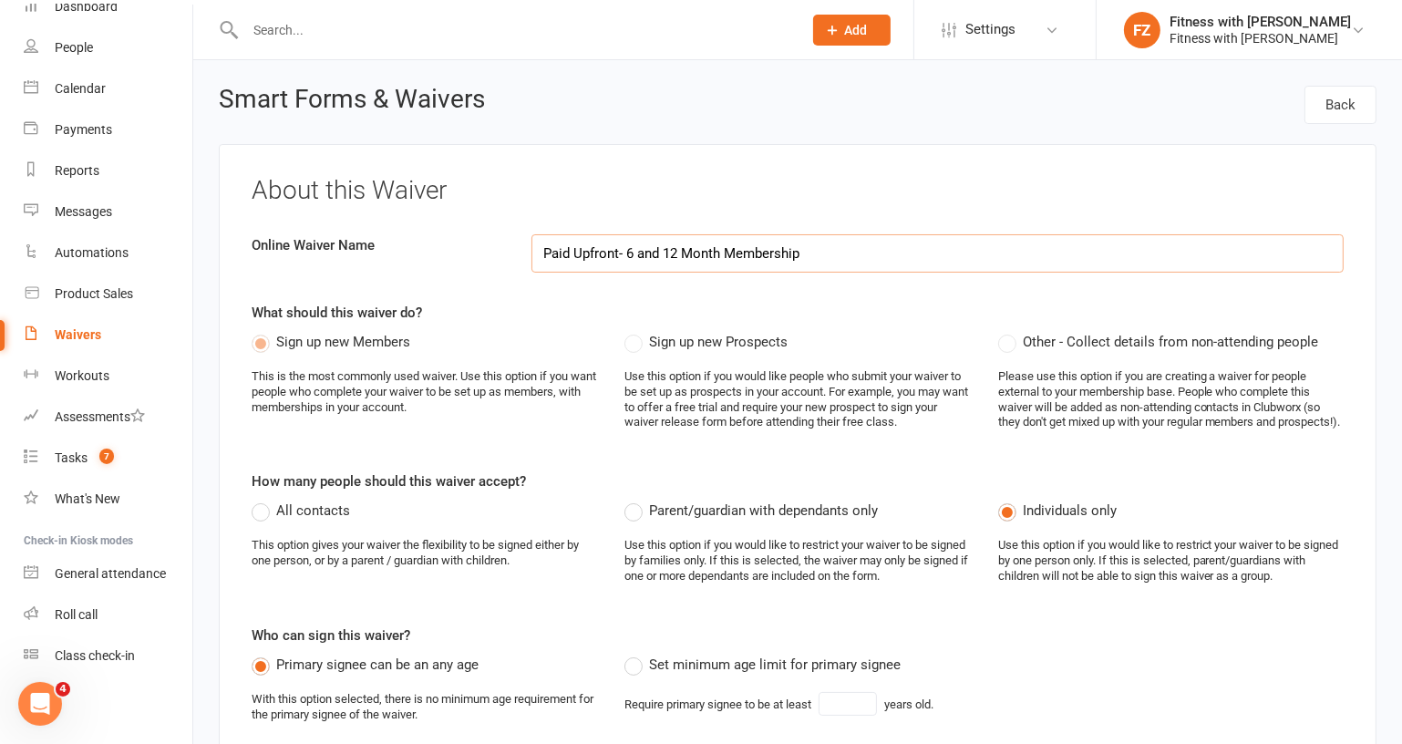
select select "select"
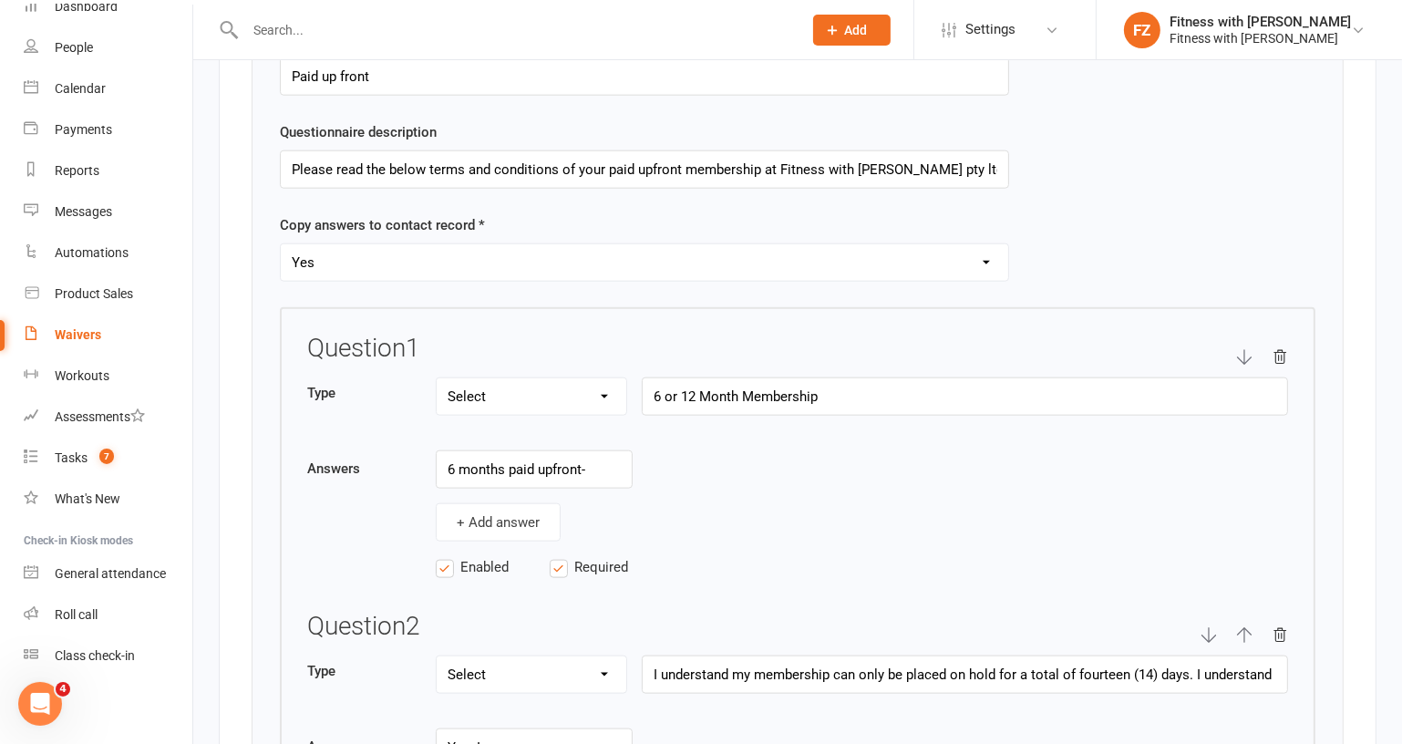
scroll to position [2734, 0]
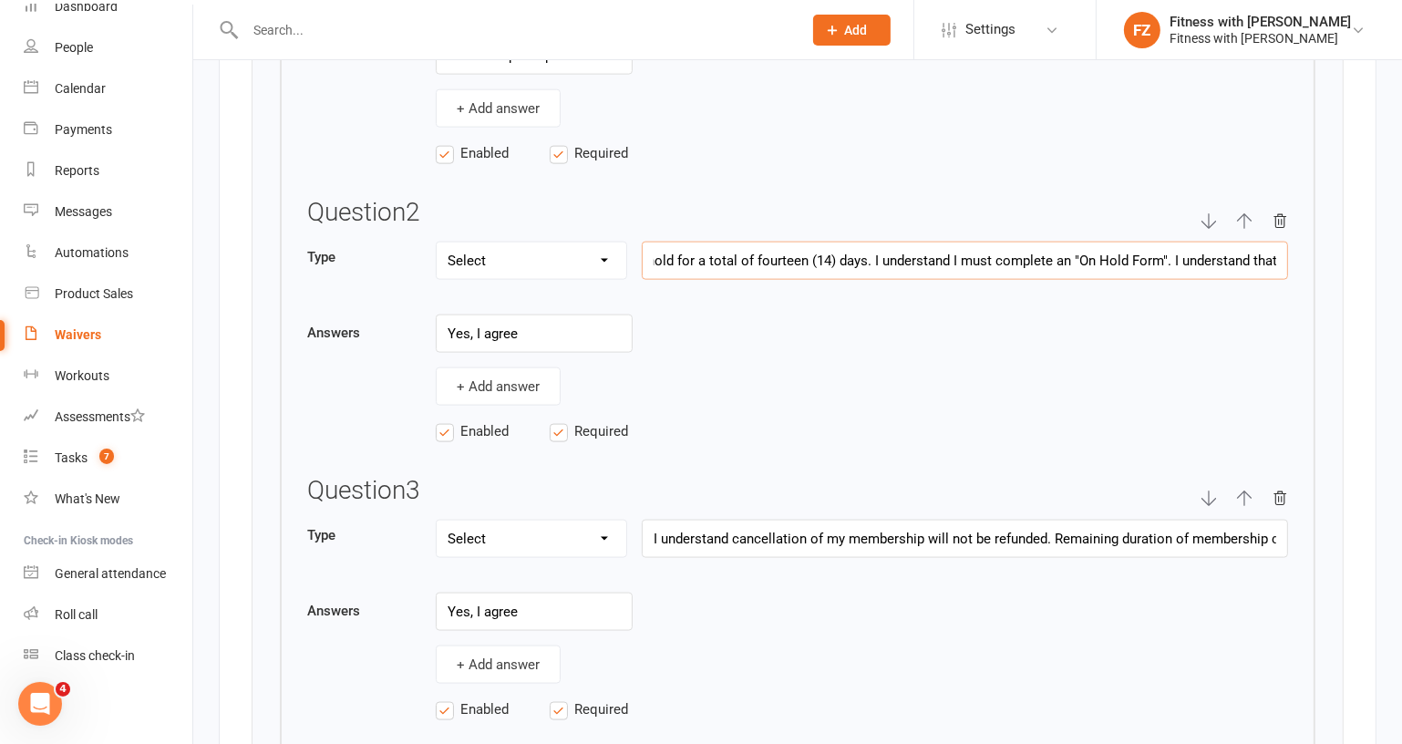
drag, startPoint x: 1171, startPoint y: 264, endPoint x: 1292, endPoint y: 269, distance: 121.3
click at [1294, 268] on div "Question 1 Type Text Select Checkbox 6 or 12 Month Membership Answers 6 months …" at bounding box center [798, 520] width 1036 height 1255
click at [1077, 305] on div "Question 2 Type Text Select Checkbox I understand my membership can only be pla…" at bounding box center [797, 330] width 981 height 263
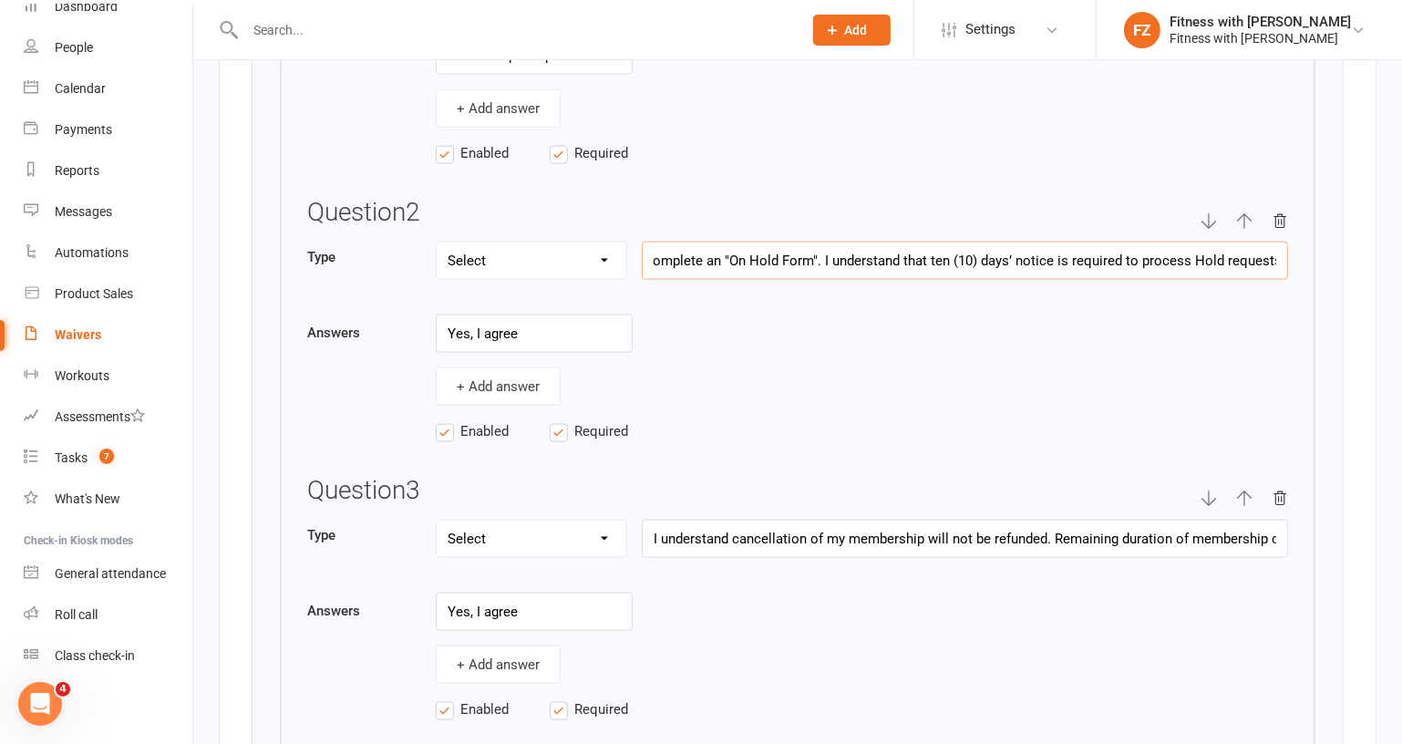
drag, startPoint x: 1067, startPoint y: 250, endPoint x: 1275, endPoint y: 253, distance: 208.8
click at [1275, 253] on input "I understand my membership can only be placed on hold for a total of fourteen (…" at bounding box center [965, 261] width 646 height 38
click at [1050, 367] on div "+ Add answer" at bounding box center [862, 386] width 852 height 38
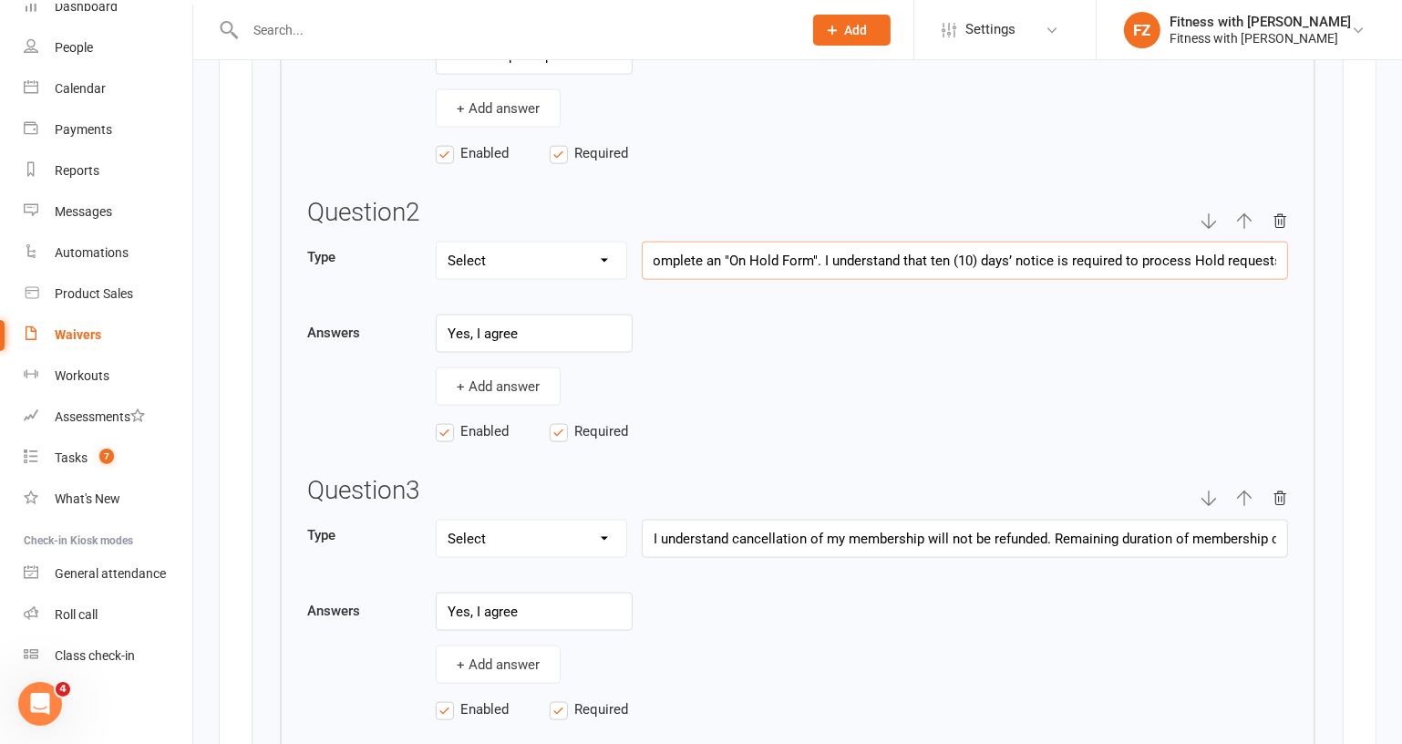
drag, startPoint x: 1141, startPoint y: 253, endPoint x: 1412, endPoint y: 286, distance: 273.8
click at [1183, 367] on div "+ Add answer" at bounding box center [862, 386] width 852 height 38
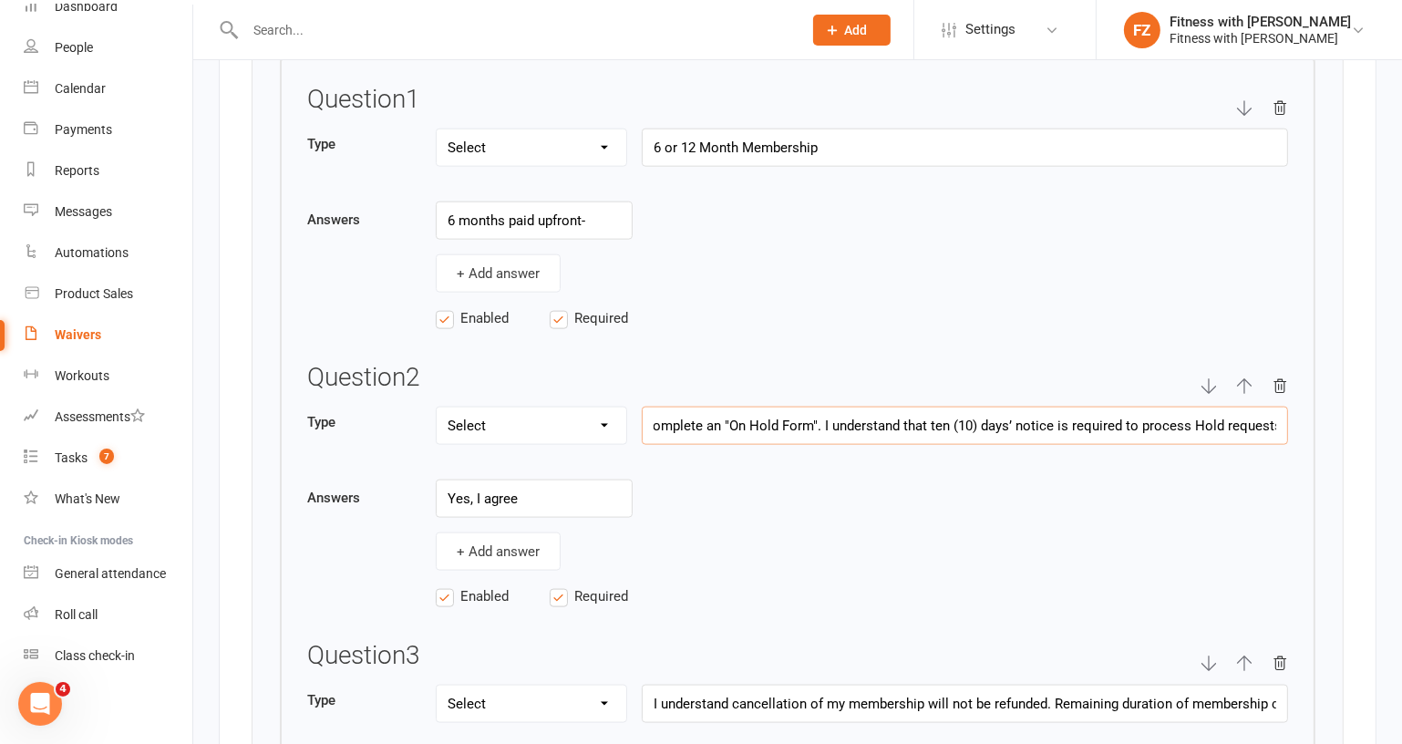
drag, startPoint x: 957, startPoint y: 418, endPoint x: 1307, endPoint y: 434, distance: 350.4
click at [1307, 434] on div "Question 1 Type Text Select Checkbox 6 or 12 Month Membership Answers 6 months …" at bounding box center [798, 685] width 1036 height 1255
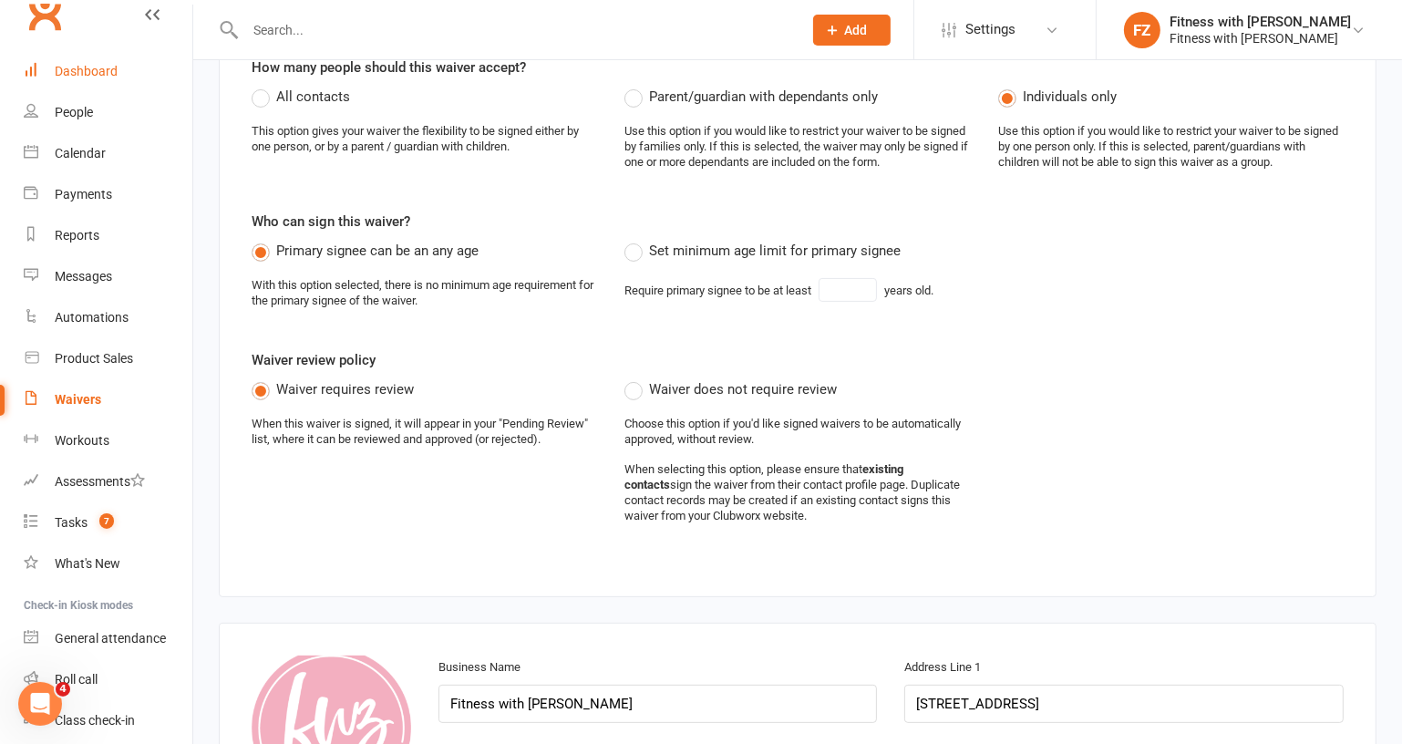
scroll to position [0, 0]
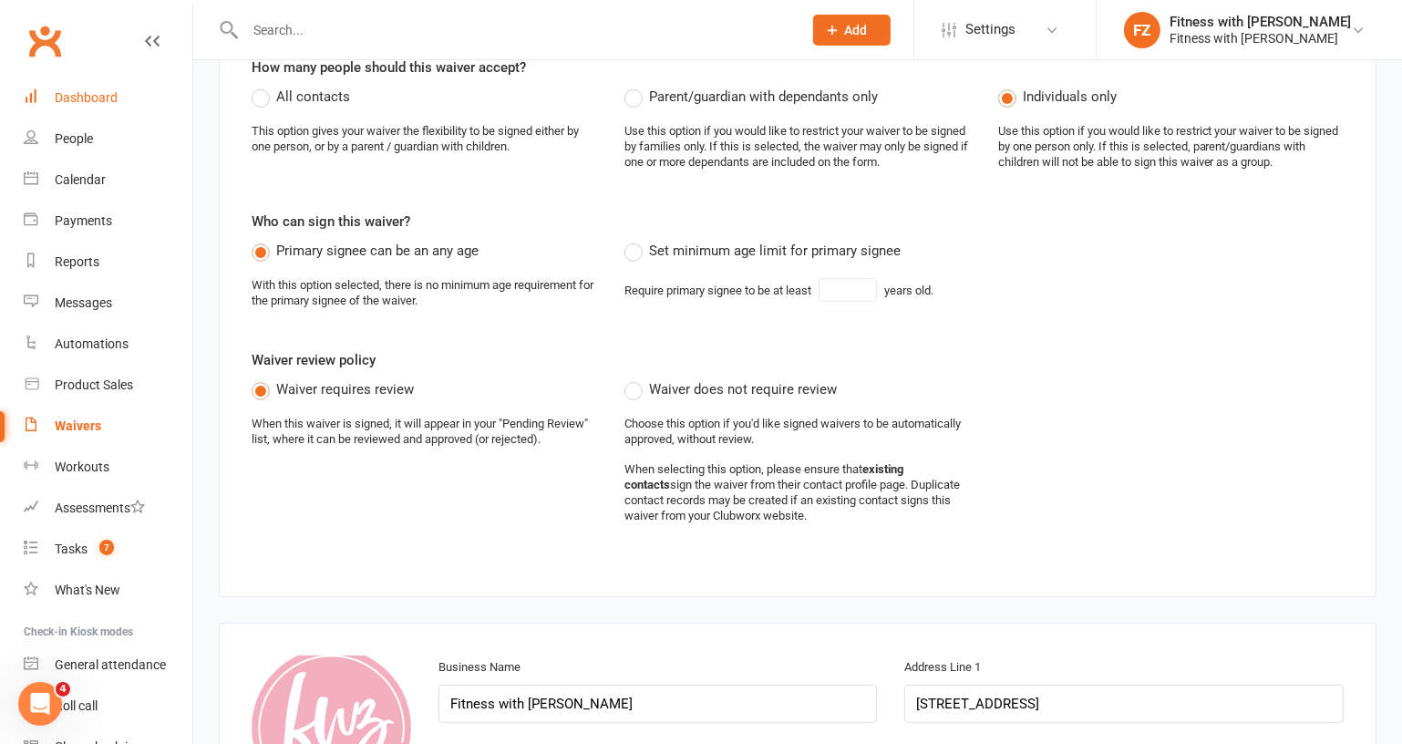
click at [89, 83] on link "Dashboard" at bounding box center [108, 97] width 169 height 41
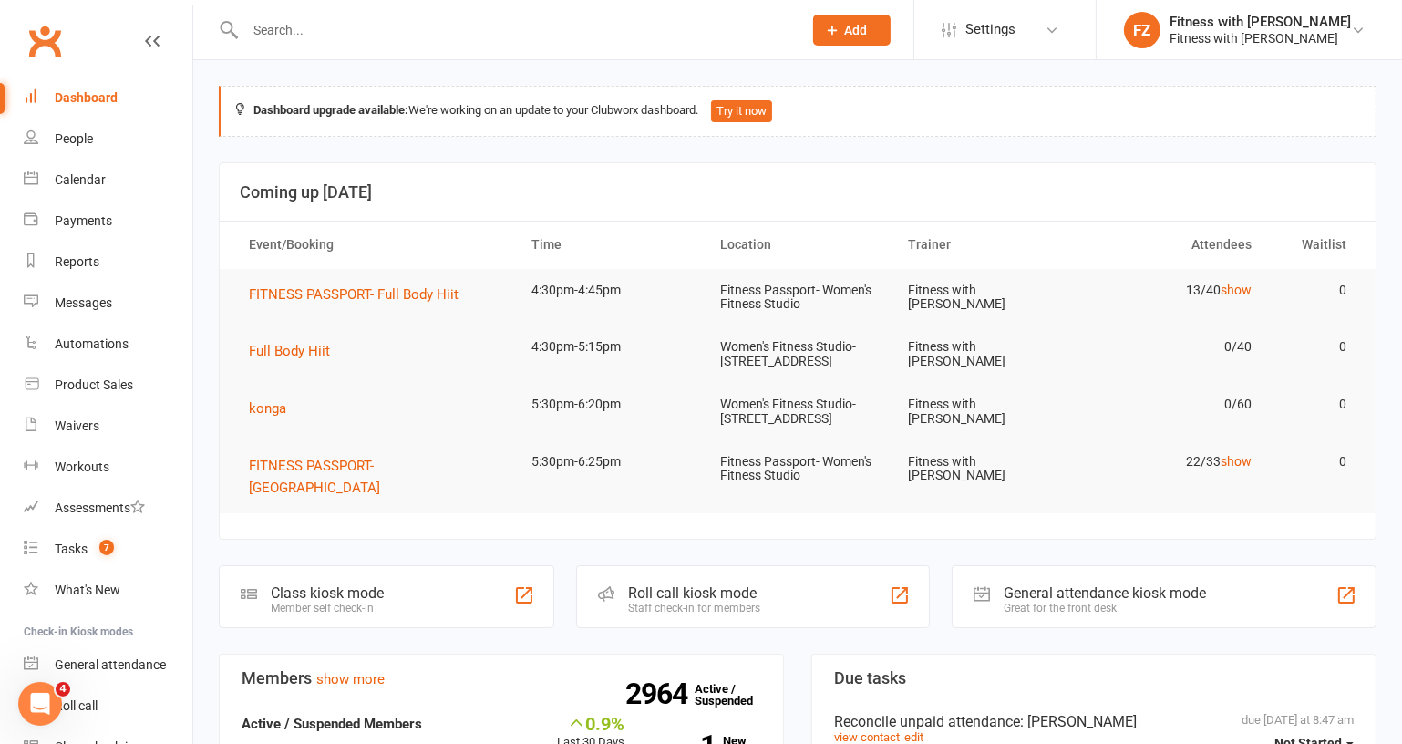
scroll to position [497, 0]
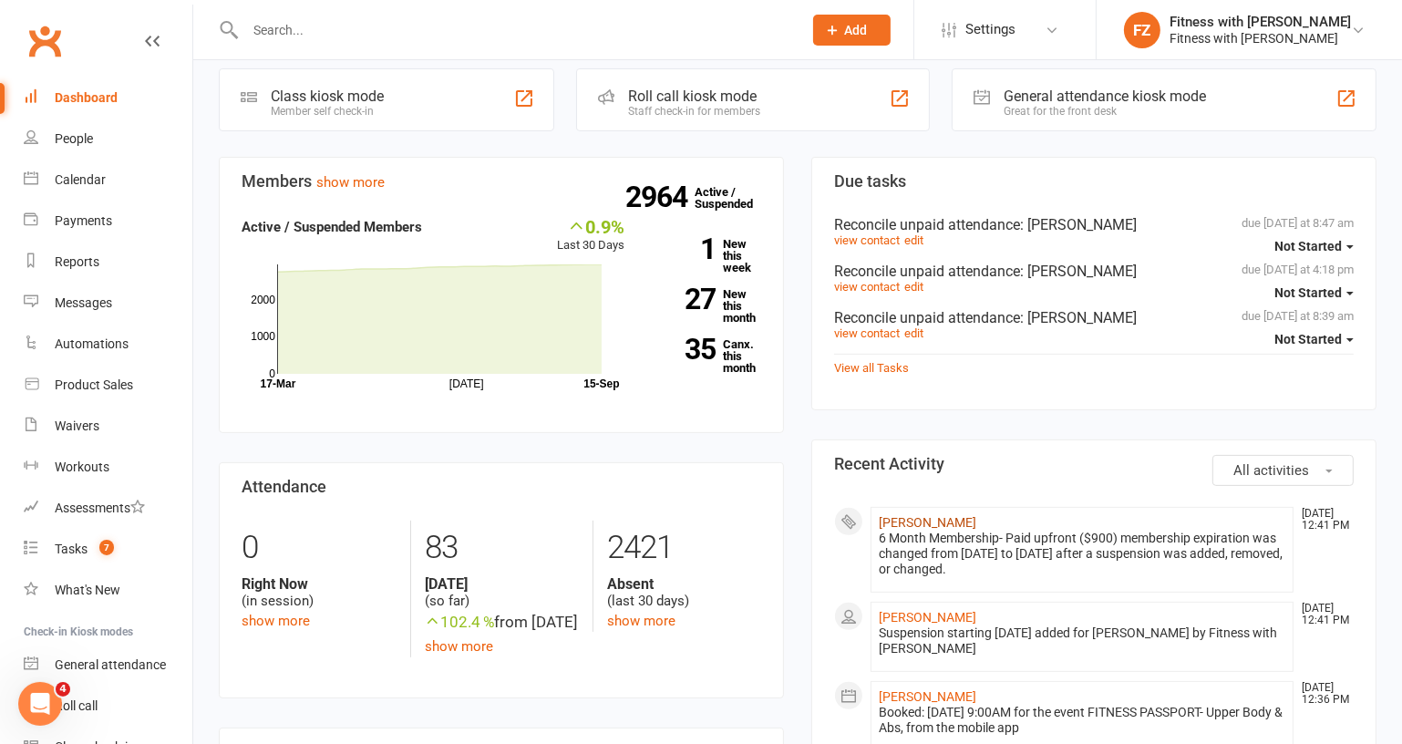
click at [952, 528] on link "[PERSON_NAME]" at bounding box center [928, 522] width 98 height 15
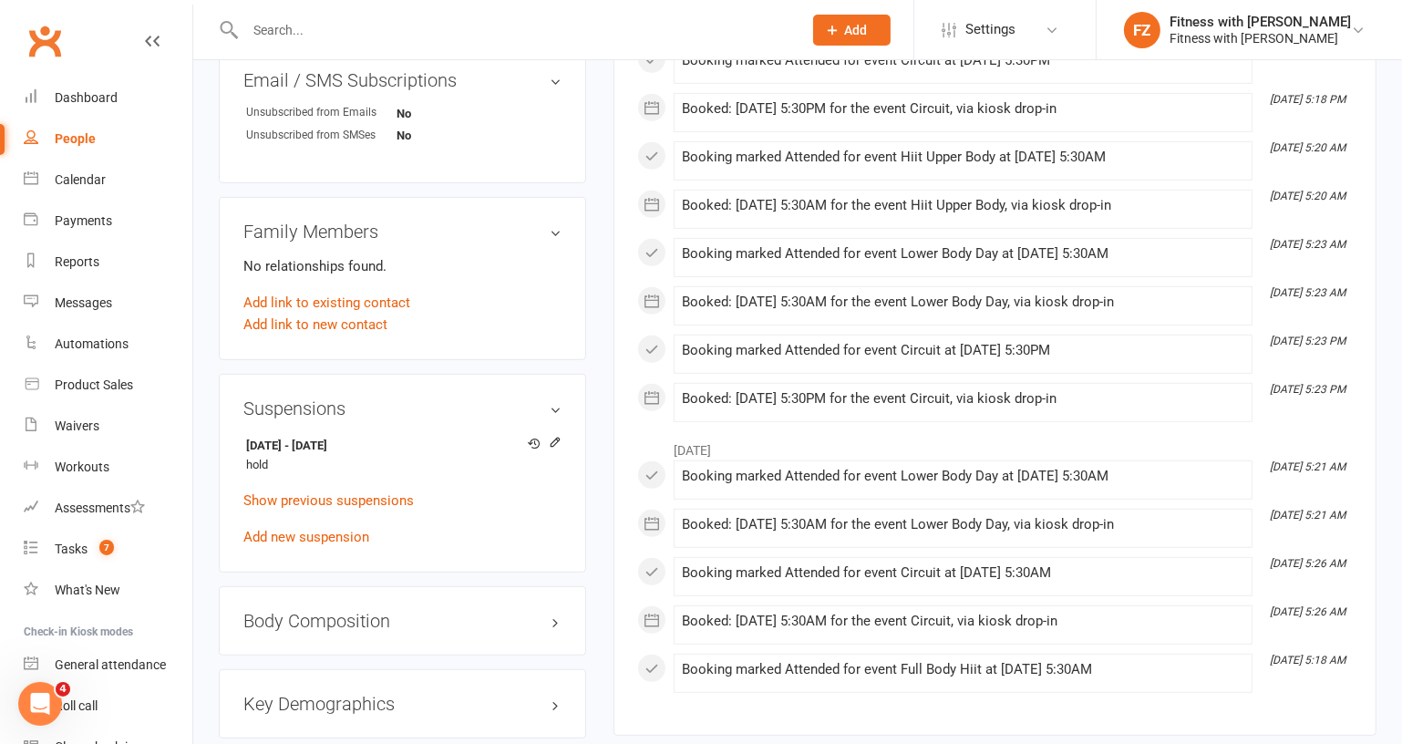
scroll to position [1077, 0]
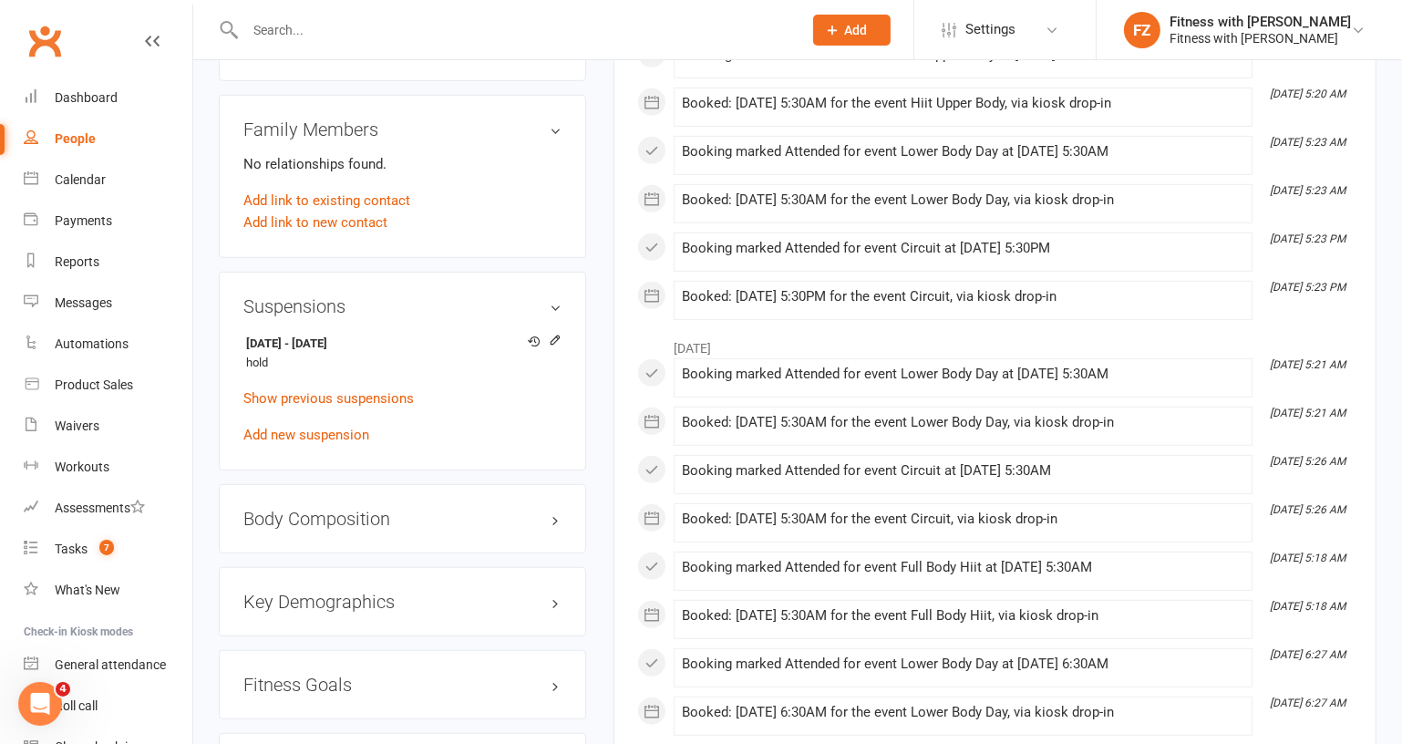
click at [496, 419] on div "[DATE] - [DATE] hold Show previous suspensions Add new suspension" at bounding box center [402, 388] width 318 height 117
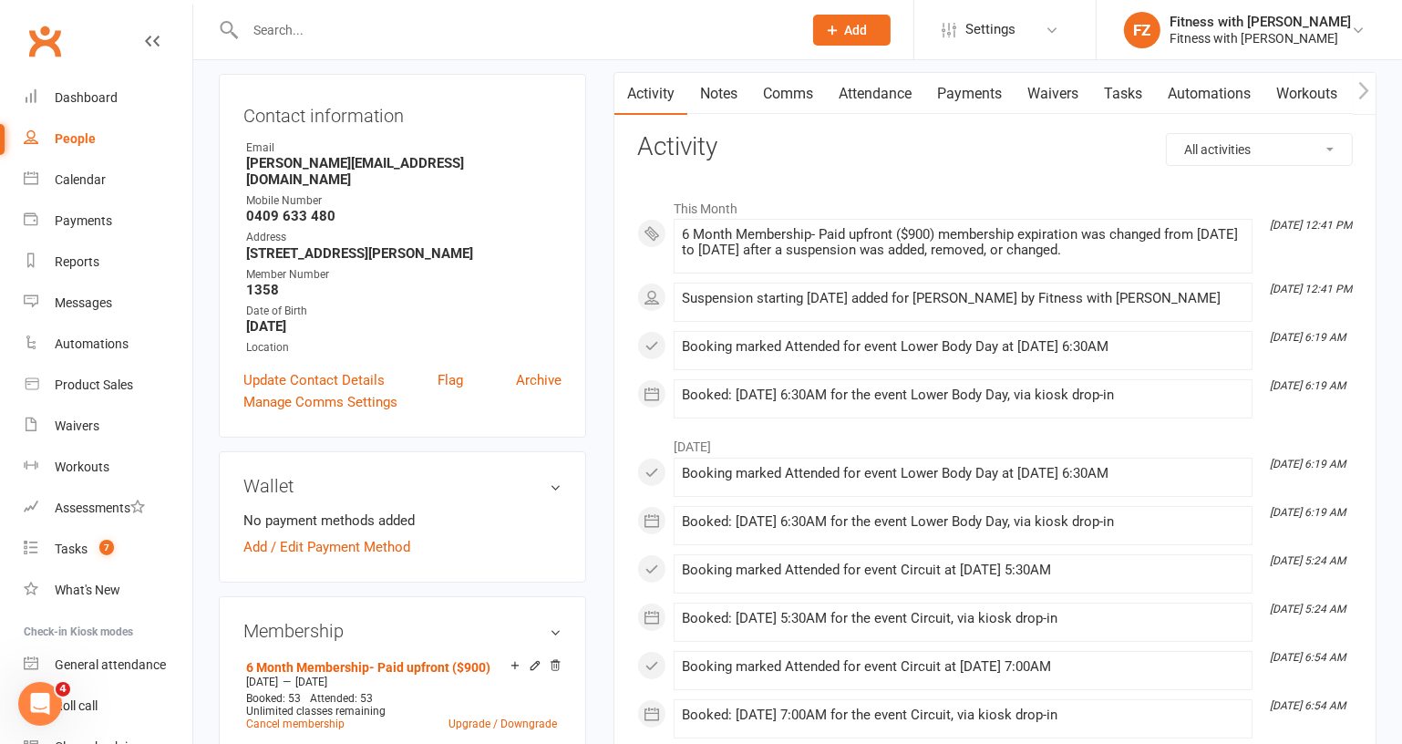
scroll to position [82, 0]
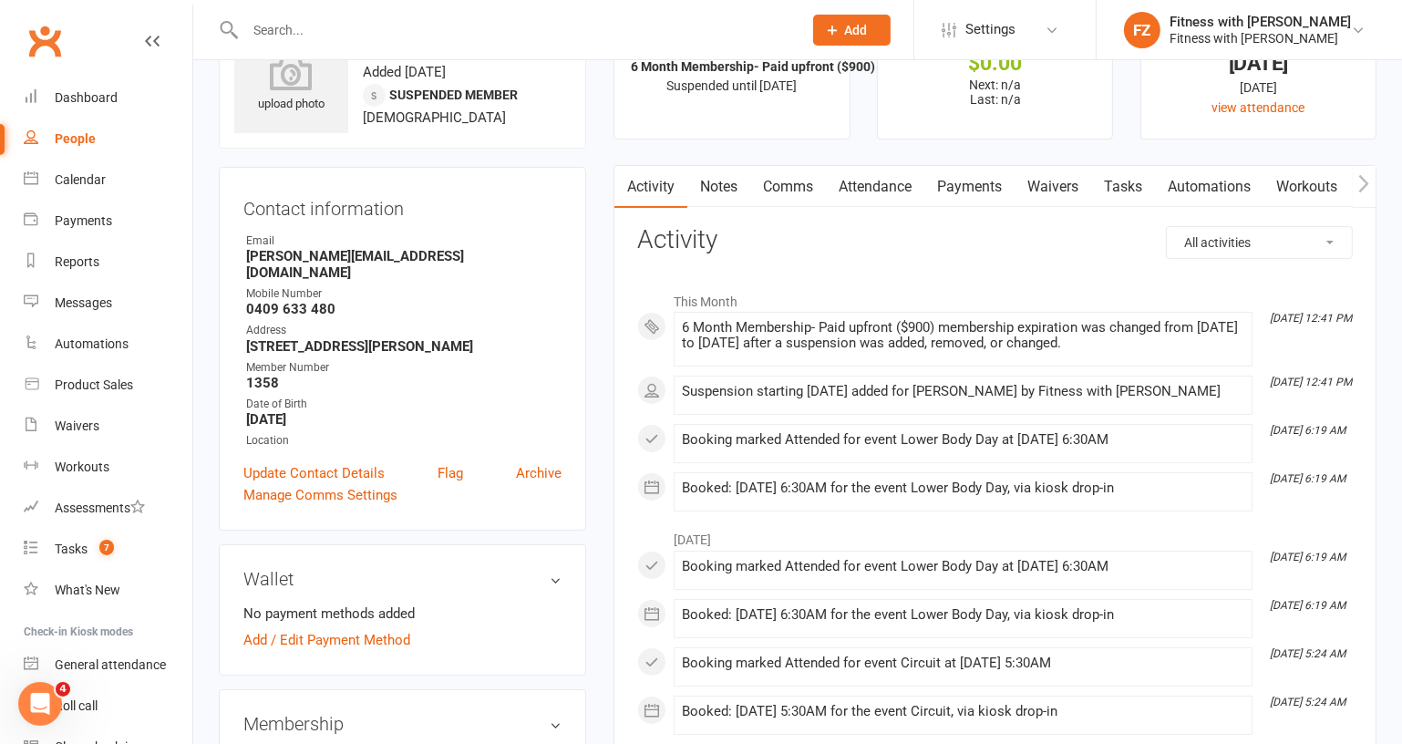
click at [1031, 187] on link "Waivers" at bounding box center [1053, 187] width 77 height 42
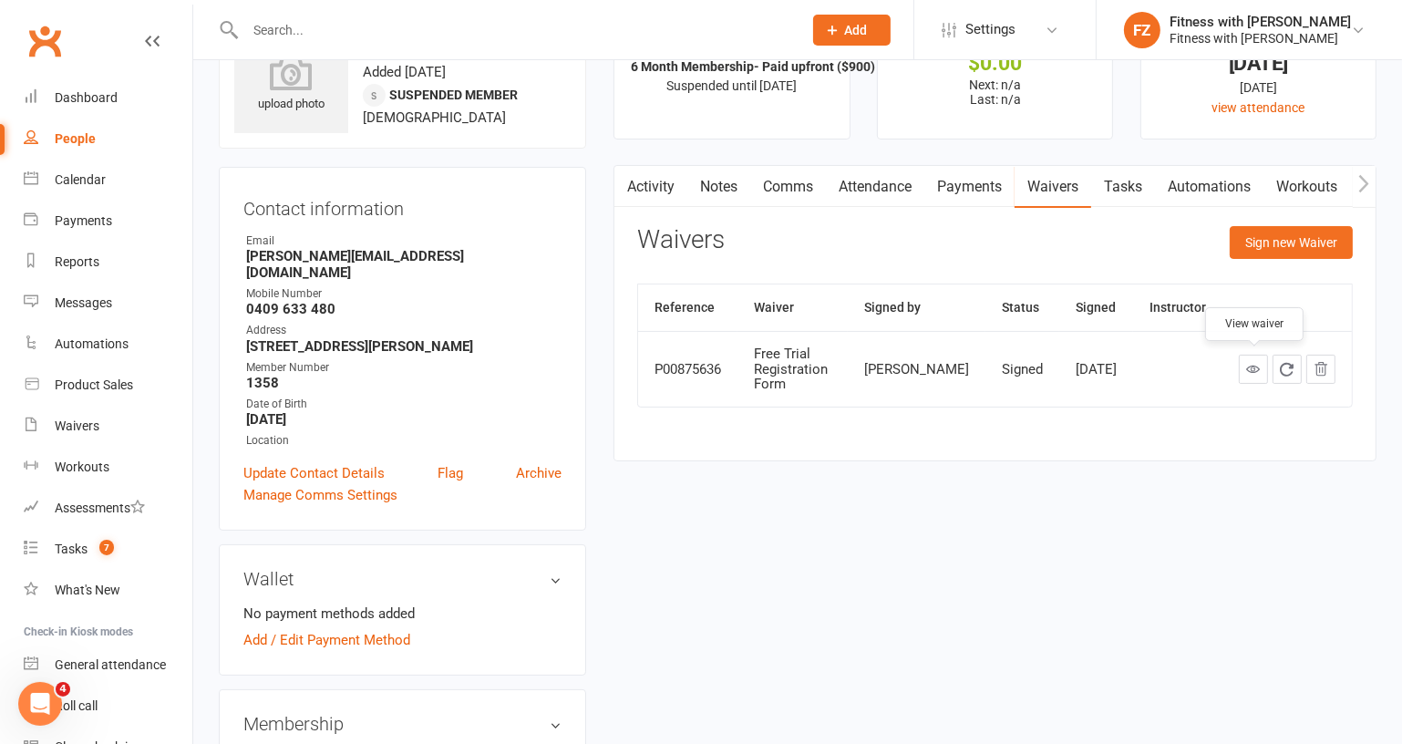
click at [1252, 372] on icon at bounding box center [1253, 369] width 14 height 14
click at [261, 7] on div at bounding box center [504, 29] width 571 height 59
click at [274, 20] on input "text" at bounding box center [515, 30] width 550 height 26
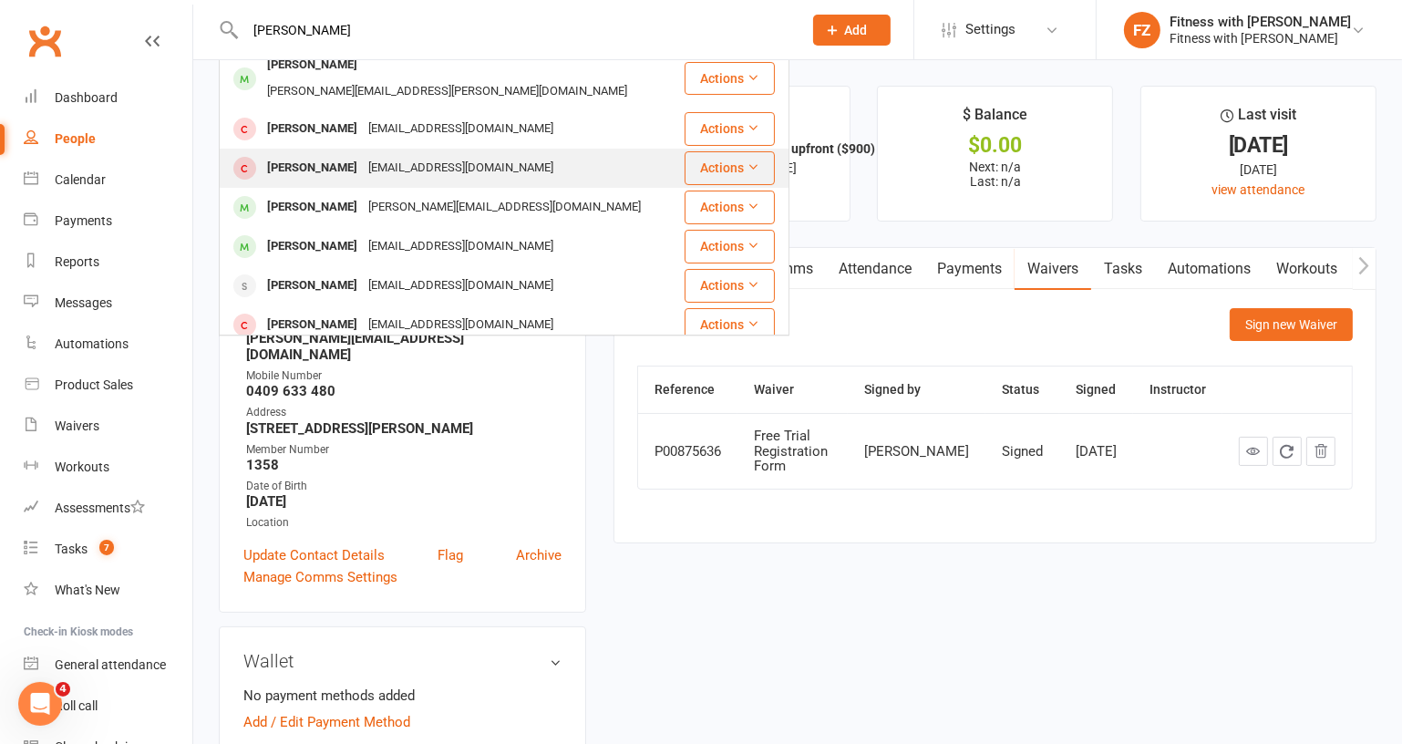
scroll to position [165, 0]
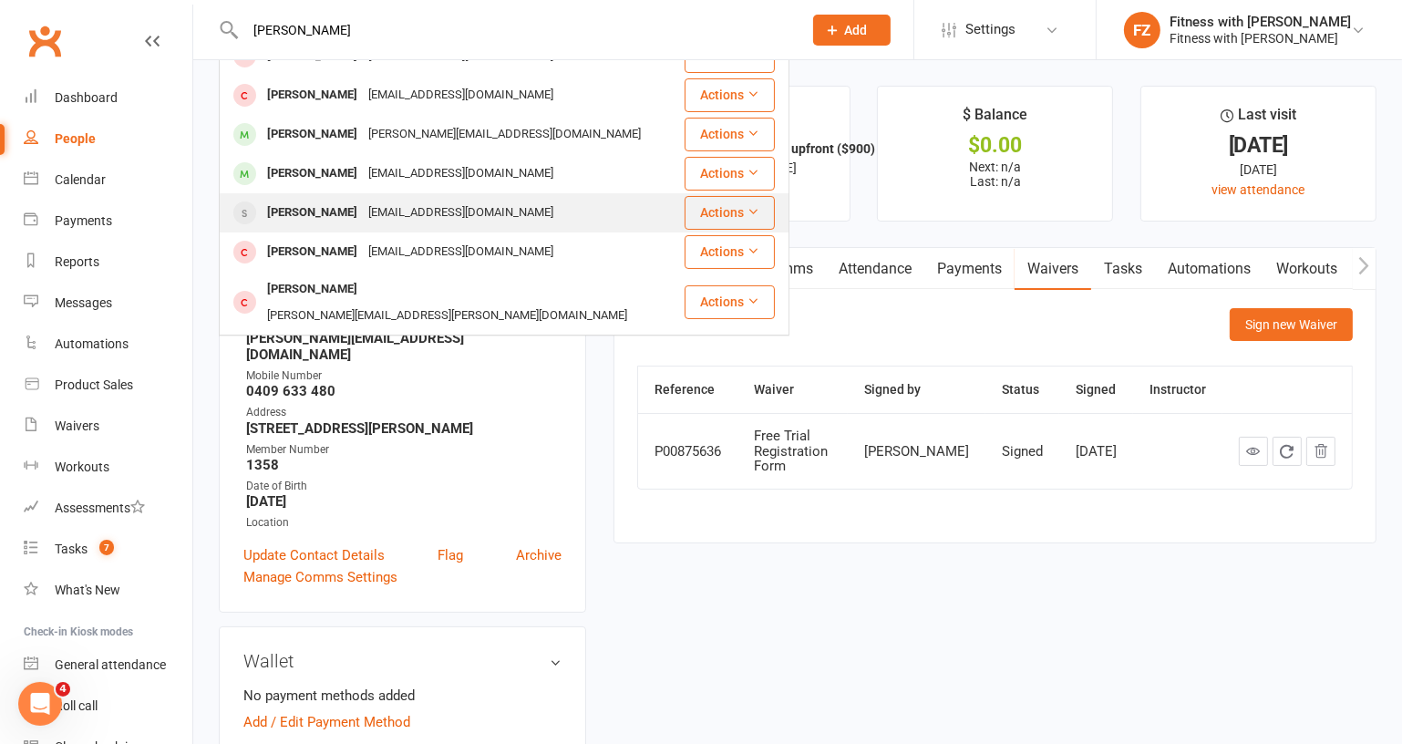
type input "[PERSON_NAME]"
click at [342, 200] on div "[PERSON_NAME]" at bounding box center [312, 213] width 101 height 26
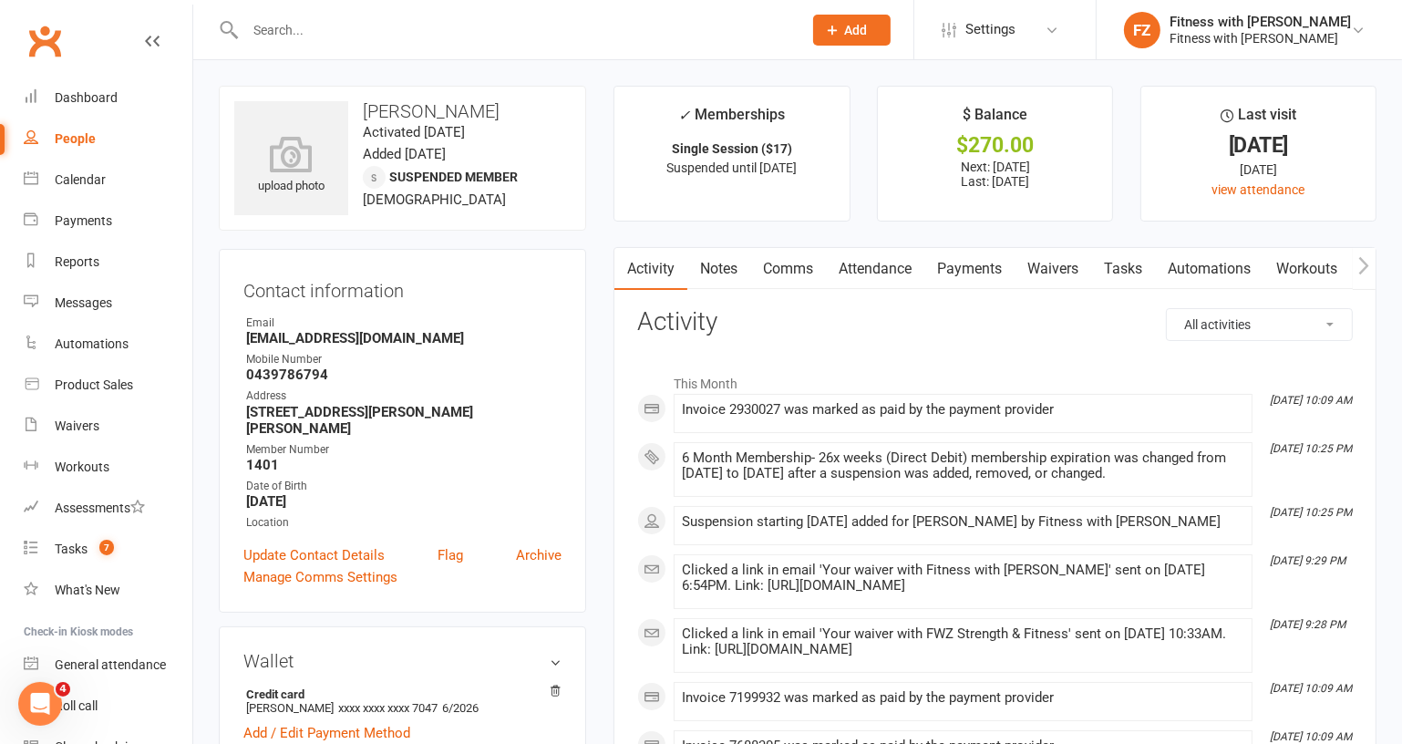
drag, startPoint x: 970, startPoint y: 266, endPoint x: 973, endPoint y: 290, distance: 23.9
click at [969, 265] on link "Payments" at bounding box center [969, 269] width 90 height 42
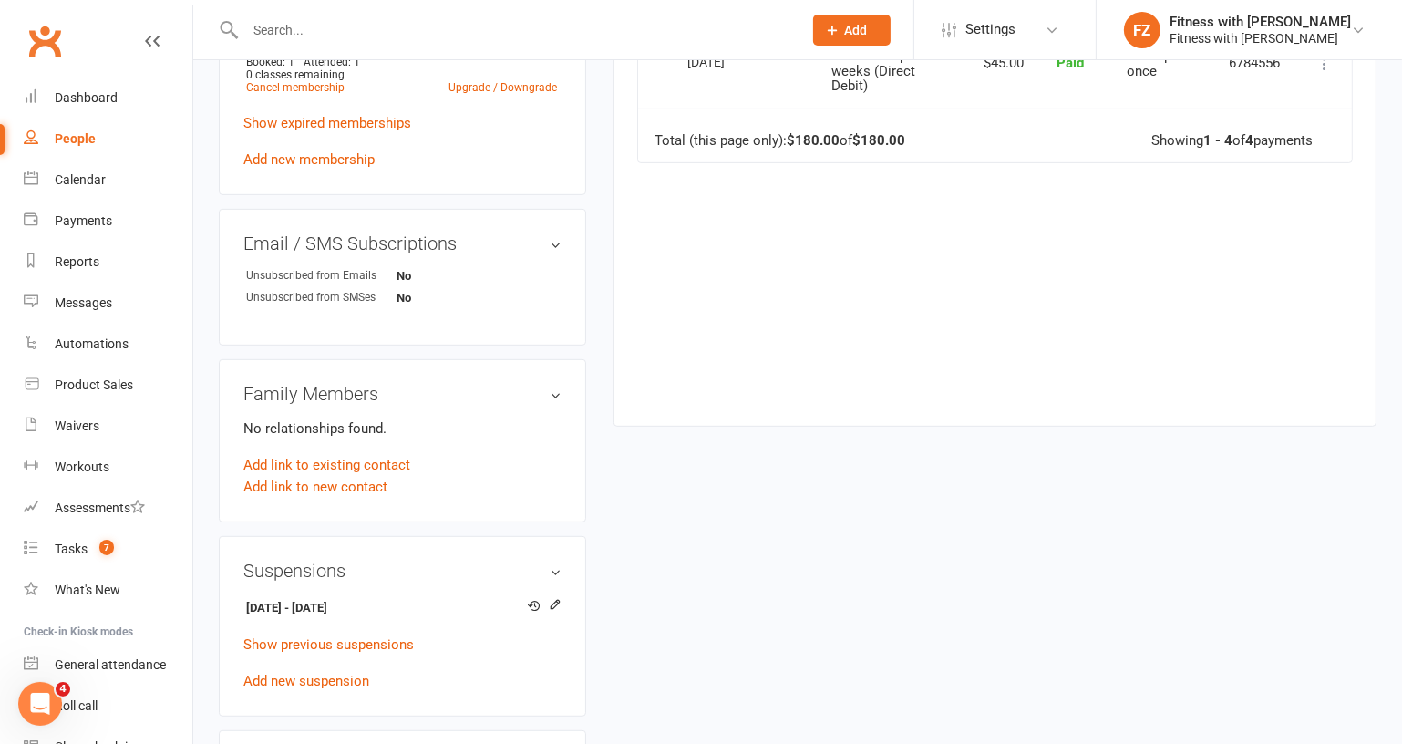
scroll to position [746, 0]
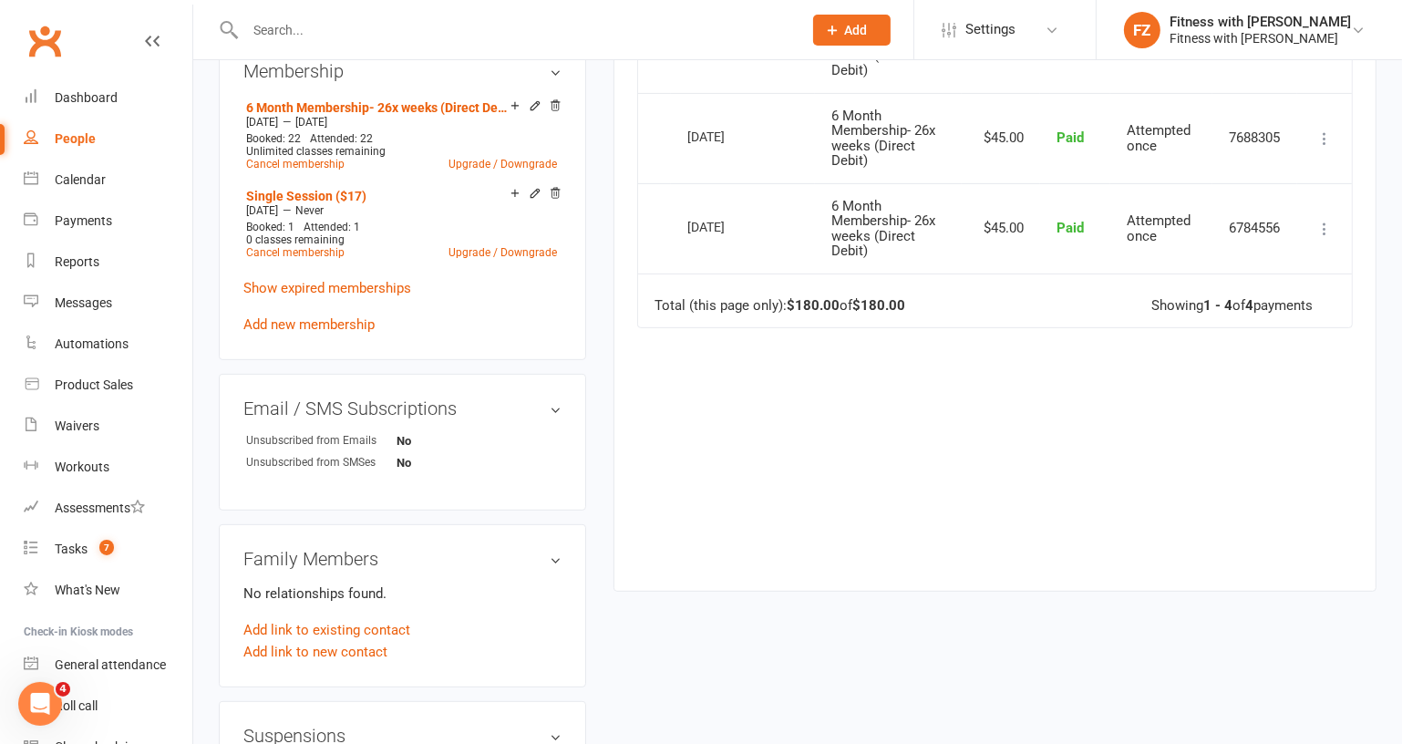
click at [911, 442] on div "Due Contact Membership Amount Status History Invoice # Suspension ends: [DATE] …" at bounding box center [995, 169] width 716 height 790
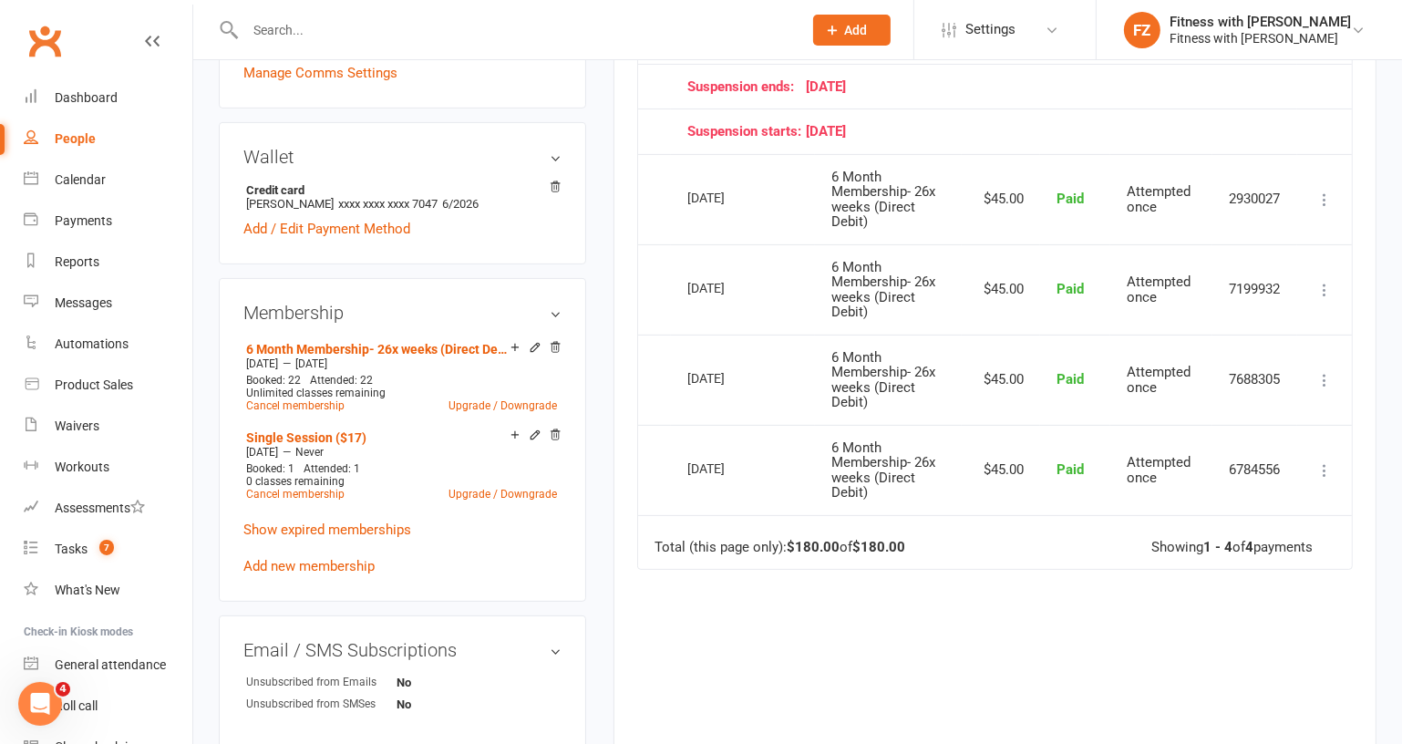
scroll to position [414, 0]
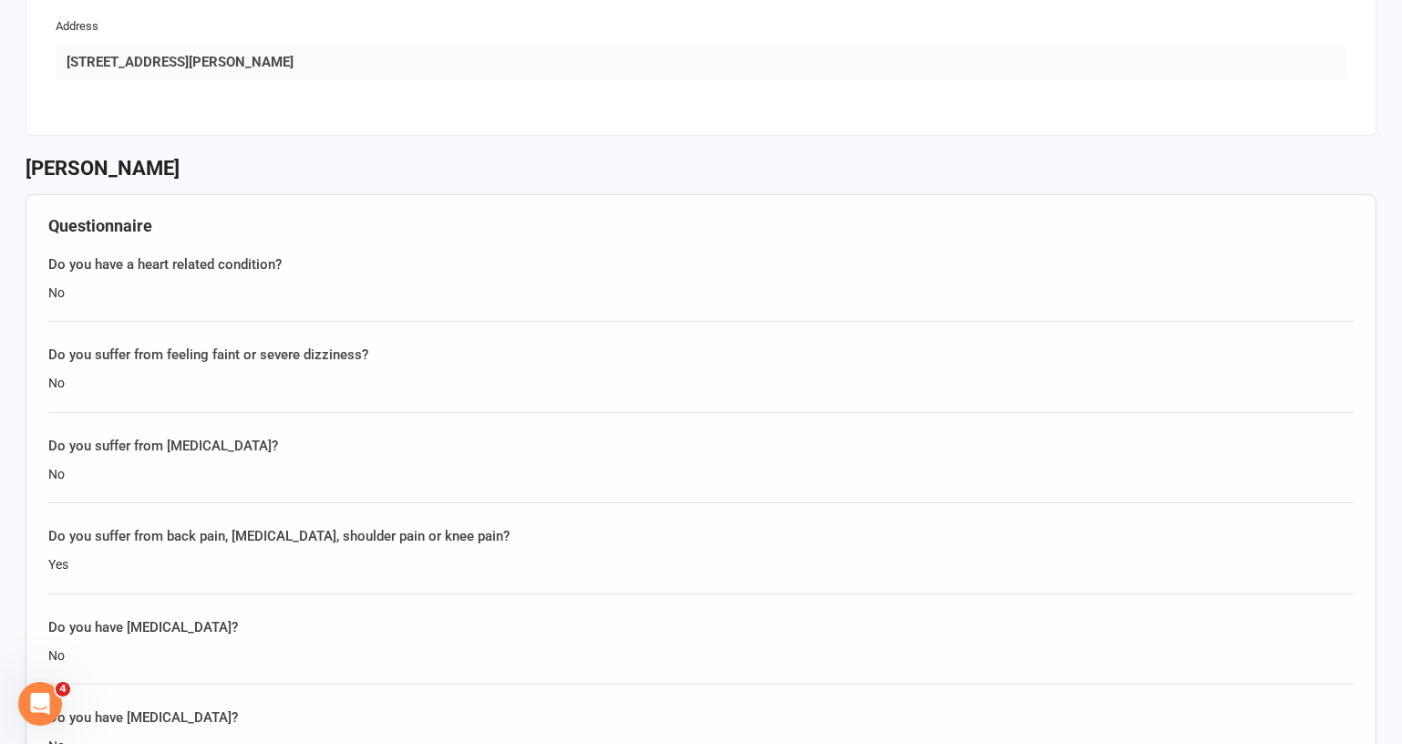
scroll to position [911, 0]
